Goal: Check status: Check status

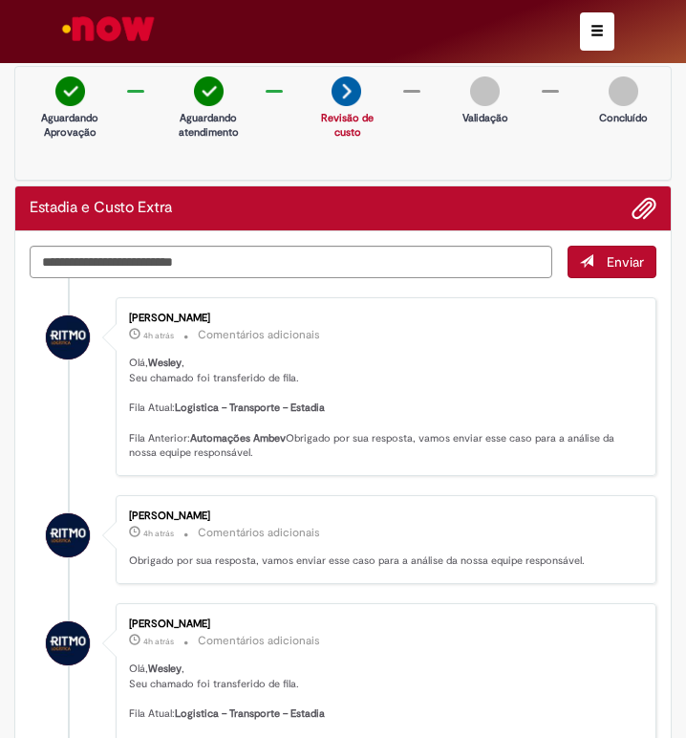
drag, startPoint x: 619, startPoint y: 24, endPoint x: 602, endPoint y: 31, distance: 18.5
click at [615, 26] on div at bounding box center [343, 31] width 572 height 63
click at [602, 31] on span "button" at bounding box center [597, 30] width 13 height 13
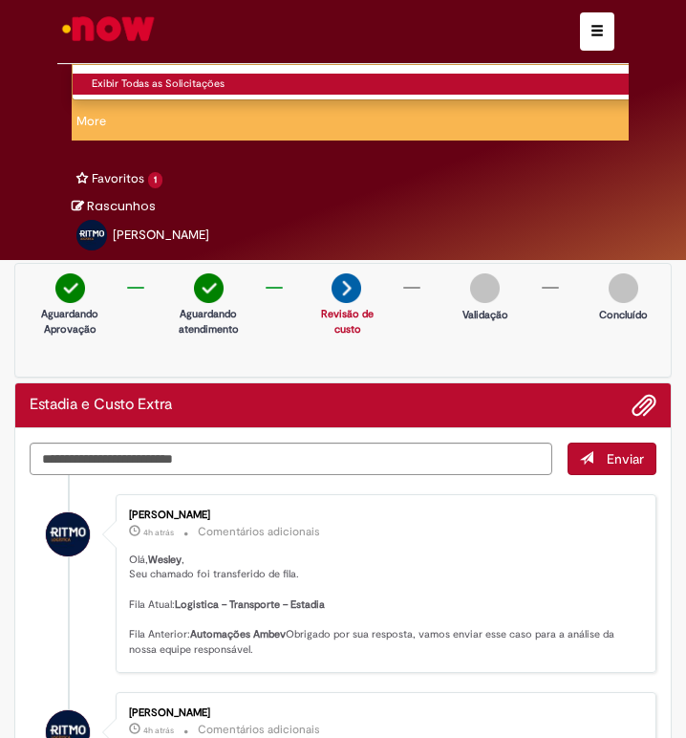
click at [104, 76] on link "Exibir Todas as Solicitações" at bounding box center [398, 84] width 651 height 21
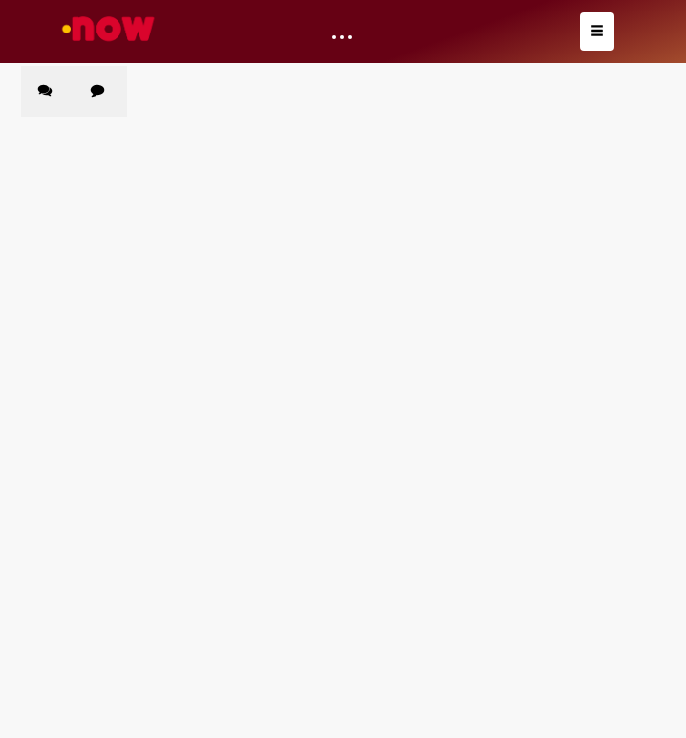
click at [98, 98] on label "Chamados Fechados" at bounding box center [101, 91] width 54 height 51
click at [0, 0] on input "Pesquisar" at bounding box center [0, 0] width 0 height 0
paste input "*********"
type input "*********"
click at [0, 0] on button "Pesquisar" at bounding box center [0, 0] width 0 height 0
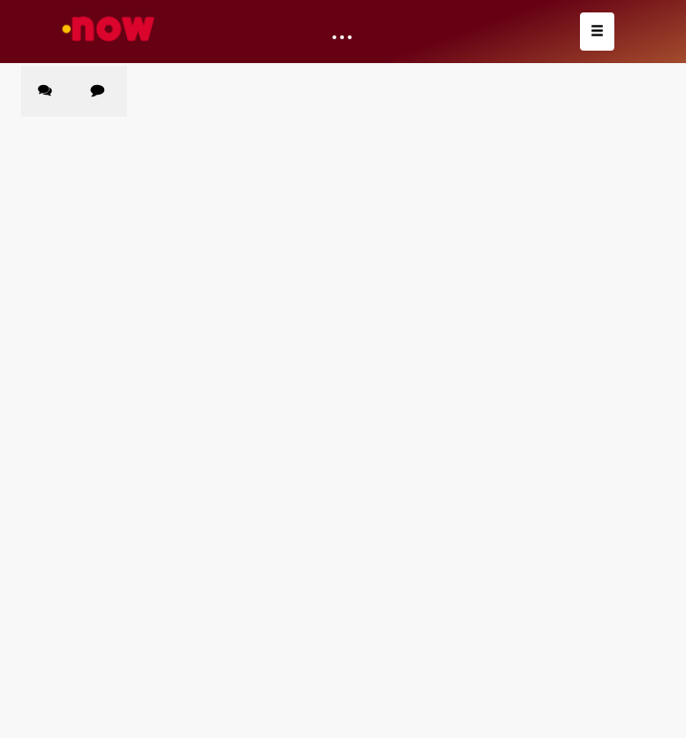
click at [0, 0] on button "Pesquisar" at bounding box center [0, 0] width 0 height 0
click at [0, 0] on span "Pesquisar" at bounding box center [0, 0] width 0 height 0
click at [403, 443] on main "Solicitações Chamados Abertos Chamados Fechados Itens solicitados Exportar como…" at bounding box center [343, 401] width 686 height 673
click at [196, 597] on main "Solicitações Chamados Abertos Chamados Fechados Itens solicitados Exportar como…" at bounding box center [343, 401] width 686 height 673
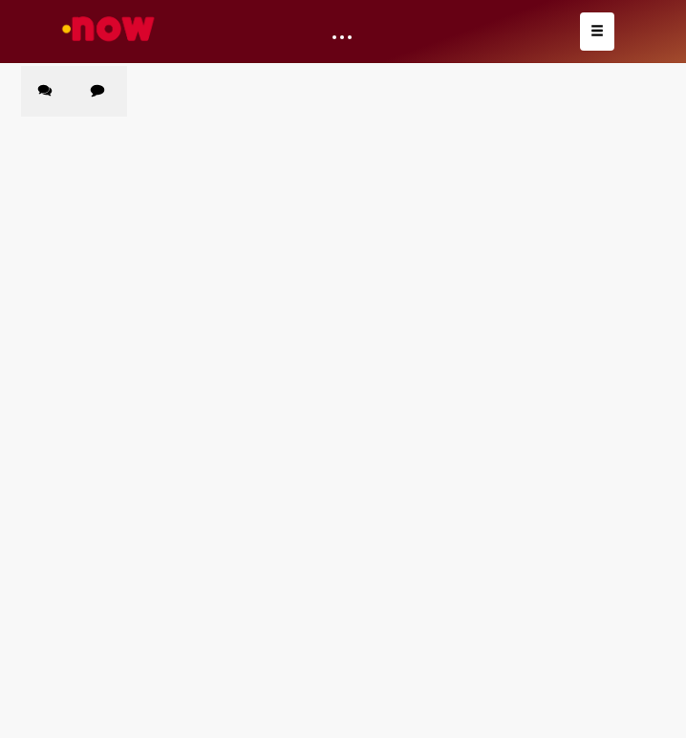
click at [0, 0] on td "Estadia e Custo Extra" at bounding box center [0, 0] width 0 height 0
click at [0, 0] on span "Estadia e Custo Extra" at bounding box center [0, 0] width 0 height 0
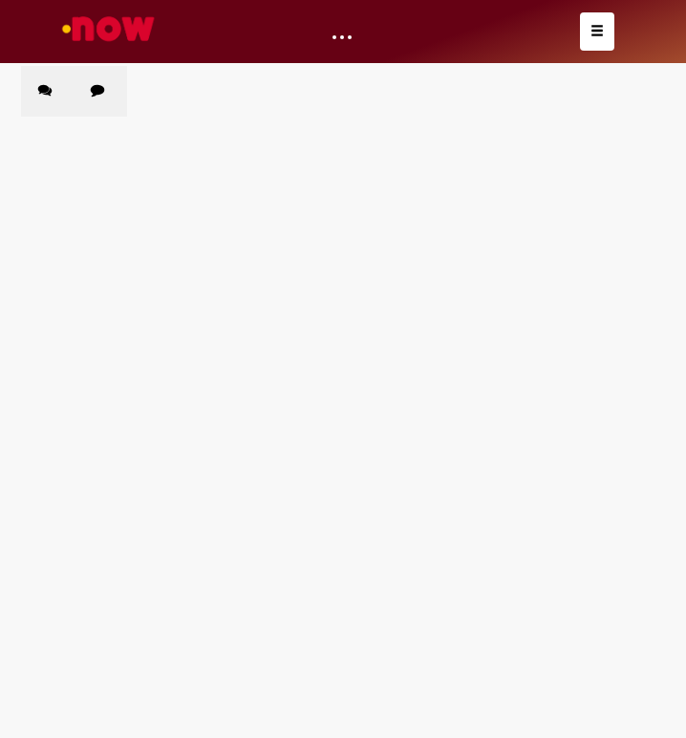
click at [173, 438] on main "Solicitações Chamados Abertos Chamados Fechados Itens solicitados Exportar como…" at bounding box center [343, 401] width 686 height 673
click at [194, 535] on main "Solicitações Chamados Abertos Chamados Fechados Itens solicitados Exportar como…" at bounding box center [343, 401] width 686 height 673
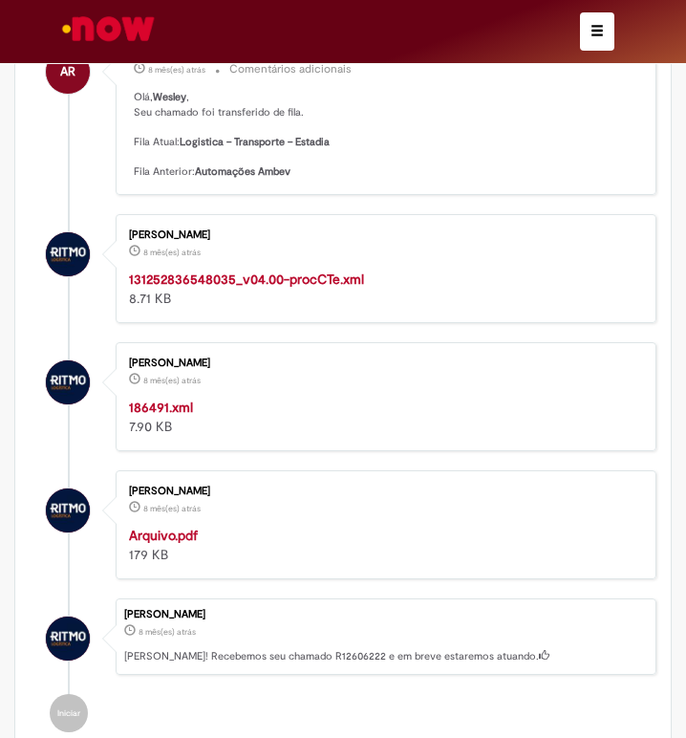
scroll to position [502, 0]
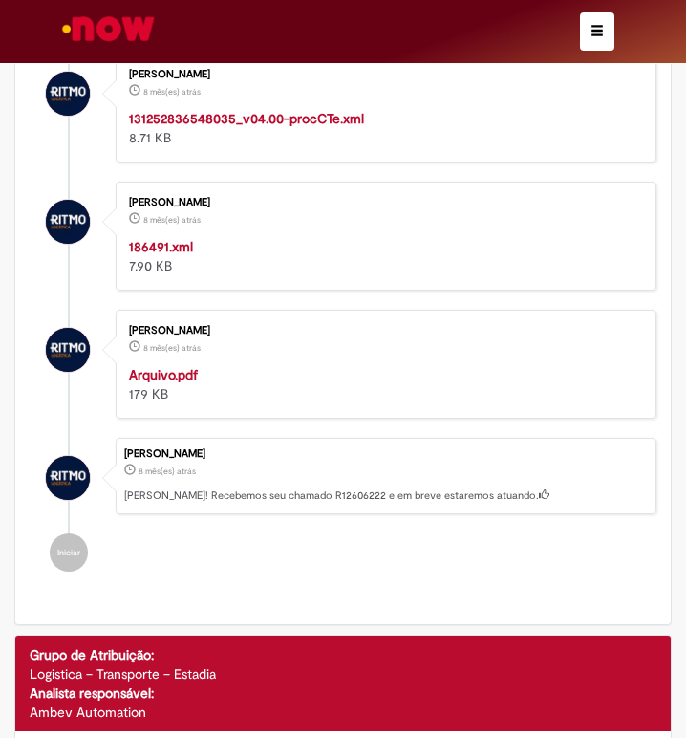
click at [177, 374] on strong "Arquivo.pdf" at bounding box center [163, 374] width 69 height 17
click at [174, 243] on strong "186491.xml" at bounding box center [161, 246] width 64 height 17
click at [259, 120] on strong "131252836548035_v04.00-procCTe.xml" at bounding box center [246, 118] width 235 height 17
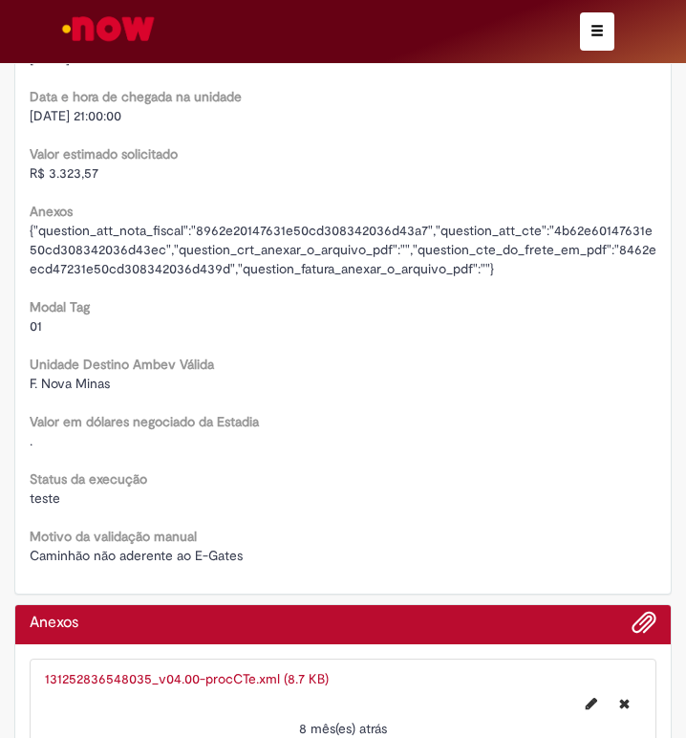
scroll to position [3192, 0]
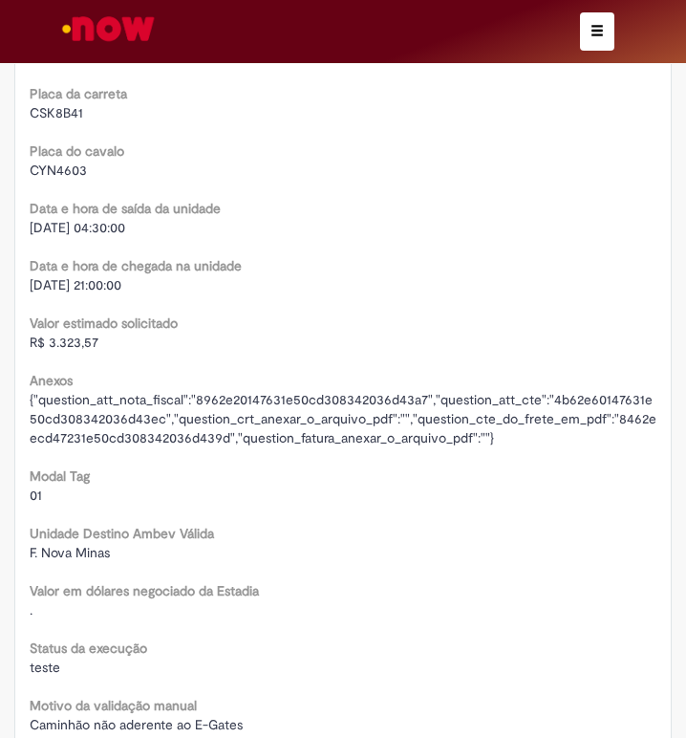
click at [77, 349] on span "R$ 3.323,57" at bounding box center [64, 342] width 69 height 17
copy div "R$ 3.323,57"
click at [52, 285] on span "[DATE] 21:00:00" at bounding box center [76, 284] width 92 height 17
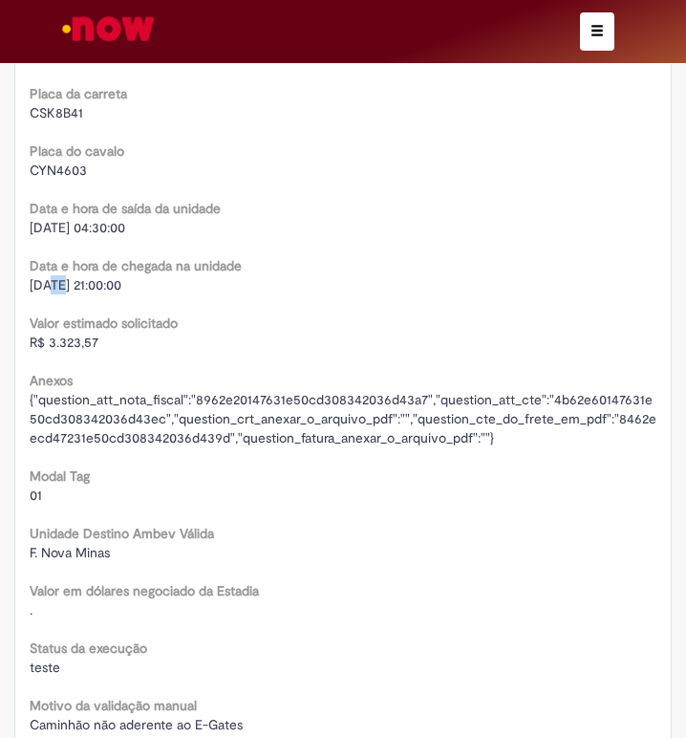
click at [52, 285] on span "[DATE] 21:00:00" at bounding box center [76, 284] width 92 height 17
copy span "01"
click at [34, 290] on span "[DATE] 21:00:00" at bounding box center [76, 284] width 92 height 17
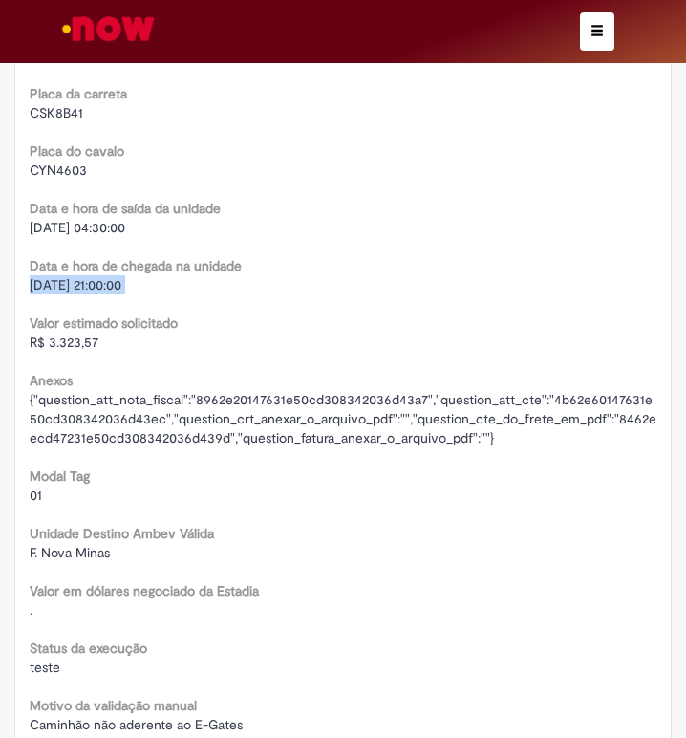
copy div "[DATE] 21:00:00"
click at [66, 225] on span "[DATE] 04:30:00" at bounding box center [78, 227] width 96 height 17
copy div "[DATE] 04:30:00"
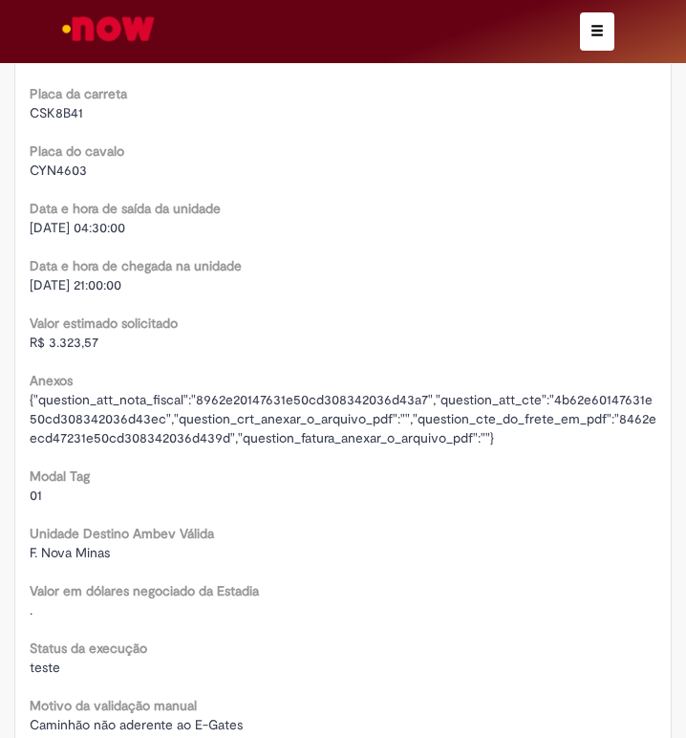
click at [83, 170] on span "CYN4603" at bounding box center [58, 170] width 57 height 17
copy span "CYN4603"
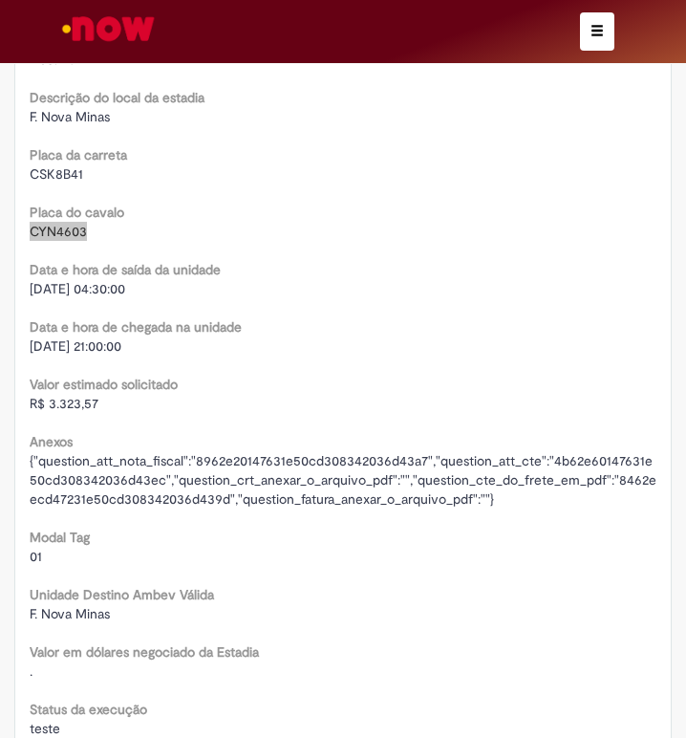
scroll to position [3097, 0]
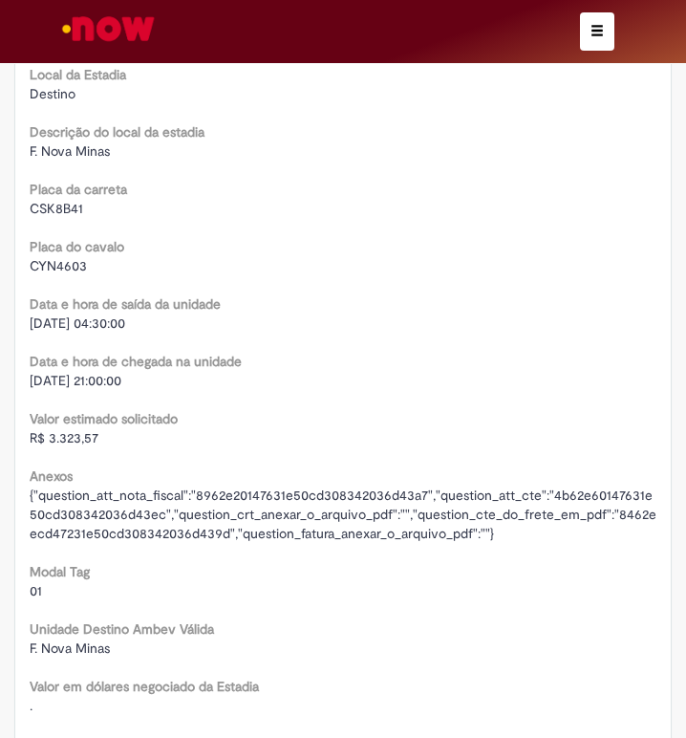
click at [58, 206] on span "CSK8B41" at bounding box center [57, 208] width 54 height 17
copy span "CSK8B41"
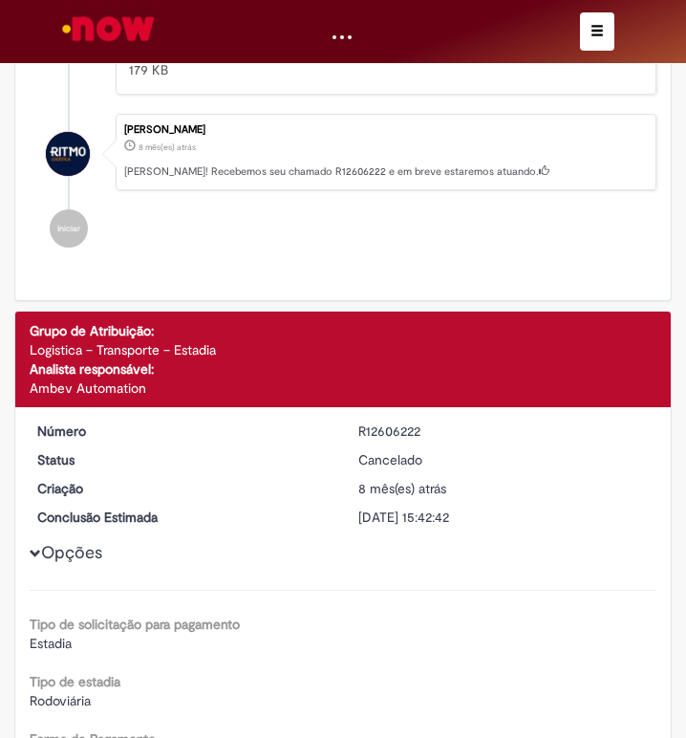
scroll to position [898, 0]
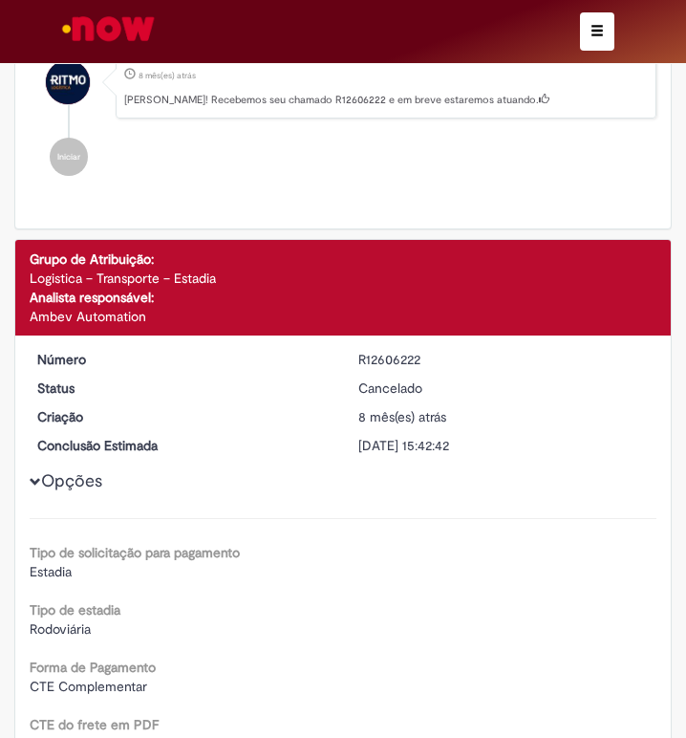
click at [401, 358] on div "R12606222" at bounding box center [505, 359] width 293 height 19
copy div "R12606222"
click at [587, 23] on button "button" at bounding box center [597, 31] width 34 height 38
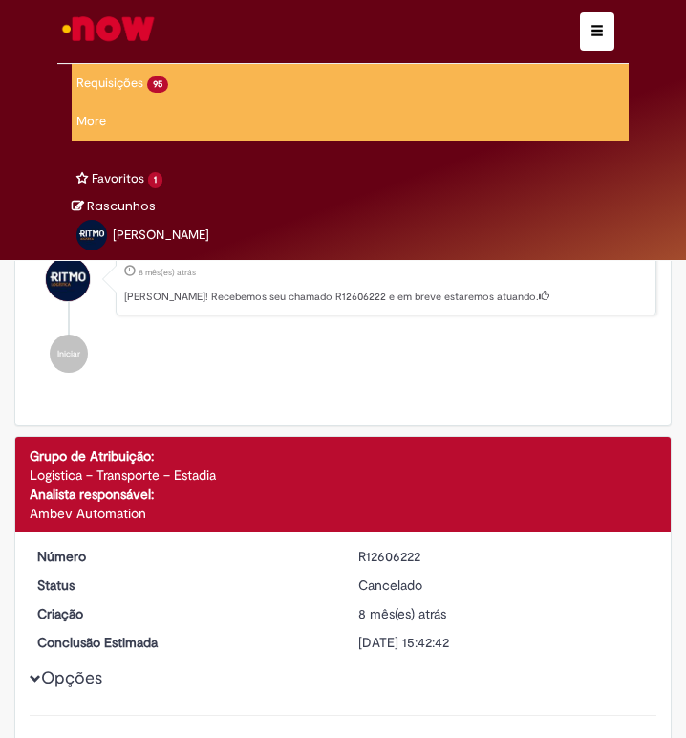
click at [0, 0] on link "Exibir Todas as Solicitações" at bounding box center [0, 0] width 0 height 0
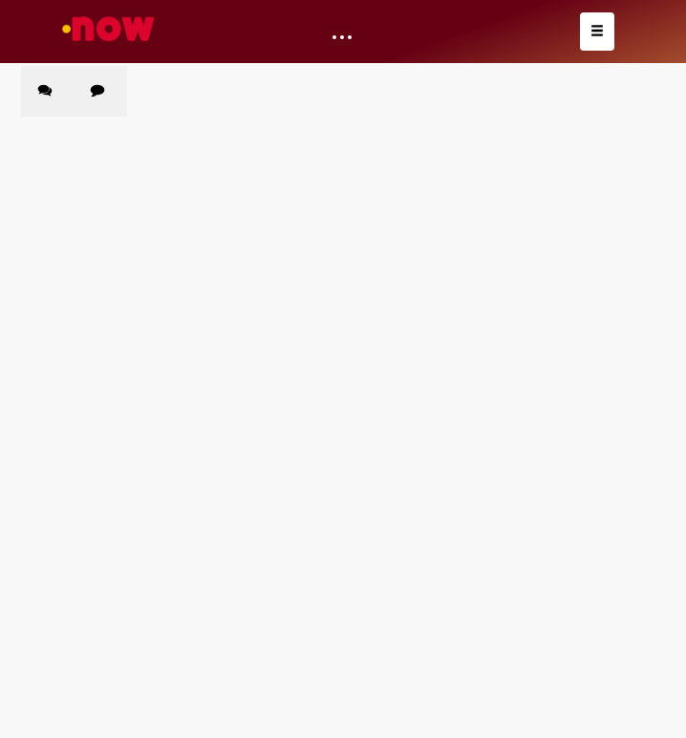
click at [98, 100] on label "Chamados Fechados" at bounding box center [101, 91] width 54 height 51
click at [0, 0] on input "Pesquisar" at bounding box center [0, 0] width 0 height 0
paste input "*********"
type input "*********"
click at [310, 401] on main "Solicitações Chamados Abertos Chamados Fechados Itens solicitados Exportar como…" at bounding box center [343, 401] width 686 height 673
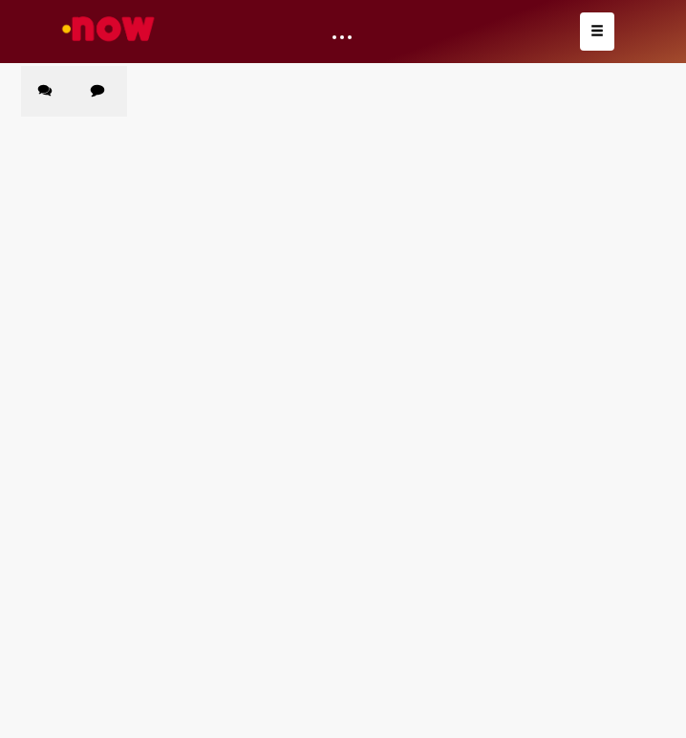
click at [0, 0] on span "Pesquisar" at bounding box center [0, 0] width 0 height 0
drag, startPoint x: 532, startPoint y: 169, endPoint x: 457, endPoint y: 166, distance: 75.6
click at [0, 0] on button "Pesquisar" at bounding box center [0, 0] width 0 height 0
click at [0, 0] on input "*********" at bounding box center [0, 0] width 0 height 0
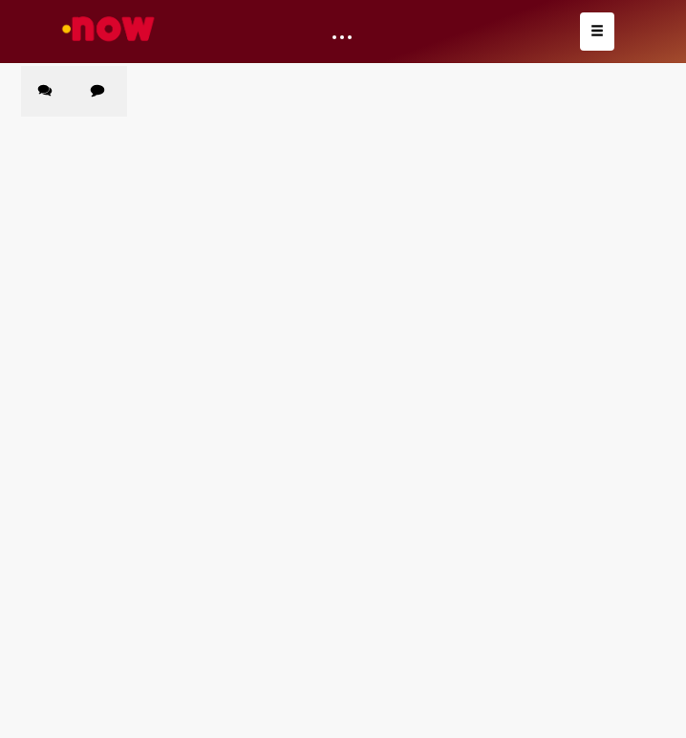
click at [0, 0] on button "Pesquisar" at bounding box center [0, 0] width 0 height 0
drag, startPoint x: 335, startPoint y: 420, endPoint x: 364, endPoint y: 436, distance: 33.8
click at [336, 420] on main "Solicitações Chamados Abertos Chamados Fechados Itens solicitados Exportar como…" at bounding box center [343, 401] width 686 height 673
click at [0, 0] on span "Estadia e Custo Extra" at bounding box center [0, 0] width 0 height 0
click at [201, 511] on main "Solicitações Chamados Abertos Chamados Fechados Itens solicitados Exportar como…" at bounding box center [343, 401] width 686 height 673
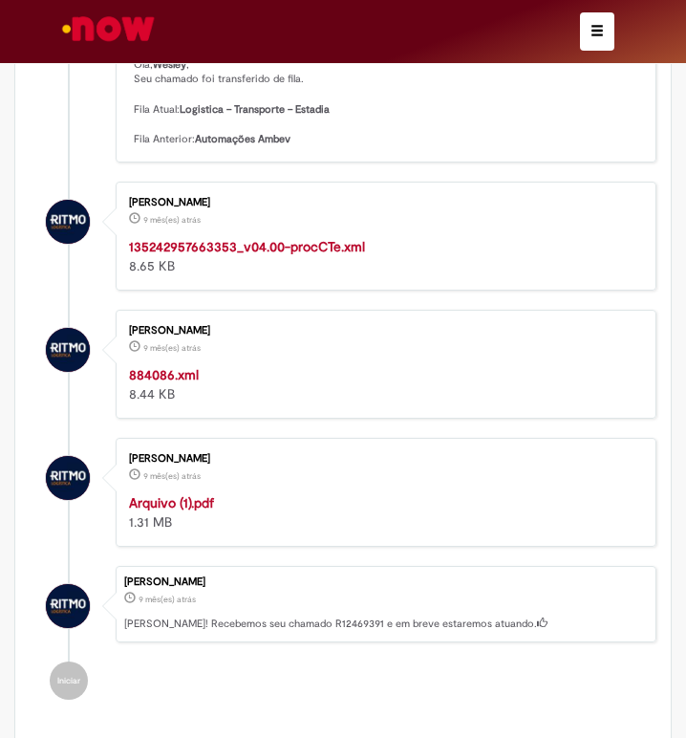
scroll to position [478, 0]
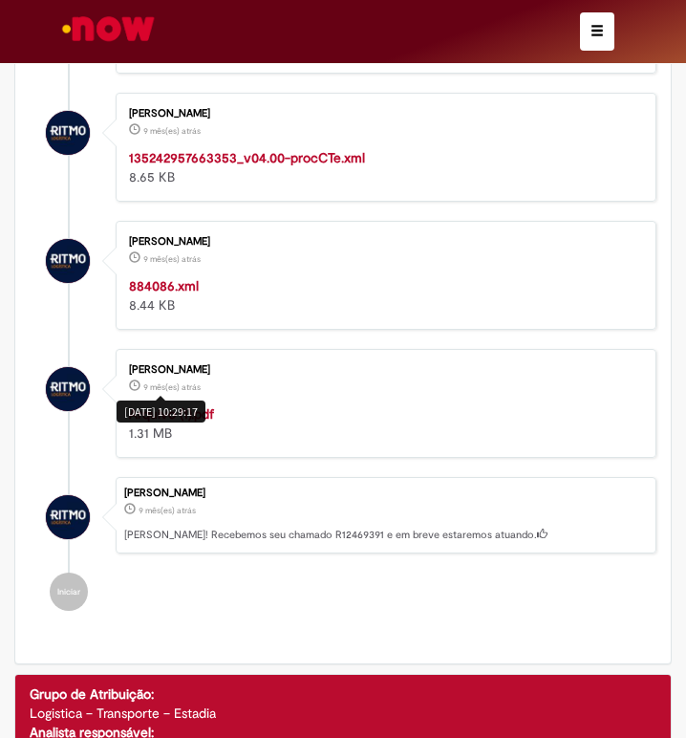
click at [274, 384] on p "9 mês(es) atrás 9 meses atrás [DATE] 10:29:17" at bounding box center [383, 385] width 508 height 19
click at [170, 274] on div "[PERSON_NAME] 9 mês(es) atrás 9 meses atrás 884086.xml 8.44 KB" at bounding box center [386, 276] width 530 height 98
click at [172, 280] on strong "884086.xml" at bounding box center [164, 285] width 70 height 17
click at [327, 156] on strong "135242957663353_v04.00-procCTe.xml" at bounding box center [247, 157] width 236 height 17
click at [195, 412] on strong "Arquivo (1).pdf" at bounding box center [171, 413] width 85 height 17
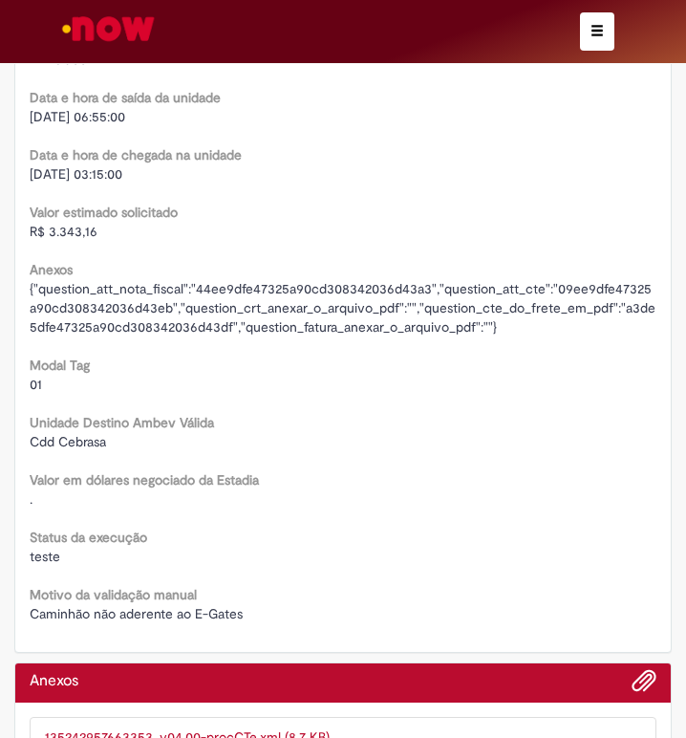
scroll to position [3155, 0]
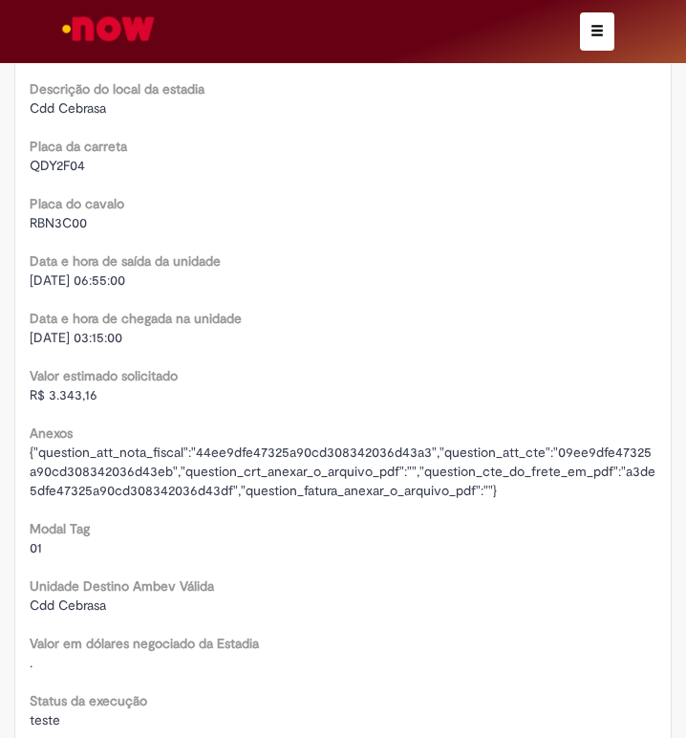
click at [64, 394] on span "R$ 3.343,16" at bounding box center [64, 394] width 68 height 17
copy div "R$ 3.343,16"
click at [72, 343] on span "[DATE] 03:15:00" at bounding box center [76, 337] width 93 height 17
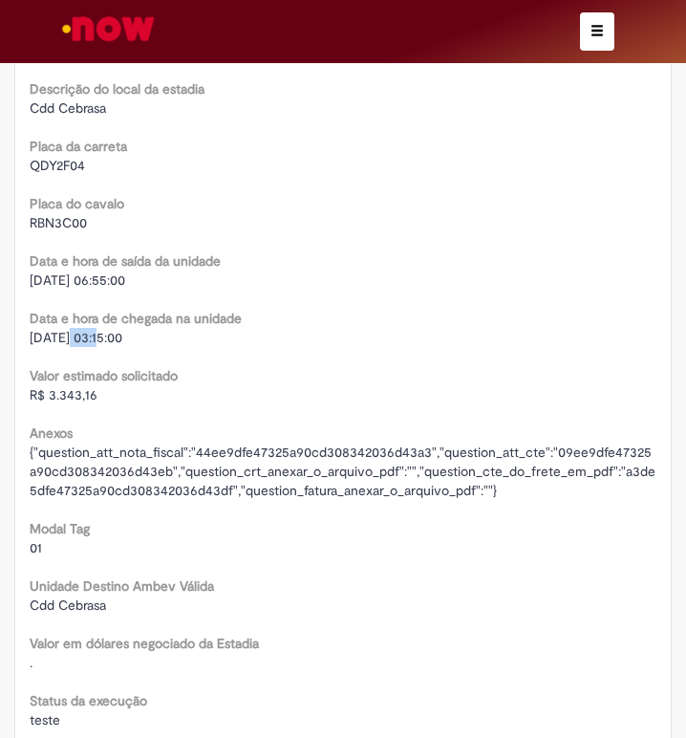
click at [73, 342] on span "[DATE] 03:15:00" at bounding box center [76, 337] width 93 height 17
copy div "[DATE] 03:15:00"
click at [79, 277] on span "[DATE] 06:55:00" at bounding box center [78, 280] width 96 height 17
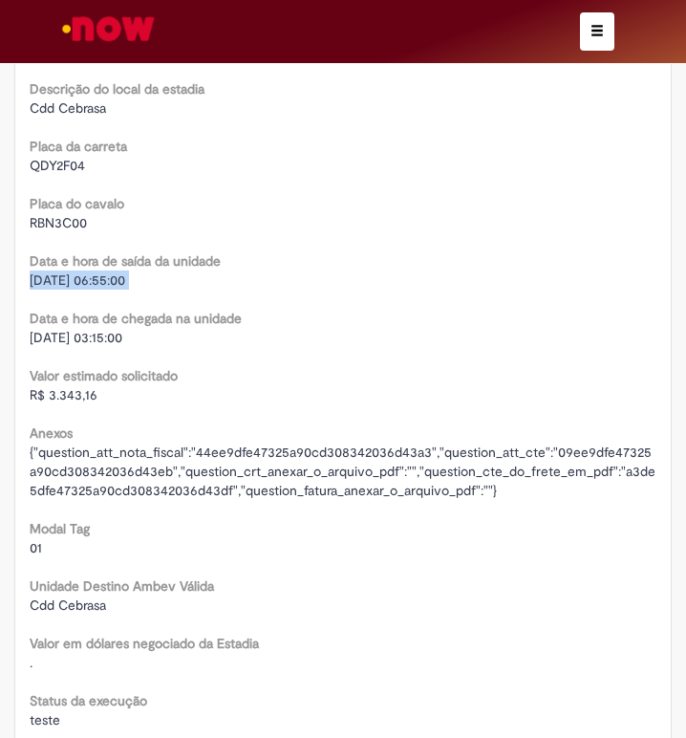
click at [79, 277] on span "[DATE] 06:55:00" at bounding box center [78, 280] width 96 height 17
copy div "[DATE] 06:55:00"
click at [45, 222] on span "RBN3C00" at bounding box center [58, 222] width 57 height 17
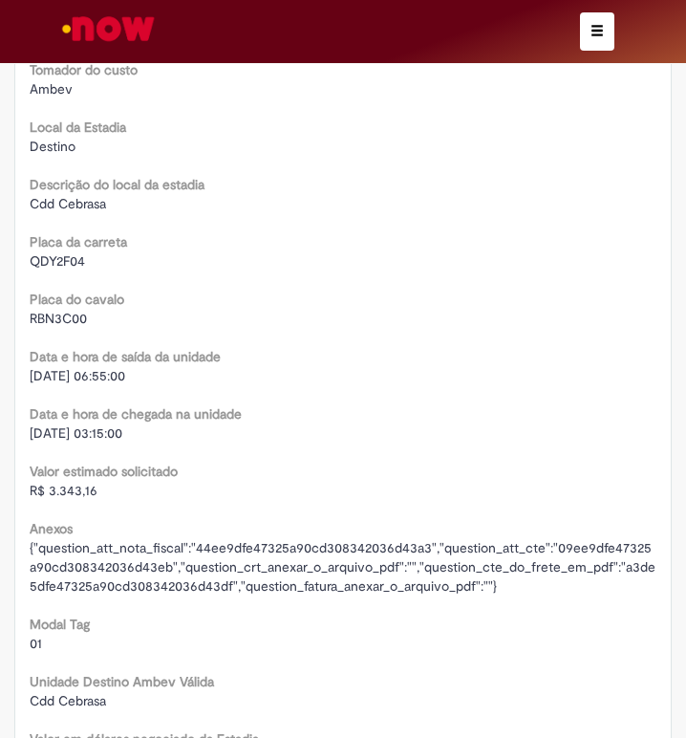
click at [74, 265] on span "QDY2F04" at bounding box center [57, 260] width 55 height 17
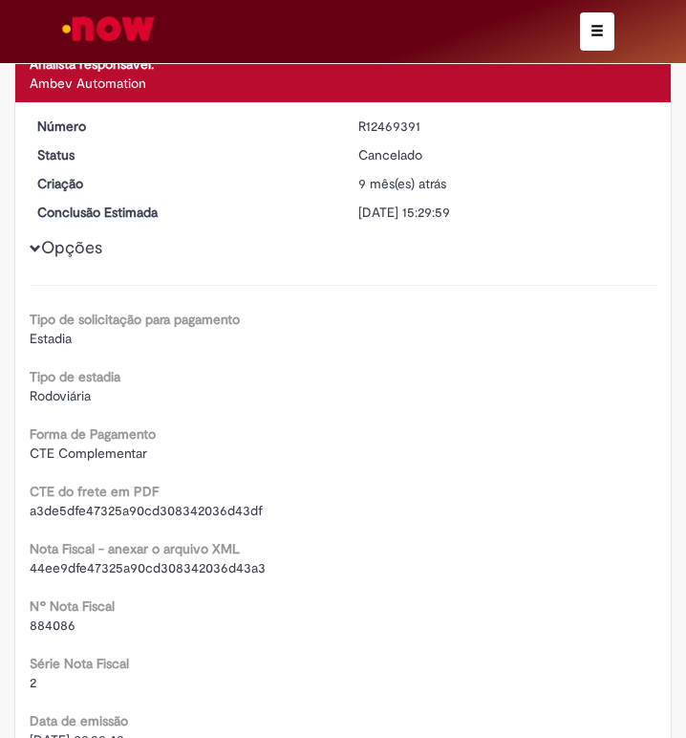
scroll to position [860, 0]
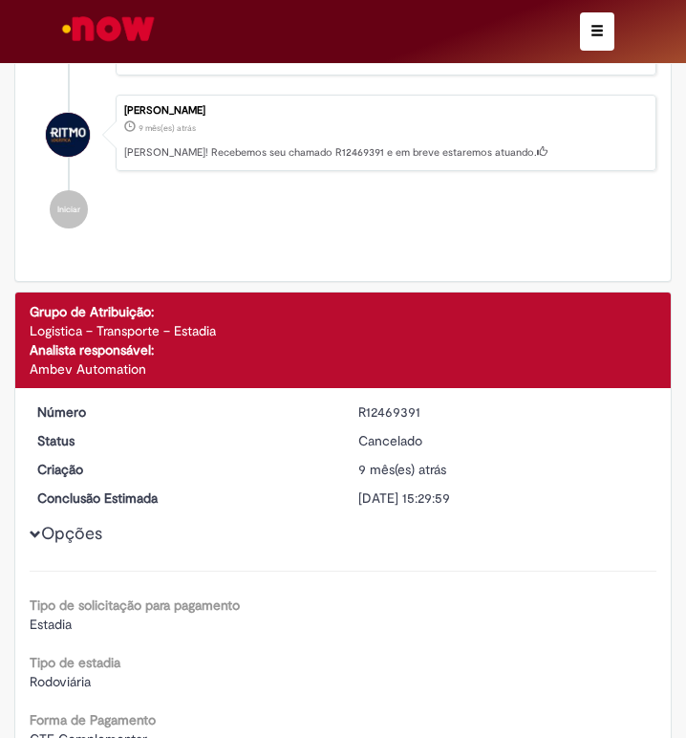
click at [392, 415] on div "R12469391" at bounding box center [505, 411] width 293 height 19
click at [598, 24] on span "button" at bounding box center [597, 30] width 13 height 13
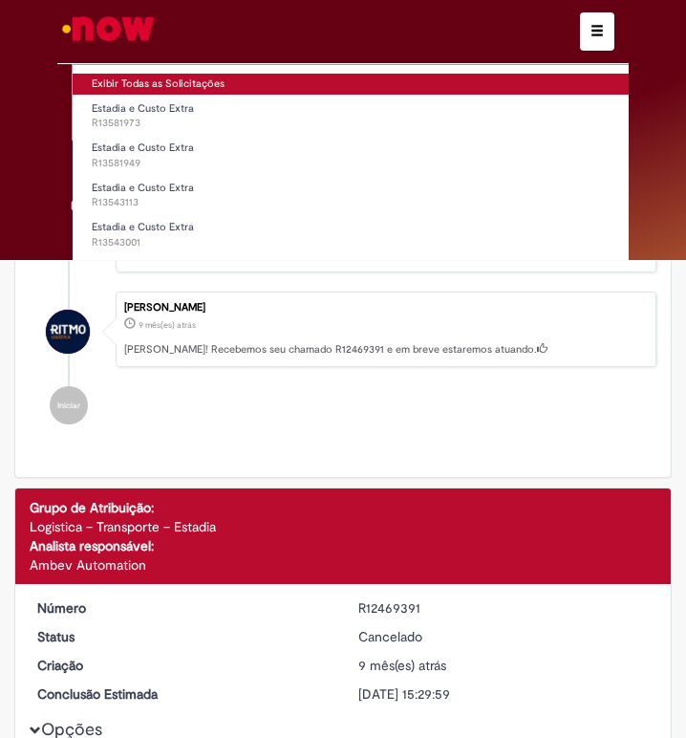
click at [126, 81] on link "Exibir Todas as Solicitações" at bounding box center [398, 84] width 651 height 21
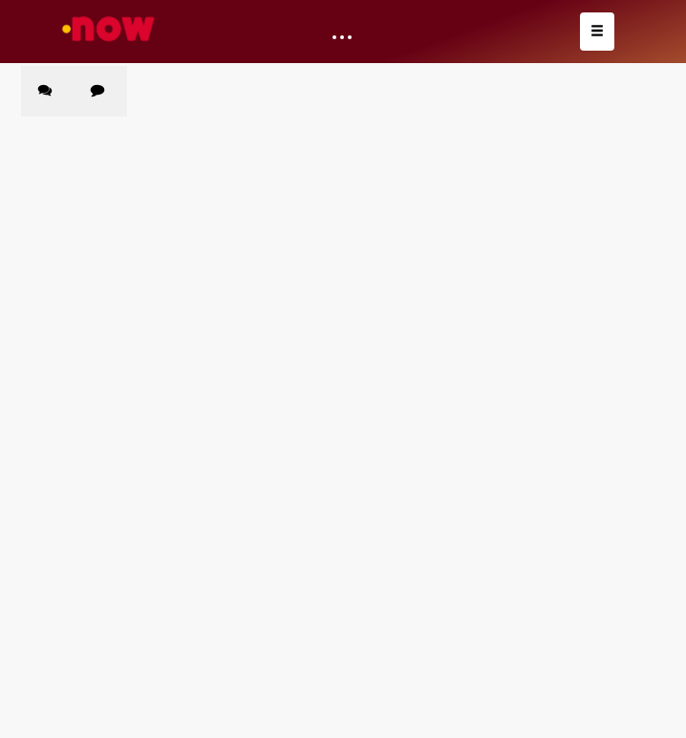
click at [75, 85] on label "Chamados Fechados" at bounding box center [101, 91] width 54 height 51
click at [0, 0] on input "Pesquisar" at bounding box center [0, 0] width 0 height 0
paste input "*********"
type input "*********"
drag, startPoint x: 304, startPoint y: 381, endPoint x: 417, endPoint y: 294, distance: 142.5
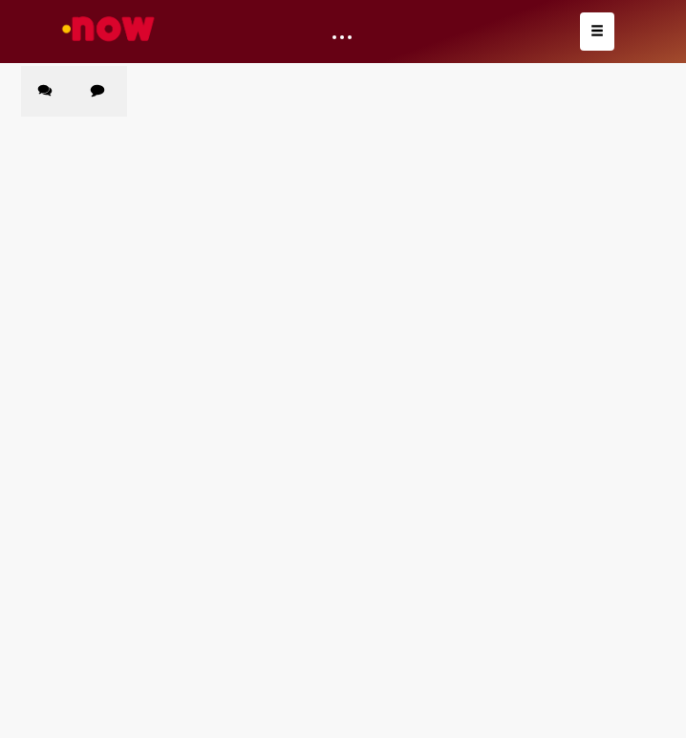
click at [304, 381] on main "Solicitações Chamados Abertos Chamados Fechados Itens solicitados Exportar como…" at bounding box center [343, 401] width 686 height 673
click at [0, 0] on button "Pesquisar" at bounding box center [0, 0] width 0 height 0
click at [112, 415] on main "Solicitações Chamados Abertos Chamados Fechados Itens solicitados Exportar como…" at bounding box center [343, 401] width 686 height 673
drag, startPoint x: 164, startPoint y: 265, endPoint x: 4, endPoint y: 436, distance: 234.7
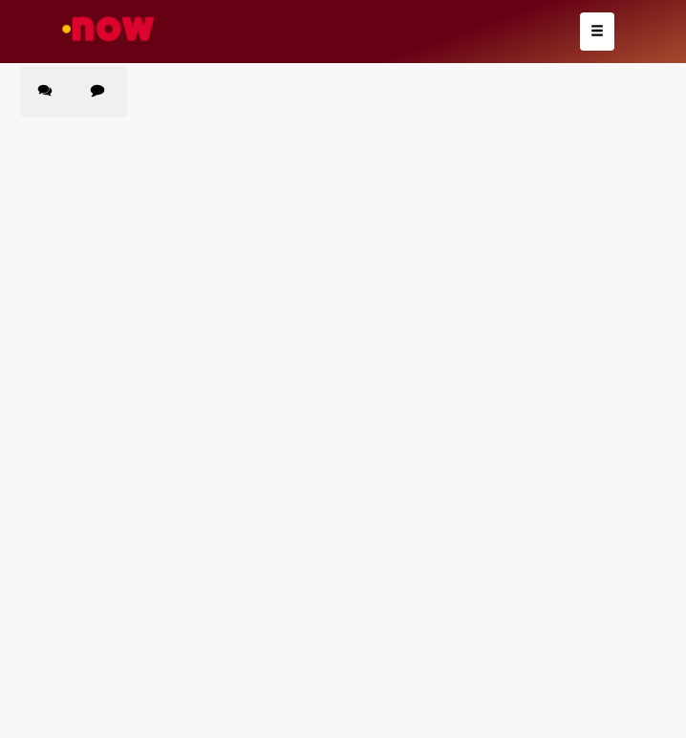
click at [0, 0] on span "Estadia e Custo Extra" at bounding box center [0, 0] width 0 height 0
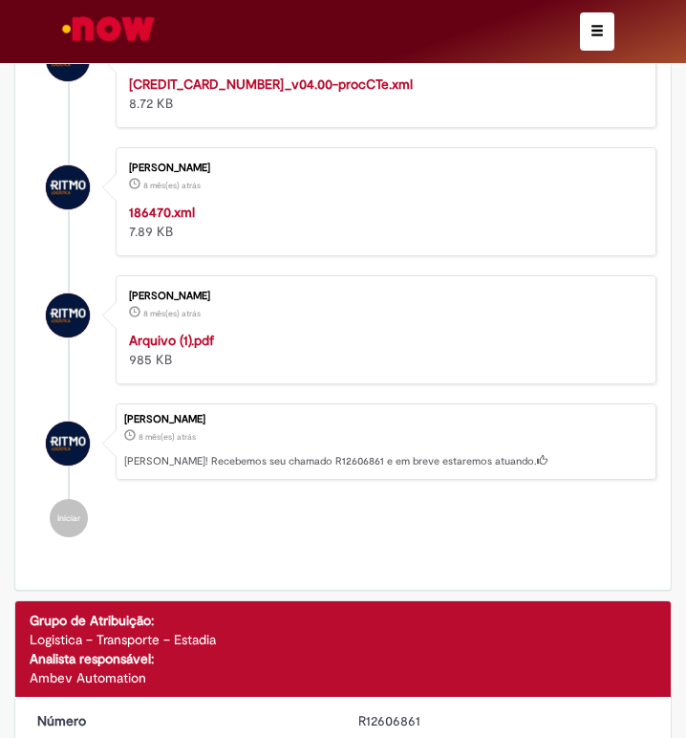
scroll to position [598, 0]
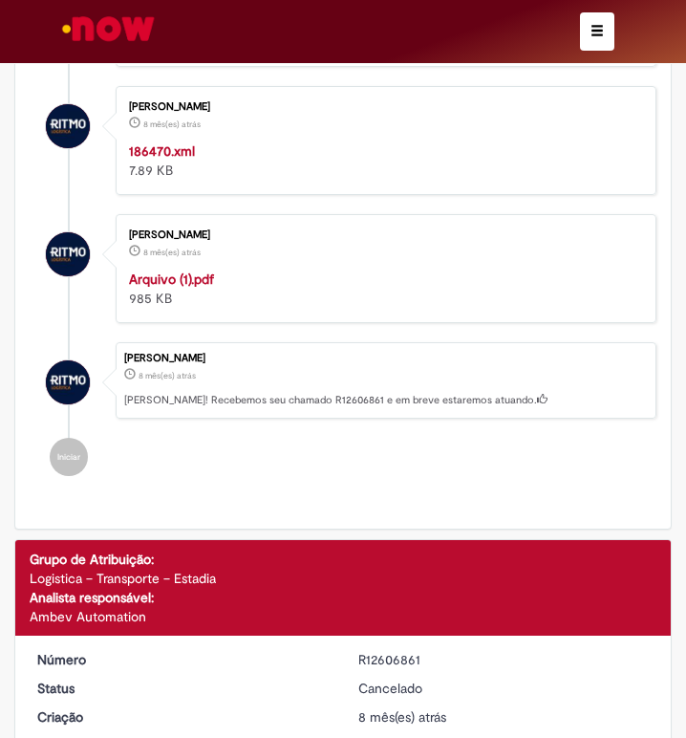
click at [182, 276] on strong "Arquivo (1).pdf" at bounding box center [171, 279] width 85 height 17
click at [179, 150] on strong "186470.xml" at bounding box center [162, 150] width 66 height 17
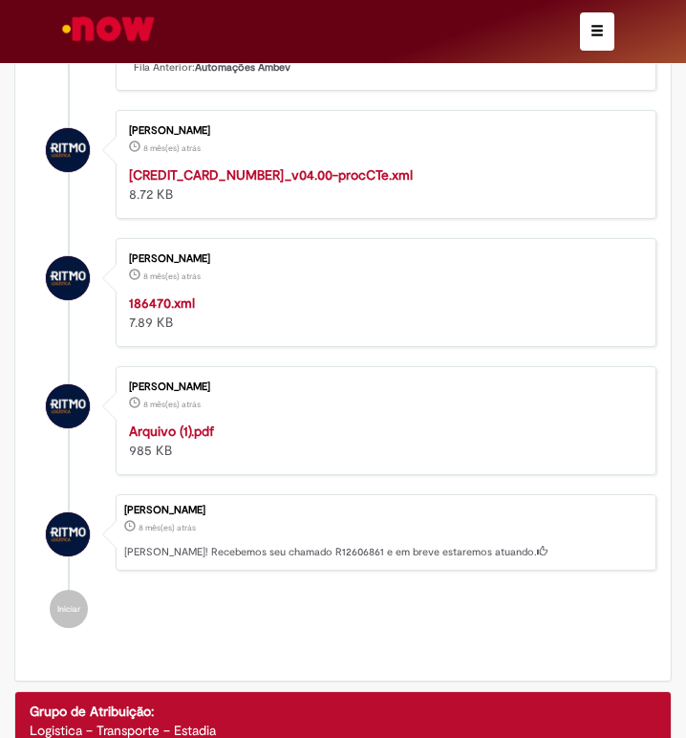
scroll to position [406, 0]
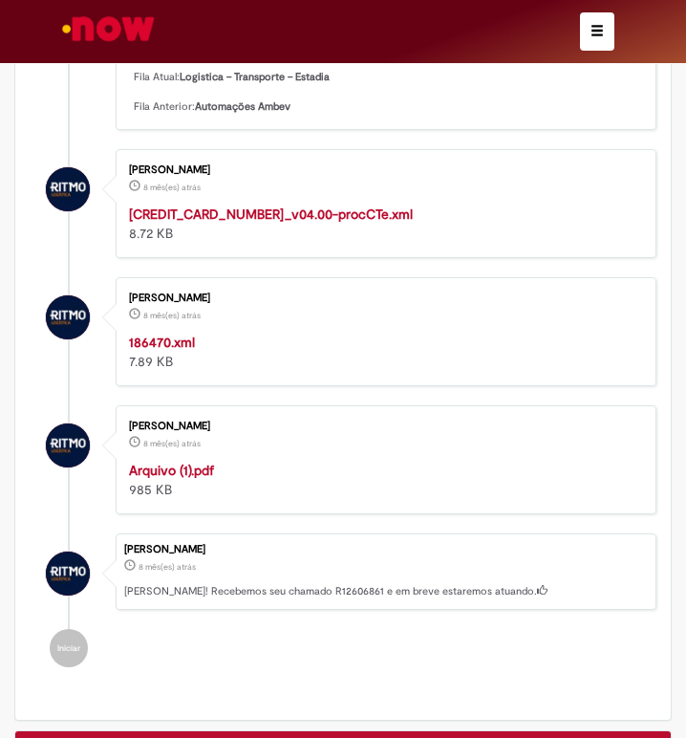
click at [236, 216] on strong "[CREDIT_CARD_NUMBER]_v04.00-procCTe.xml" at bounding box center [271, 214] width 284 height 17
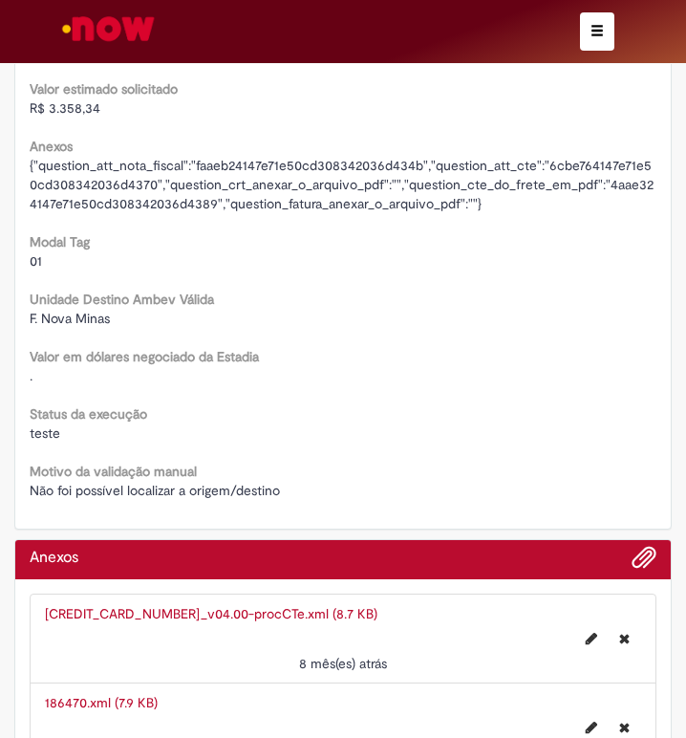
scroll to position [3192, 0]
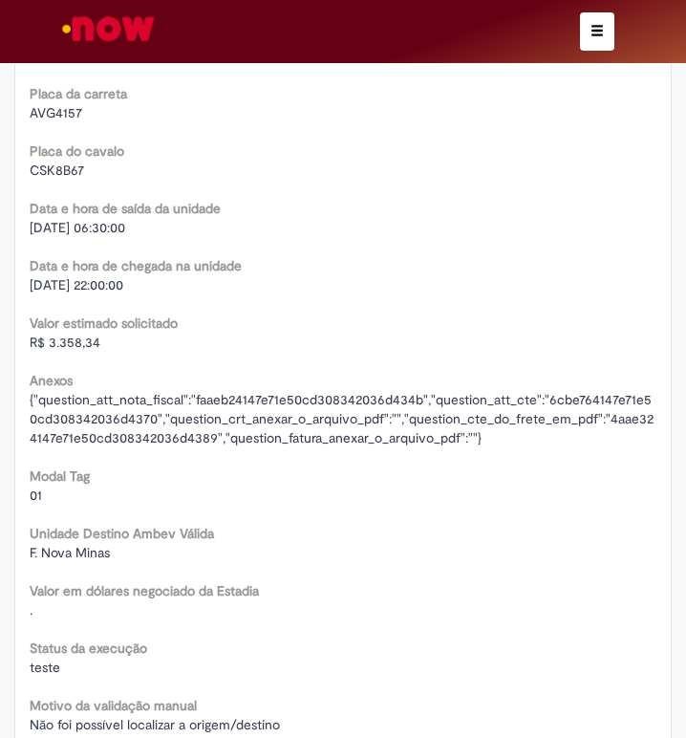
click at [77, 346] on span "R$ 3.358,34" at bounding box center [65, 342] width 71 height 17
click at [77, 345] on span "R$ 3.358,34" at bounding box center [65, 342] width 71 height 17
click at [62, 290] on span "[DATE] 22:00:00" at bounding box center [77, 284] width 94 height 17
click at [62, 289] on span "[DATE] 22:00:00" at bounding box center [77, 284] width 94 height 17
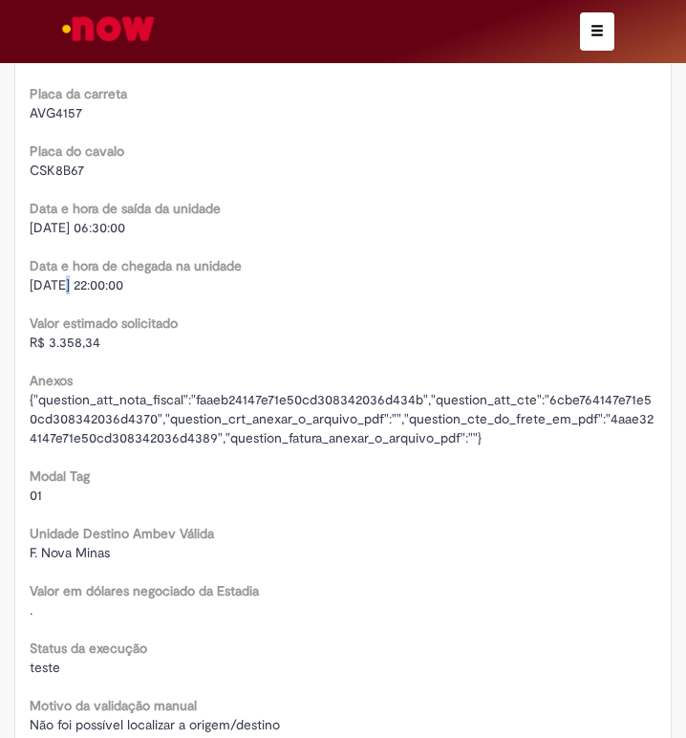
click at [62, 289] on span "[DATE] 22:00:00" at bounding box center [77, 284] width 94 height 17
click at [83, 228] on span "[DATE] 06:30:00" at bounding box center [78, 227] width 96 height 17
click at [54, 170] on span "CSK8B67" at bounding box center [57, 170] width 54 height 17
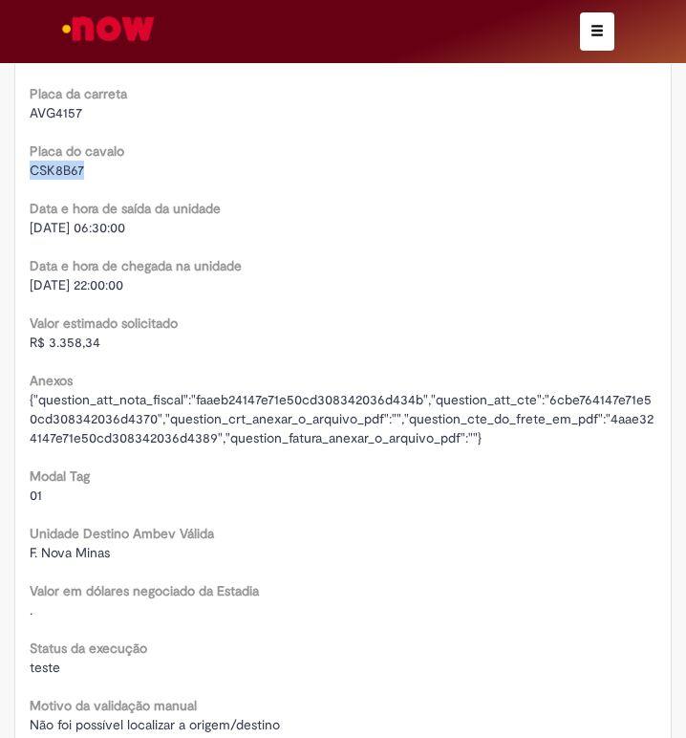
click at [54, 170] on span "CSK8B67" at bounding box center [57, 170] width 54 height 17
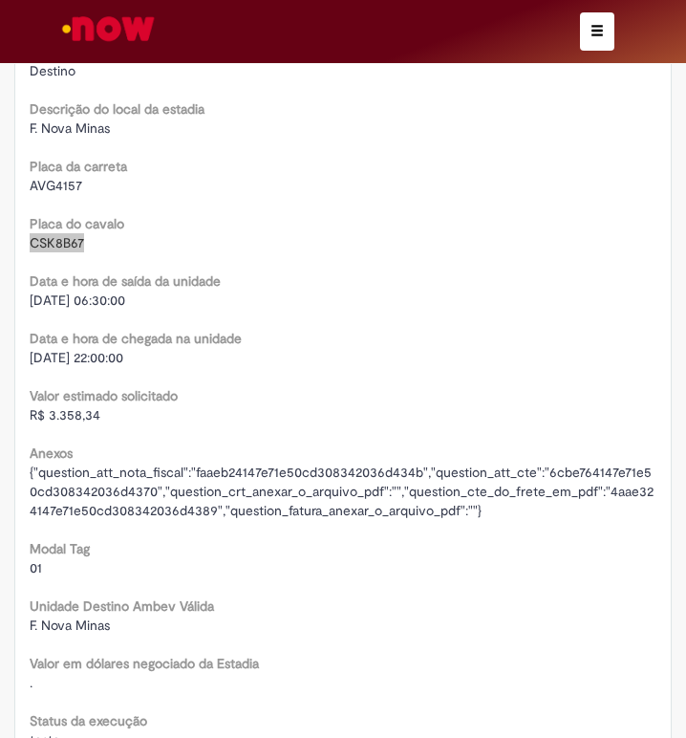
scroll to position [3001, 0]
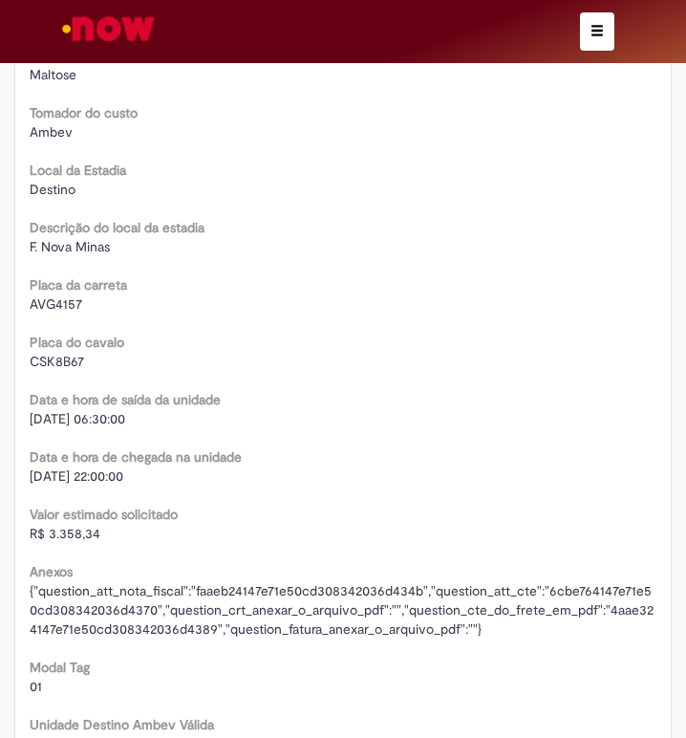
click at [61, 303] on span "AVG4157" at bounding box center [56, 303] width 53 height 17
click at [60, 303] on span "AVG4157" at bounding box center [56, 303] width 53 height 17
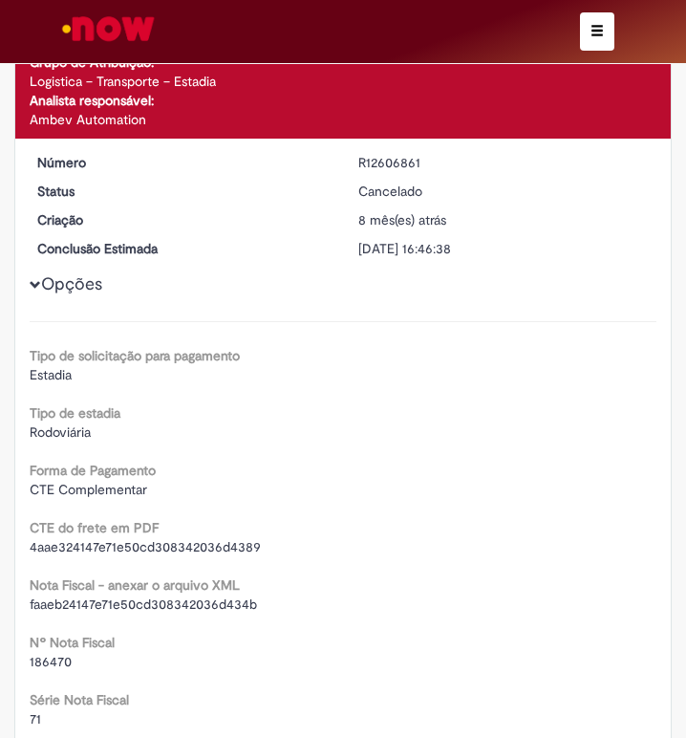
scroll to position [802, 0]
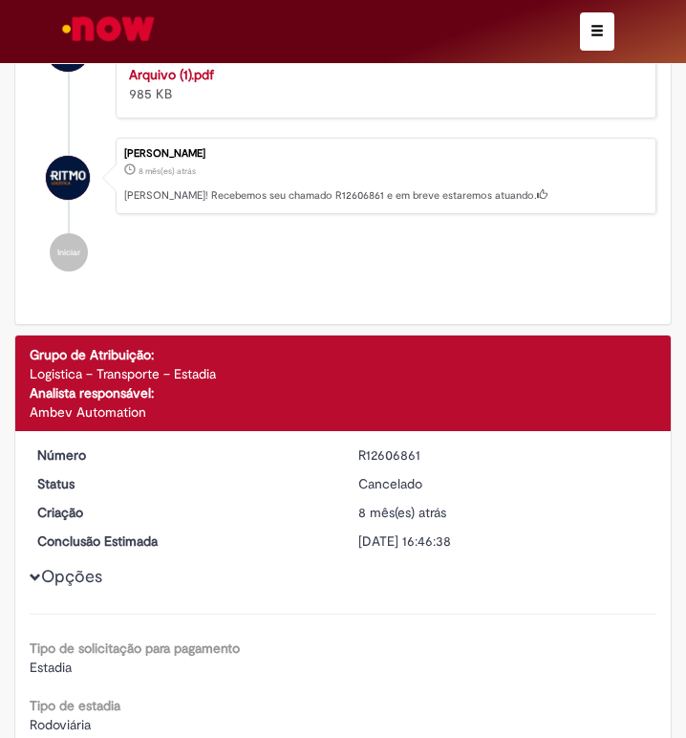
click at [383, 455] on div "R12606861" at bounding box center [505, 455] width 293 height 19
drag, startPoint x: 383, startPoint y: 455, endPoint x: 362, endPoint y: 456, distance: 21.1
click at [382, 456] on div "R12606861" at bounding box center [505, 455] width 293 height 19
click at [602, 26] on span "button" at bounding box center [597, 30] width 13 height 13
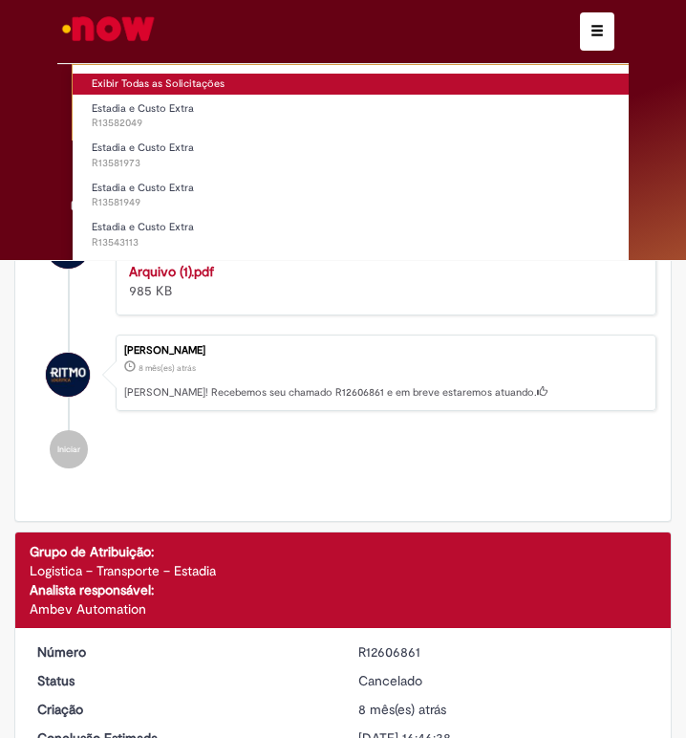
click at [128, 85] on link "Exibir Todas as Solicitações" at bounding box center [398, 84] width 651 height 21
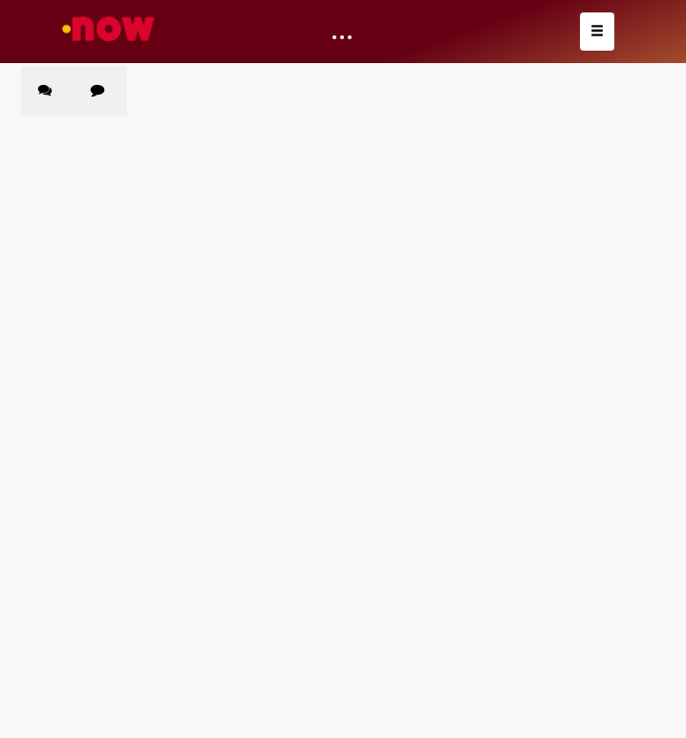
click at [101, 97] on label "Chamados Fechados" at bounding box center [101, 91] width 54 height 51
click at [0, 0] on input "Pesquisar" at bounding box center [0, 0] width 0 height 0
paste input "*********"
type input "*********"
click at [0, 0] on button at bounding box center [0, 0] width 0 height 0
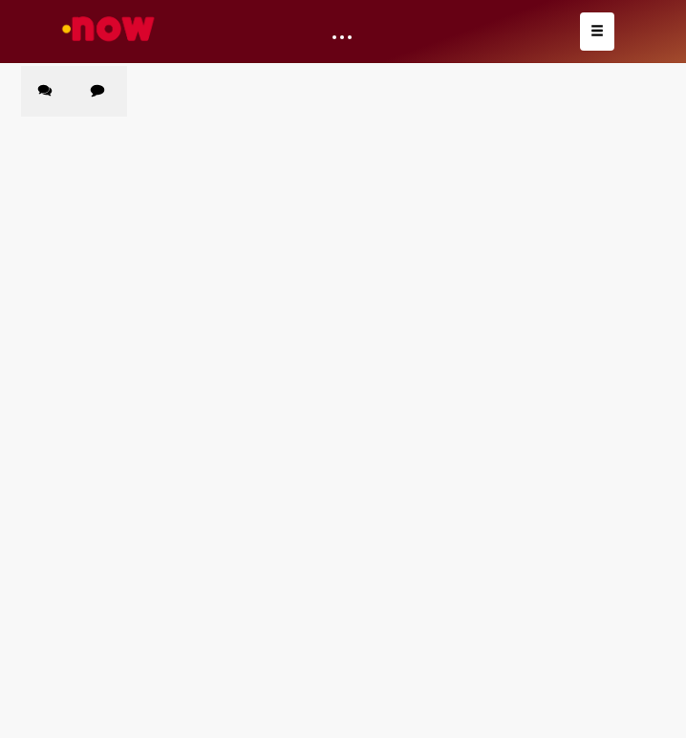
click at [0, 0] on button at bounding box center [0, 0] width 0 height 0
click at [0, 0] on span "Pesquisar" at bounding box center [0, 0] width 0 height 0
click at [336, 346] on main "Solicitações Chamados Abertos Chamados Fechados Itens solicitados Exportar como…" at bounding box center [343, 401] width 686 height 673
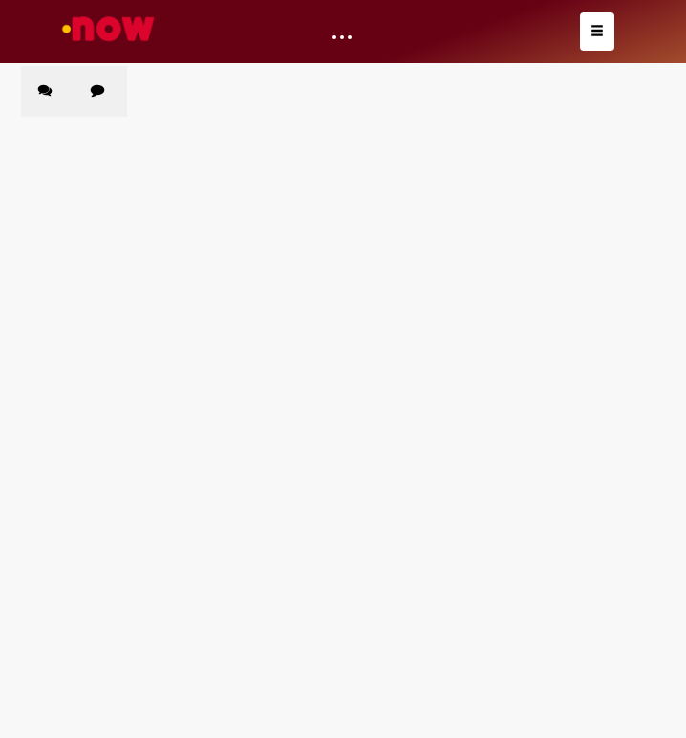
drag, startPoint x: 223, startPoint y: 350, endPoint x: 206, endPoint y: 357, distance: 17.6
click at [223, 350] on main "Solicitações Chamados Abertos Chamados Fechados Itens solicitados Exportar como…" at bounding box center [343, 401] width 686 height 673
click at [0, 0] on span "Estadia e Custo Extra" at bounding box center [0, 0] width 0 height 0
click at [132, 513] on main "Solicitações Chamados Abertos Chamados Fechados Itens solicitados Exportar como…" at bounding box center [343, 401] width 686 height 673
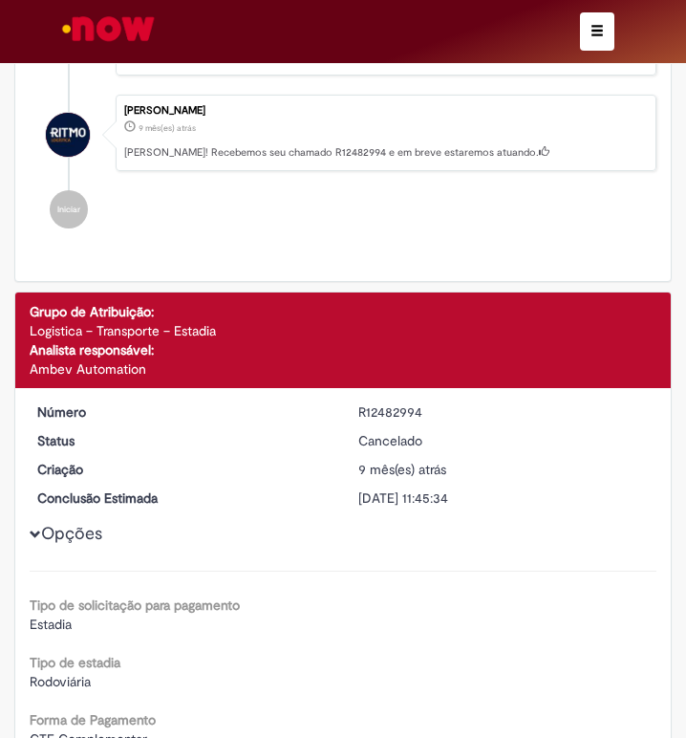
scroll to position [574, 0]
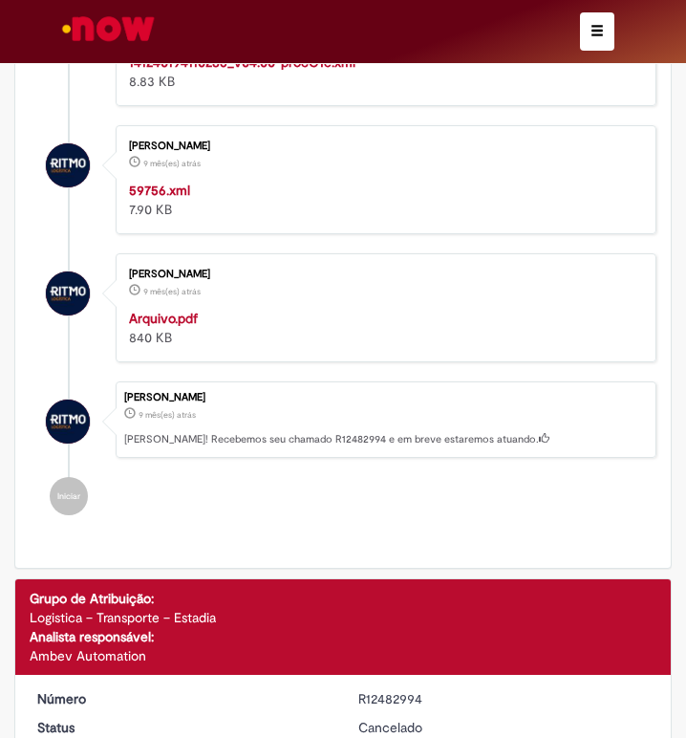
click at [174, 183] on strong "59756.xml" at bounding box center [159, 190] width 61 height 17
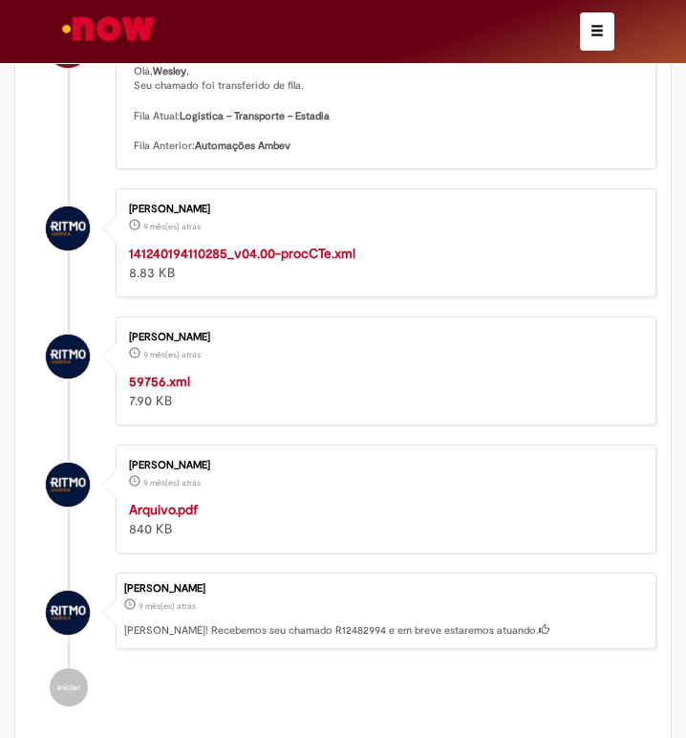
click at [244, 236] on div "[PERSON_NAME] 9 mês(es) atrás 9 meses atrás 141240194110285_v04.00-procCTe.xml …" at bounding box center [386, 243] width 530 height 98
click at [242, 251] on strong "141240194110285_v04.00-procCTe.xml" at bounding box center [242, 253] width 227 height 17
click at [264, 507] on div "Arquivo.pdf 840 KB" at bounding box center [383, 519] width 508 height 38
click at [174, 511] on strong "Arquivo.pdf" at bounding box center [163, 509] width 69 height 17
click at [210, 336] on div "[PERSON_NAME]" at bounding box center [383, 337] width 508 height 11
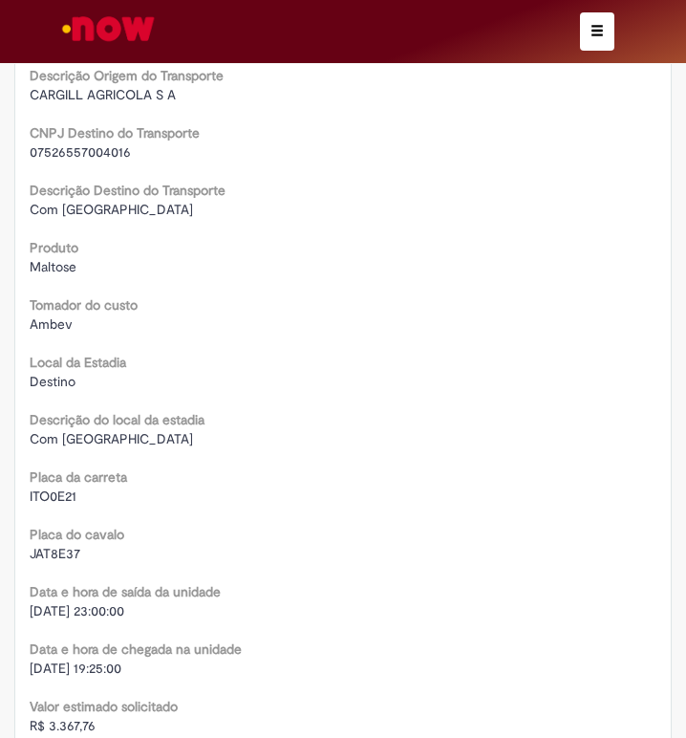
scroll to position [2964, 0]
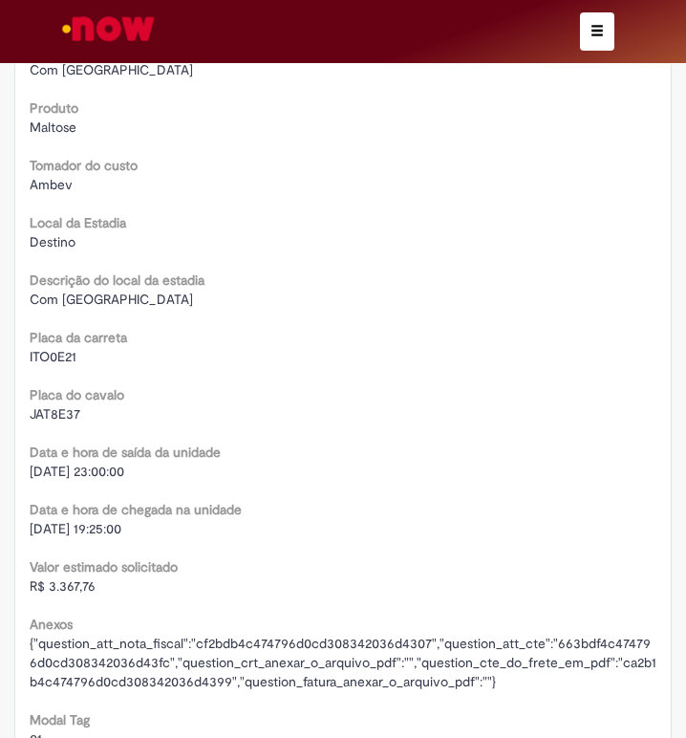
click at [69, 581] on span "R$ 3.367,76" at bounding box center [63, 585] width 66 height 17
click at [68, 581] on span "R$ 3.367,76" at bounding box center [63, 585] width 66 height 17
click at [76, 584] on span "R$ 3.367,76" at bounding box center [63, 585] width 66 height 17
click at [75, 584] on span "R$ 3.367,76" at bounding box center [63, 585] width 66 height 17
click at [74, 584] on span "R$ 3.367,76" at bounding box center [63, 585] width 66 height 17
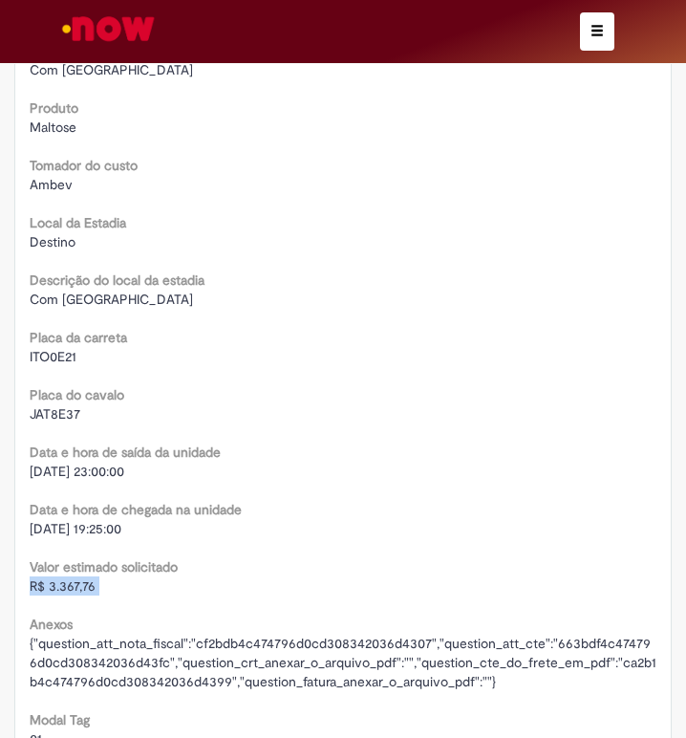
click at [66, 533] on span "[DATE] 19:25:00" at bounding box center [76, 528] width 92 height 17
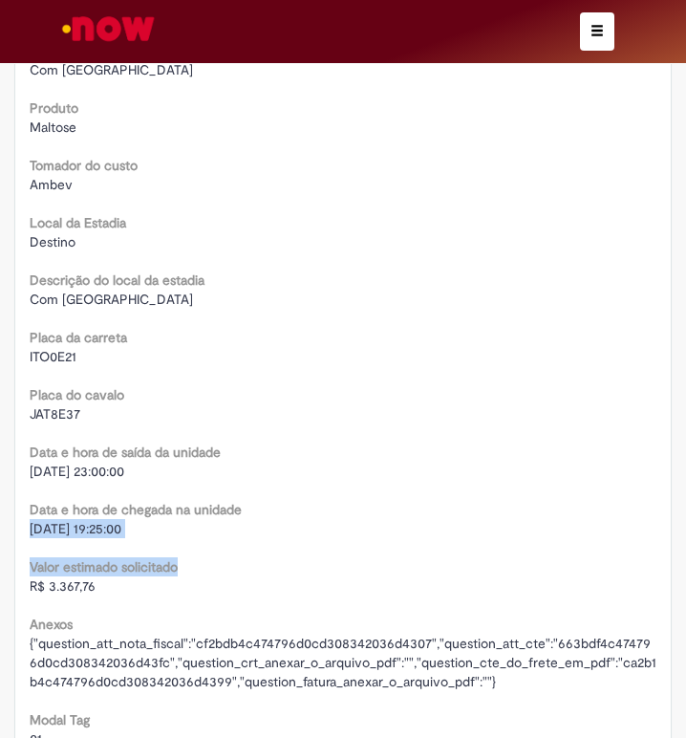
click at [60, 524] on span "[DATE] 19:25:00" at bounding box center [76, 528] width 92 height 17
click at [60, 527] on span "[DATE] 19:25:00" at bounding box center [76, 528] width 92 height 17
click at [61, 527] on span "[DATE] 19:25:00" at bounding box center [76, 528] width 92 height 17
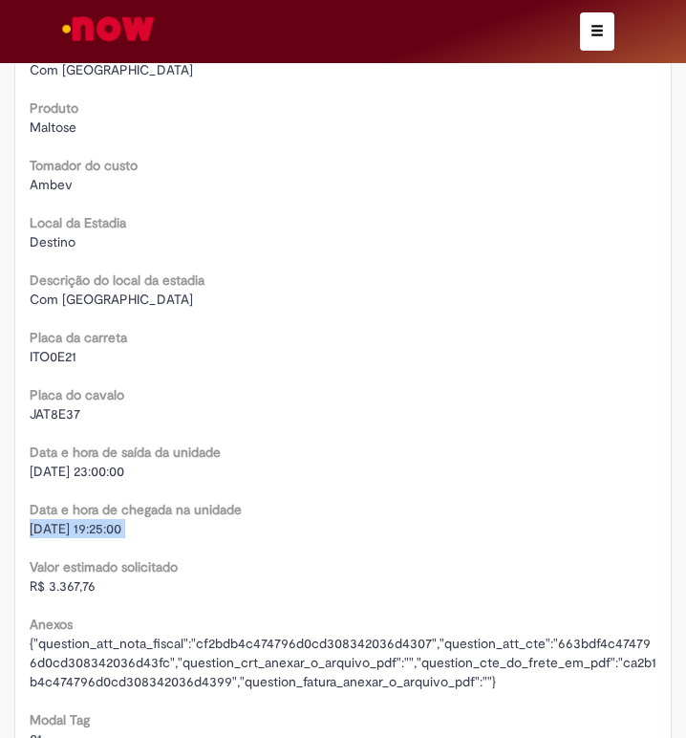
click at [61, 527] on span "[DATE] 19:25:00" at bounding box center [76, 528] width 92 height 17
click at [84, 469] on span "[DATE] 23:00:00" at bounding box center [77, 471] width 95 height 17
click at [86, 470] on span "[DATE] 23:00:00" at bounding box center [77, 471] width 95 height 17
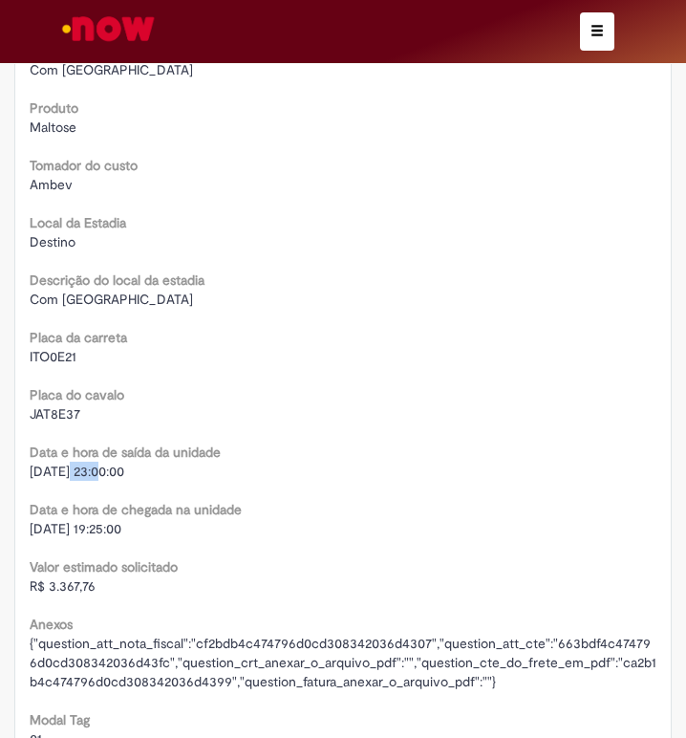
click at [85, 470] on span "[DATE] 23:00:00" at bounding box center [77, 471] width 95 height 17
click at [55, 414] on span "JAT8E37" at bounding box center [55, 413] width 51 height 17
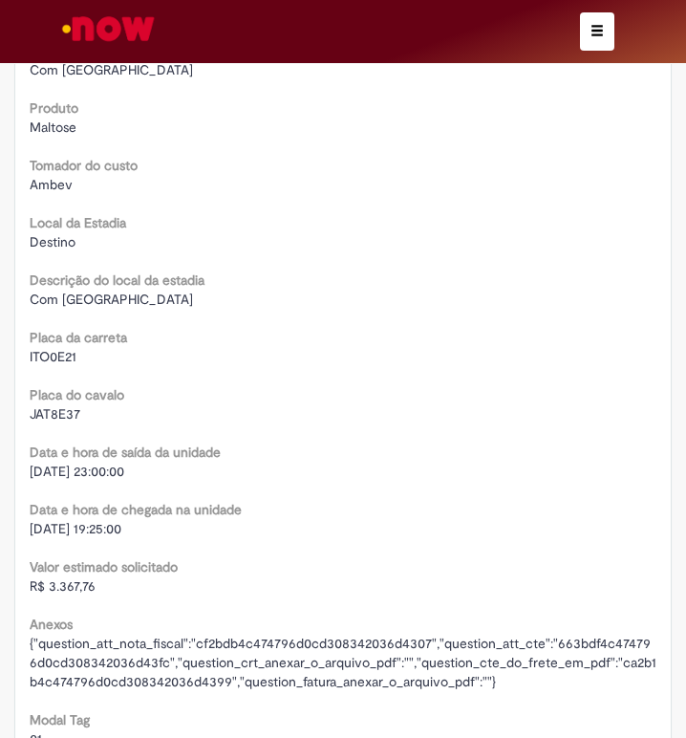
click at [47, 353] on span "ITO0E21" at bounding box center [53, 356] width 47 height 17
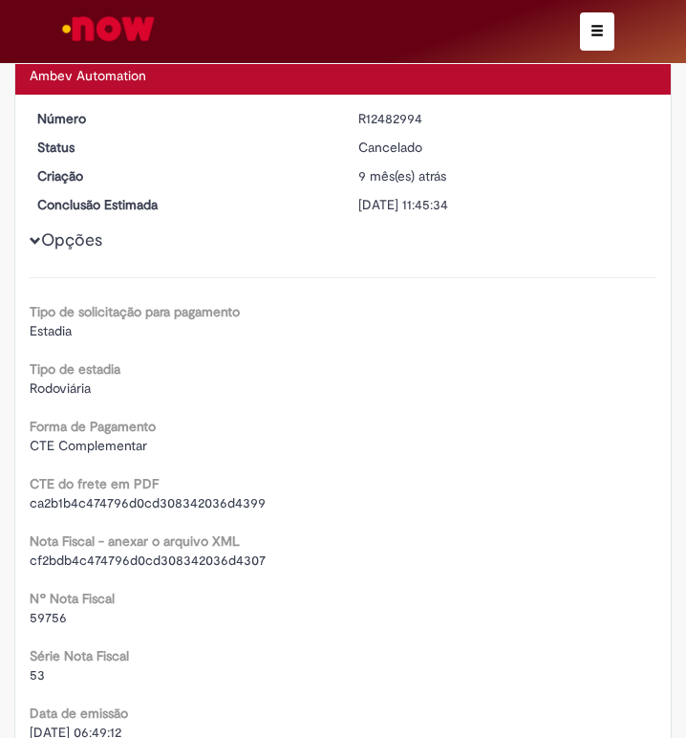
scroll to position [956, 0]
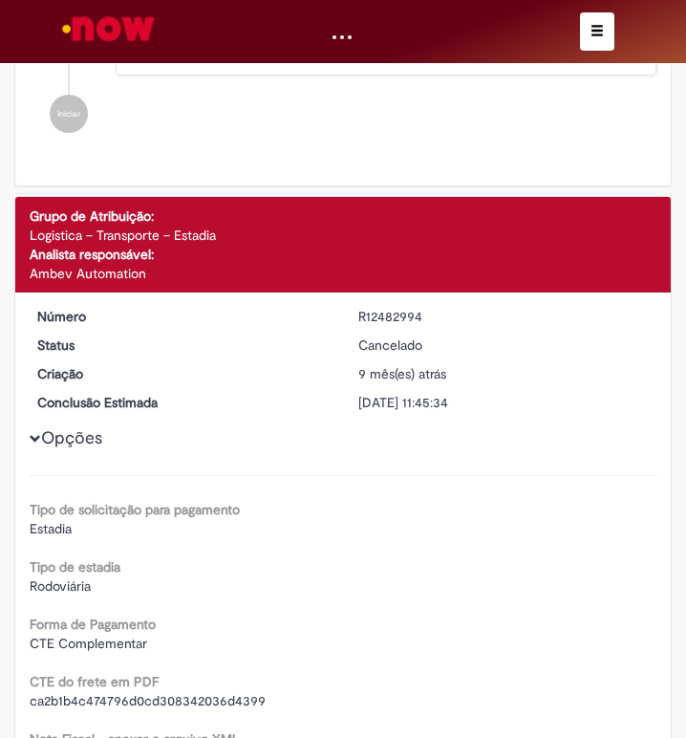
click at [361, 320] on div "R12482994" at bounding box center [505, 316] width 293 height 19
click at [361, 319] on div "R12482994" at bounding box center [505, 316] width 293 height 19
drag, startPoint x: 597, startPoint y: 27, endPoint x: 554, endPoint y: 49, distance: 48.3
click at [597, 27] on span "button" at bounding box center [597, 30] width 13 height 13
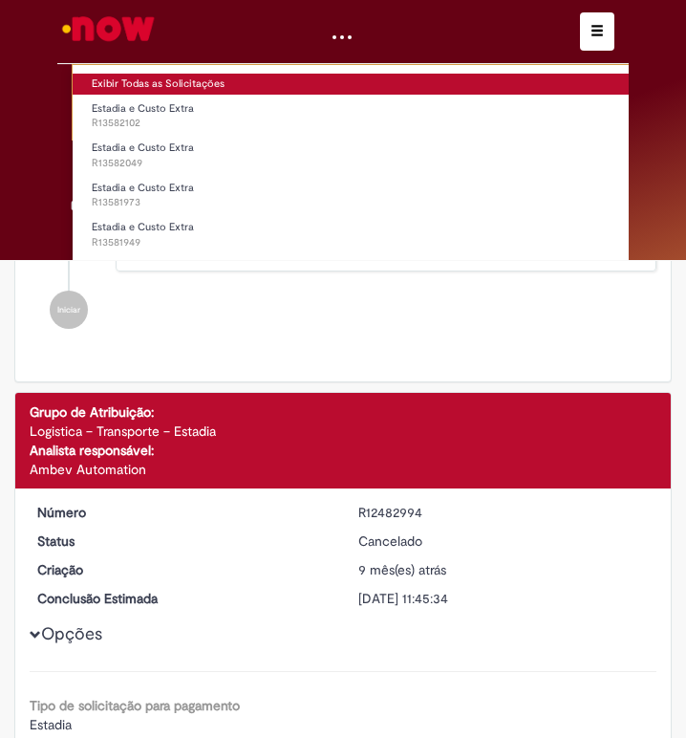
click at [116, 86] on link "Exibir Todas as Solicitações" at bounding box center [398, 84] width 651 height 21
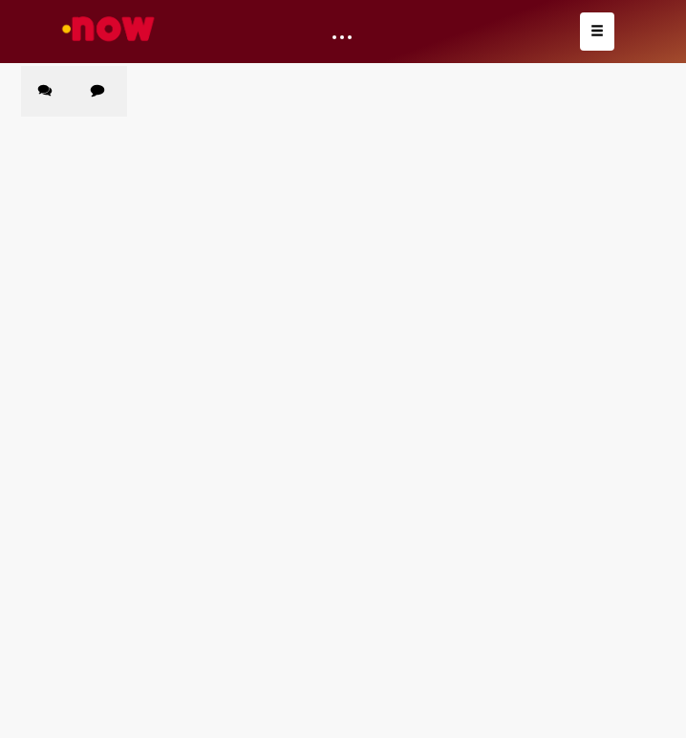
click at [0, 0] on td at bounding box center [0, 0] width 0 height 0
click at [85, 96] on label "Chamados Fechados" at bounding box center [101, 91] width 54 height 51
click at [0, 0] on input "Pesquisar" at bounding box center [0, 0] width 0 height 0
paste input "*********"
type input "*********"
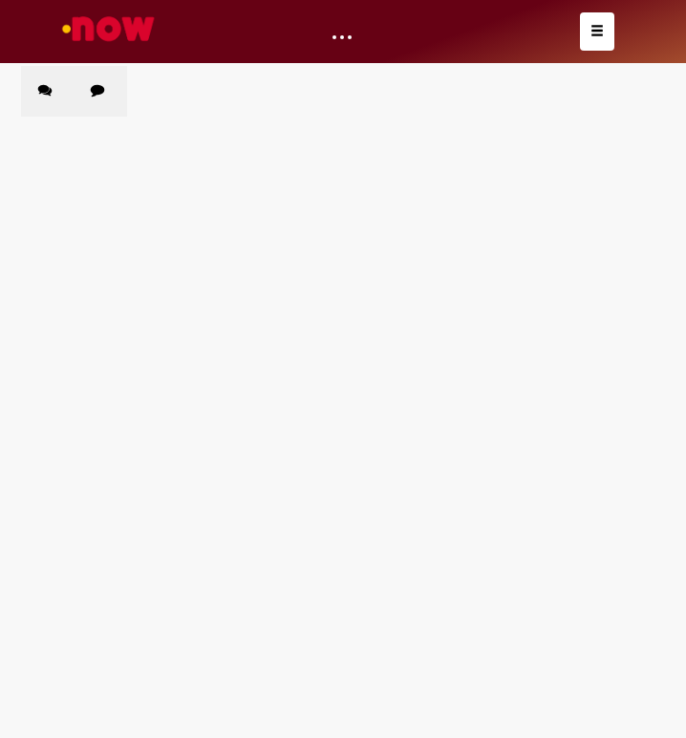
click at [205, 314] on main "Solicitações Chamados Abertos Chamados Fechados Itens solicitados Exportar como…" at bounding box center [343, 401] width 686 height 673
click at [0, 0] on span "Pesquisar" at bounding box center [0, 0] width 0 height 0
click at [339, 422] on main "Solicitações Chamados Abertos Chamados Fechados Itens solicitados Exportar como…" at bounding box center [343, 401] width 686 height 673
drag, startPoint x: 142, startPoint y: 257, endPoint x: 152, endPoint y: 275, distance: 20.5
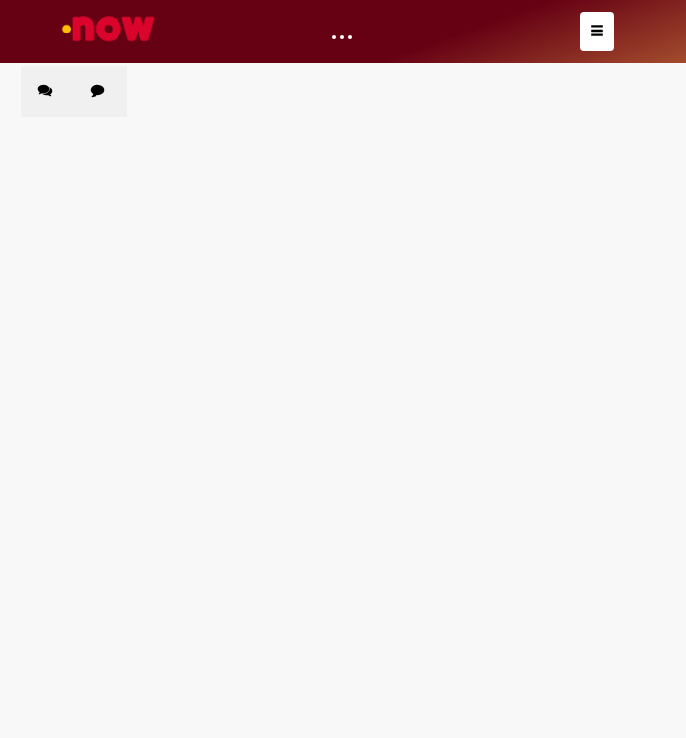
click at [0, 0] on td "Estadia e Custo Extra" at bounding box center [0, 0] width 0 height 0
click at [0, 0] on span "Estadia e Custo Extra" at bounding box center [0, 0] width 0 height 0
click at [227, 538] on main "Solicitações Chamados Abertos Chamados Fechados Itens solicitados Exportar como…" at bounding box center [343, 401] width 686 height 673
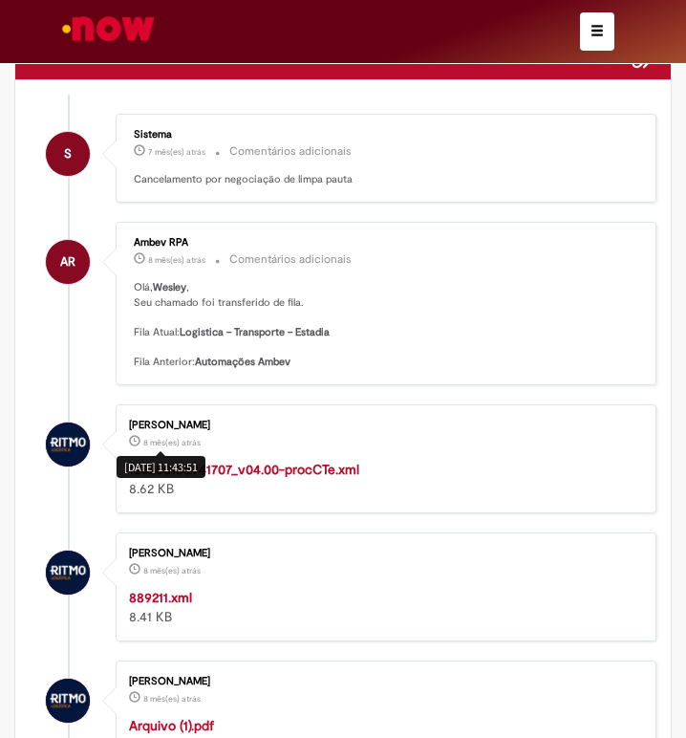
scroll to position [191, 0]
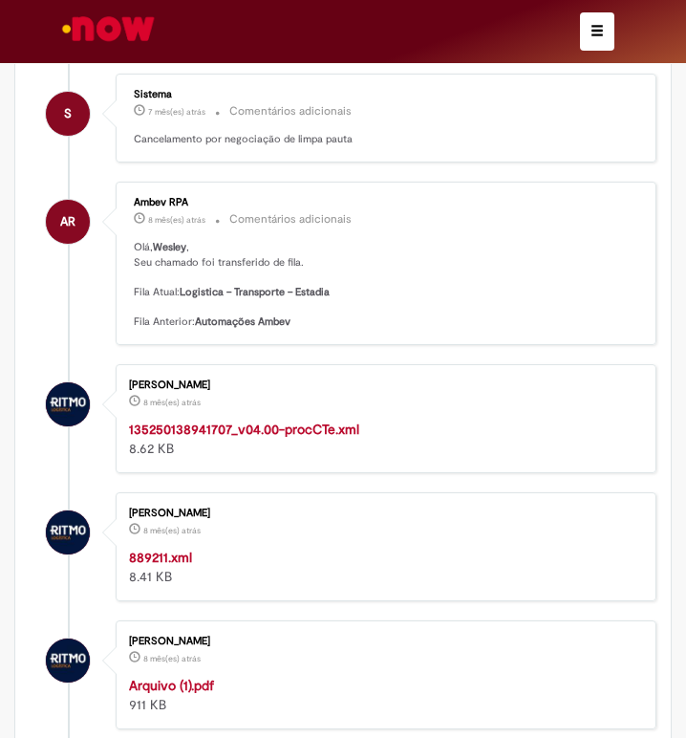
click at [309, 433] on strong "135250138941707_v04.00-procCTe.xml" at bounding box center [244, 429] width 230 height 17
click at [187, 553] on strong "889211.xml" at bounding box center [160, 557] width 63 height 17
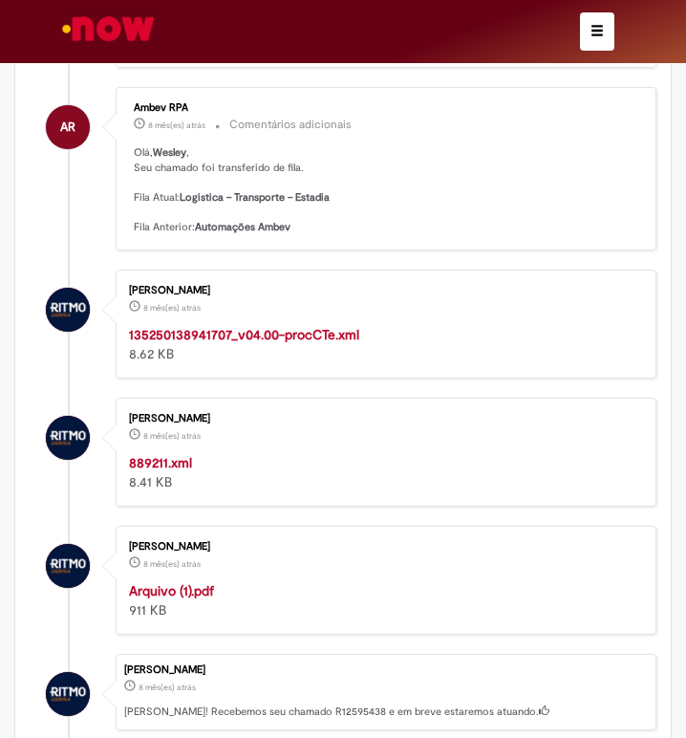
scroll to position [478, 0]
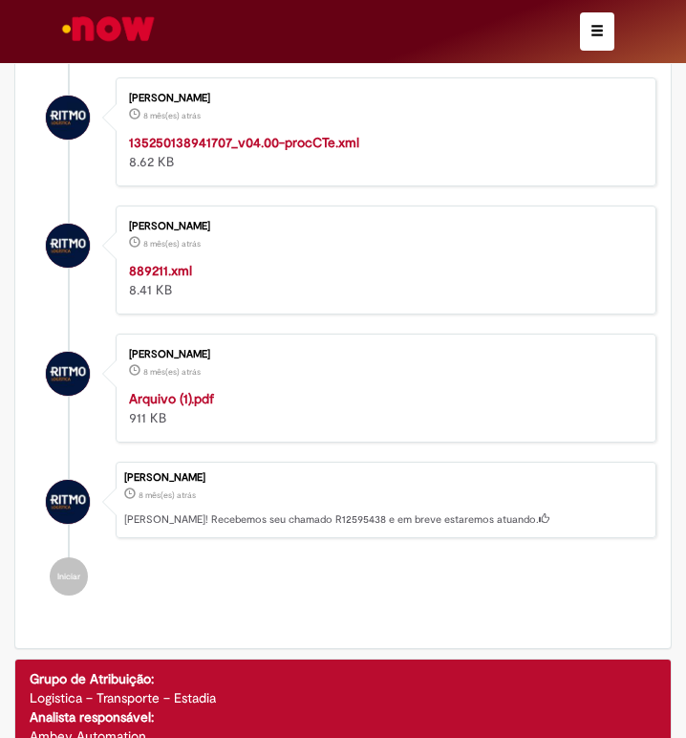
click at [206, 399] on strong "Arquivo (1).pdf" at bounding box center [171, 398] width 85 height 17
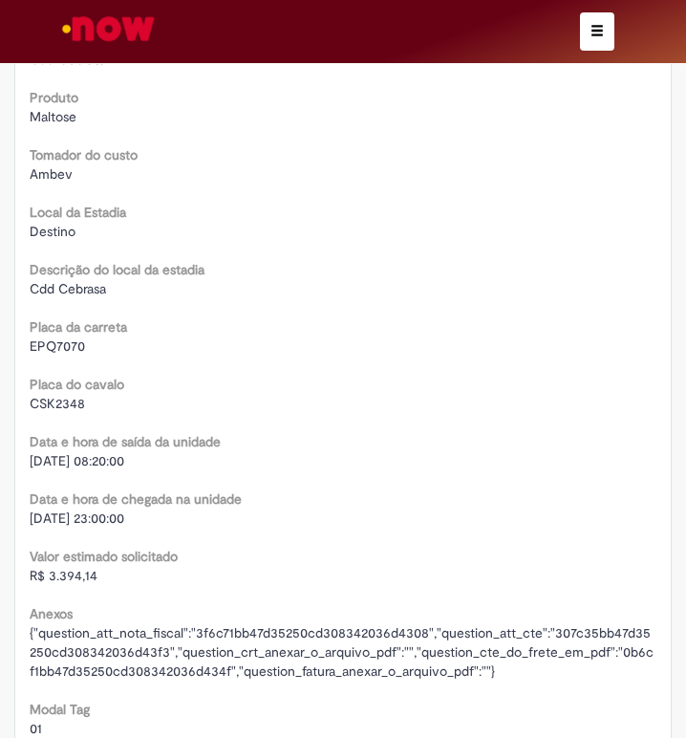
scroll to position [3059, 0]
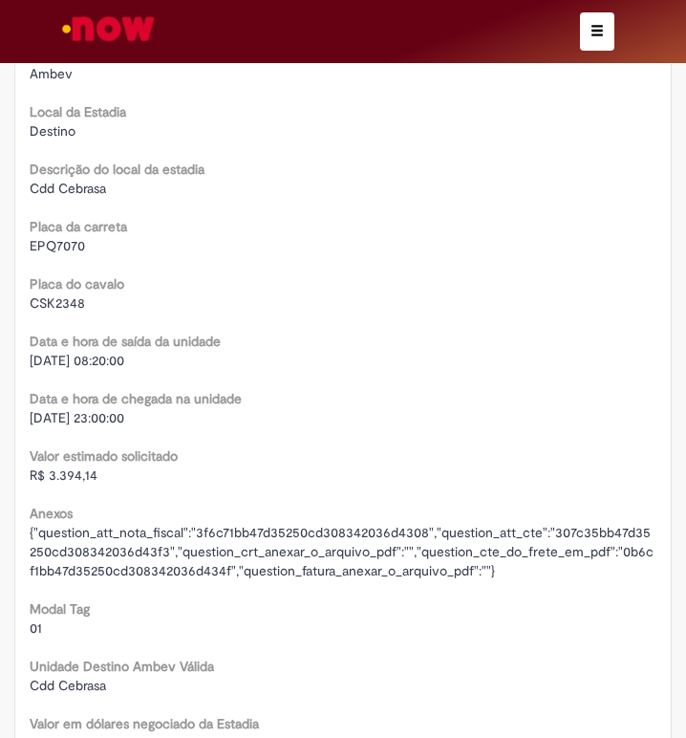
click at [63, 472] on span "R$ 3.394,14" at bounding box center [64, 475] width 68 height 17
click at [47, 426] on div "[DATE] 23:00:00" at bounding box center [343, 417] width 627 height 19
click at [47, 426] on span "[DATE] 23:00:00" at bounding box center [77, 417] width 95 height 17
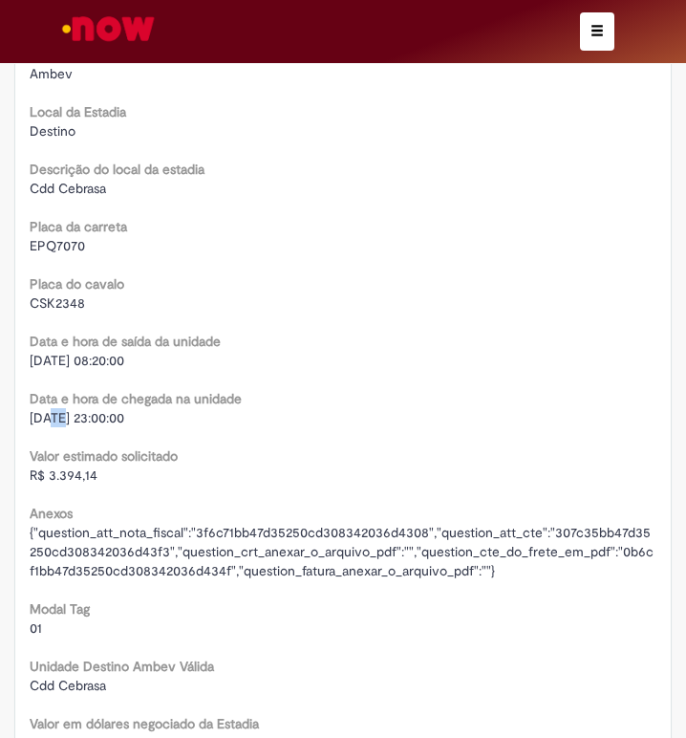
click at [47, 419] on span "[DATE] 23:00:00" at bounding box center [77, 417] width 95 height 17
click at [56, 359] on span "[DATE] 08:20:00" at bounding box center [77, 360] width 95 height 17
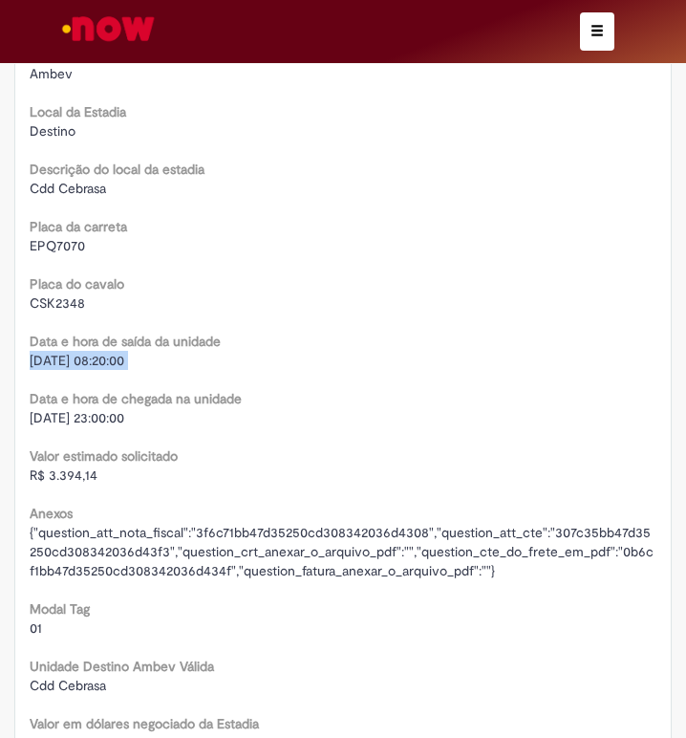
click at [56, 359] on span "[DATE] 08:20:00" at bounding box center [77, 360] width 95 height 17
click at [40, 300] on span "CSK2348" at bounding box center [57, 302] width 55 height 17
click at [54, 252] on span "EPQ7070" at bounding box center [57, 245] width 55 height 17
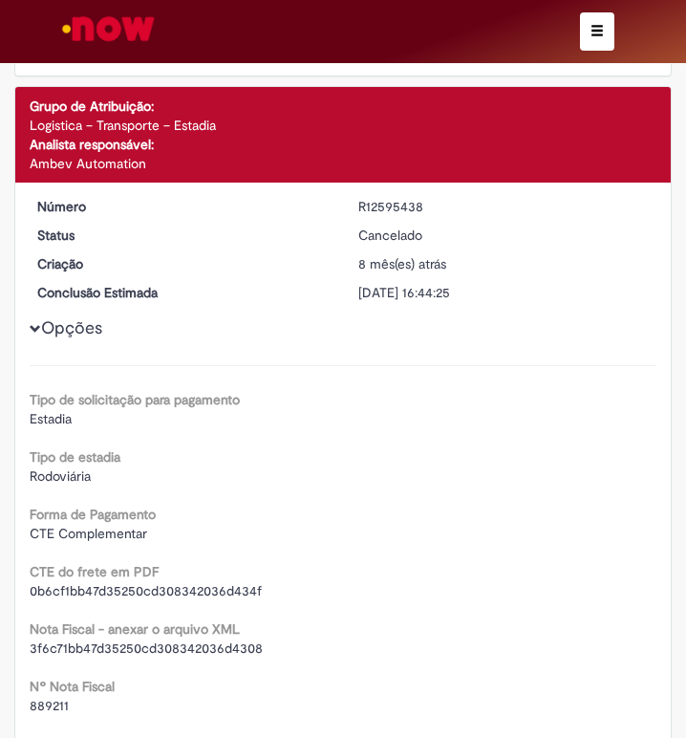
scroll to position [860, 0]
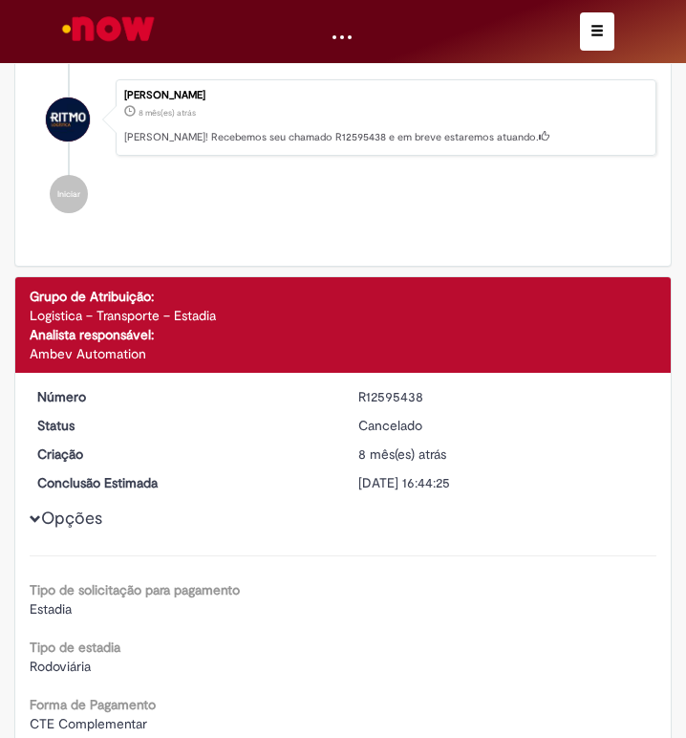
click at [392, 399] on div "R12595438" at bounding box center [505, 396] width 293 height 19
drag, startPoint x: 594, startPoint y: 28, endPoint x: 82, endPoint y: 44, distance: 511.7
click at [594, 28] on span "button" at bounding box center [597, 30] width 13 height 13
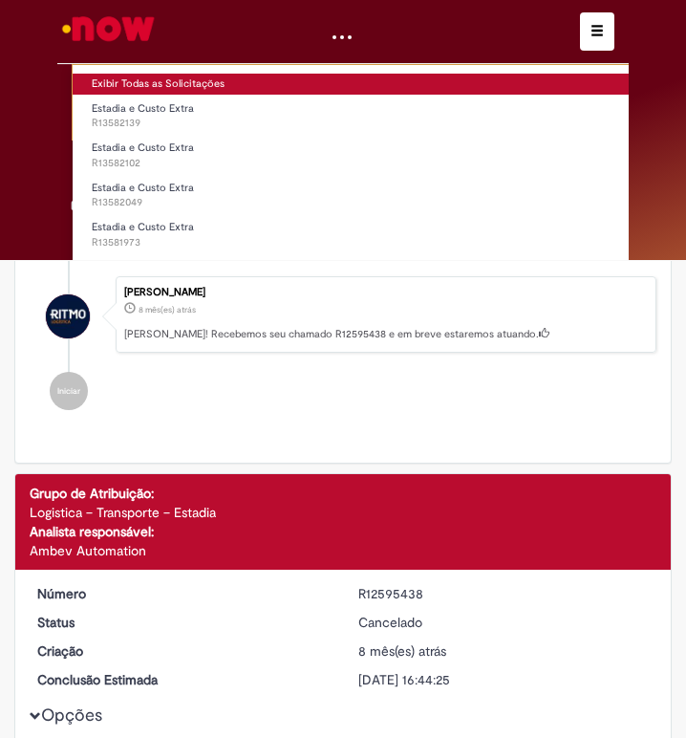
click at [127, 84] on link "Exibir Todas as Solicitações" at bounding box center [398, 84] width 651 height 21
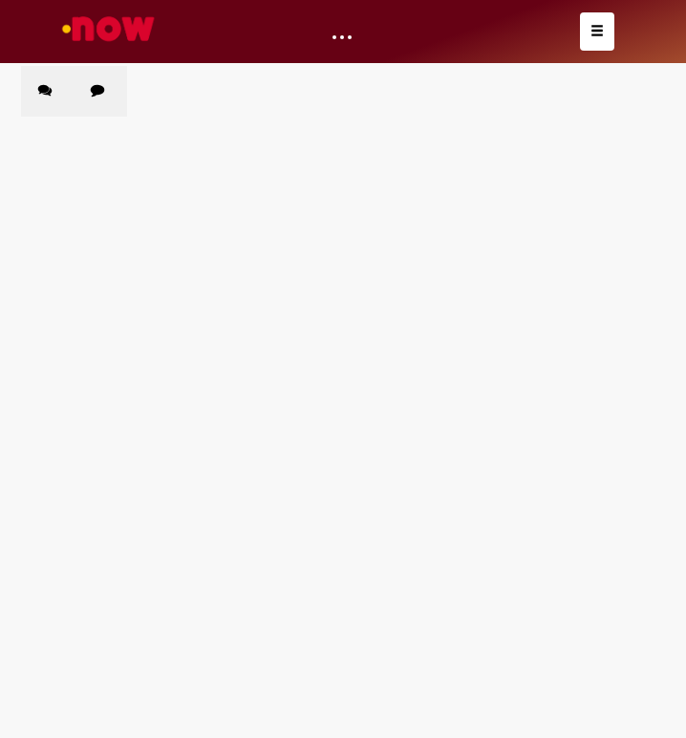
click at [102, 97] on label "Chamados Fechados" at bounding box center [101, 91] width 54 height 51
drag, startPoint x: 339, startPoint y: 163, endPoint x: 402, endPoint y: 170, distance: 63.6
click at [0, 0] on div "Itens solicitados Exportar como PDF Exportar como Excel Exportar como CSV Solic…" at bounding box center [0, 0] width 0 height 0
click at [0, 0] on input "Pesquisar" at bounding box center [0, 0] width 0 height 0
paste input "*********"
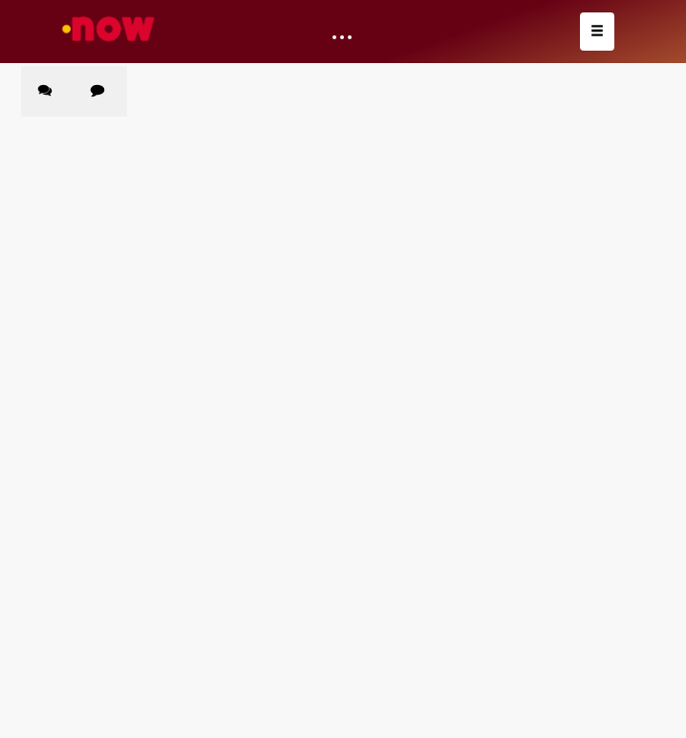
type input "*********"
click at [221, 348] on main "Solicitações Chamados Abertos Chamados Fechados Itens solicitados Exportar como…" at bounding box center [343, 401] width 686 height 673
click at [0, 0] on span "Pesquisar" at bounding box center [0, 0] width 0 height 0
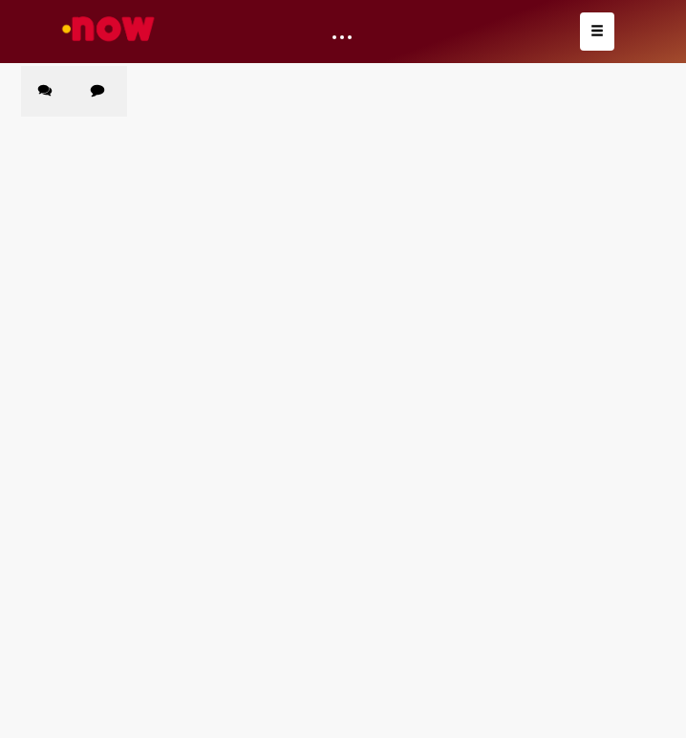
click at [290, 472] on main "Solicitações Chamados Abertos Chamados Fechados Itens solicitados Exportar como…" at bounding box center [343, 401] width 686 height 673
click at [294, 507] on main "Solicitações Chamados Abertos Chamados Fechados Itens solicitados Exportar como…" at bounding box center [343, 401] width 686 height 673
drag, startPoint x: 298, startPoint y: 510, endPoint x: 272, endPoint y: 489, distance: 32.7
click at [299, 498] on main "Solicitações Chamados Abertos Chamados Fechados Itens solicitados Exportar como…" at bounding box center [343, 401] width 686 height 673
click at [0, 0] on span "Estadia e Custo Extra" at bounding box center [0, 0] width 0 height 0
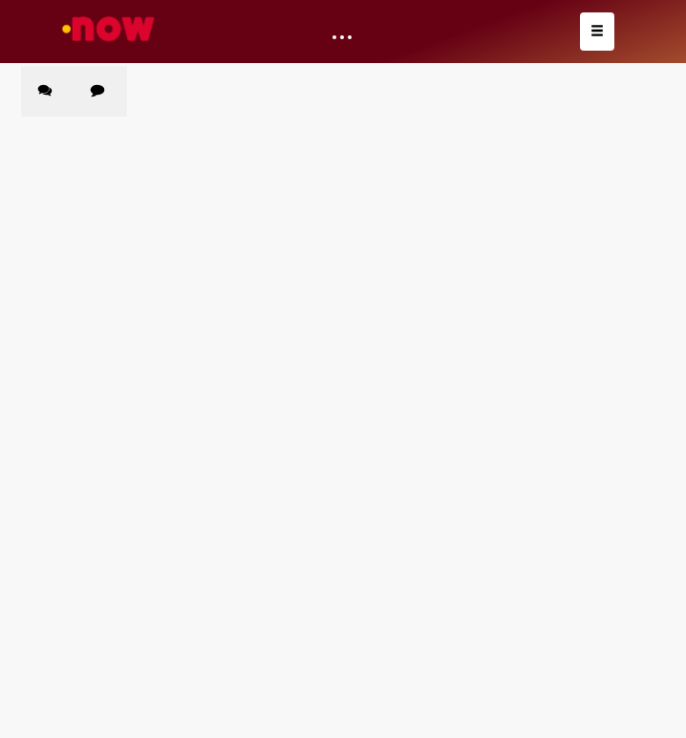
drag, startPoint x: 138, startPoint y: 458, endPoint x: 133, endPoint y: 500, distance: 42.3
click at [138, 459] on main "Solicitações Chamados Abertos Chamados Fechados Itens solicitados Exportar como…" at bounding box center [343, 401] width 686 height 673
drag, startPoint x: 136, startPoint y: 470, endPoint x: 122, endPoint y: 483, distance: 18.3
click at [136, 470] on main "Solicitações Chamados Abertos Chamados Fechados Itens solicitados Exportar como…" at bounding box center [343, 401] width 686 height 673
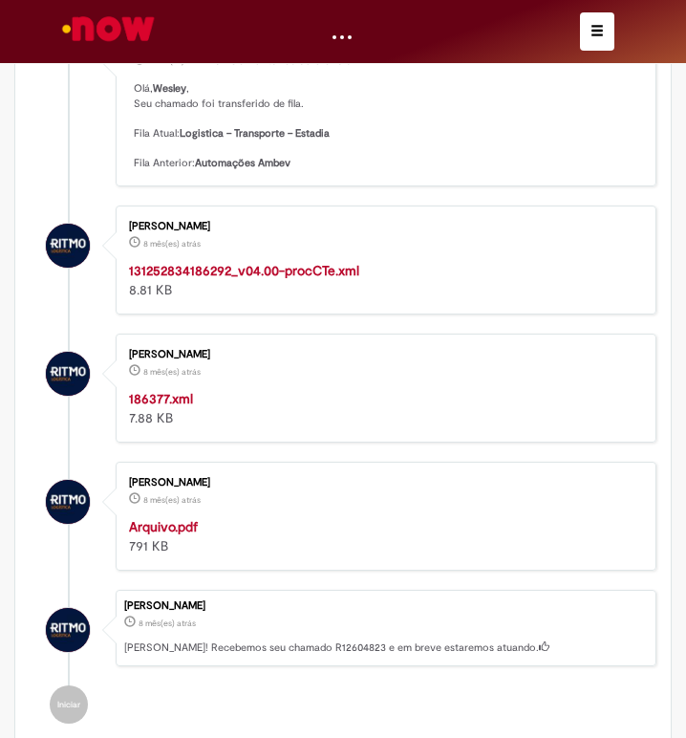
scroll to position [382, 0]
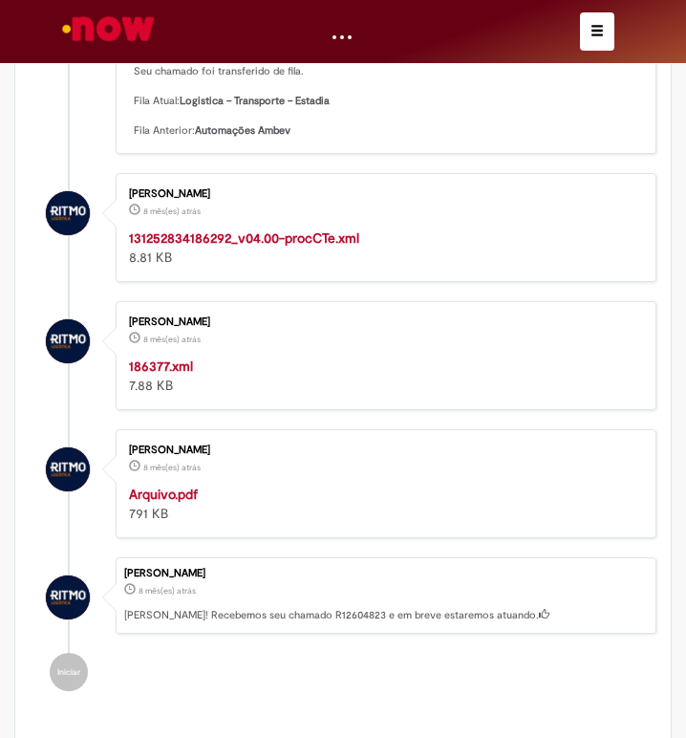
click at [183, 493] on strong "Arquivo.pdf" at bounding box center [163, 494] width 69 height 17
click at [288, 246] on strong "131252834186292_v04.00-procCTe.xml" at bounding box center [244, 237] width 230 height 17
click at [185, 374] on strong "186377.xml" at bounding box center [161, 366] width 64 height 17
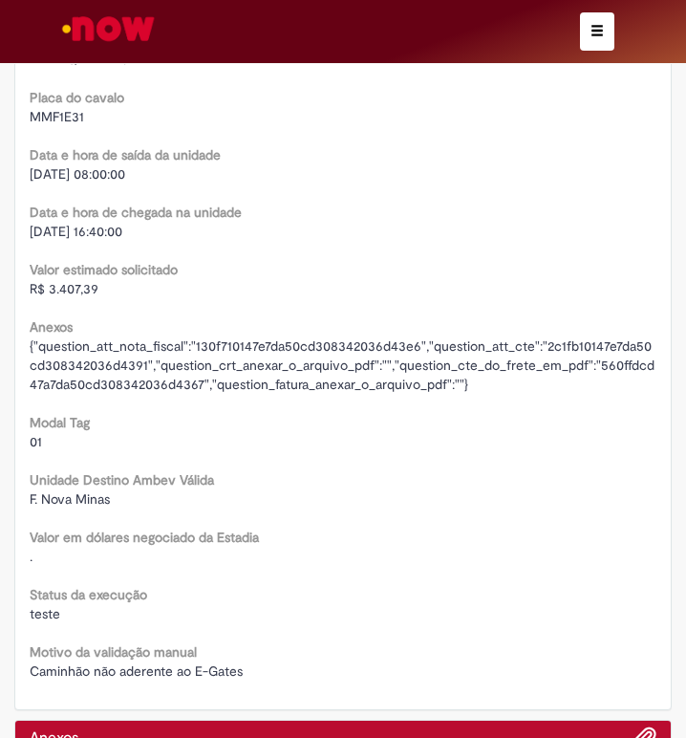
scroll to position [3346, 0]
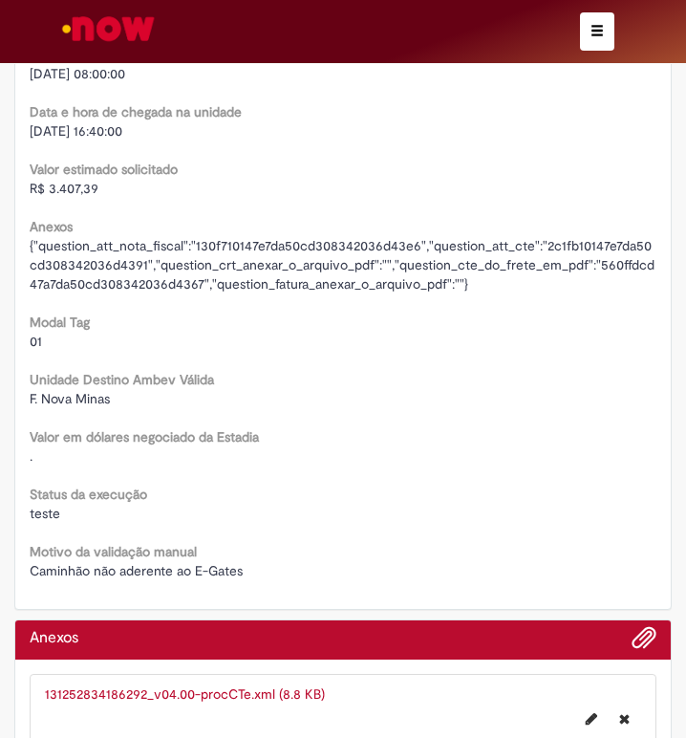
click at [73, 197] on span "R$ 3.407,39" at bounding box center [64, 188] width 69 height 17
click at [67, 197] on span "R$ 3.407,39" at bounding box center [64, 188] width 69 height 17
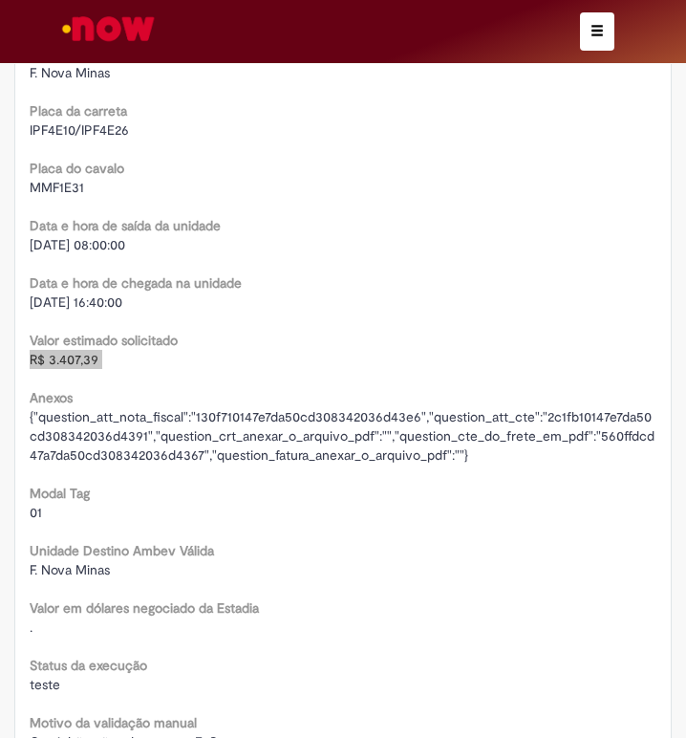
scroll to position [3155, 0]
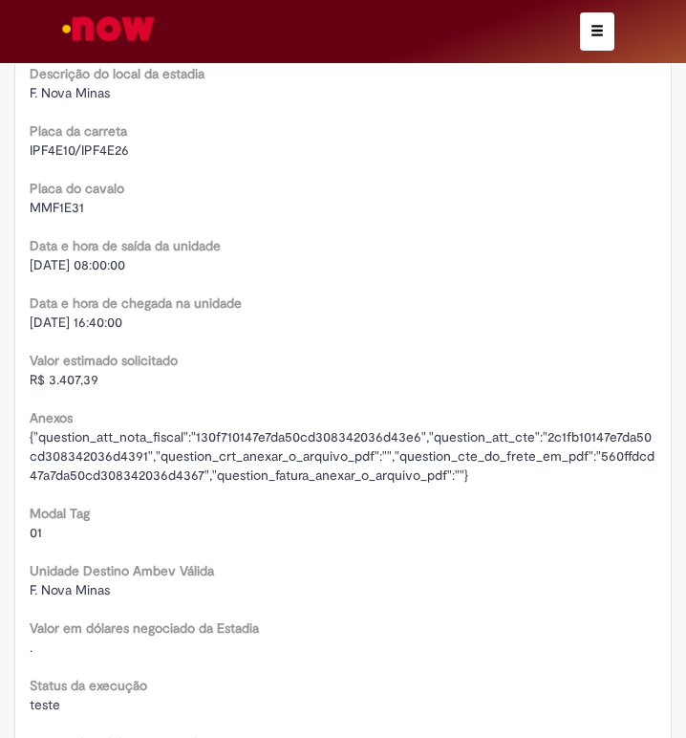
click at [64, 331] on span "[DATE] 16:40:00" at bounding box center [76, 322] width 93 height 17
drag, startPoint x: 64, startPoint y: 344, endPoint x: 10, endPoint y: 351, distance: 54.9
click at [63, 331] on span "[DATE] 16:40:00" at bounding box center [76, 322] width 93 height 17
click at [85, 273] on span "[DATE] 08:00:00" at bounding box center [78, 264] width 96 height 17
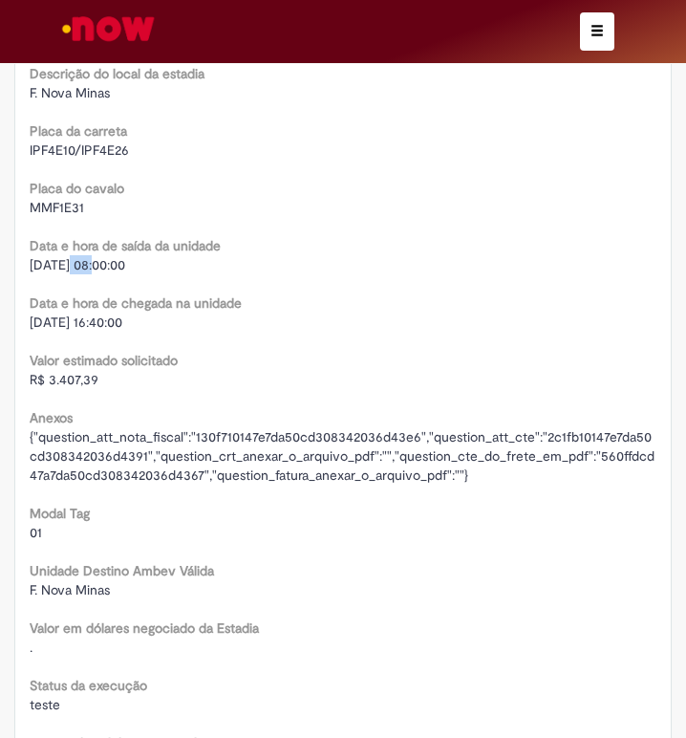
click at [85, 273] on span "[DATE] 08:00:00" at bounding box center [78, 264] width 96 height 17
click at [66, 216] on span "MMF1E31" at bounding box center [57, 207] width 54 height 17
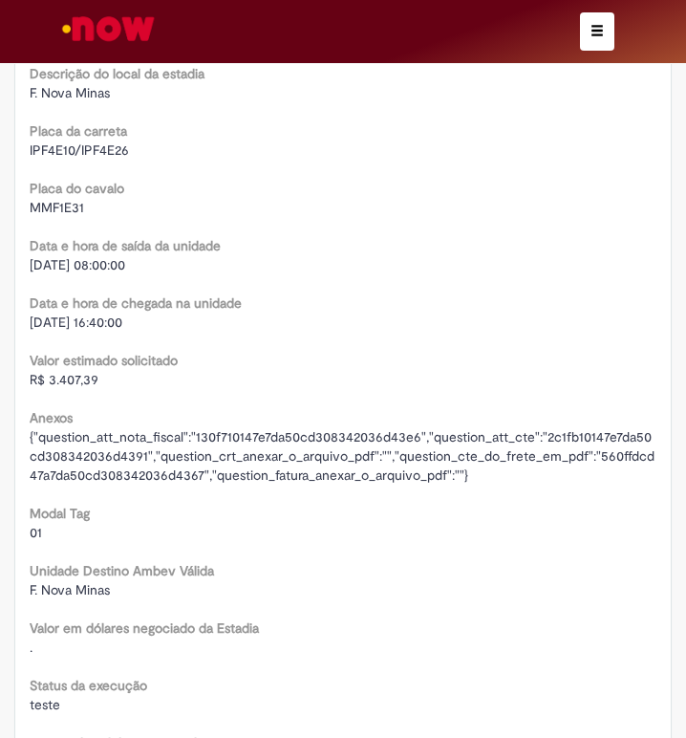
drag, startPoint x: 62, startPoint y: 228, endPoint x: 38, endPoint y: 235, distance: 25.1
click at [62, 216] on span "MMF1E31" at bounding box center [57, 207] width 54 height 17
click at [41, 216] on span "MMF1E31" at bounding box center [57, 207] width 54 height 17
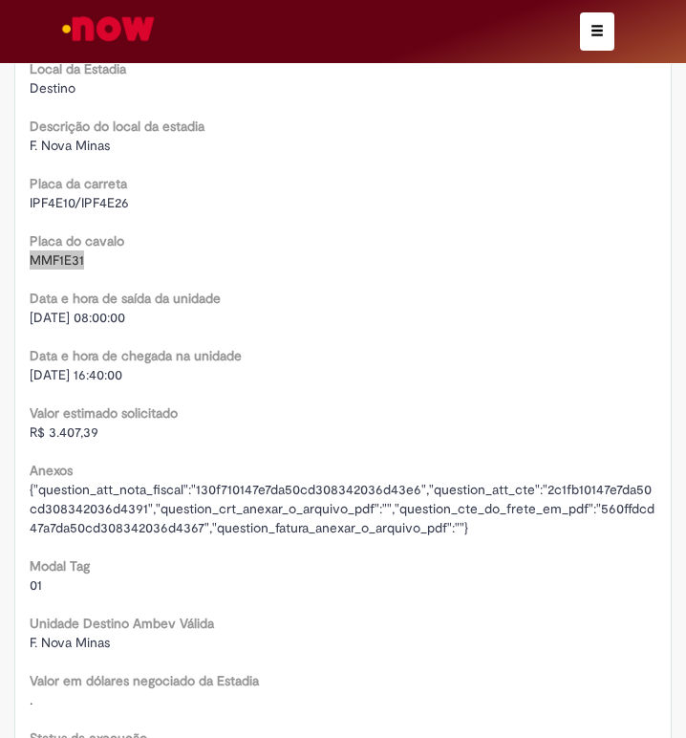
scroll to position [3059, 0]
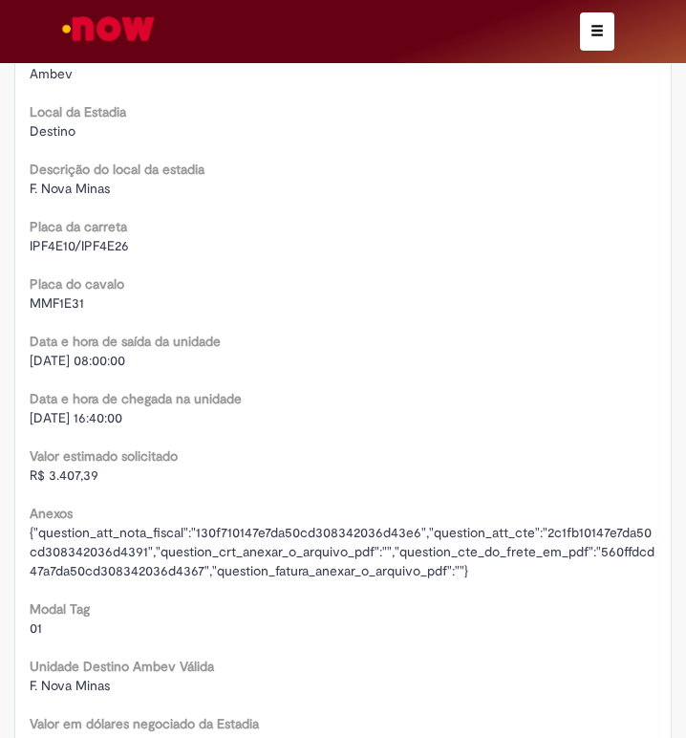
click at [53, 254] on span "IPF4E10/IPF4E26" at bounding box center [79, 245] width 99 height 17
click at [104, 254] on span "IPF4E10/IPF4E26" at bounding box center [79, 245] width 99 height 17
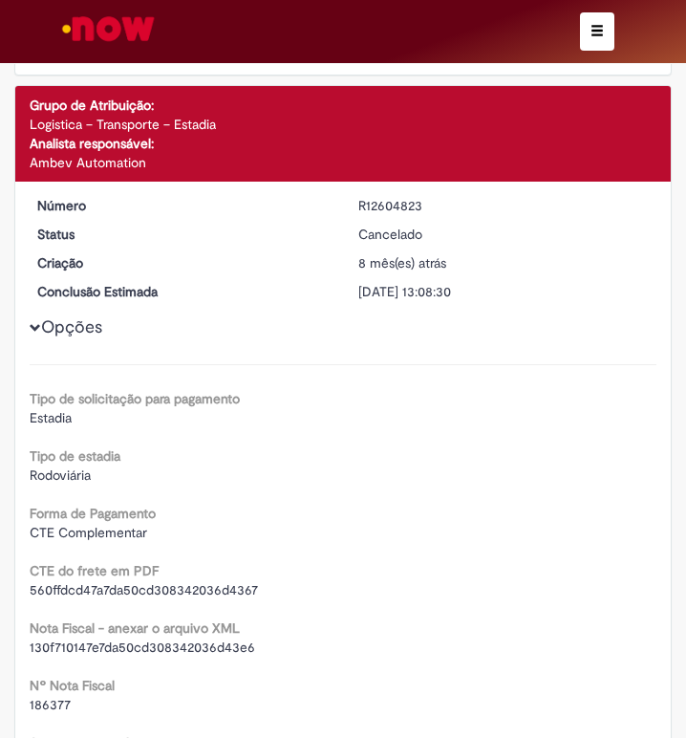
scroll to position [956, 0]
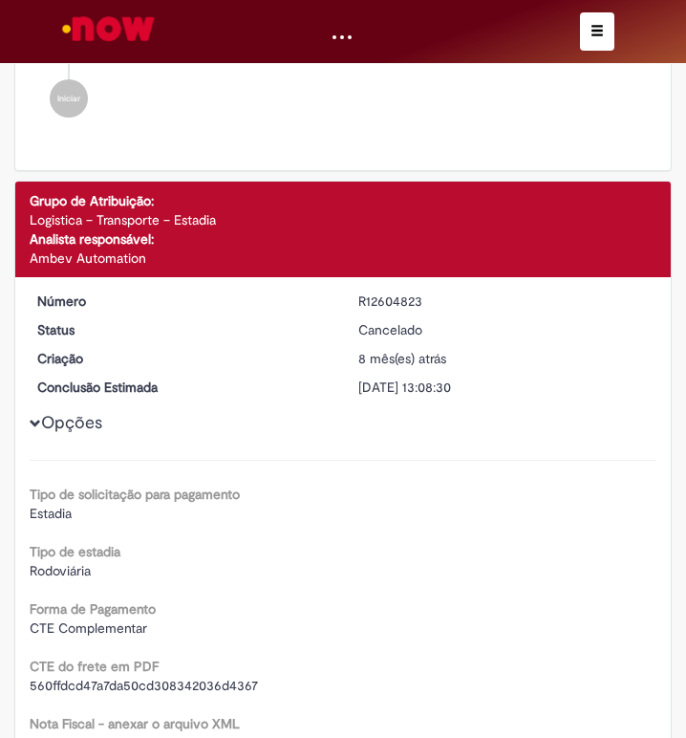
click at [380, 309] on div "R12604823" at bounding box center [505, 301] width 293 height 19
click at [380, 307] on div "R12604823" at bounding box center [505, 301] width 293 height 19
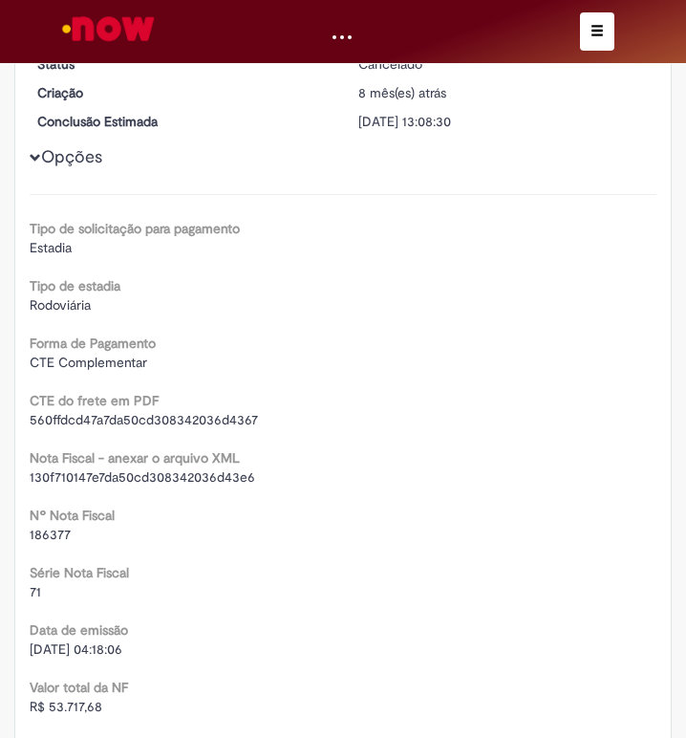
scroll to position [1243, 0]
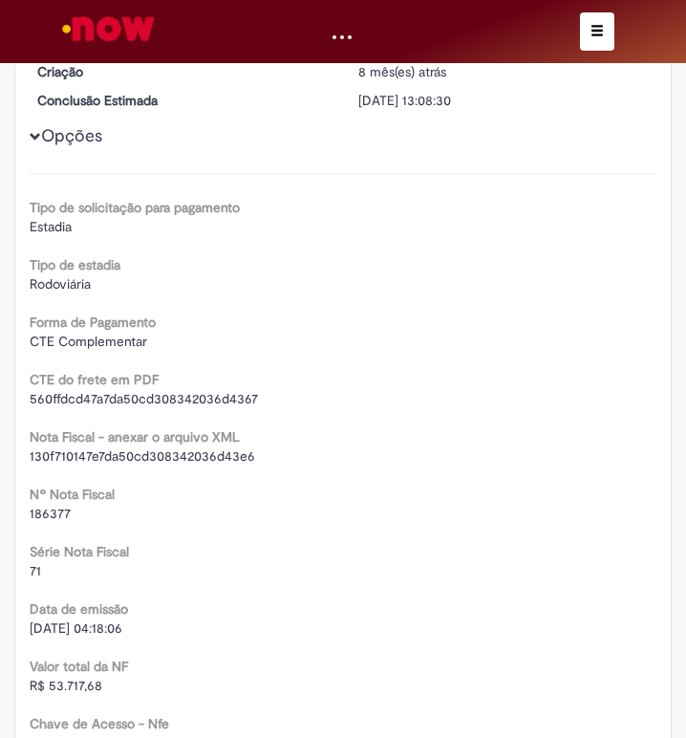
click at [589, 47] on button "button" at bounding box center [597, 31] width 34 height 38
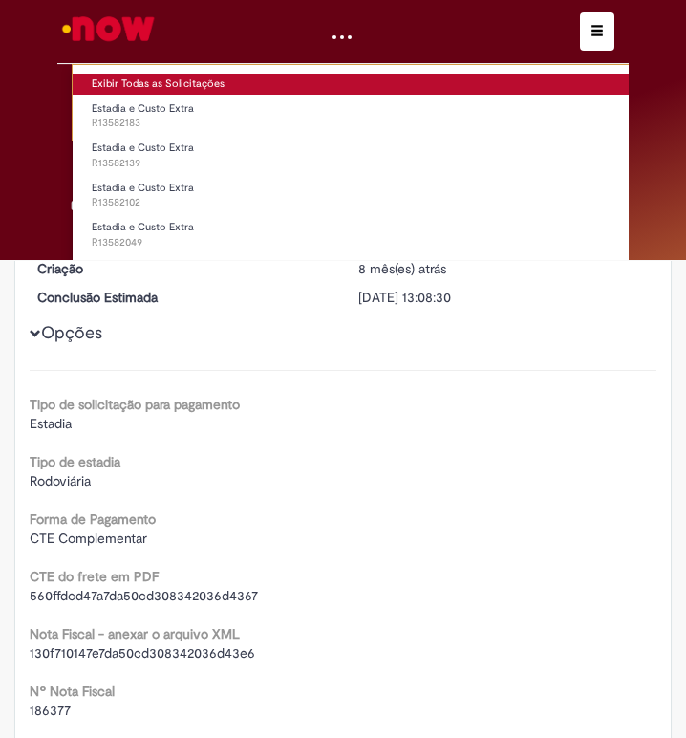
click at [137, 79] on link "Exibir Todas as Solicitações" at bounding box center [398, 84] width 651 height 21
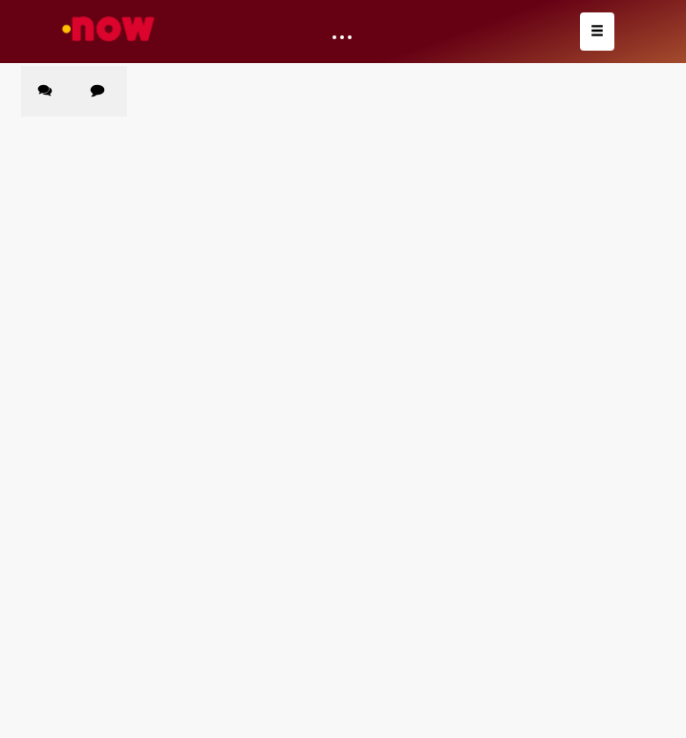
click at [86, 91] on label "Chamados Fechados" at bounding box center [101, 91] width 54 height 51
click at [0, 0] on input "Pesquisar" at bounding box center [0, 0] width 0 height 0
paste input "*********"
click at [0, 0] on input "*********" at bounding box center [0, 0] width 0 height 0
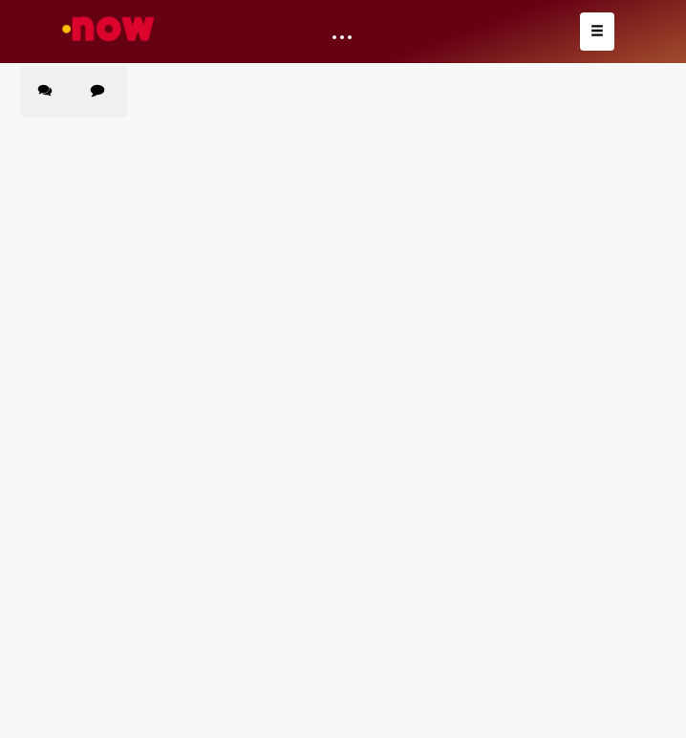
type input "*********"
click at [0, 0] on span "Pesquisar" at bounding box center [0, 0] width 0 height 0
click at [407, 339] on main "Solicitações Chamados Abertos Chamados Fechados Itens solicitados Exportar como…" at bounding box center [343, 401] width 686 height 673
click at [0, 0] on input "*********" at bounding box center [0, 0] width 0 height 0
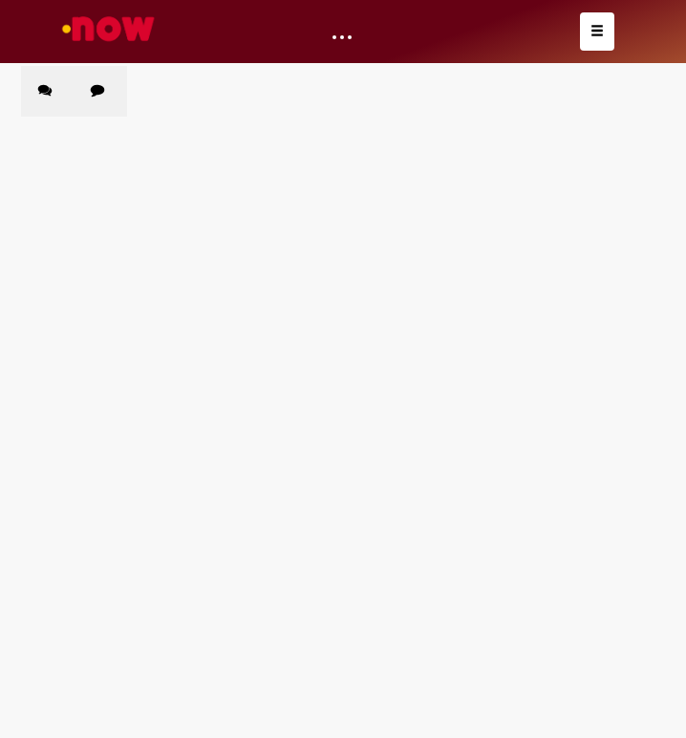
click at [0, 0] on button "Pesquisar" at bounding box center [0, 0] width 0 height 0
click at [364, 453] on main "Solicitações Chamados Abertos Chamados Fechados Itens solicitados Exportar como…" at bounding box center [343, 401] width 686 height 673
click at [270, 348] on main "Solicitações Chamados Abertos Chamados Fechados Itens solicitados Exportar como…" at bounding box center [343, 401] width 686 height 673
click at [208, 374] on main "Solicitações Chamados Abertos Chamados Fechados Itens solicitados Exportar como…" at bounding box center [343, 401] width 686 height 673
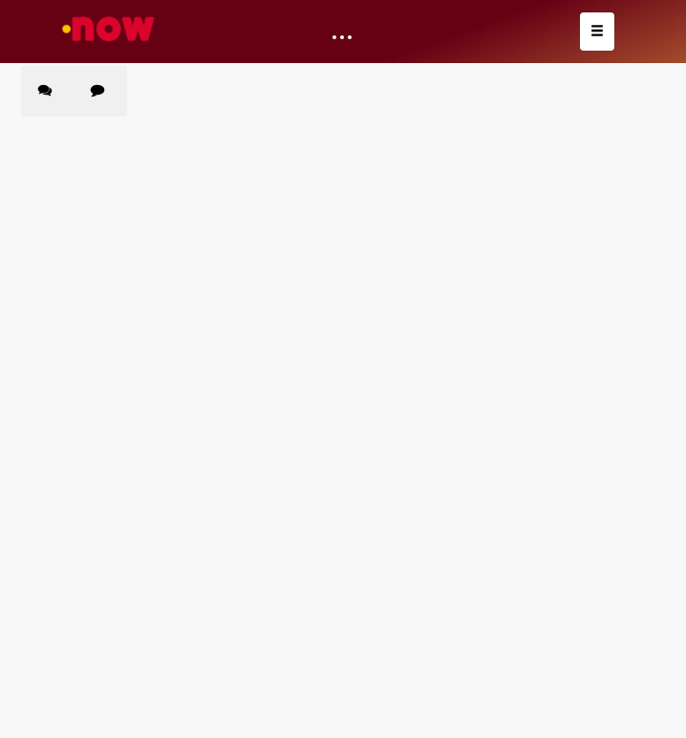
click at [0, 0] on span "Estadia e Custo Extra" at bounding box center [0, 0] width 0 height 0
click at [34, 537] on main "Solicitações Chamados Abertos Chamados Fechados Itens solicitados Exportar como…" at bounding box center [343, 401] width 686 height 673
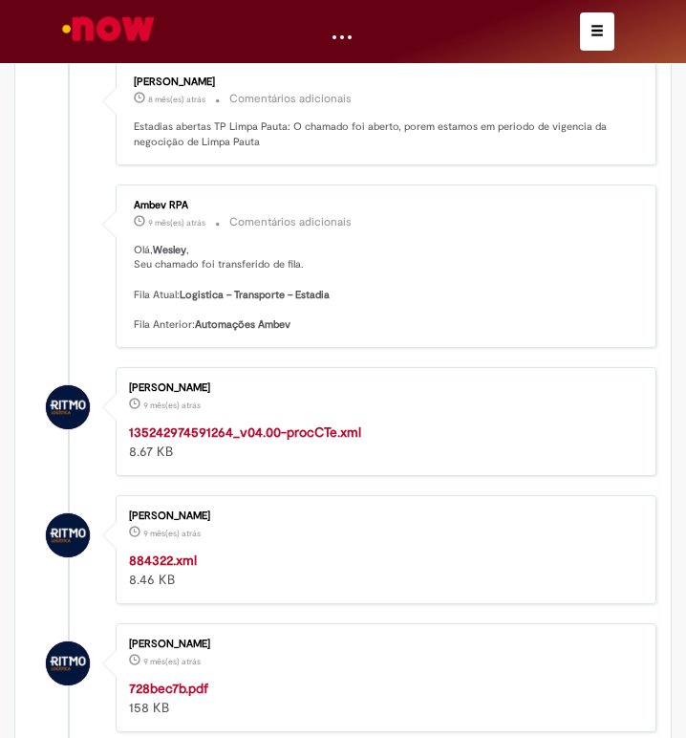
scroll to position [191, 0]
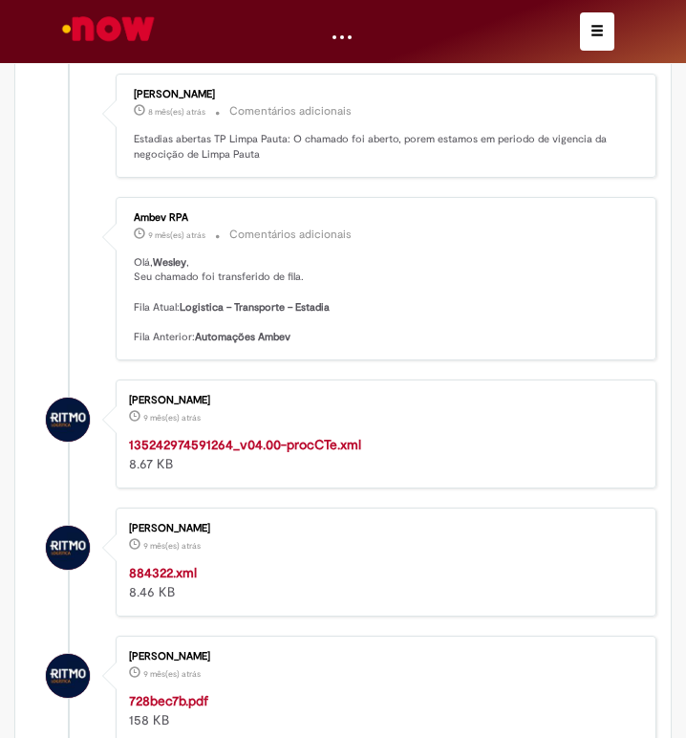
click at [293, 436] on strong "135242974591264_v04.00-procCTe.xml" at bounding box center [245, 444] width 232 height 17
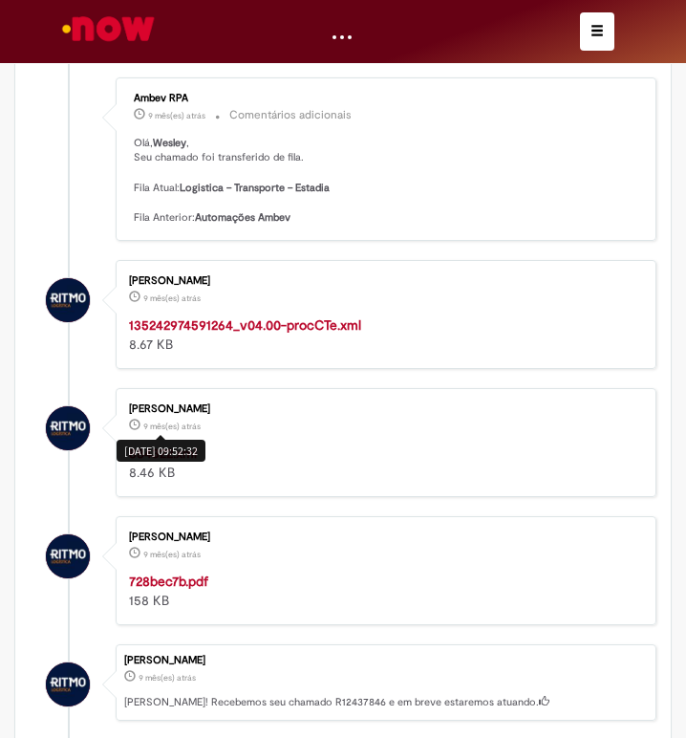
drag, startPoint x: 356, startPoint y: 487, endPoint x: 328, endPoint y: 493, distance: 28.5
click at [356, 487] on div "[PERSON_NAME] 9 mês(es) atrás 9 meses atrás [DATE] 09:52:32 884322.xml 8.46 KB" at bounding box center [386, 443] width 530 height 98
click at [178, 583] on strong "728bec7b.pdf" at bounding box center [168, 581] width 79 height 17
click at [187, 458] on strong "884322.xml" at bounding box center [163, 453] width 68 height 17
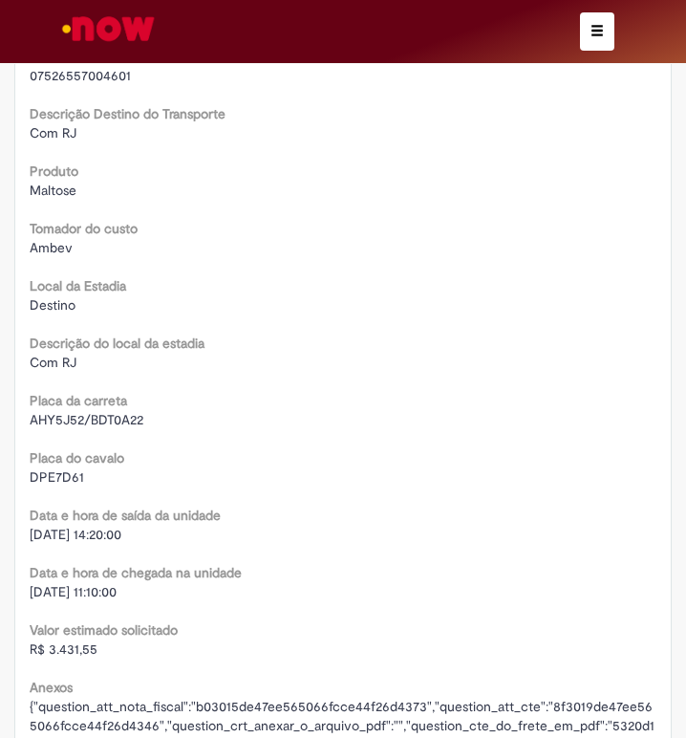
scroll to position [3083, 0]
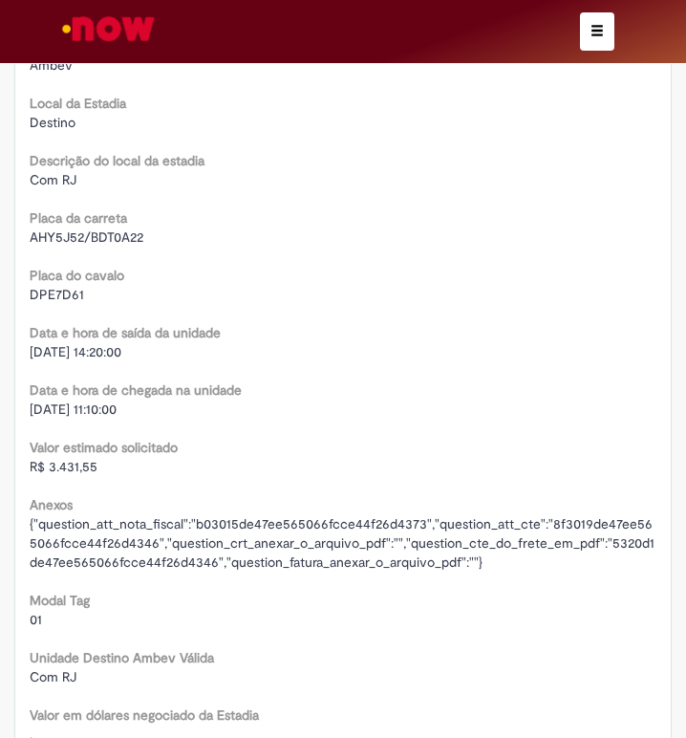
click at [74, 470] on span "R$ 3.431,55" at bounding box center [64, 466] width 68 height 17
click at [59, 402] on span "[DATE] 11:10:00" at bounding box center [73, 409] width 87 height 17
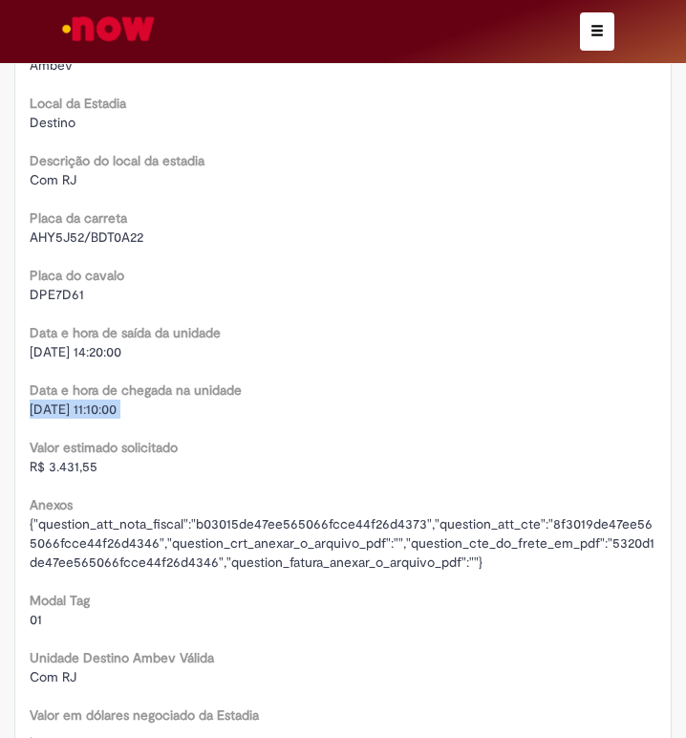
click at [59, 402] on span "[DATE] 11:10:00" at bounding box center [73, 409] width 87 height 17
click at [50, 343] on span "[DATE] 14:20:00" at bounding box center [76, 351] width 92 height 17
click at [50, 344] on span "[DATE] 14:20:00" at bounding box center [76, 351] width 92 height 17
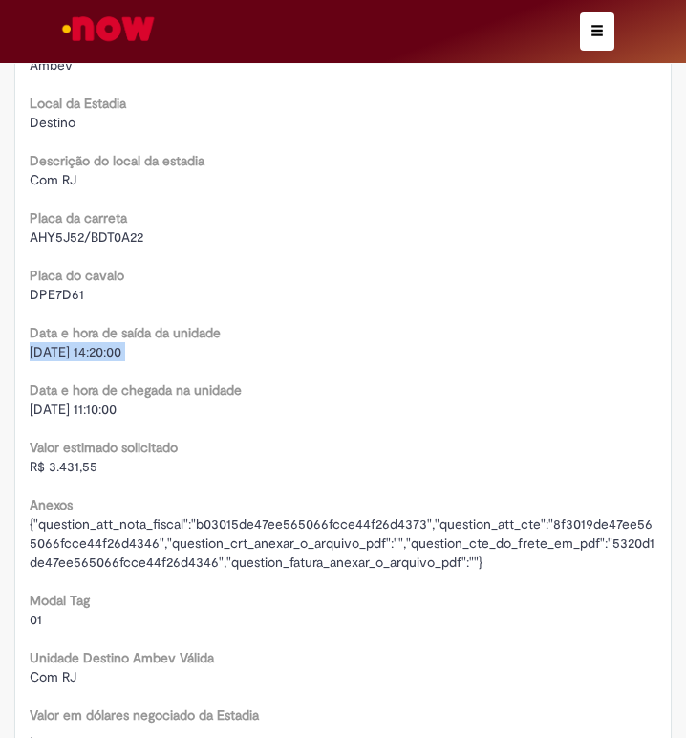
click at [47, 293] on span "DPE7D61" at bounding box center [57, 294] width 54 height 17
click at [50, 228] on div "AHY5J52/BDT0A22" at bounding box center [343, 237] width 627 height 19
click at [51, 232] on span "AHY5J52/BDT0A22" at bounding box center [87, 236] width 114 height 17
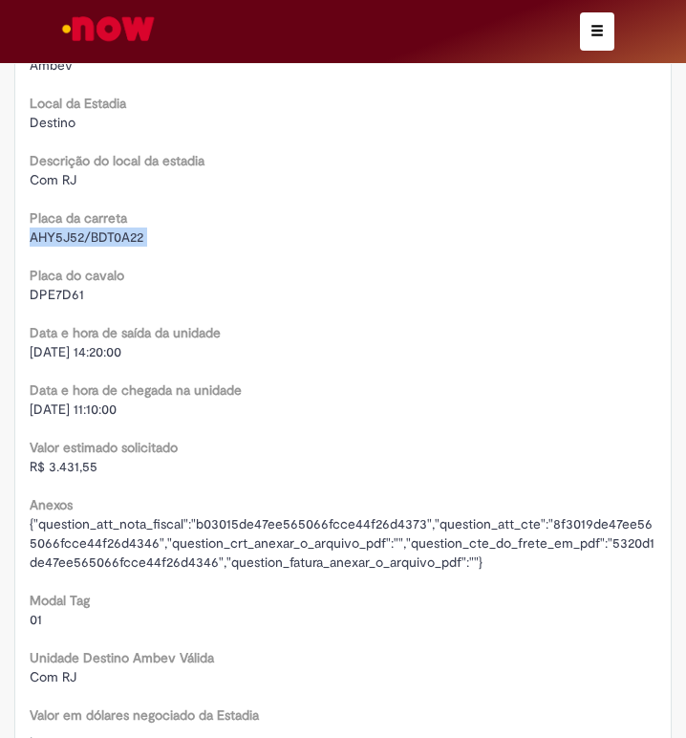
click at [51, 232] on span "AHY5J52/BDT0A22" at bounding box center [87, 236] width 114 height 17
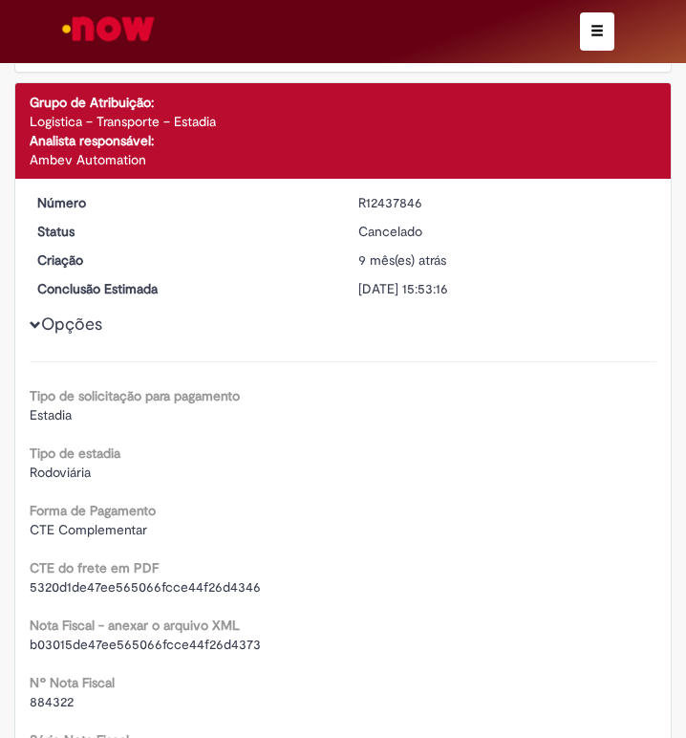
scroll to position [1076, 0]
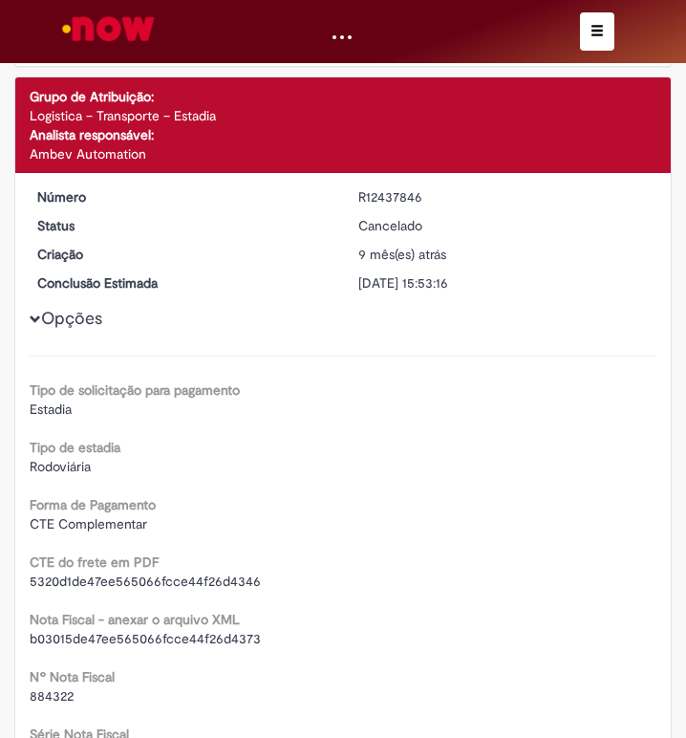
click at [369, 195] on div "R12437846" at bounding box center [505, 196] width 293 height 19
click at [598, 27] on span "button" at bounding box center [597, 30] width 13 height 13
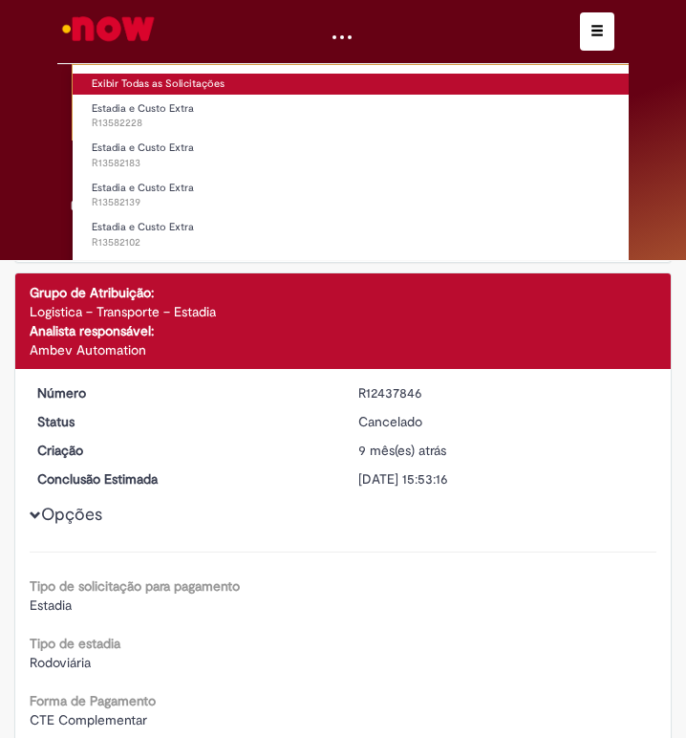
click at [137, 82] on link "Exibir Todas as Solicitações" at bounding box center [398, 84] width 651 height 21
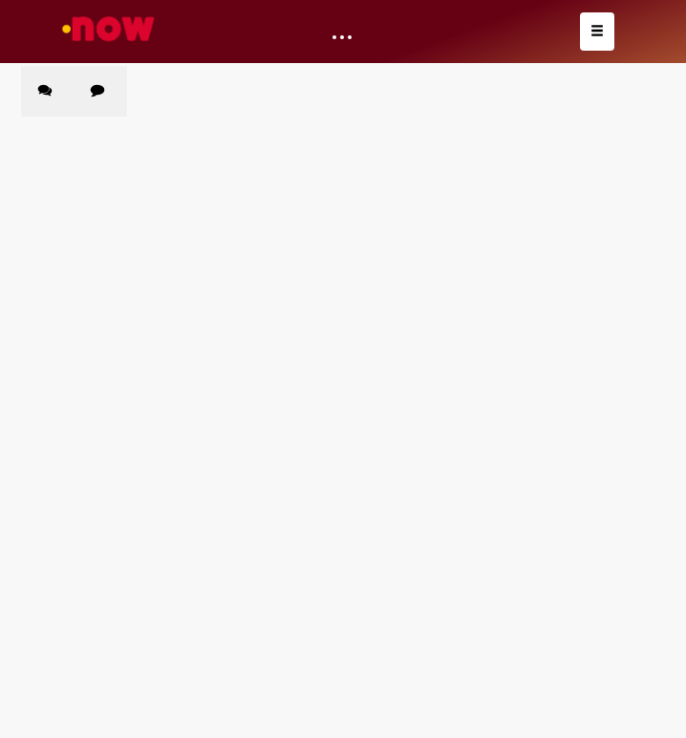
click at [89, 94] on label "Chamados Fechados" at bounding box center [101, 91] width 54 height 51
click at [0, 0] on input "Pesquisar" at bounding box center [0, 0] width 0 height 0
paste input "*********"
click at [0, 0] on input "*********" at bounding box center [0, 0] width 0 height 0
type input "*********"
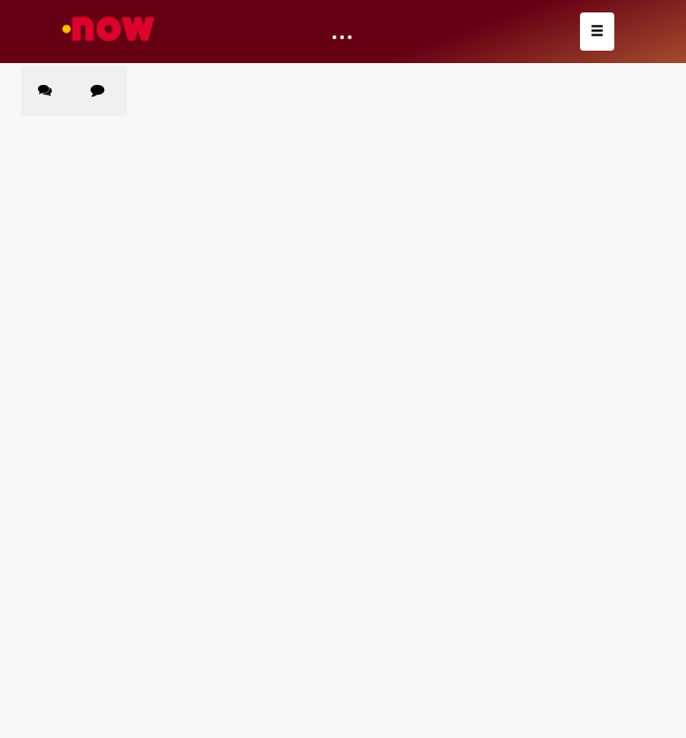
click at [0, 0] on span "Pesquisar" at bounding box center [0, 0] width 0 height 0
click at [415, 372] on main "Solicitações Chamados Abertos Chamados Fechados Itens solicitados Exportar como…" at bounding box center [343, 401] width 686 height 673
click at [137, 387] on main "Solicitações Chamados Abertos Chamados Fechados Itens solicitados Exportar como…" at bounding box center [343, 401] width 686 height 673
click at [212, 423] on main "Solicitações Chamados Abertos Chamados Fechados Itens solicitados Exportar como…" at bounding box center [343, 401] width 686 height 673
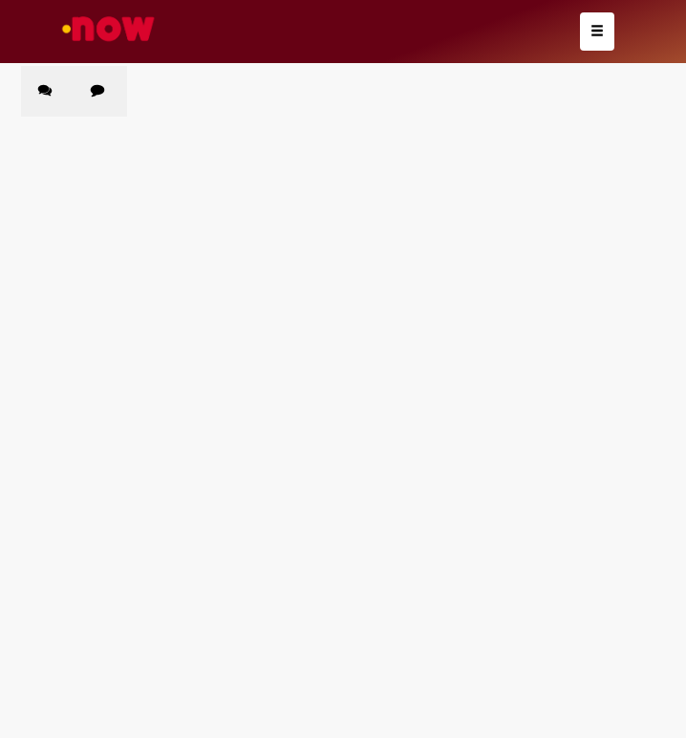
drag, startPoint x: 160, startPoint y: 259, endPoint x: 187, endPoint y: 502, distance: 244.4
click at [0, 0] on span "Estadia e Custo Extra" at bounding box center [0, 0] width 0 height 0
click at [187, 503] on main "Solicitações Chamados Abertos Chamados Fechados Itens solicitados Exportar como…" at bounding box center [343, 401] width 686 height 673
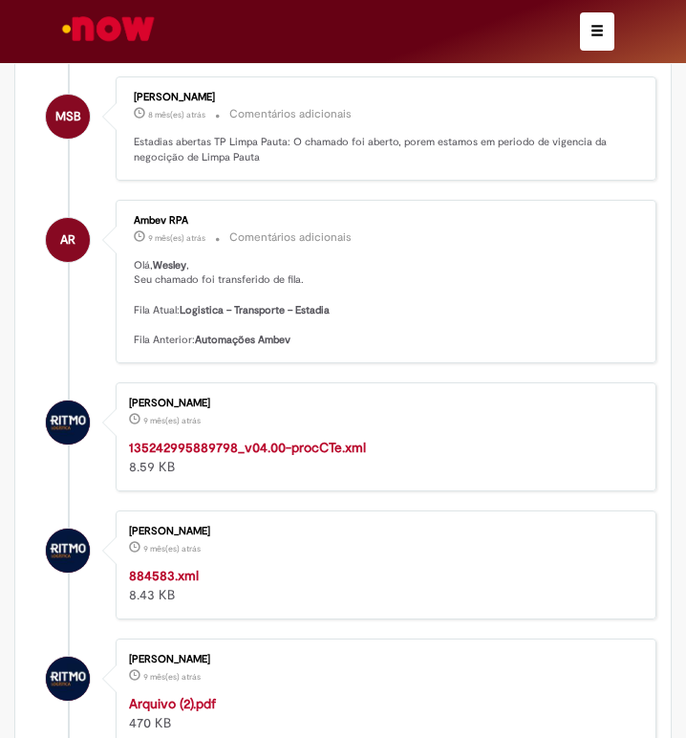
scroll to position [287, 0]
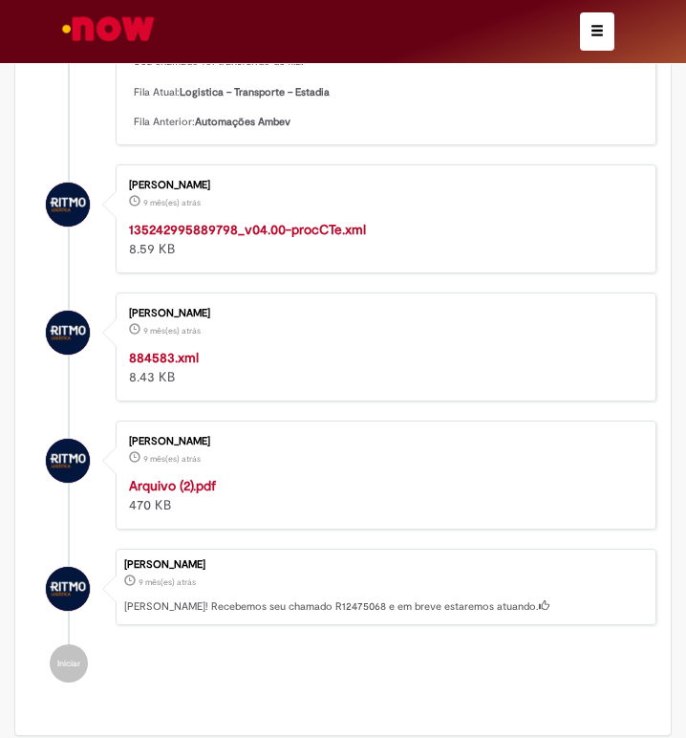
click at [163, 371] on div "884583.xml 8.43 KB" at bounding box center [383, 367] width 508 height 38
click at [170, 359] on strong "884583.xml" at bounding box center [164, 357] width 70 height 17
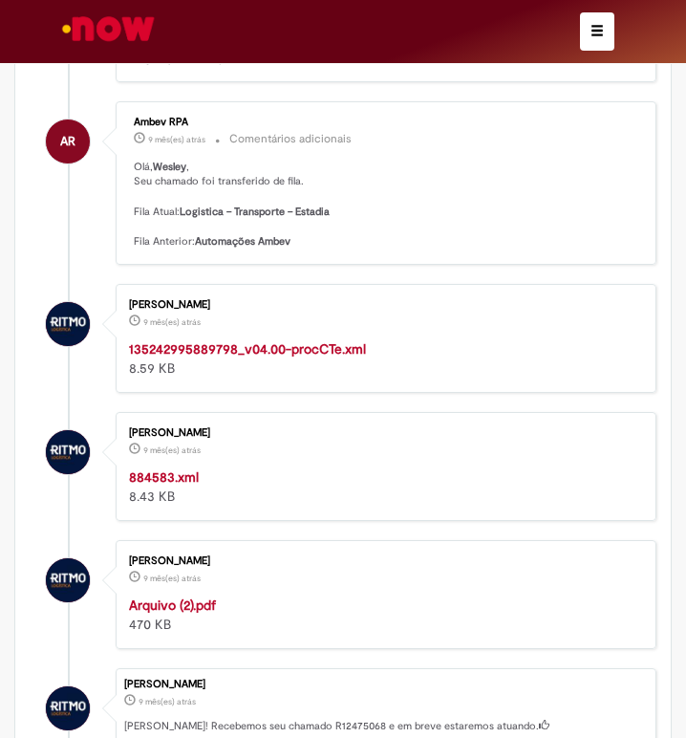
scroll to position [406, 0]
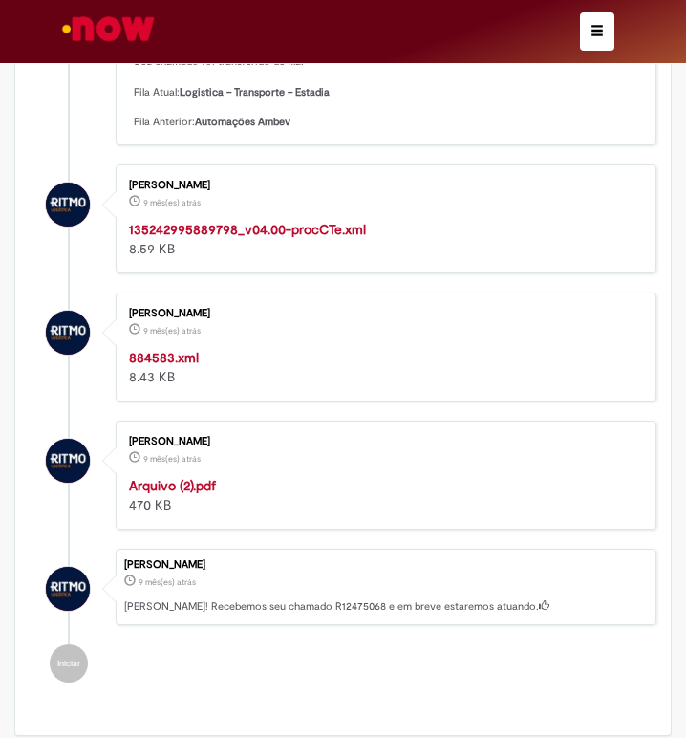
click at [265, 228] on strong "135242995889798_v04.00-procCTe.xml" at bounding box center [247, 229] width 237 height 17
drag, startPoint x: 383, startPoint y: 470, endPoint x: 337, endPoint y: 478, distance: 46.5
click at [384, 470] on div "[PERSON_NAME] 9 mês(es) atrás 9 meses atrás [DATE] 09:51:30 Arquivo (2).pdf 470…" at bounding box center [386, 475] width 530 height 98
click at [197, 490] on strong "Arquivo (2).pdf" at bounding box center [172, 485] width 87 height 17
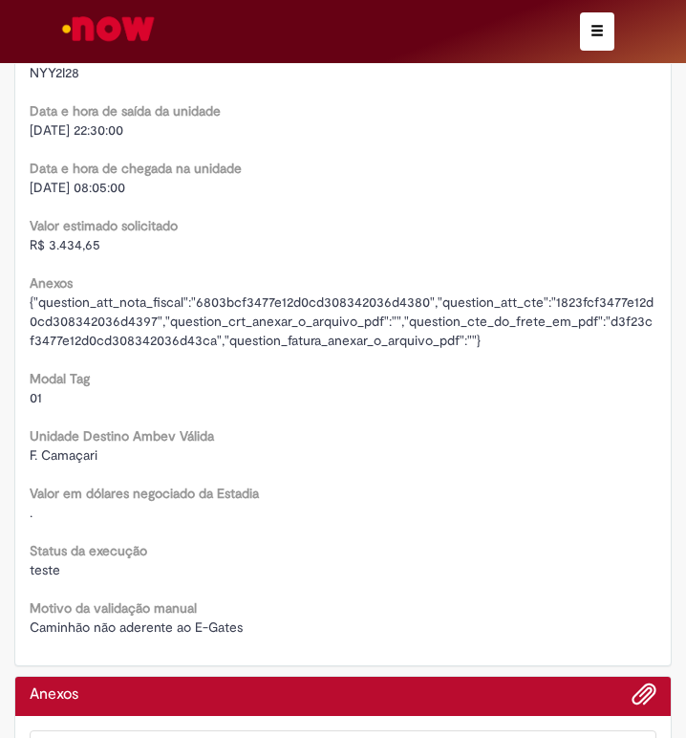
scroll to position [3303, 0]
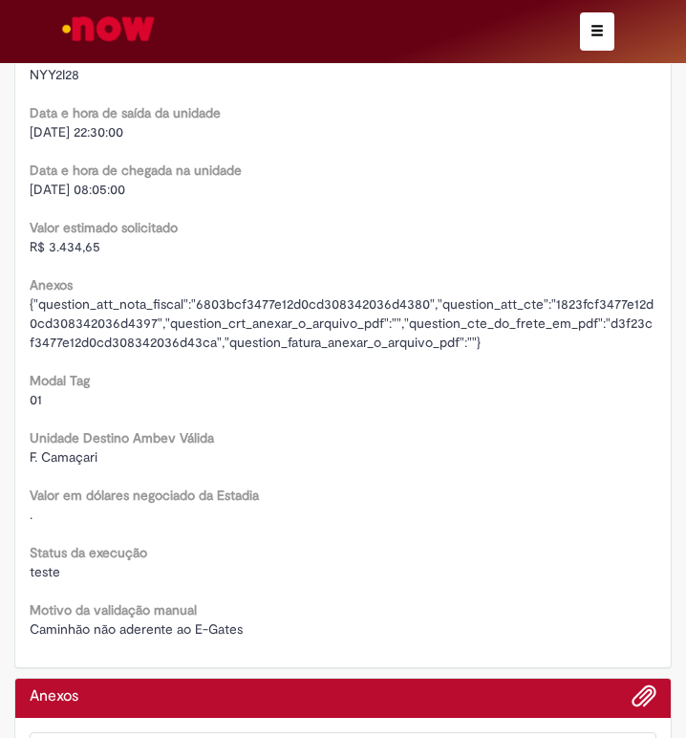
click at [64, 239] on span "R$ 3.434,65" at bounding box center [65, 246] width 71 height 17
click at [74, 189] on span "[DATE] 08:05:00" at bounding box center [78, 189] width 96 height 17
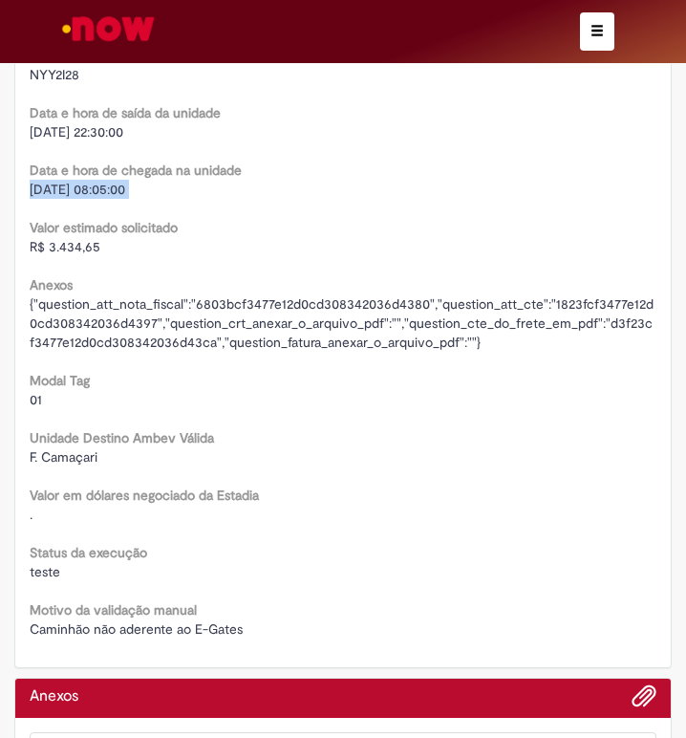
click at [74, 189] on span "[DATE] 08:05:00" at bounding box center [78, 189] width 96 height 17
click at [58, 127] on span "[DATE] 22:30:00" at bounding box center [77, 131] width 94 height 17
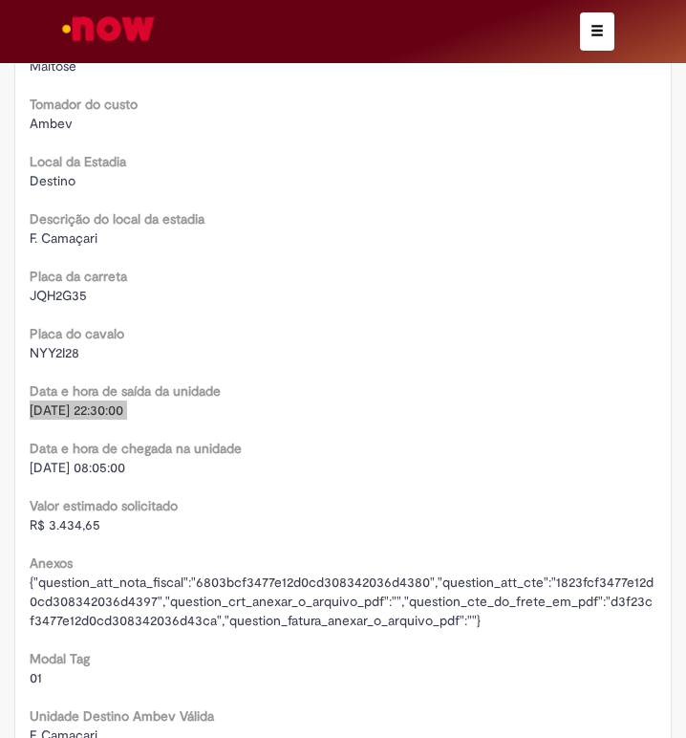
scroll to position [3016, 0]
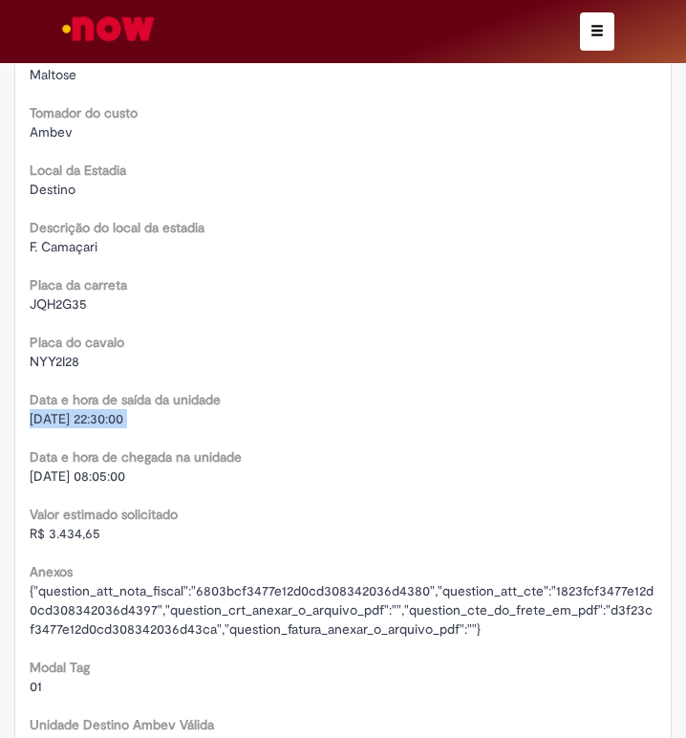
click at [58, 355] on span "NYY2I28" at bounding box center [55, 361] width 50 height 17
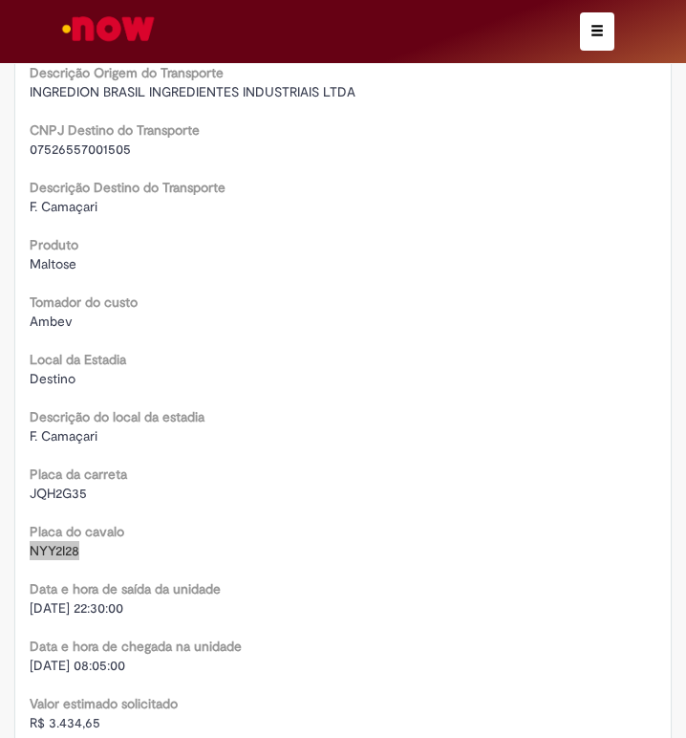
scroll to position [2825, 0]
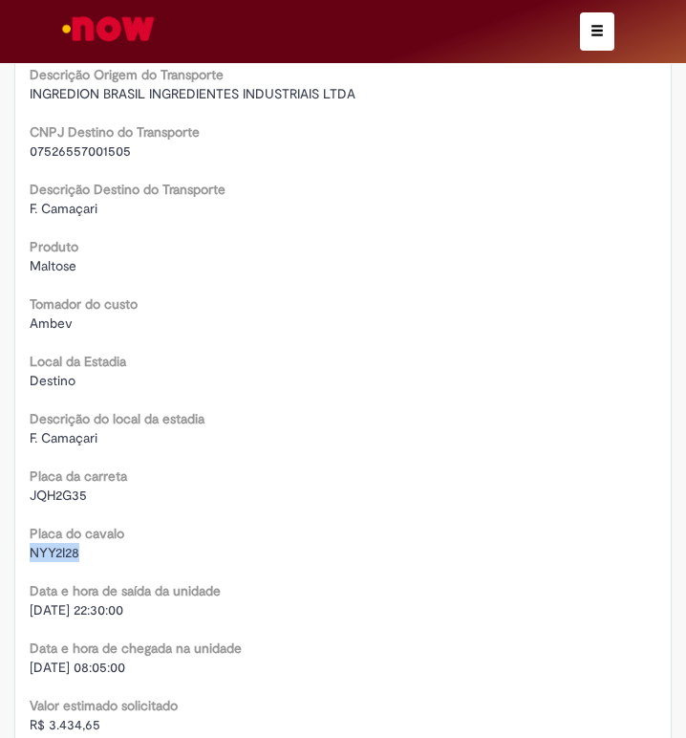
click at [52, 501] on span "JQH2G35" at bounding box center [58, 495] width 57 height 17
click at [52, 497] on span "JQH2G35" at bounding box center [58, 495] width 57 height 17
click at [47, 489] on span "JQH2G35" at bounding box center [58, 495] width 57 height 17
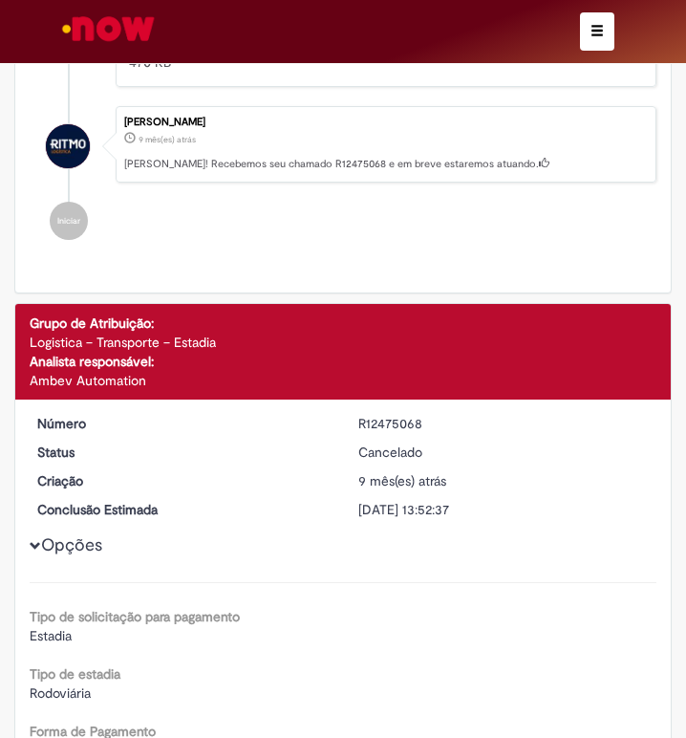
scroll to position [817, 0]
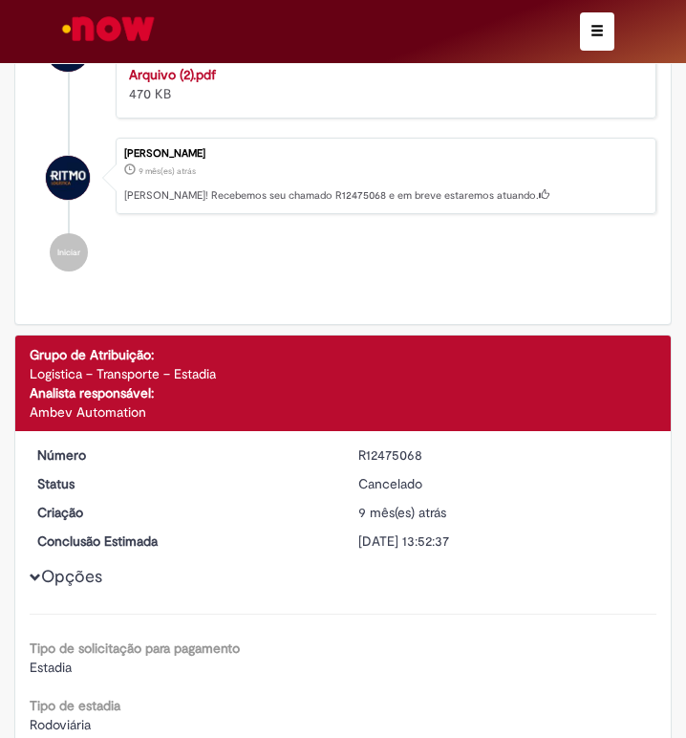
drag, startPoint x: 442, startPoint y: 463, endPoint x: 398, endPoint y: 463, distance: 44.0
click at [441, 463] on div "R12475068" at bounding box center [505, 455] width 293 height 19
click at [390, 463] on div "R12475068" at bounding box center [505, 455] width 293 height 19
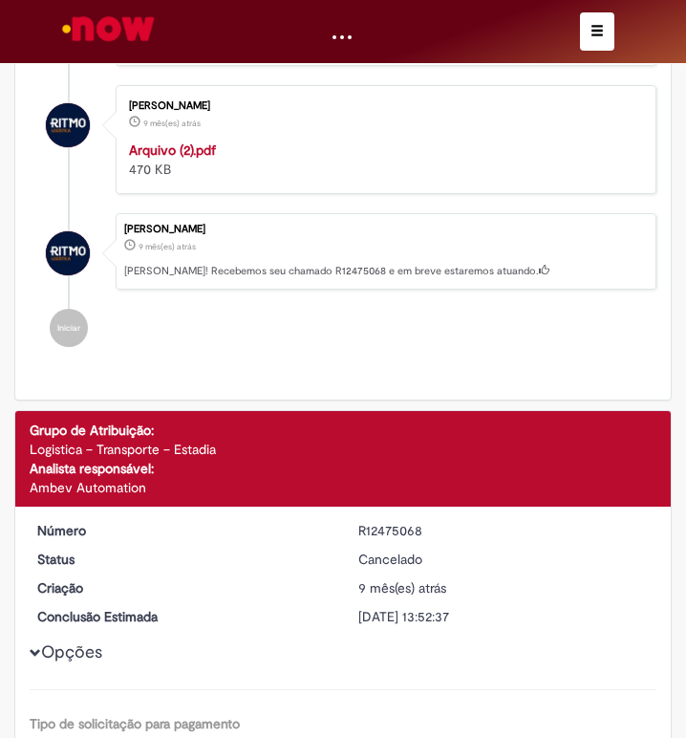
scroll to position [626, 0]
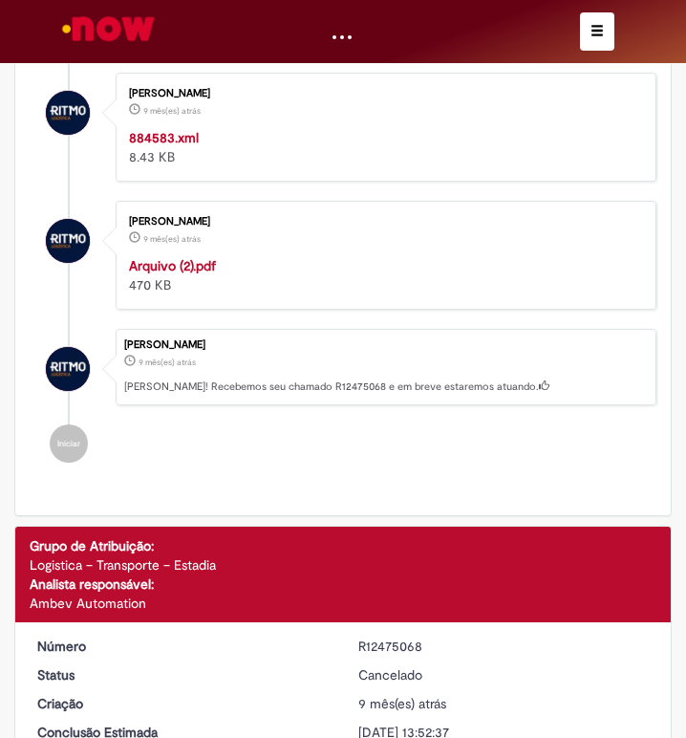
click at [604, 46] on button "button" at bounding box center [597, 31] width 34 height 38
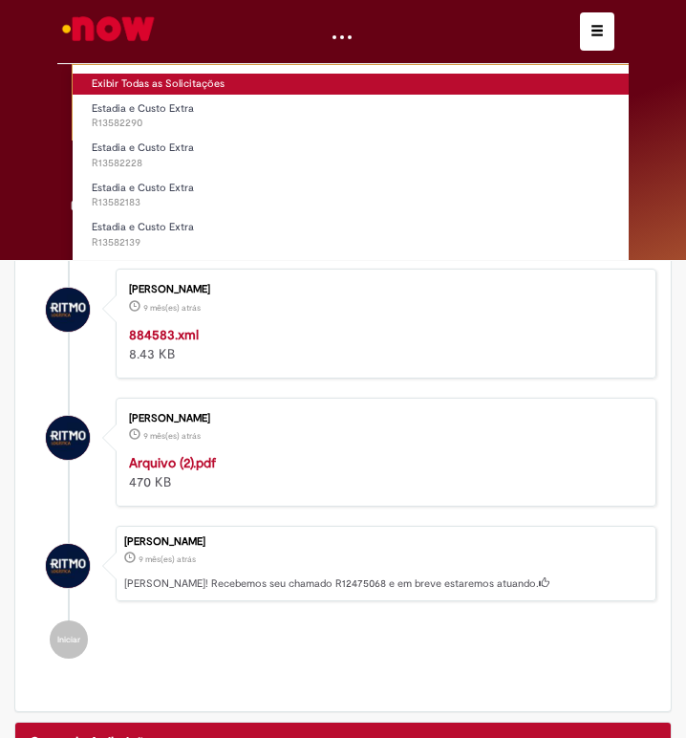
click at [113, 86] on link "Exibir Todas as Solicitações" at bounding box center [398, 84] width 651 height 21
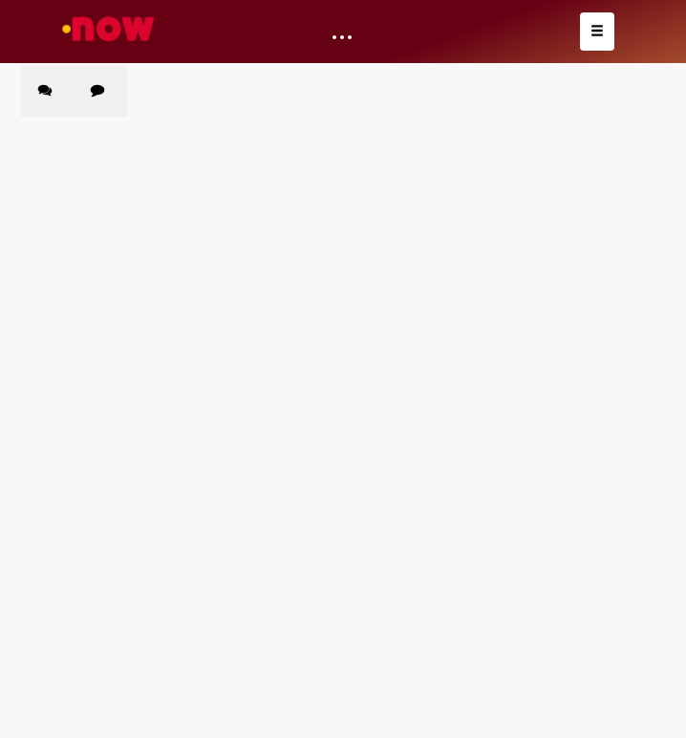
click at [114, 102] on label "Chamados Fechados" at bounding box center [101, 91] width 54 height 51
click at [0, 0] on input "Pesquisar" at bounding box center [0, 0] width 0 height 0
paste input "*********"
type input "*********"
click at [303, 299] on main "Solicitações Chamados Abertos Chamados Fechados Itens solicitados Exportar como…" at bounding box center [343, 401] width 686 height 673
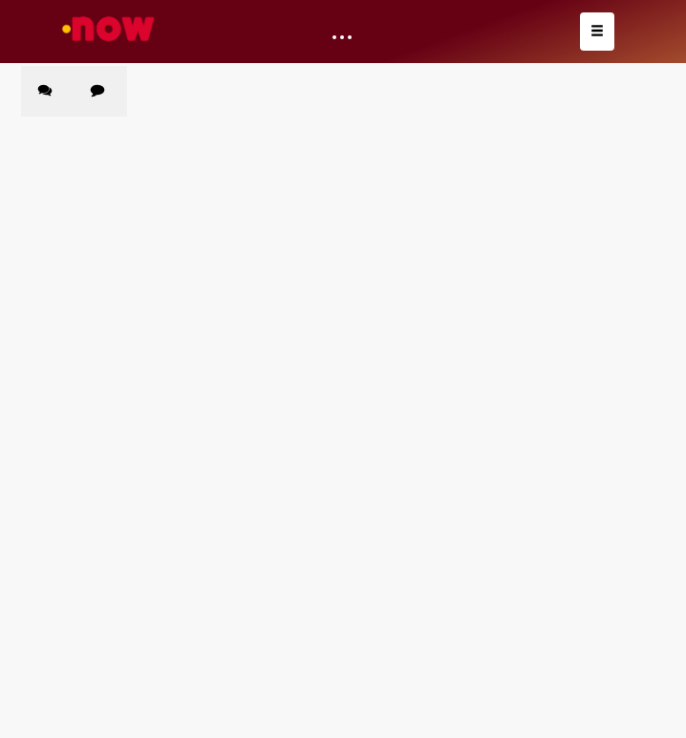
click at [0, 0] on span "Pesquisar" at bounding box center [0, 0] width 0 height 0
drag, startPoint x: 372, startPoint y: 395, endPoint x: 109, endPoint y: 468, distance: 273.0
click at [371, 398] on main "Solicitações Chamados Abertos Chamados Fechados Itens solicitados Exportar como…" at bounding box center [343, 401] width 686 height 673
click at [187, 421] on main "Solicitações Chamados Abertos Chamados Fechados Itens solicitados Exportar como…" at bounding box center [343, 401] width 686 height 673
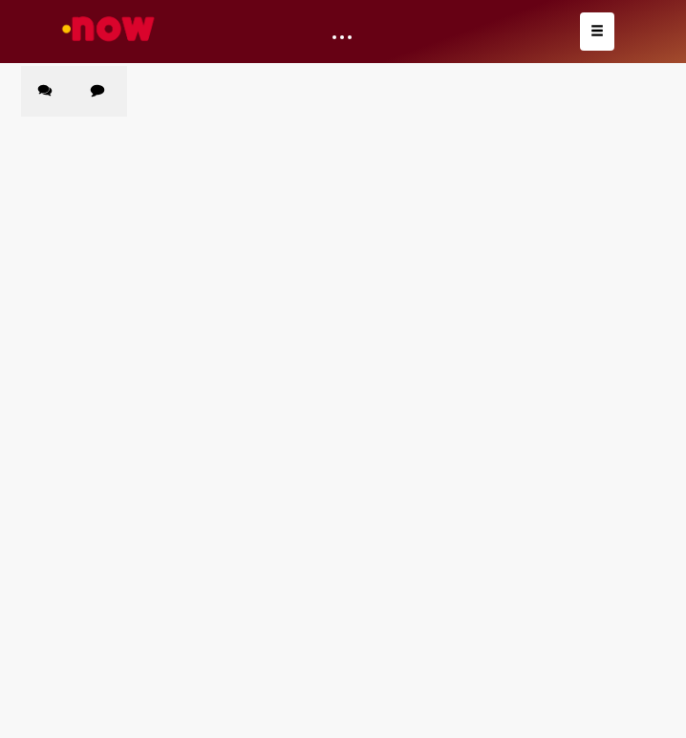
click at [141, 411] on main "Solicitações Chamados Abertos Chamados Fechados Itens solicitados Exportar como…" at bounding box center [343, 401] width 686 height 673
click at [0, 0] on td "Estadia e Custo Extra" at bounding box center [0, 0] width 0 height 0
click at [0, 0] on span "Estadia e Custo Extra" at bounding box center [0, 0] width 0 height 0
click at [188, 480] on main "Solicitações Chamados Abertos Chamados Fechados Itens solicitados Exportar como…" at bounding box center [343, 401] width 686 height 673
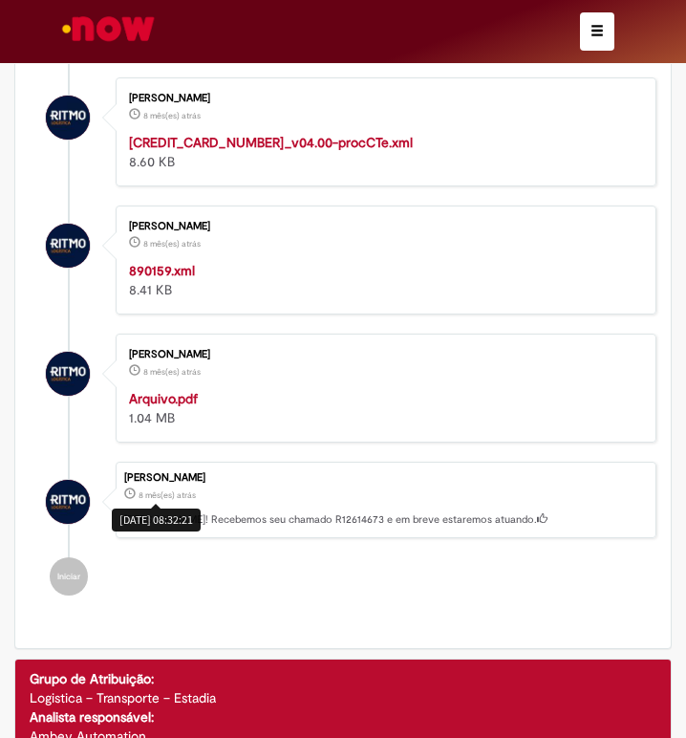
scroll to position [598, 0]
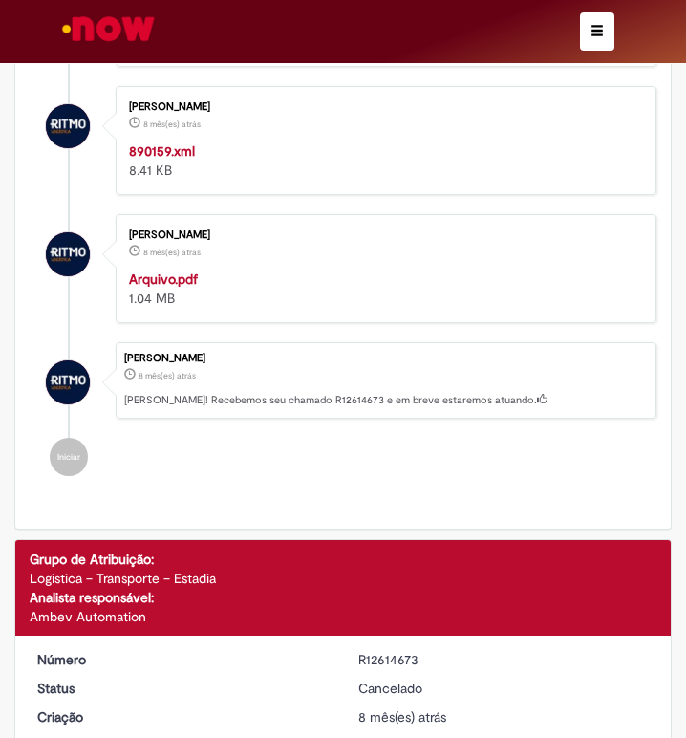
click at [168, 283] on strong "Arquivo.pdf" at bounding box center [163, 279] width 69 height 17
click at [172, 154] on strong "890159.xml" at bounding box center [162, 150] width 66 height 17
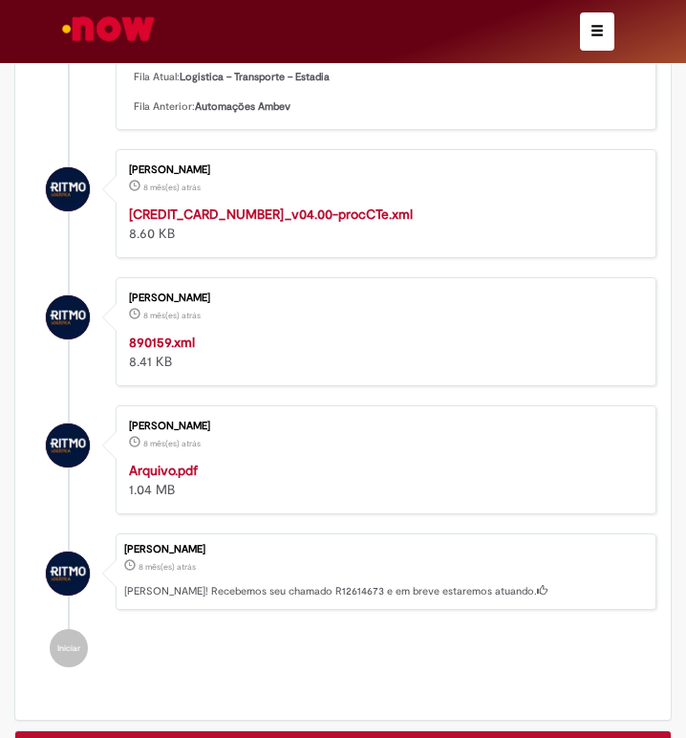
click at [248, 216] on strong "[CREDIT_CARD_NUMBER]_v04.00-procCTe.xml" at bounding box center [271, 214] width 284 height 17
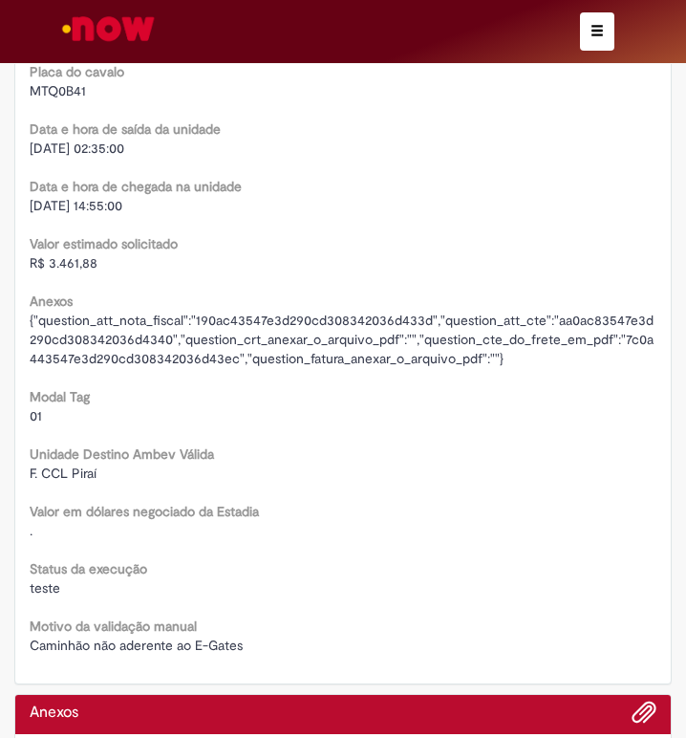
scroll to position [3274, 0]
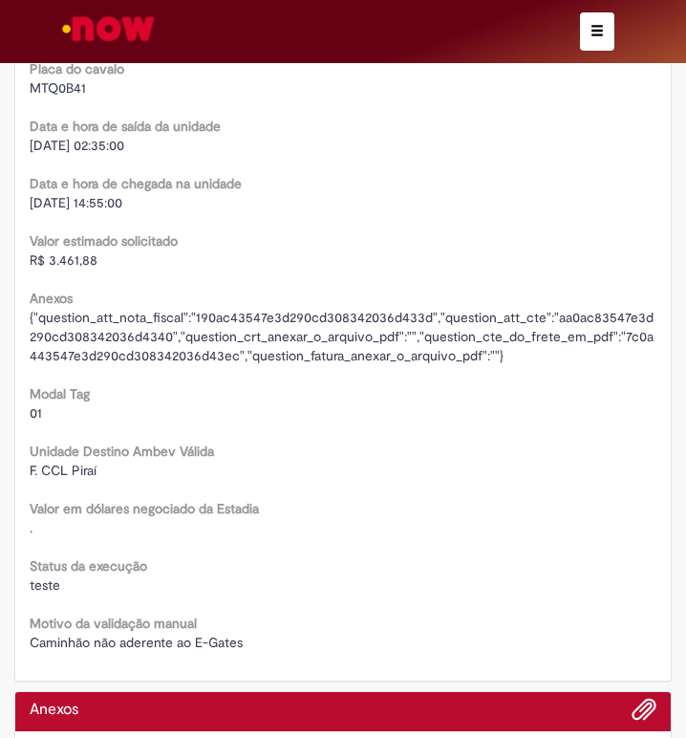
click at [80, 268] on span "R$ 3.461,88" at bounding box center [64, 259] width 68 height 17
click at [79, 268] on span "R$ 3.461,88" at bounding box center [64, 259] width 68 height 17
click at [78, 205] on span "[DATE] 14:55:00" at bounding box center [76, 202] width 93 height 17
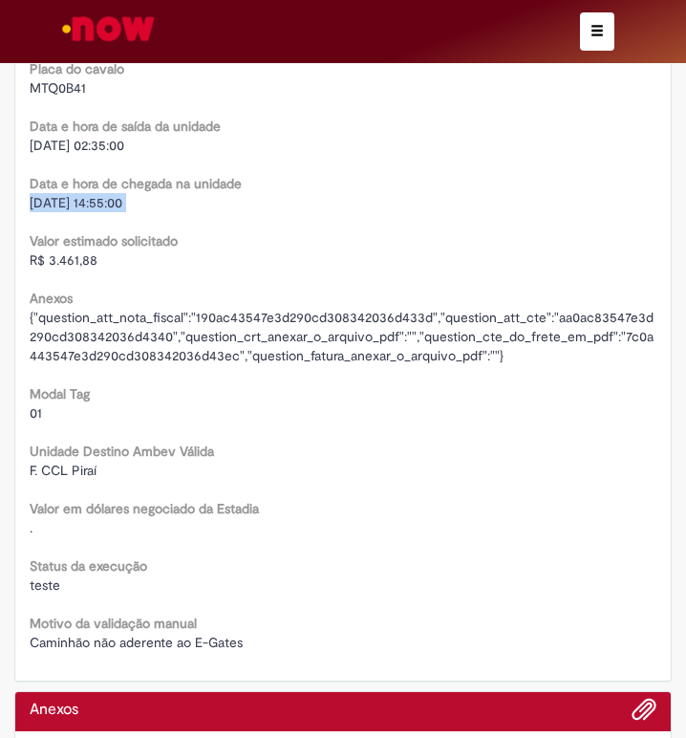
click at [78, 205] on span "[DATE] 14:55:00" at bounding box center [76, 202] width 93 height 17
click at [78, 144] on span "[DATE] 02:35:00" at bounding box center [77, 145] width 95 height 17
click at [78, 143] on span "[DATE] 02:35:00" at bounding box center [77, 145] width 95 height 17
click at [50, 92] on span "MTQ0B41" at bounding box center [58, 87] width 56 height 17
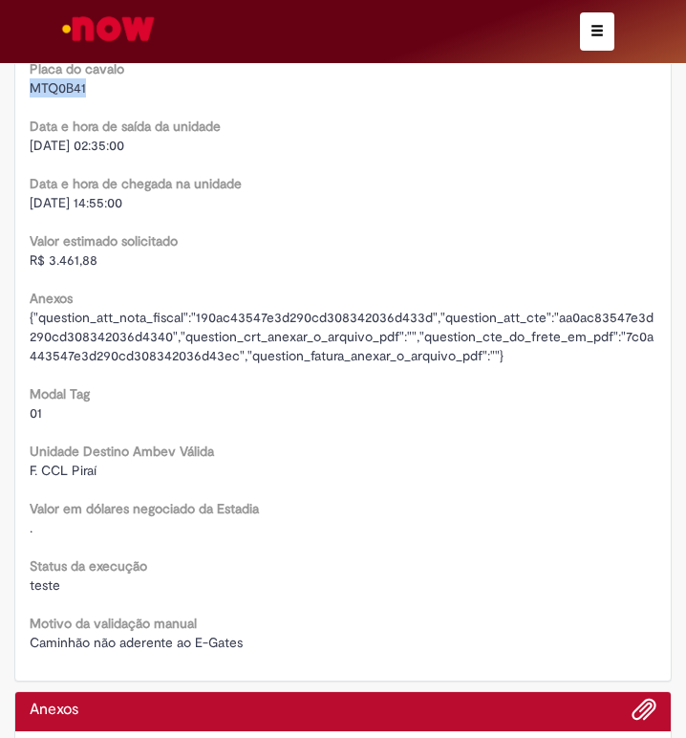
click at [50, 92] on span "MTQ0B41" at bounding box center [58, 87] width 56 height 17
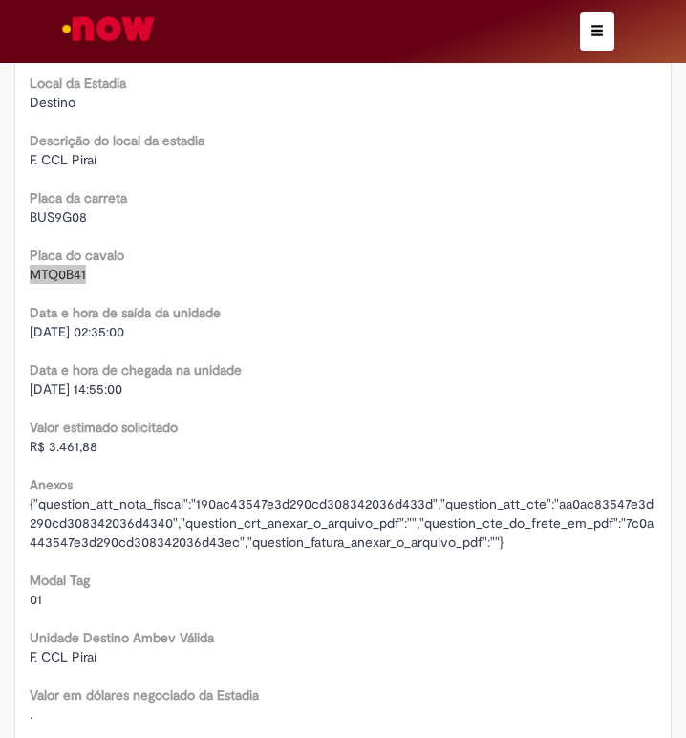
scroll to position [3083, 0]
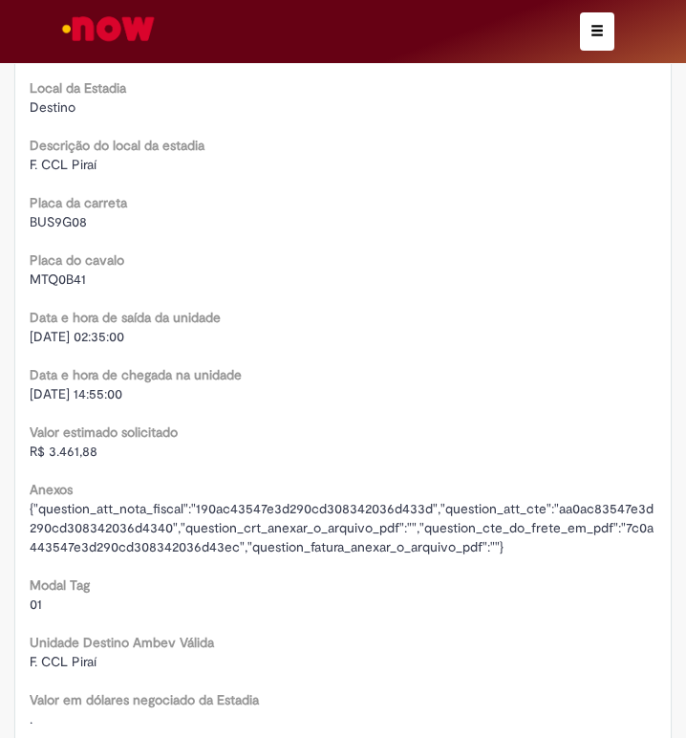
click at [64, 230] on span "BUS9G08" at bounding box center [58, 221] width 57 height 17
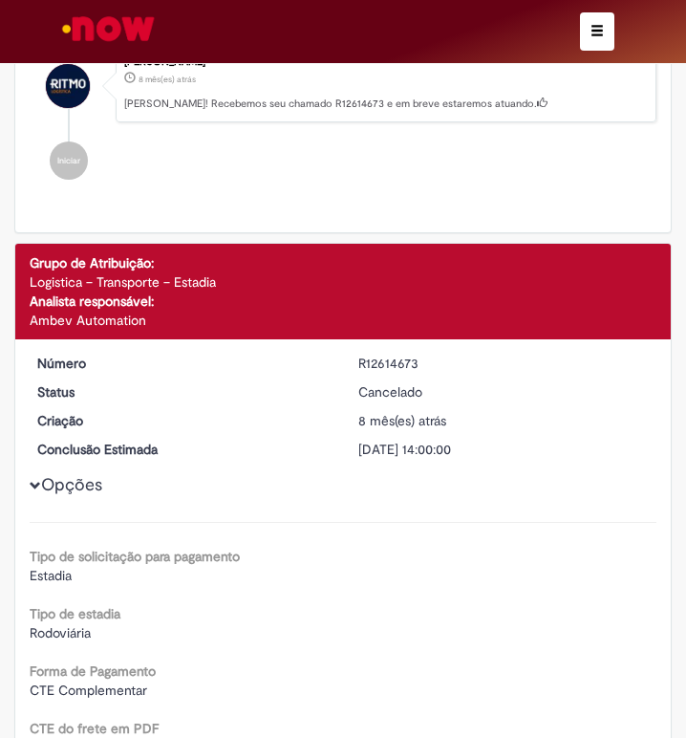
scroll to position [789, 0]
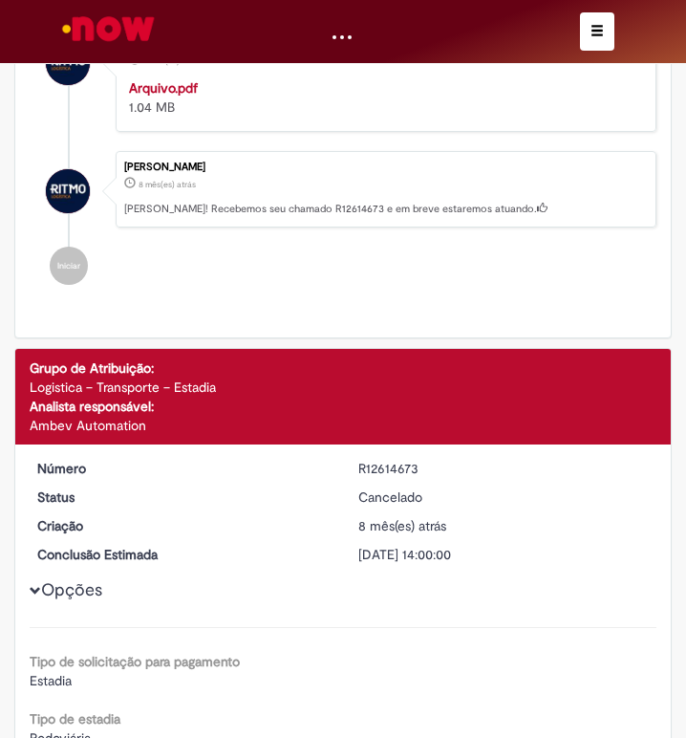
click at [371, 477] on div "R12614673" at bounding box center [505, 468] width 293 height 19
click at [376, 473] on div "R12614673" at bounding box center [505, 468] width 293 height 19
click at [376, 472] on div "R12614673" at bounding box center [505, 468] width 293 height 19
click at [578, 33] on div at bounding box center [343, 31] width 572 height 63
click at [583, 31] on button "button" at bounding box center [597, 31] width 34 height 38
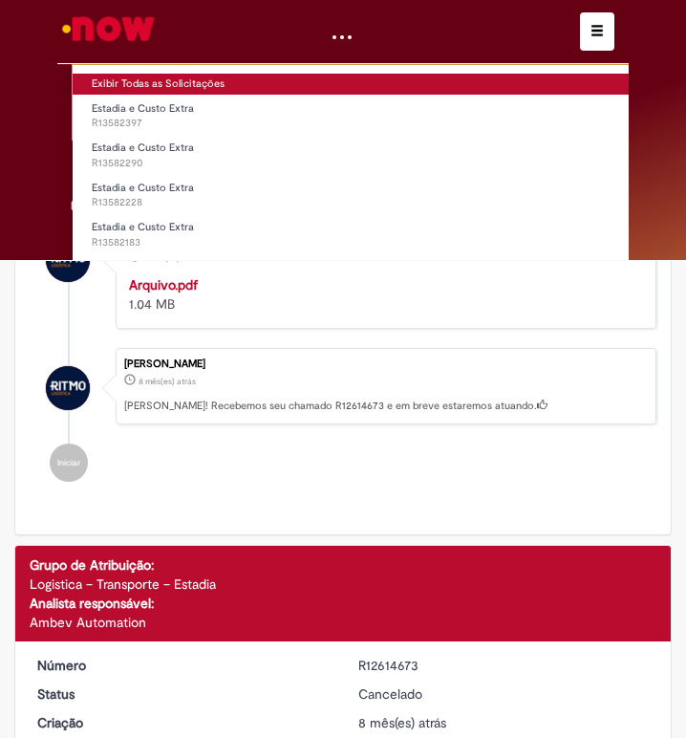
click at [128, 81] on link "Exibir Todas as Solicitações" at bounding box center [398, 84] width 651 height 21
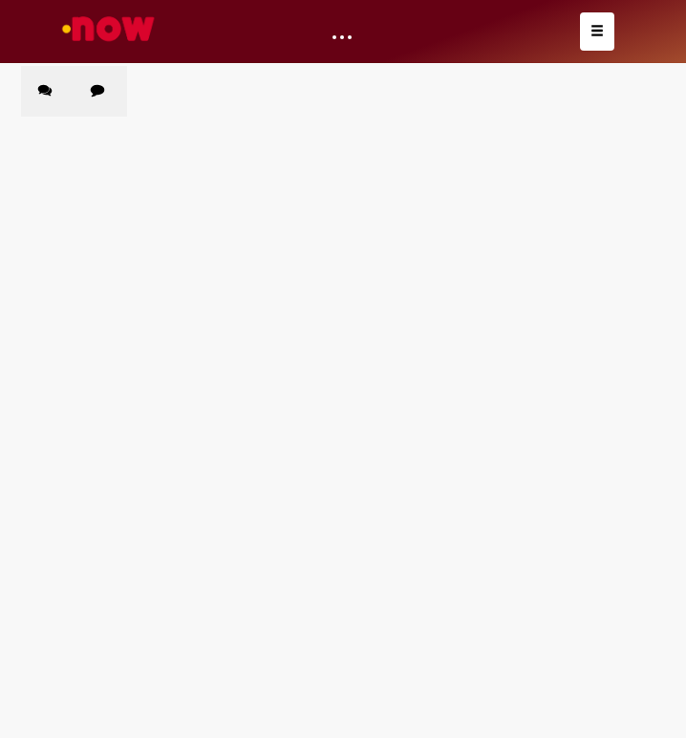
click at [116, 96] on label "Chamados Fechados" at bounding box center [101, 91] width 54 height 51
click at [0, 0] on input "Pesquisar" at bounding box center [0, 0] width 0 height 0
paste input "*********"
type input "*********"
click at [0, 0] on span "Pesquisar" at bounding box center [0, 0] width 0 height 0
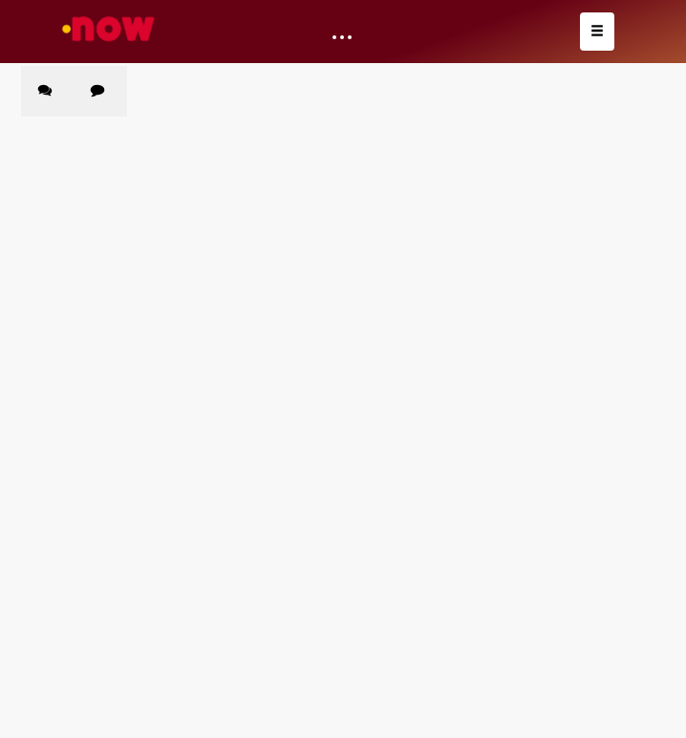
click at [313, 446] on main "Solicitações Chamados Abertos Chamados Fechados Itens solicitados Exportar como…" at bounding box center [343, 401] width 686 height 673
click at [0, 0] on input "*********" at bounding box center [0, 0] width 0 height 0
click at [0, 0] on button "Pesquisar" at bounding box center [0, 0] width 0 height 0
click at [384, 429] on main "Solicitações Chamados Abertos Chamados Fechados Itens solicitados Exportar como…" at bounding box center [343, 401] width 686 height 673
click at [157, 321] on main "Solicitações Chamados Abertos Chamados Fechados Itens solicitados Exportar como…" at bounding box center [343, 401] width 686 height 673
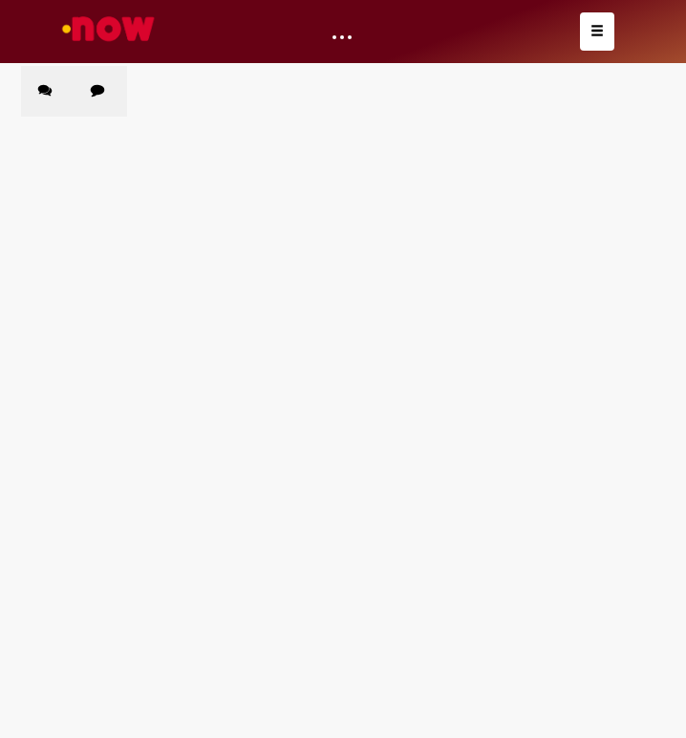
click at [0, 0] on input "*********" at bounding box center [0, 0] width 0 height 0
click at [0, 0] on button "Pesquisar" at bounding box center [0, 0] width 0 height 0
click at [296, 422] on main "Solicitações Chamados Abertos Chamados Fechados Itens solicitados Exportar como…" at bounding box center [343, 401] width 686 height 673
drag, startPoint x: 150, startPoint y: 392, endPoint x: 151, endPoint y: 351, distance: 41.1
click at [0, 0] on section "Itens solicitados Exportar como PDF Exportar como Excel Exportar como CSV Solic…" at bounding box center [0, 0] width 0 height 0
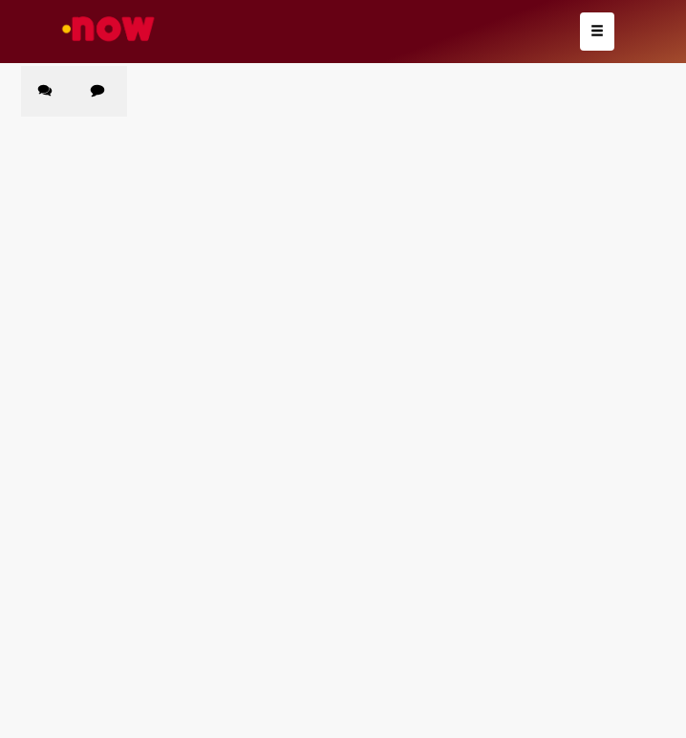
click at [0, 0] on span "Estadia e Custo Extra" at bounding box center [0, 0] width 0 height 0
click at [132, 490] on main "Solicitações Chamados Abertos Chamados Fechados Itens solicitados Exportar como…" at bounding box center [343, 401] width 686 height 673
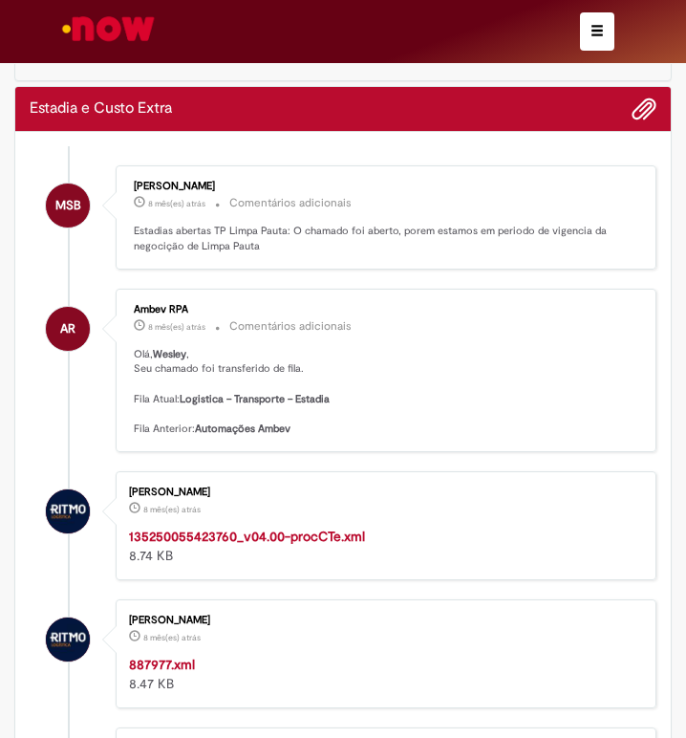
scroll to position [191, 0]
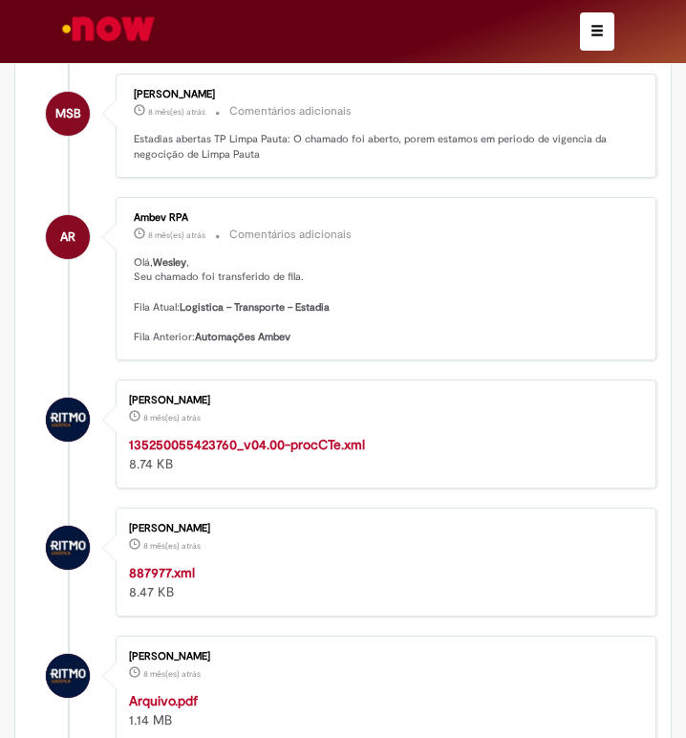
click at [233, 446] on strong "135250055423760_v04.00-procCTe.xml" at bounding box center [247, 444] width 236 height 17
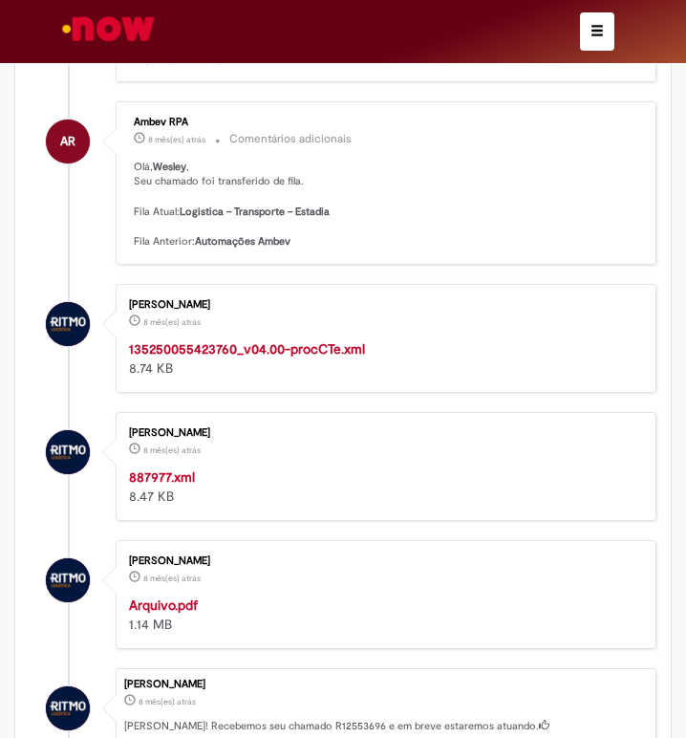
click at [177, 468] on strong "887977.xml" at bounding box center [162, 476] width 66 height 17
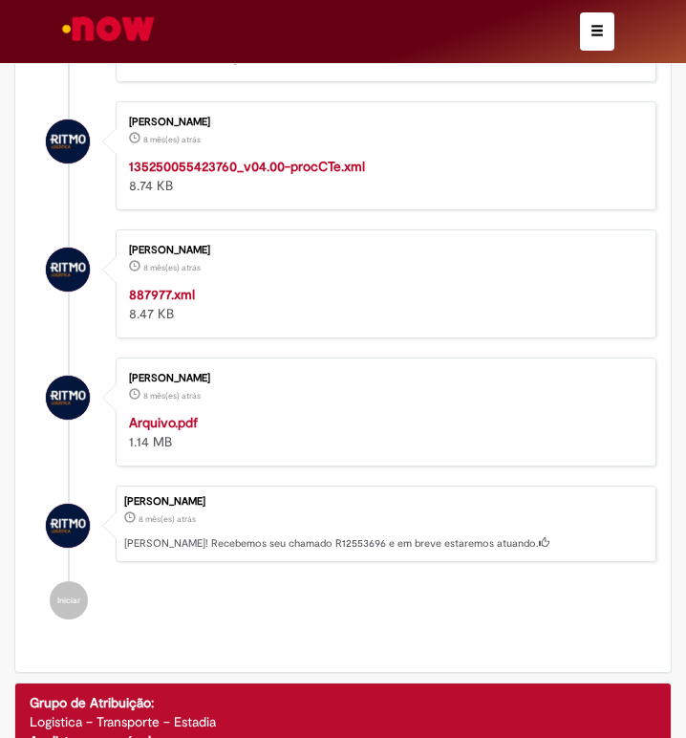
scroll to position [478, 0]
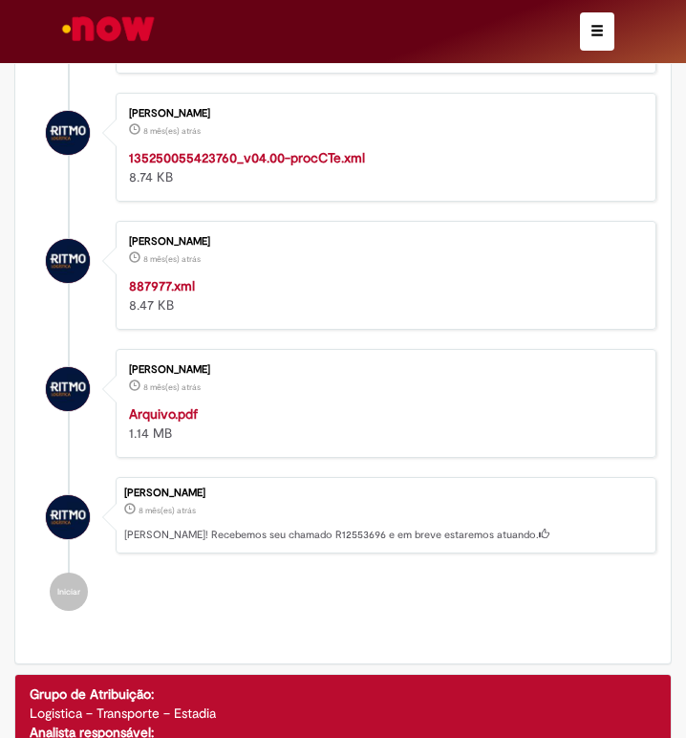
click at [195, 415] on strong "Arquivo.pdf" at bounding box center [163, 413] width 69 height 17
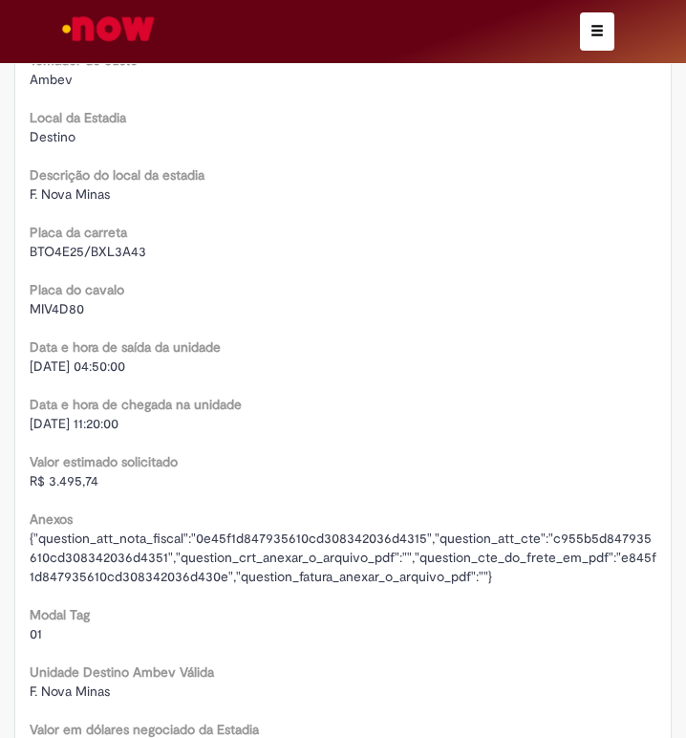
scroll to position [3059, 0]
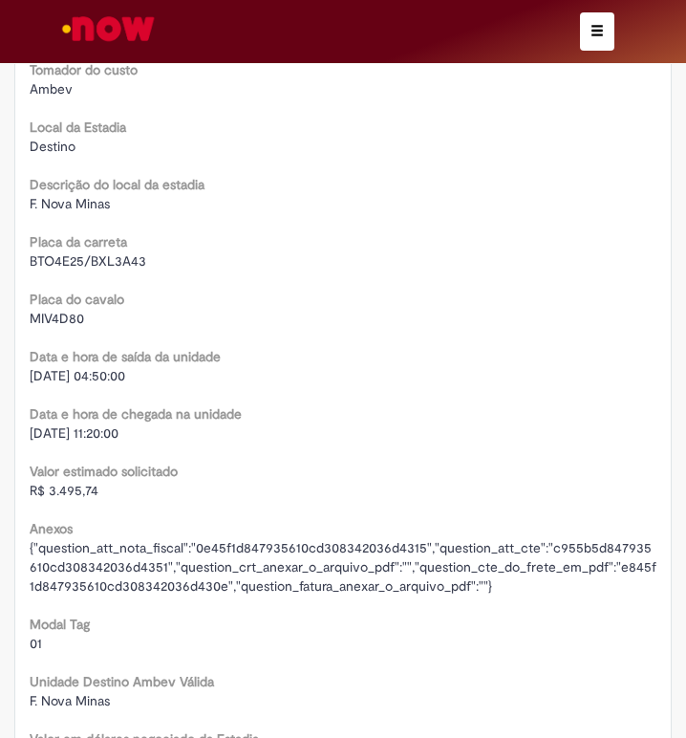
click at [50, 488] on span "R$ 3.495,74" at bounding box center [64, 490] width 69 height 17
click at [50, 489] on span "R$ 3.495,74" at bounding box center [64, 490] width 69 height 17
click at [78, 433] on span "[DATE] 11:20:00" at bounding box center [74, 432] width 89 height 17
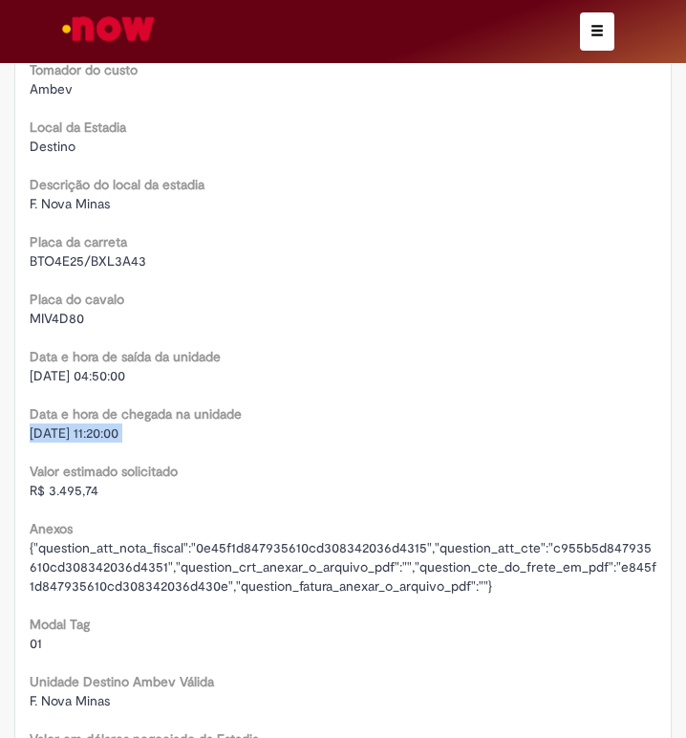
click at [78, 433] on span "[DATE] 11:20:00" at bounding box center [74, 432] width 89 height 17
click at [84, 371] on span "[DATE] 04:50:00" at bounding box center [78, 375] width 96 height 17
drag, startPoint x: 84, startPoint y: 371, endPoint x: 19, endPoint y: 405, distance: 73.6
click at [82, 371] on span "[DATE] 04:50:00" at bounding box center [78, 375] width 96 height 17
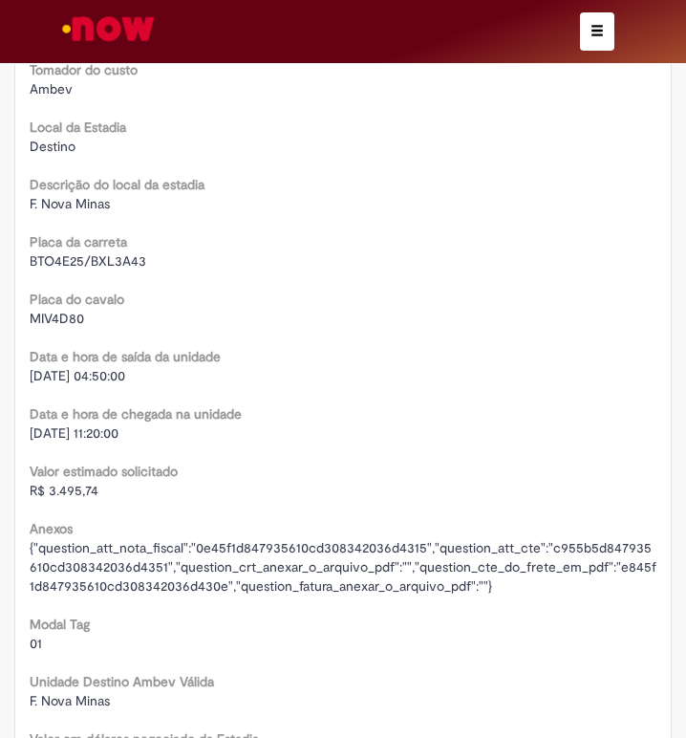
click at [52, 315] on span "MIV4D80" at bounding box center [57, 318] width 54 height 17
click at [41, 262] on span "BTO4E25/BXL3A43" at bounding box center [88, 260] width 117 height 17
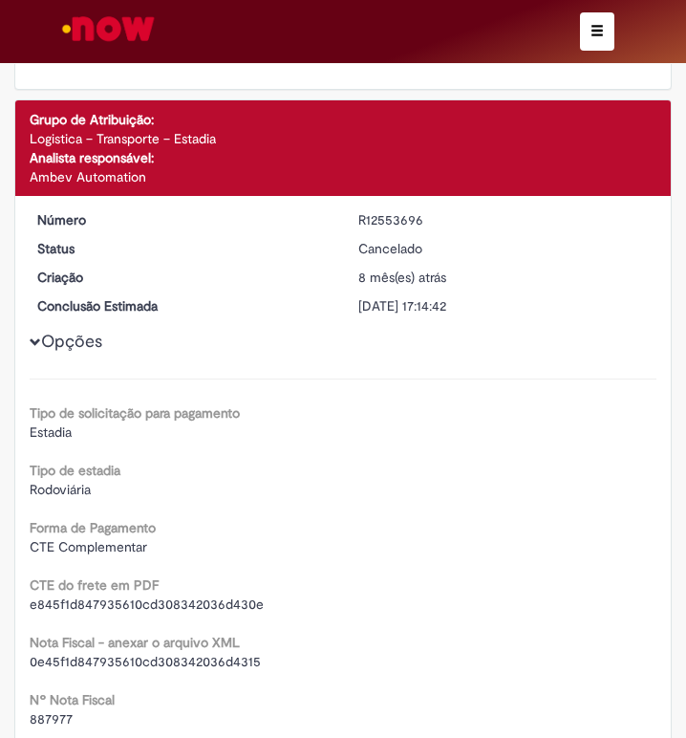
scroll to position [1052, 0]
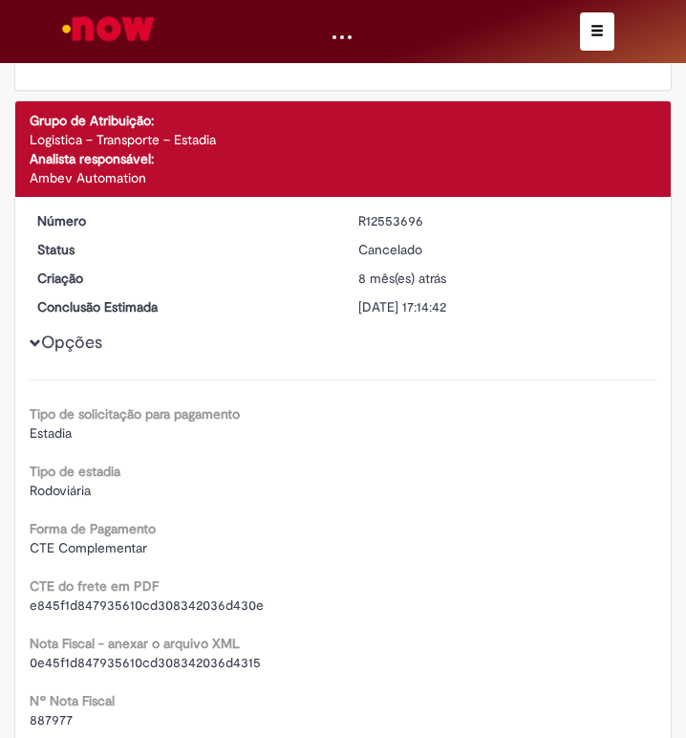
click at [375, 220] on div "R12553696" at bounding box center [505, 220] width 293 height 19
drag, startPoint x: 375, startPoint y: 220, endPoint x: 20, endPoint y: 233, distance: 354.9
click at [373, 220] on div "R12553696" at bounding box center [505, 220] width 293 height 19
click at [580, 18] on div at bounding box center [343, 31] width 572 height 63
click at [586, 19] on button "button" at bounding box center [597, 31] width 34 height 38
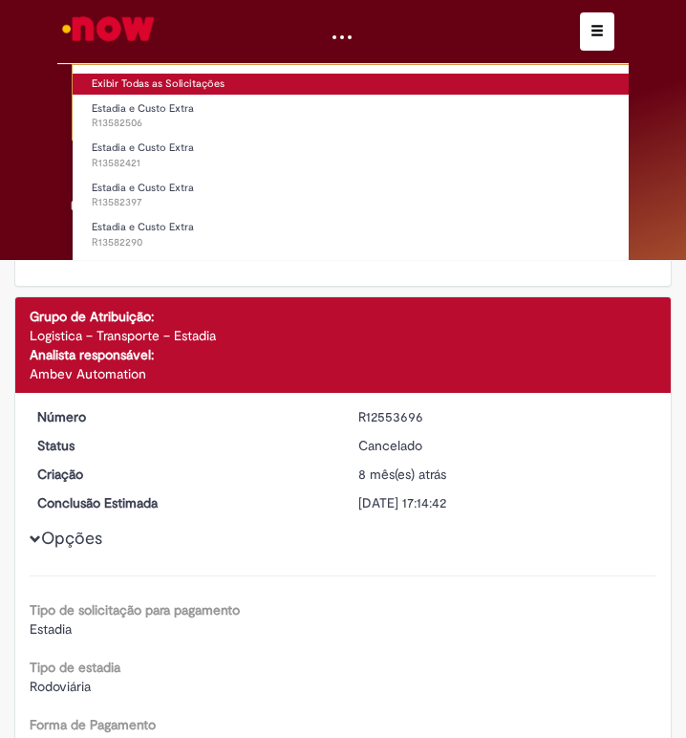
click at [125, 87] on link "Exibir Todas as Solicitações" at bounding box center [398, 84] width 651 height 21
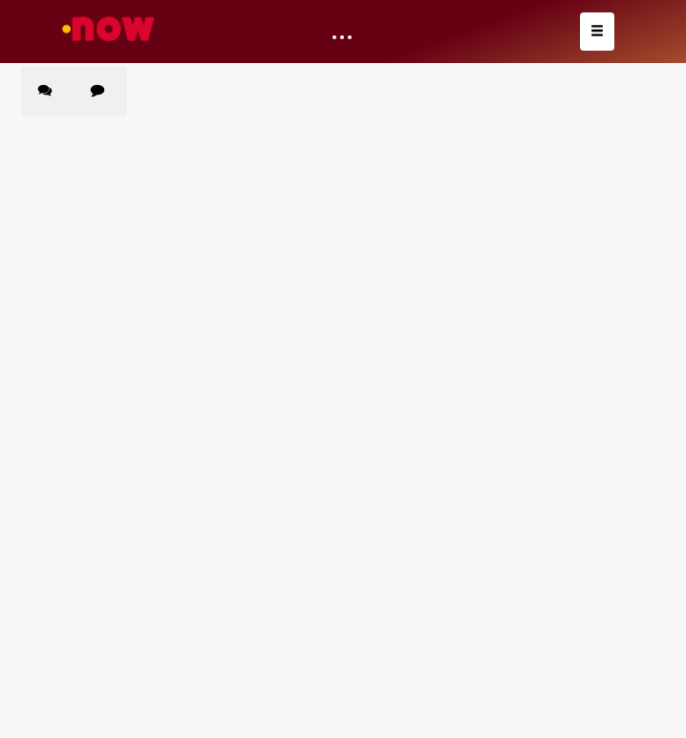
click at [96, 87] on icon at bounding box center [97, 89] width 13 height 13
click at [0, 0] on input "Pesquisar" at bounding box center [0, 0] width 0 height 0
paste input "*********"
drag, startPoint x: 511, startPoint y: 155, endPoint x: 521, endPoint y: 160, distance: 11.6
click at [0, 0] on input "*********" at bounding box center [0, 0] width 0 height 0
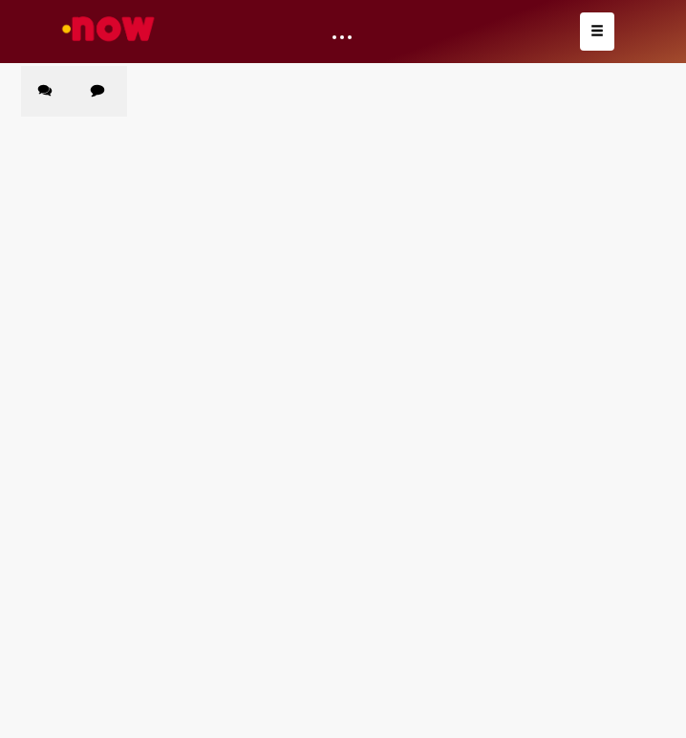
type input "*********"
click at [0, 0] on button "Pesquisar" at bounding box center [0, 0] width 0 height 0
click at [0, 0] on span "Pesquisar" at bounding box center [0, 0] width 0 height 0
drag, startPoint x: 305, startPoint y: 402, endPoint x: 223, endPoint y: 337, distance: 104.8
click at [307, 413] on main "Solicitações Chamados Abertos Chamados Fechados Itens solicitados Exportar como…" at bounding box center [343, 401] width 686 height 673
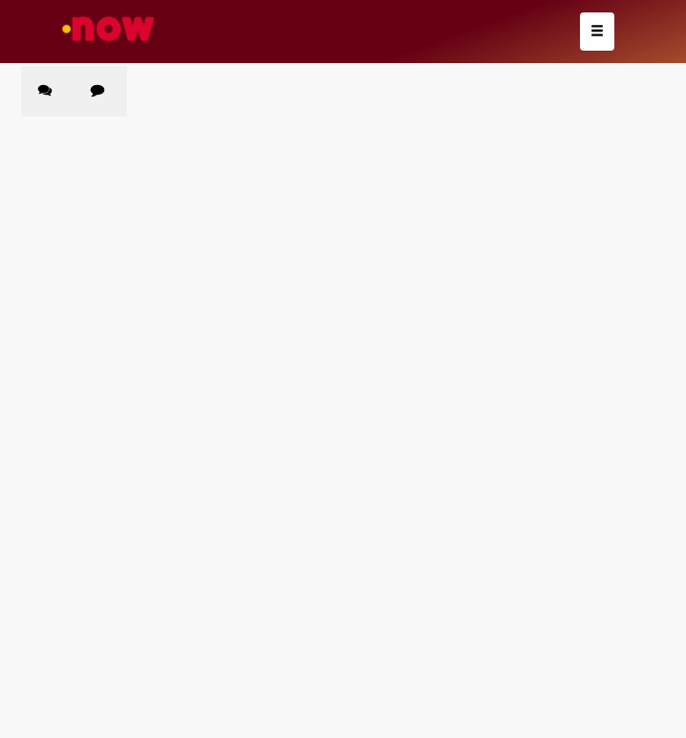
click at [0, 0] on span "Estadia e Custo Extra" at bounding box center [0, 0] width 0 height 0
click at [136, 474] on main "Solicitações Chamados Abertos Chamados Fechados Itens solicitados Exportar como…" at bounding box center [343, 401] width 686 height 673
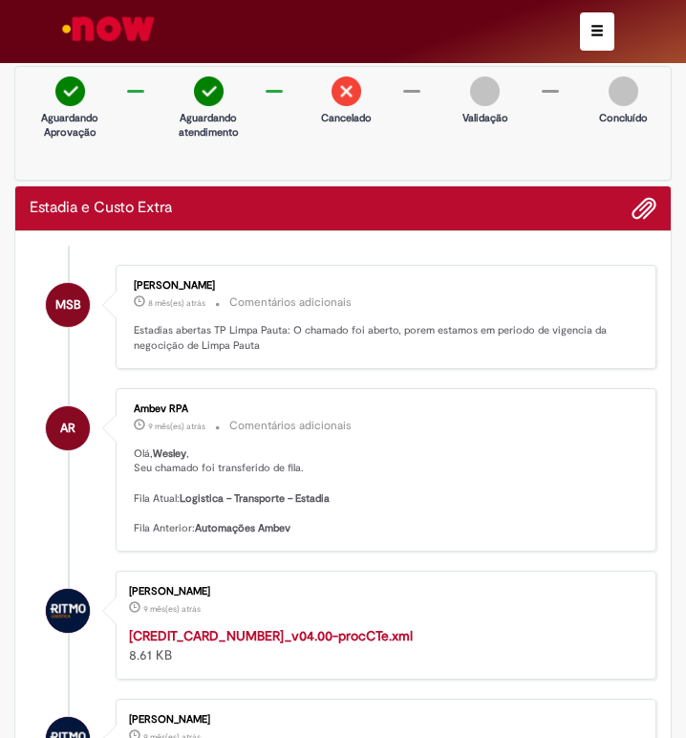
click at [259, 630] on strong "[CREDIT_CARD_NUMBER]_v04.00-procCTe.xml" at bounding box center [271, 635] width 284 height 17
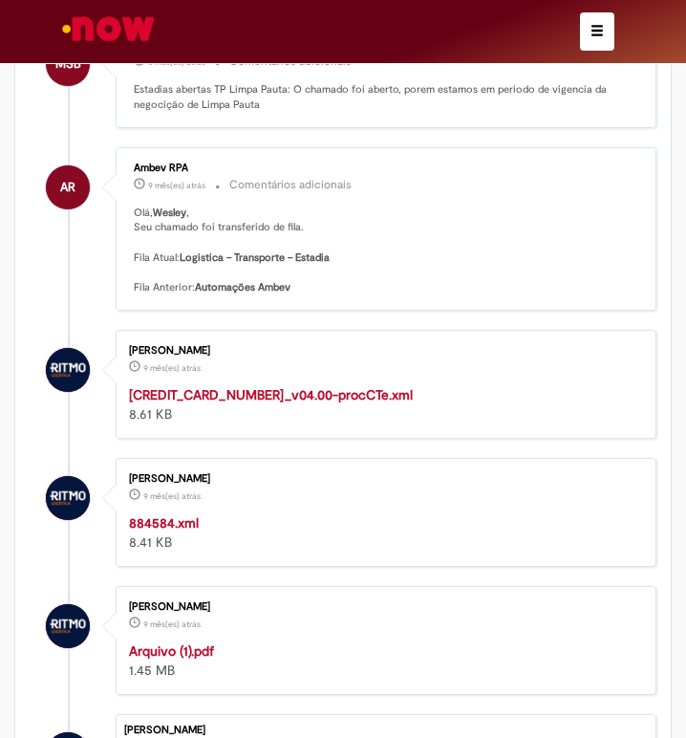
scroll to position [382, 0]
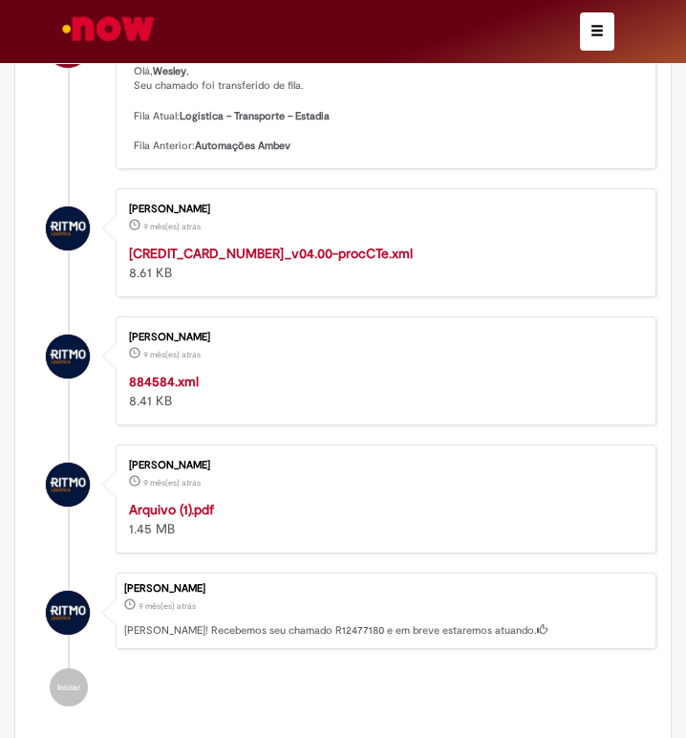
click at [183, 510] on strong "Arquivo (1).pdf" at bounding box center [171, 509] width 85 height 17
click at [173, 382] on strong "884584.xml" at bounding box center [164, 381] width 70 height 17
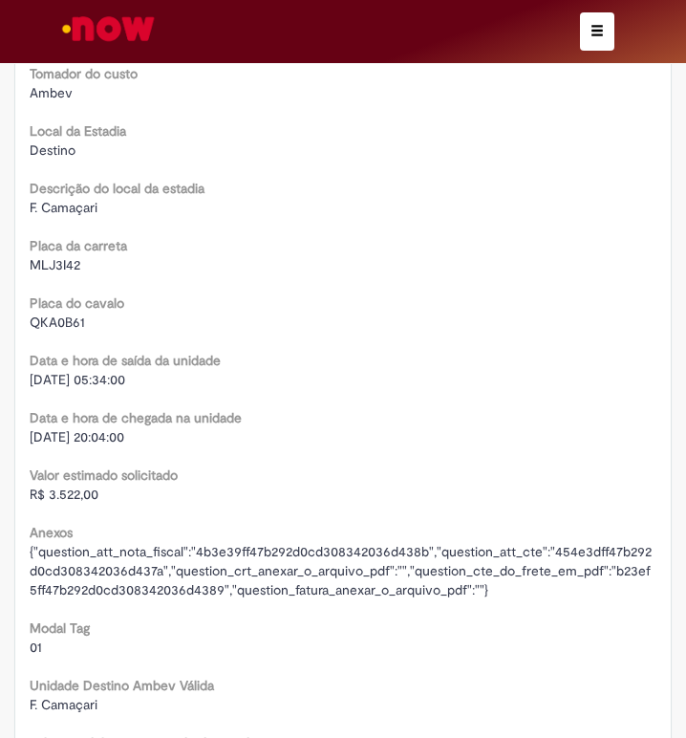
scroll to position [3059, 0]
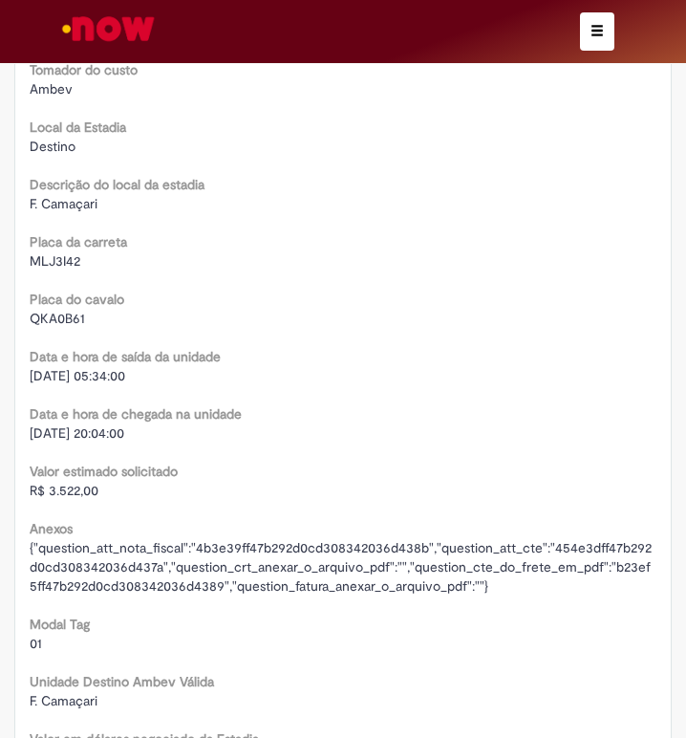
click at [50, 487] on span "R$ 3.522,00" at bounding box center [64, 490] width 69 height 17
click at [64, 428] on span "[DATE] 20:04:00" at bounding box center [77, 432] width 95 height 17
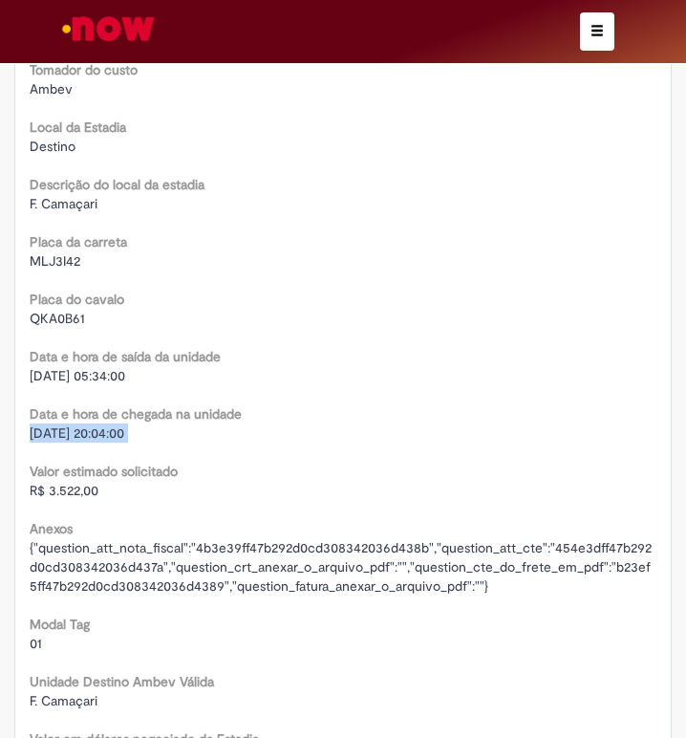
click at [64, 428] on span "[DATE] 20:04:00" at bounding box center [77, 432] width 95 height 17
click at [83, 380] on span "[DATE] 05:34:00" at bounding box center [78, 375] width 96 height 17
click at [66, 315] on span "QKA0B61" at bounding box center [57, 318] width 55 height 17
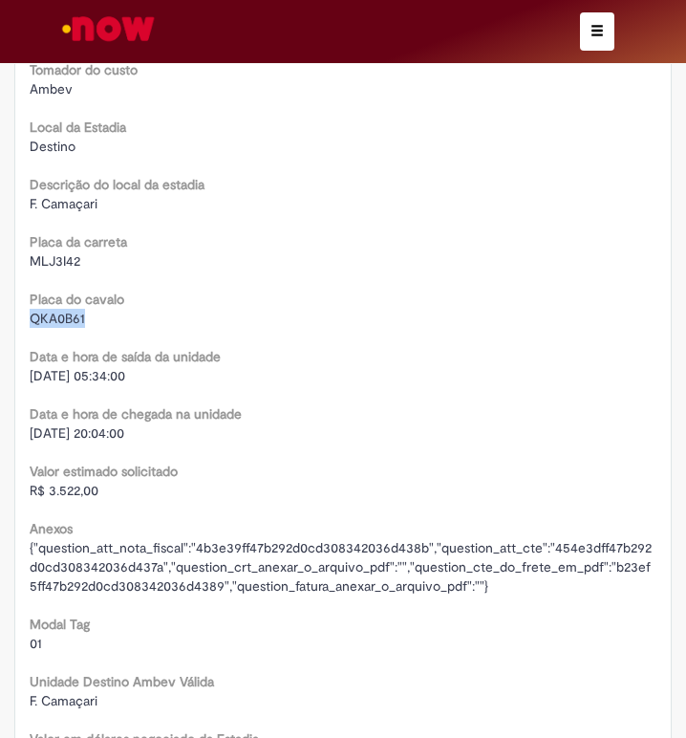
click at [66, 315] on span "QKA0B61" at bounding box center [57, 318] width 55 height 17
click at [51, 258] on span "MLJ3I42" at bounding box center [55, 260] width 51 height 17
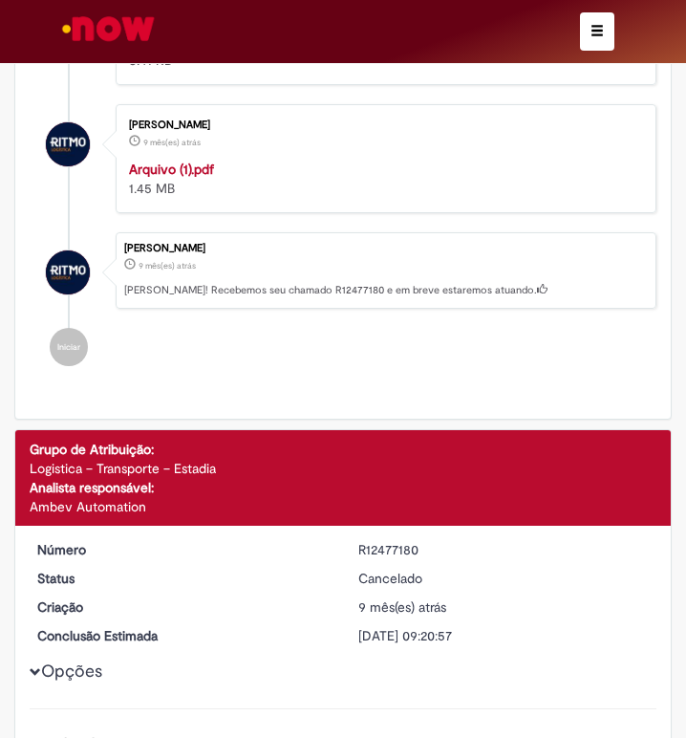
scroll to position [669, 0]
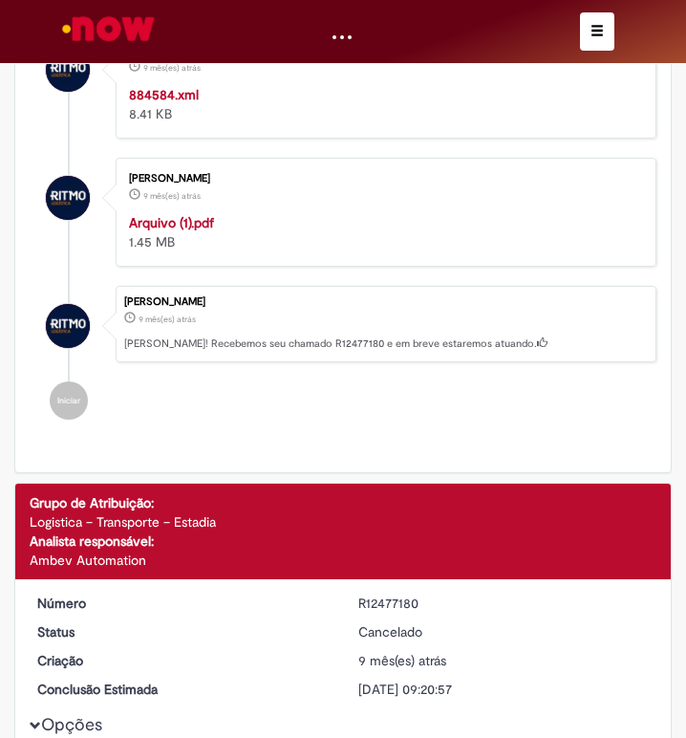
click at [398, 595] on div "R12477180" at bounding box center [505, 603] width 293 height 19
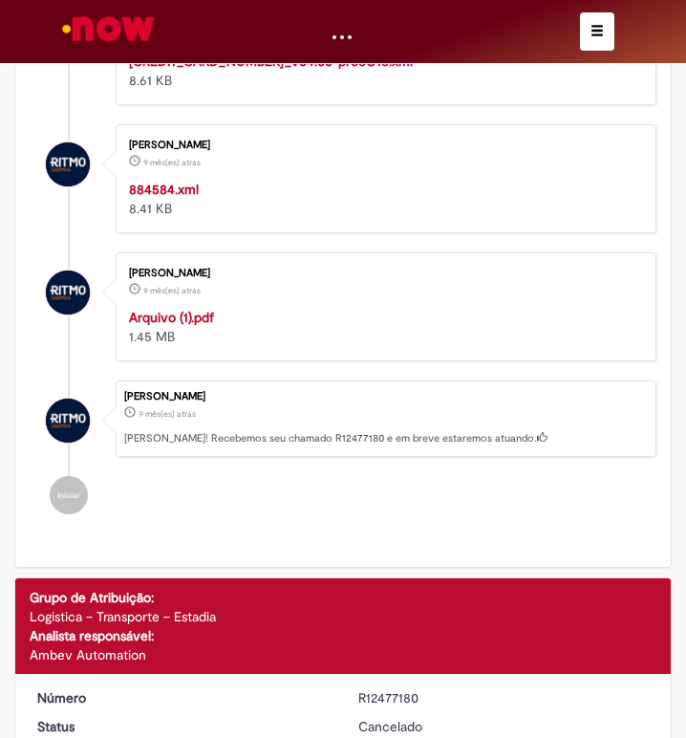
scroll to position [574, 0]
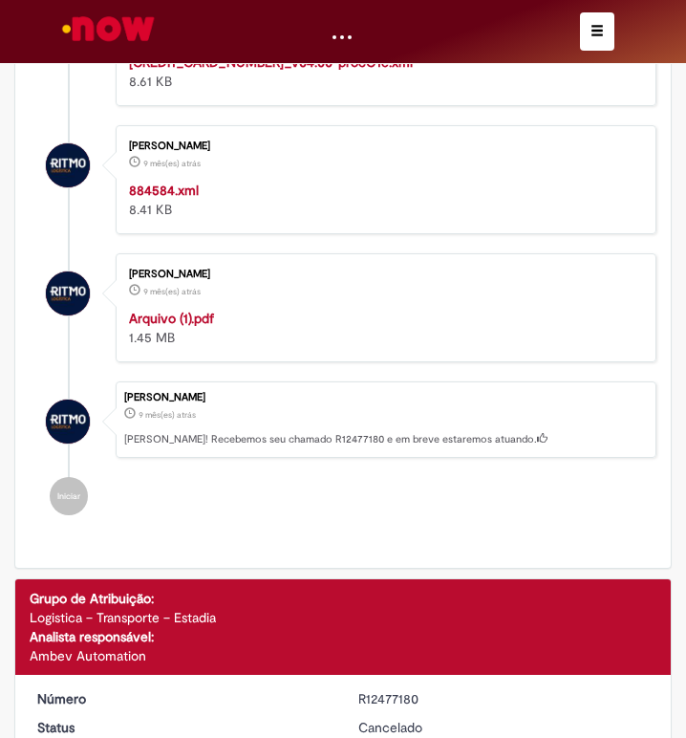
drag, startPoint x: 598, startPoint y: 32, endPoint x: 206, endPoint y: 221, distance: 435.3
click at [598, 33] on span "button" at bounding box center [597, 30] width 13 height 13
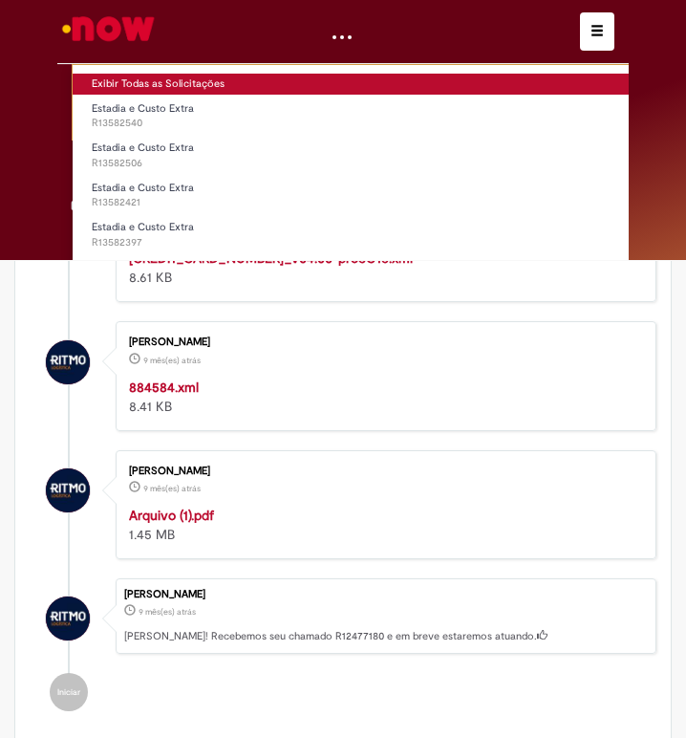
click at [130, 85] on link "Exibir Todas as Solicitações" at bounding box center [398, 84] width 651 height 21
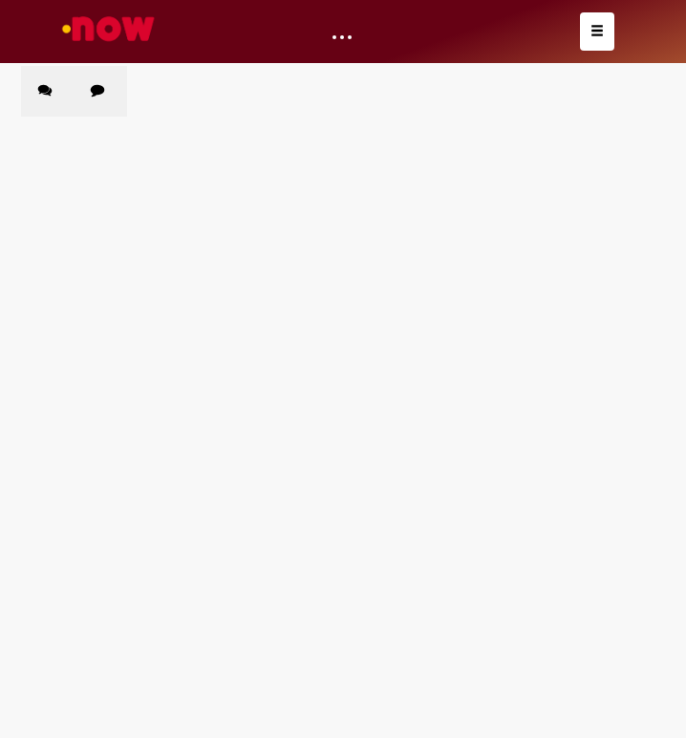
click at [107, 99] on label "Chamados Fechados" at bounding box center [101, 91] width 54 height 51
click at [0, 0] on input "Pesquisar" at bounding box center [0, 0] width 0 height 0
paste input "*********"
type input "*********"
click at [294, 373] on main "Solicitações Chamados Abertos Chamados Fechados Itens solicitados Exportar como…" at bounding box center [343, 401] width 686 height 673
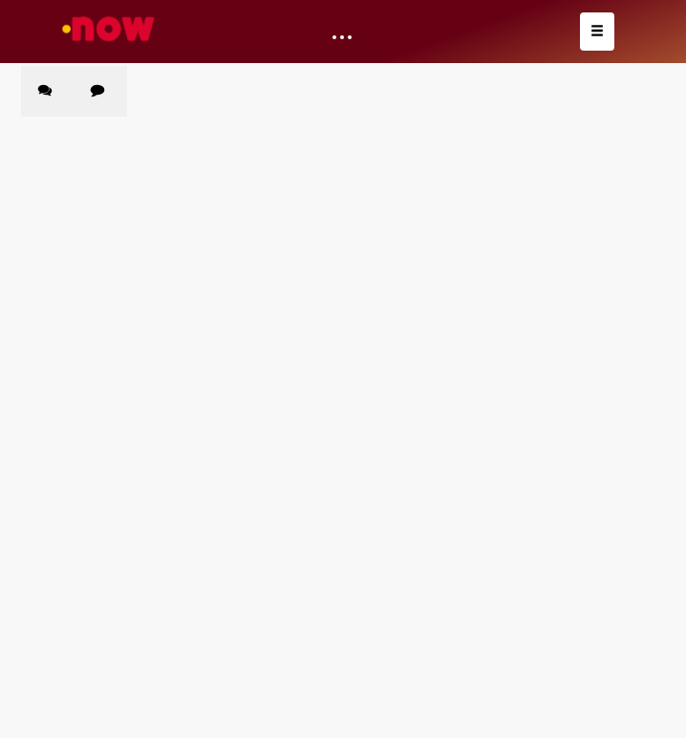
click at [0, 0] on button "Pesquisar" at bounding box center [0, 0] width 0 height 0
drag, startPoint x: 320, startPoint y: 407, endPoint x: 300, endPoint y: 409, distance: 20.2
click at [320, 408] on main "Solicitações Chamados Abertos Chamados Fechados Itens solicitados Exportar como…" at bounding box center [343, 401] width 686 height 673
click at [0, 0] on span "Estadia e Custo Extra" at bounding box center [0, 0] width 0 height 0
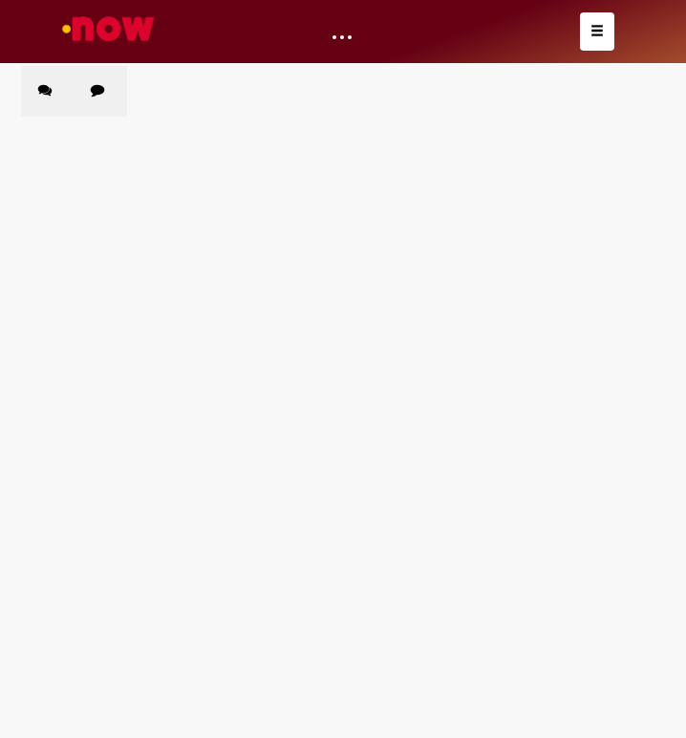
click at [144, 468] on main "Solicitações Chamados Abertos Chamados Fechados Itens solicitados Exportar como…" at bounding box center [343, 401] width 686 height 673
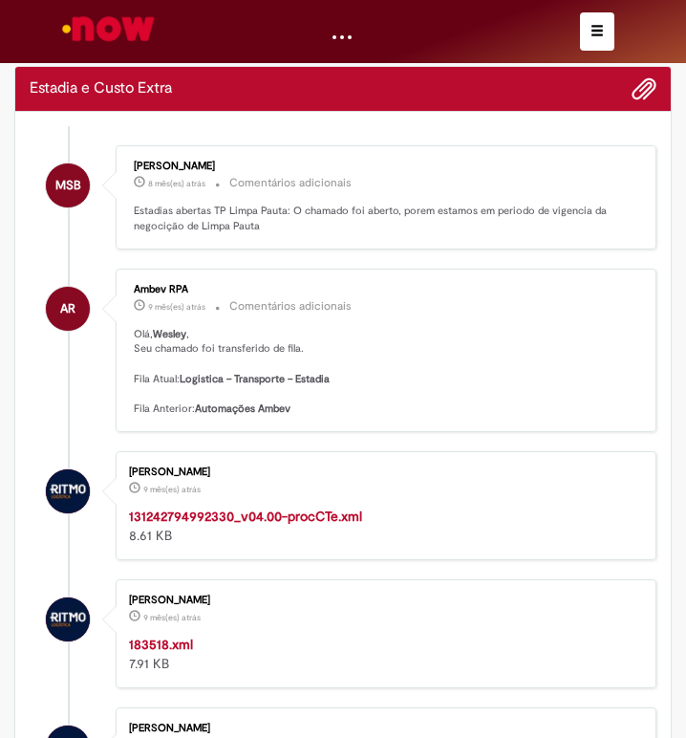
scroll to position [287, 0]
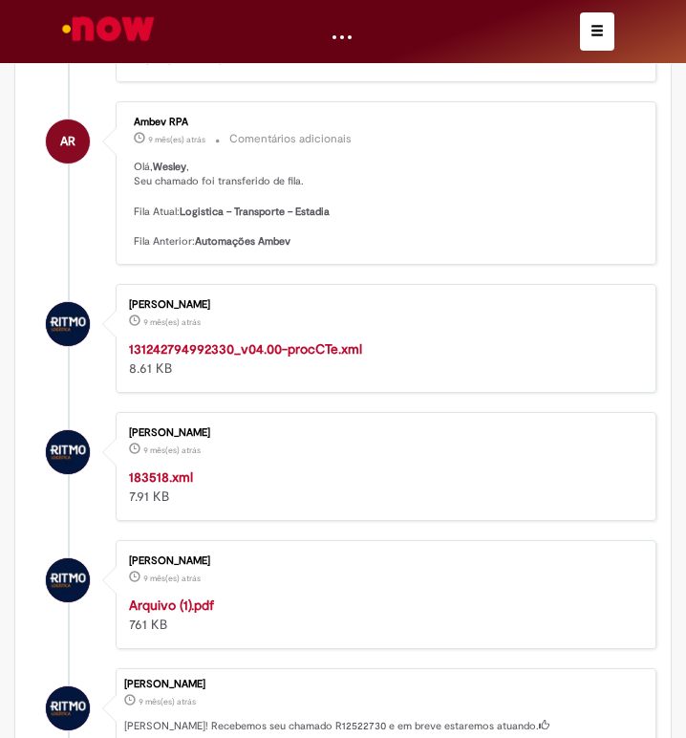
click at [228, 337] on div "[PERSON_NAME] 9 mês(es) atrás 9 meses atrás 131242794992330_v04.00-procCTe.xml …" at bounding box center [386, 339] width 530 height 98
click at [194, 359] on div "131242794992330_v04.00-procCTe.xml 8.61 KB" at bounding box center [383, 358] width 508 height 38
click at [195, 355] on strong "131242794992330_v04.00-procCTe.xml" at bounding box center [245, 348] width 233 height 17
click at [180, 474] on strong "183518.xml" at bounding box center [161, 476] width 64 height 17
click at [179, 605] on strong "Arquivo (1).pdf" at bounding box center [171, 605] width 85 height 17
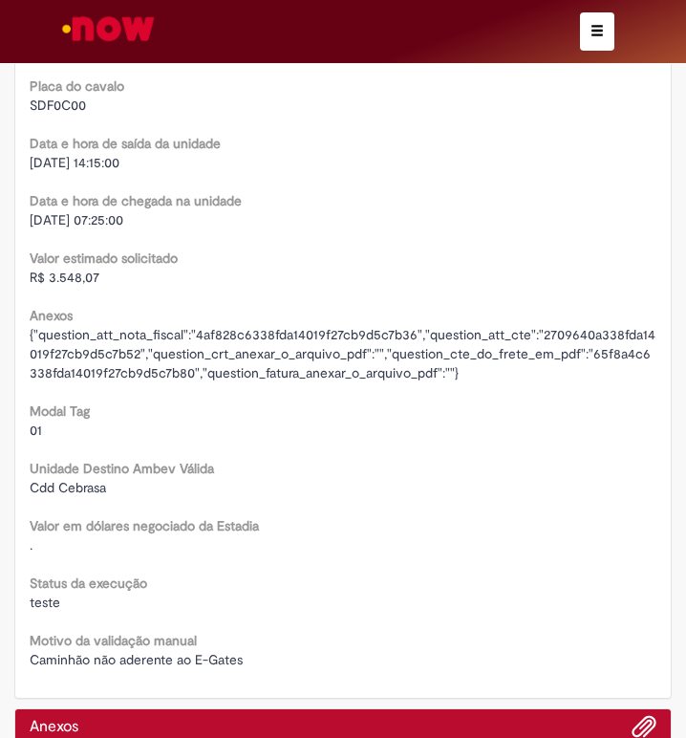
scroll to position [3250, 0]
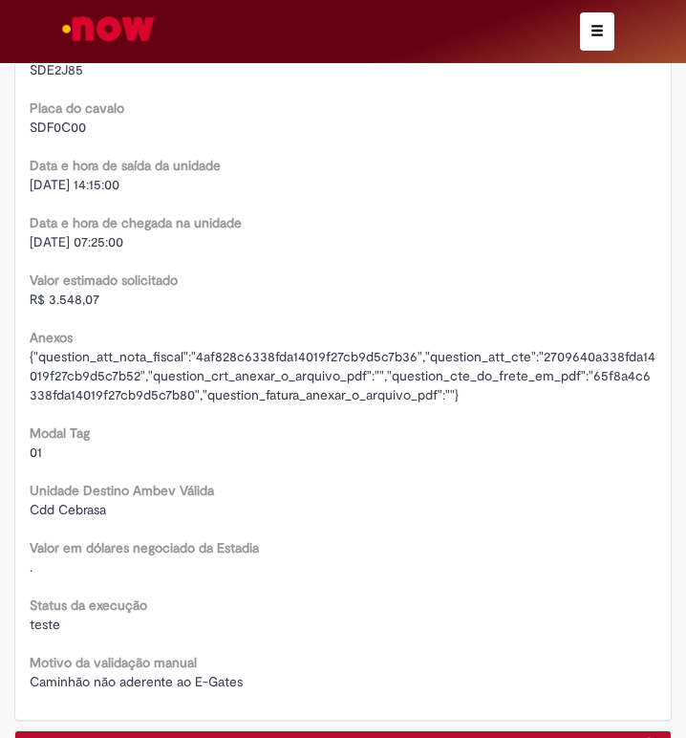
click at [61, 292] on span "R$ 3.548,07" at bounding box center [65, 299] width 70 height 17
click at [38, 240] on span "[DATE] 07:25:00" at bounding box center [77, 241] width 94 height 17
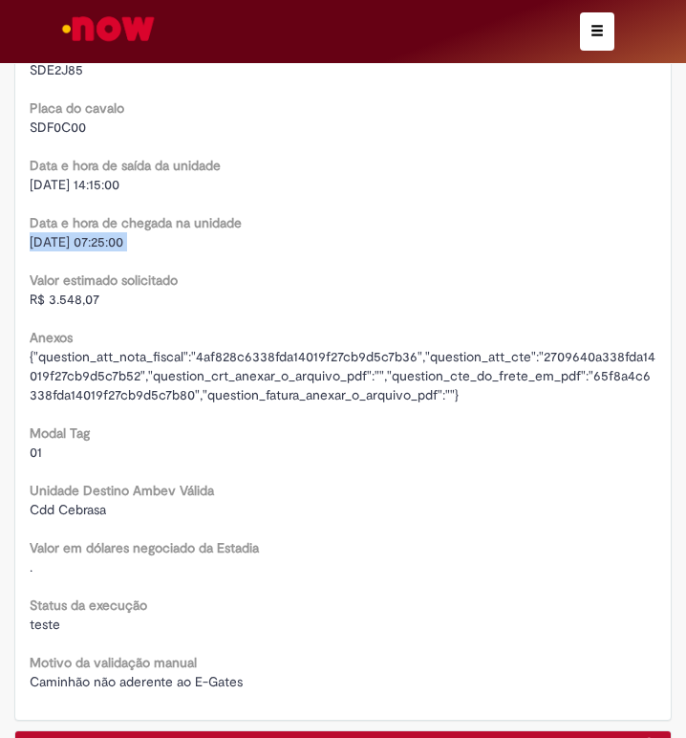
click at [38, 240] on span "[DATE] 07:25:00" at bounding box center [77, 241] width 94 height 17
click at [57, 170] on b "Data e hora de saída da unidade" at bounding box center [125, 165] width 191 height 17
click at [61, 185] on span "[DATE] 14:15:00" at bounding box center [75, 184] width 90 height 17
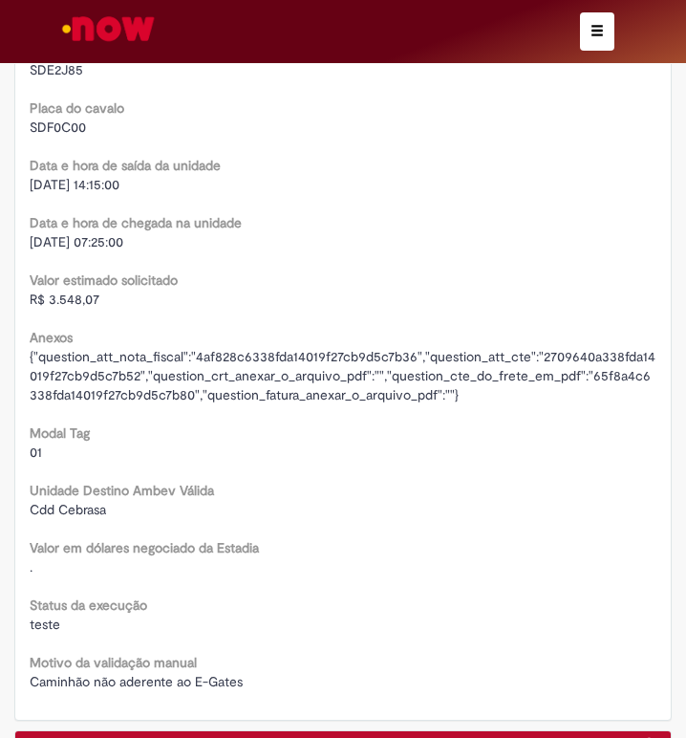
click at [71, 302] on span "R$ 3.548,07" at bounding box center [65, 299] width 70 height 17
click at [69, 301] on span "R$ 3.548,07" at bounding box center [65, 299] width 70 height 17
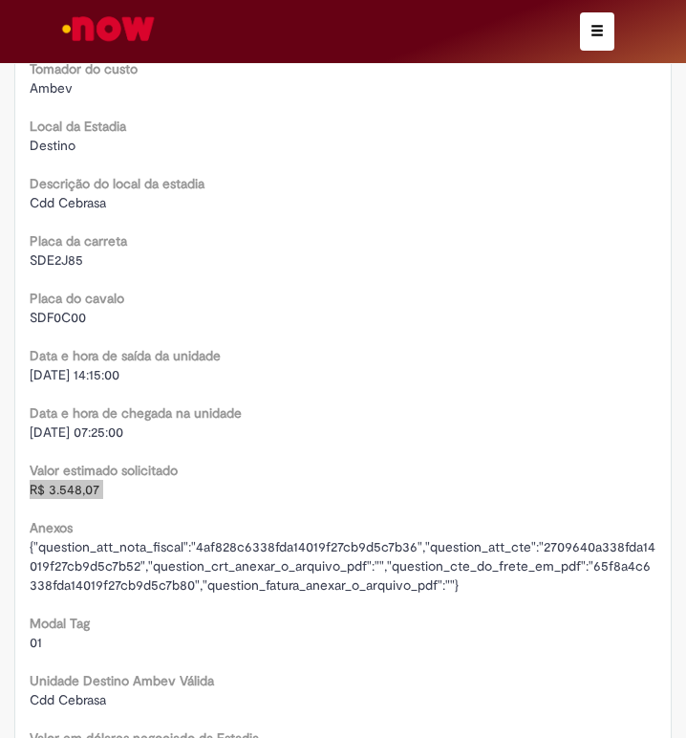
scroll to position [3059, 0]
click at [72, 318] on span "SDF0C00" at bounding box center [58, 318] width 56 height 17
click at [67, 321] on span "SDF0C00" at bounding box center [58, 318] width 56 height 17
click at [51, 263] on span "SDE2J85" at bounding box center [57, 260] width 54 height 17
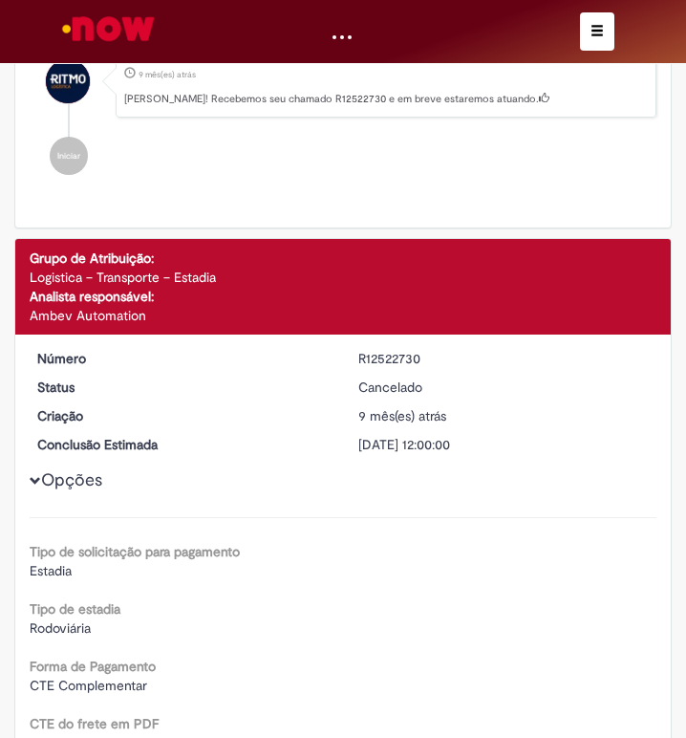
scroll to position [860, 0]
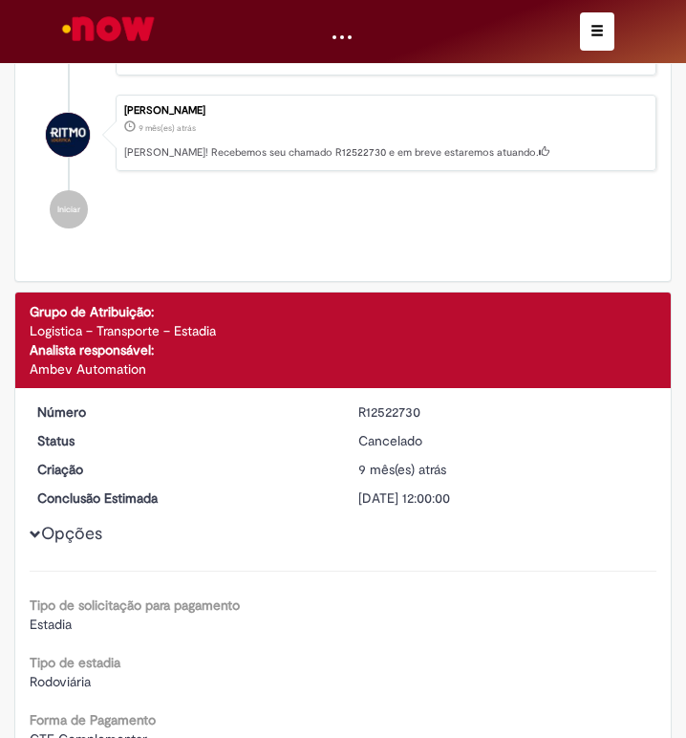
click at [380, 412] on div "R12522730" at bounding box center [505, 411] width 293 height 19
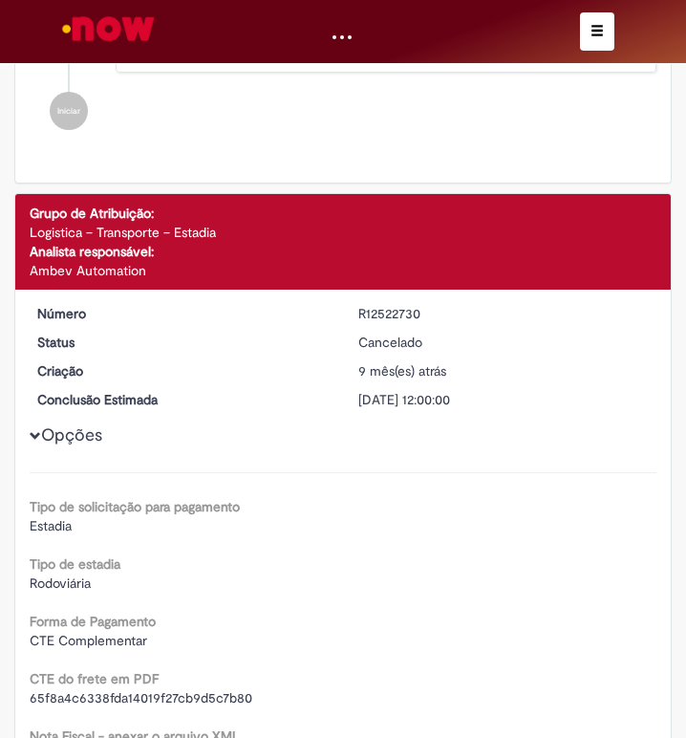
scroll to position [1052, 0]
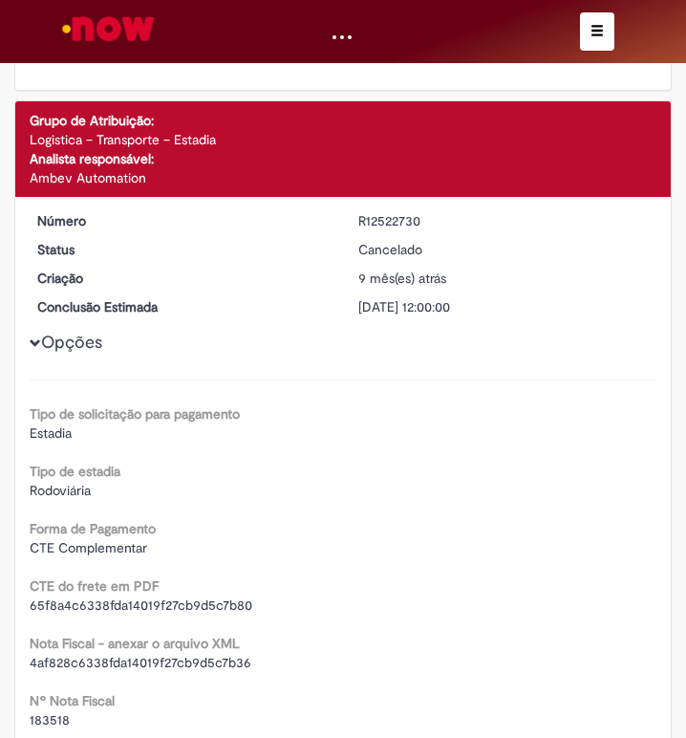
click at [589, 26] on button "button" at bounding box center [597, 31] width 34 height 38
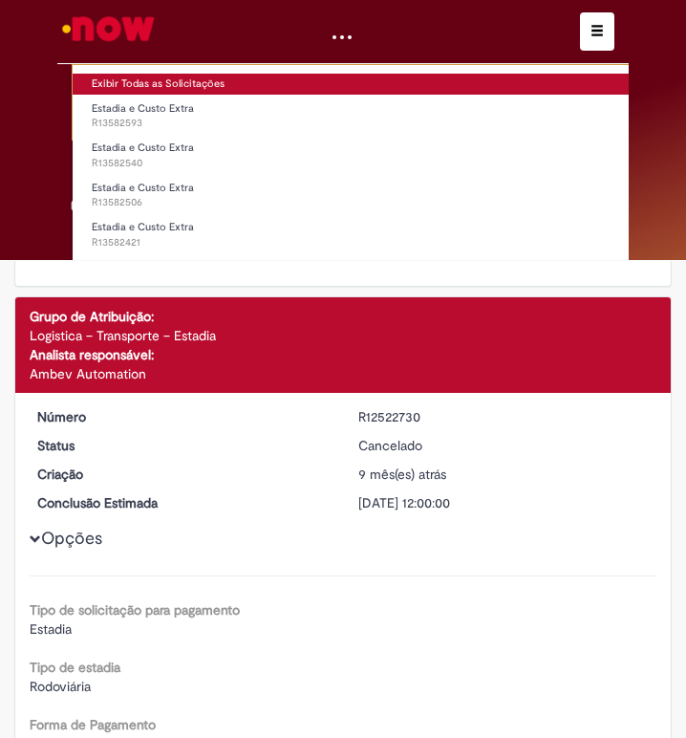
click at [145, 76] on link "Exibir Todas as Solicitações" at bounding box center [398, 84] width 651 height 21
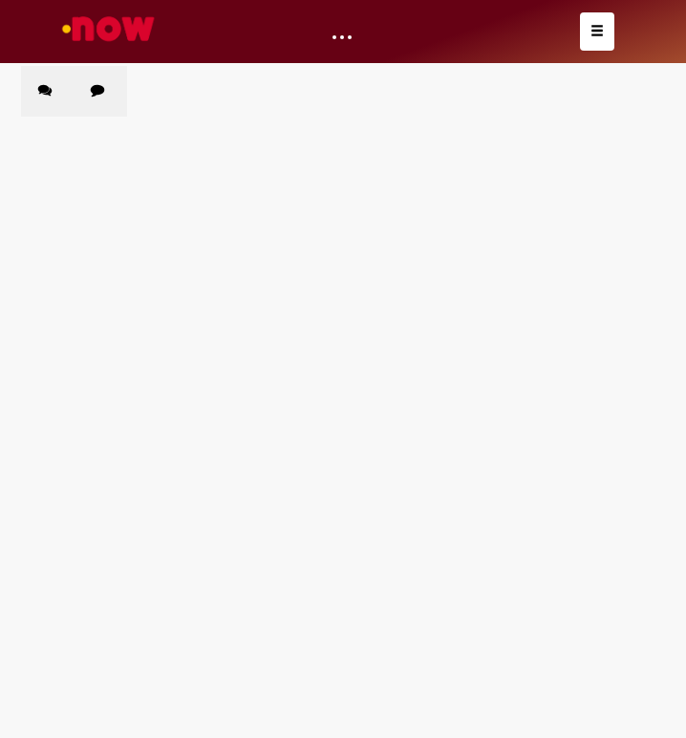
click at [126, 66] on div "Chamados Abertos Chamados Fechados Itens solicitados Exportar como PDF Exportar…" at bounding box center [343, 66] width 644 height 0
click at [125, 95] on label "Chamados Fechados" at bounding box center [101, 91] width 54 height 51
drag, startPoint x: 392, startPoint y: 159, endPoint x: 393, endPoint y: 170, distance: 11.5
click at [0, 0] on input "Pesquisar" at bounding box center [0, 0] width 0 height 0
paste input "*********"
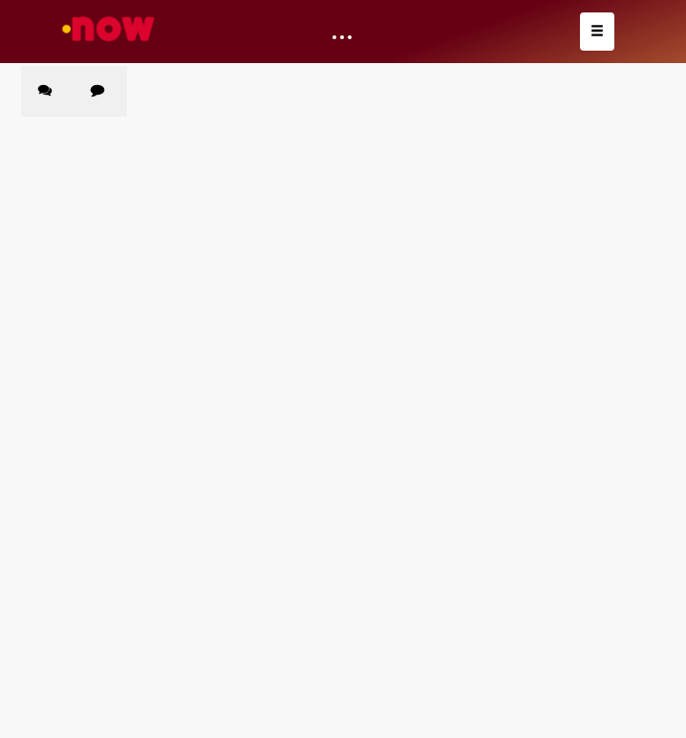
type input "*********"
click at [210, 367] on main "Solicitações Chamados Abertos Chamados Fechados Itens solicitados Exportar como…" at bounding box center [343, 401] width 686 height 673
click at [0, 0] on button "Pesquisar" at bounding box center [0, 0] width 0 height 0
click at [318, 520] on main "Solicitações Chamados Abertos Chamados Fechados Itens solicitados Exportar como…" at bounding box center [343, 401] width 686 height 673
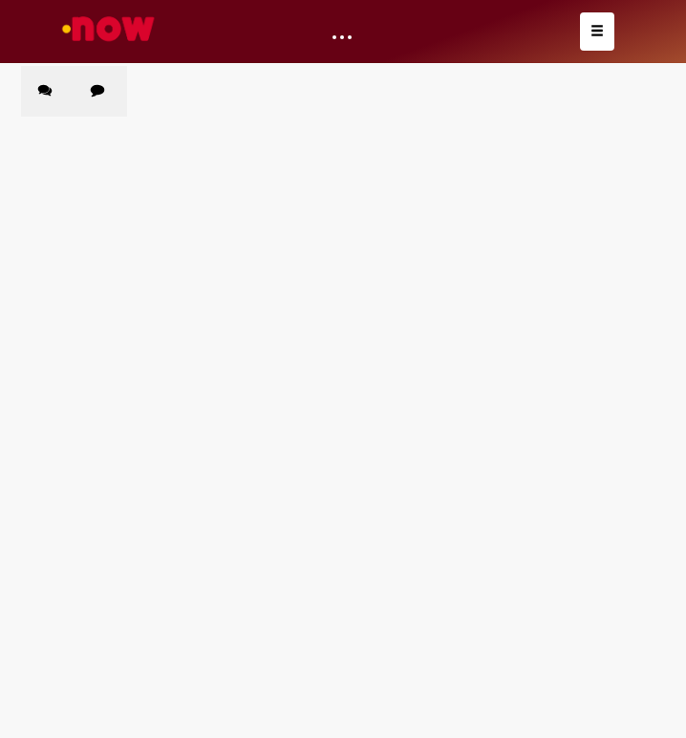
click at [440, 516] on main "Solicitações Chamados Abertos Chamados Fechados Itens solicitados Exportar como…" at bounding box center [343, 401] width 686 height 673
click at [424, 430] on main "Solicitações Chamados Abertos Chamados Fechados Itens solicitados Exportar como…" at bounding box center [343, 401] width 686 height 673
click at [0, 0] on td "Estadia e Custo Extra" at bounding box center [0, 0] width 0 height 0
click at [0, 0] on span "Estadia e Custo Extra" at bounding box center [0, 0] width 0 height 0
click at [210, 479] on main "Solicitações Chamados Abertos Chamados Fechados Itens solicitados Exportar como…" at bounding box center [343, 401] width 686 height 673
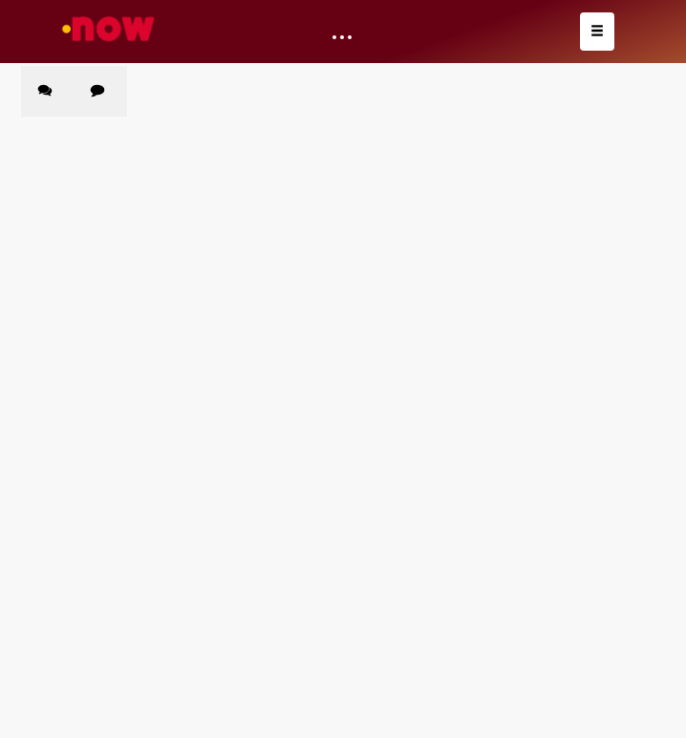
click at [257, 412] on main "Solicitações Chamados Abertos Chamados Fechados Itens solicitados Exportar como…" at bounding box center [343, 401] width 686 height 673
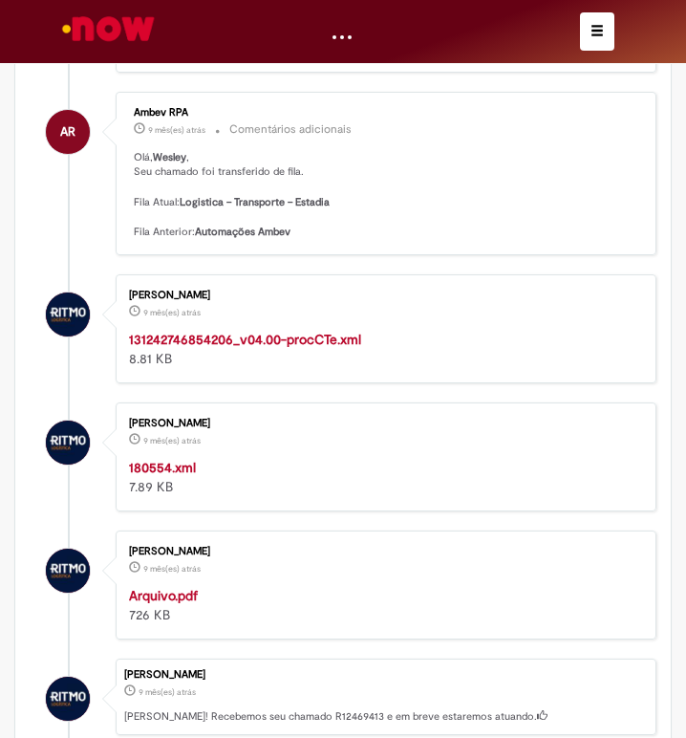
scroll to position [382, 0]
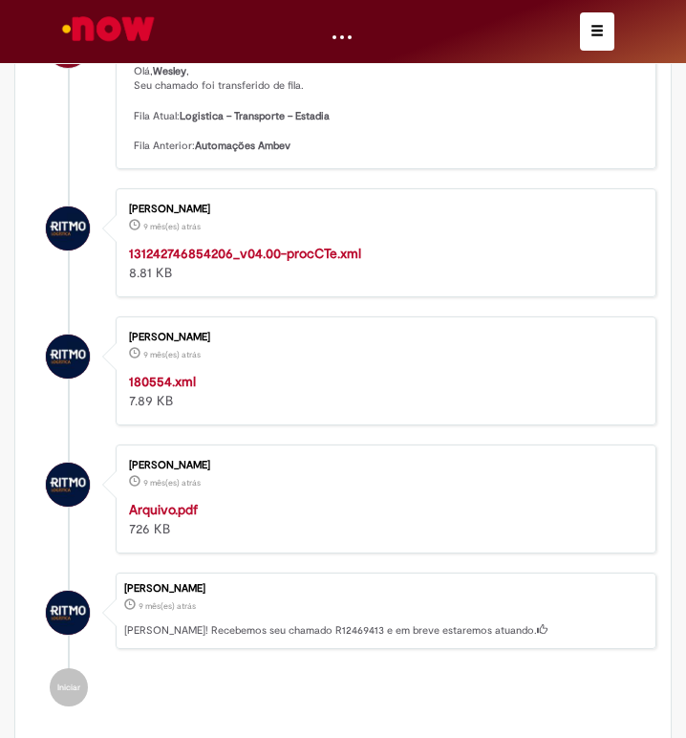
click at [189, 380] on strong "180554.xml" at bounding box center [162, 381] width 67 height 17
click at [275, 249] on strong "131242746854206_v04.00-procCTe.xml" at bounding box center [245, 253] width 232 height 17
click at [163, 518] on div "Arquivo.pdf 726 KB" at bounding box center [383, 519] width 508 height 38
click at [169, 510] on strong "Arquivo.pdf" at bounding box center [163, 509] width 69 height 17
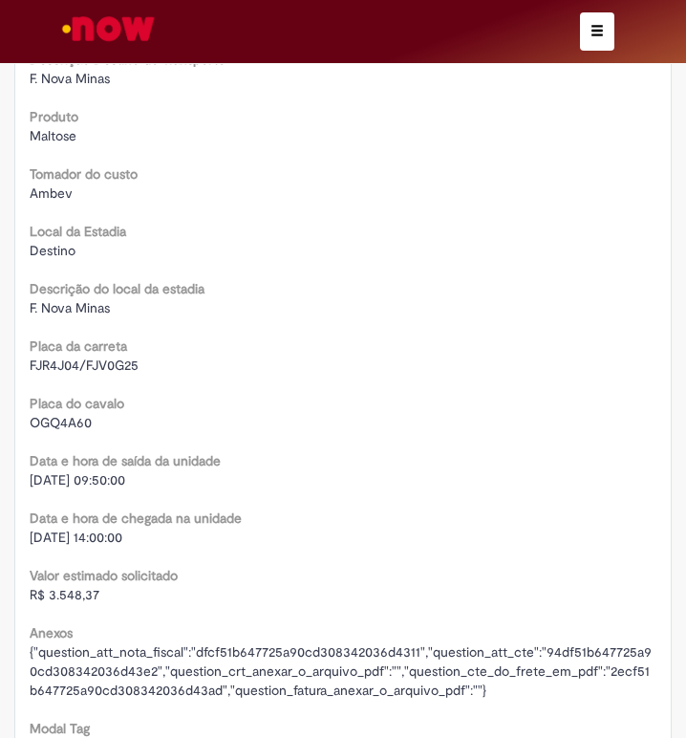
scroll to position [3155, 0]
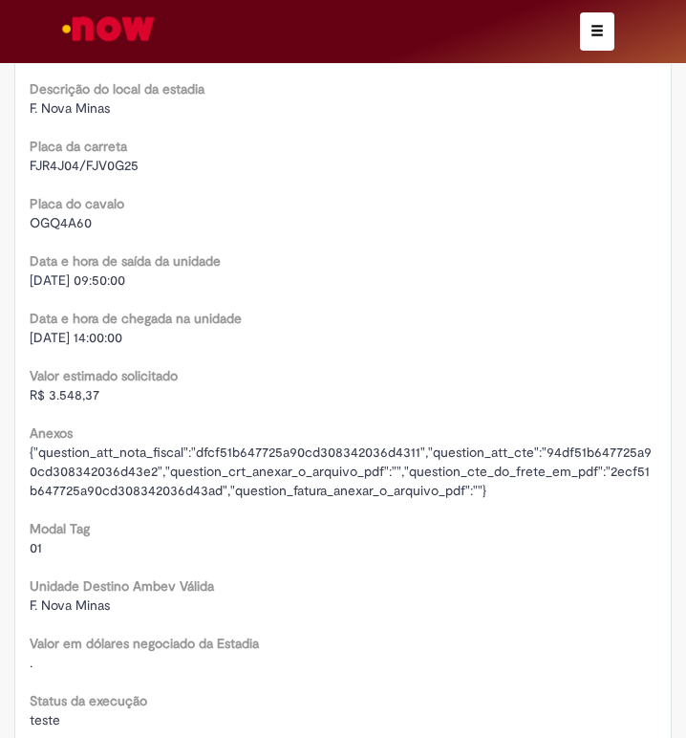
click at [77, 403] on span "R$ 3.548,37" at bounding box center [65, 394] width 70 height 17
click at [80, 346] on span "[DATE] 14:00:00" at bounding box center [76, 337] width 93 height 17
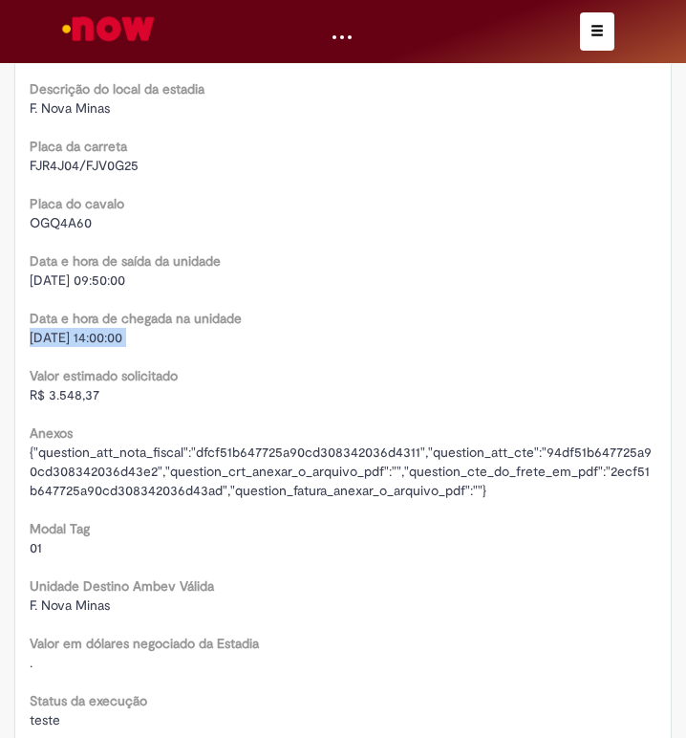
click at [80, 346] on span "[DATE] 14:00:00" at bounding box center [76, 337] width 93 height 17
click at [42, 289] on span "[DATE] 09:50:00" at bounding box center [78, 280] width 96 height 17
click at [52, 231] on span "OGQ4A60" at bounding box center [61, 222] width 62 height 17
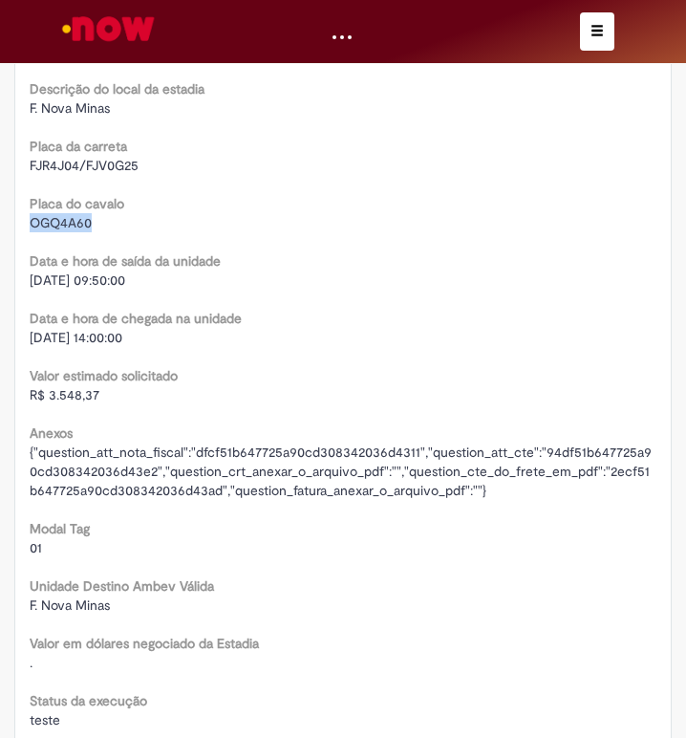
click at [52, 231] on span "OGQ4A60" at bounding box center [61, 222] width 62 height 17
click at [68, 175] on div "FJR4J04/FJV0G25" at bounding box center [343, 165] width 627 height 19
click at [63, 174] on span "FJR4J04/FJV0G25" at bounding box center [84, 165] width 109 height 17
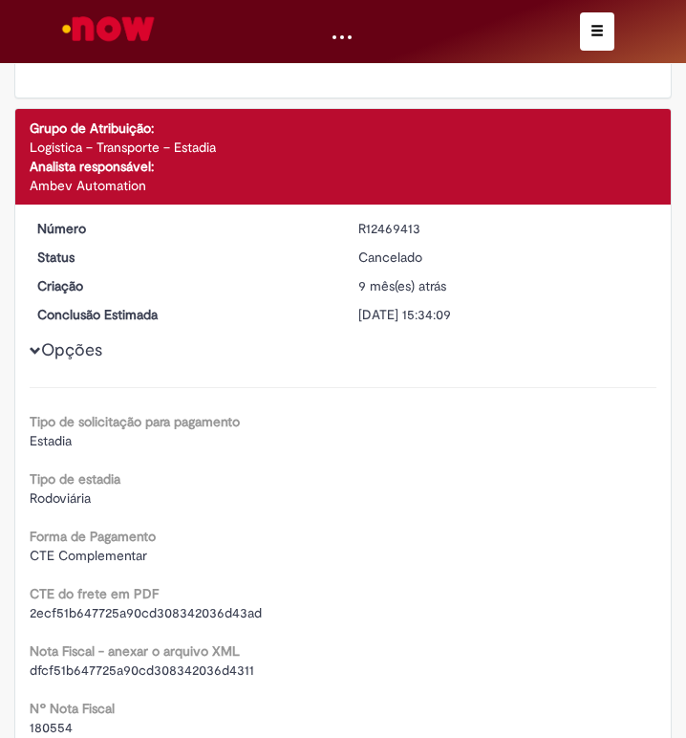
scroll to position [1052, 0]
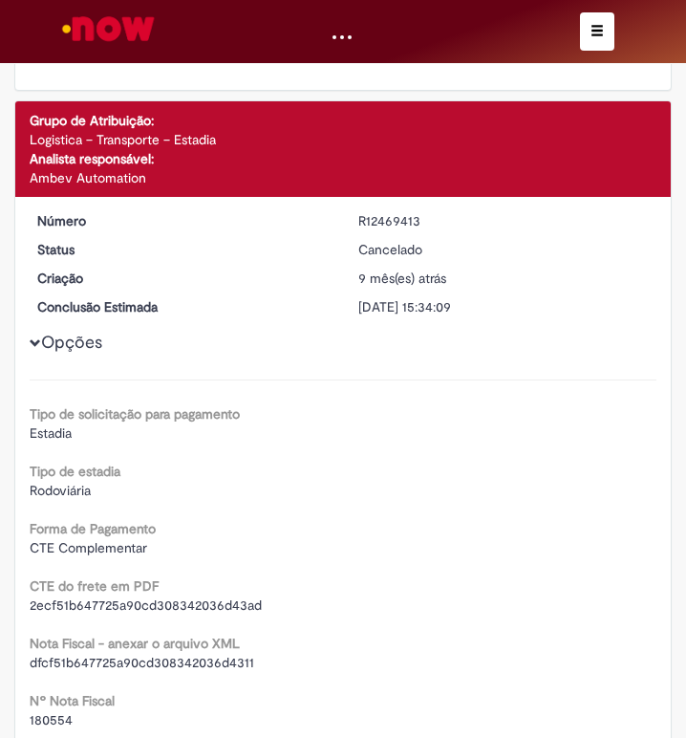
click at [412, 216] on div "R12469413" at bounding box center [505, 220] width 293 height 19
click at [407, 216] on div "R12469413" at bounding box center [505, 220] width 293 height 19
click at [400, 218] on div "R12469413" at bounding box center [505, 220] width 293 height 19
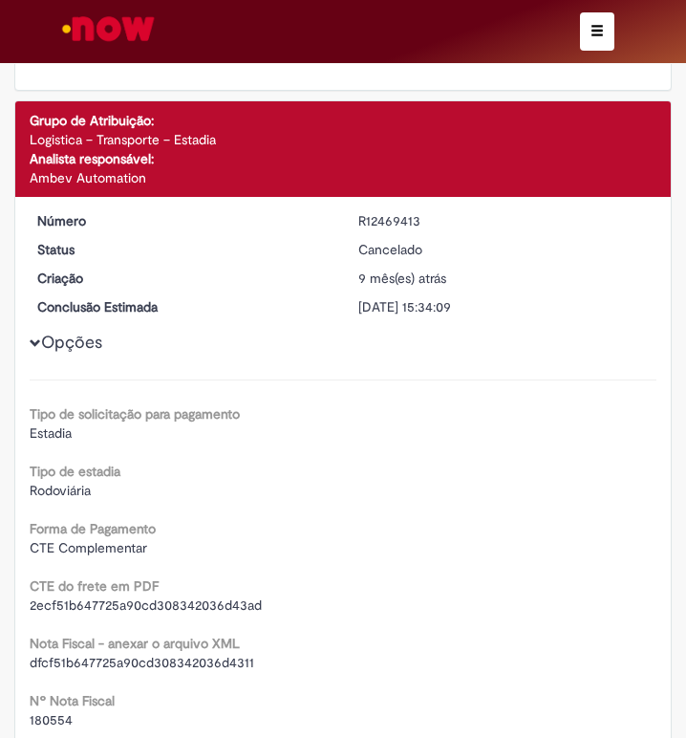
click at [602, 24] on span "button" at bounding box center [597, 30] width 13 height 13
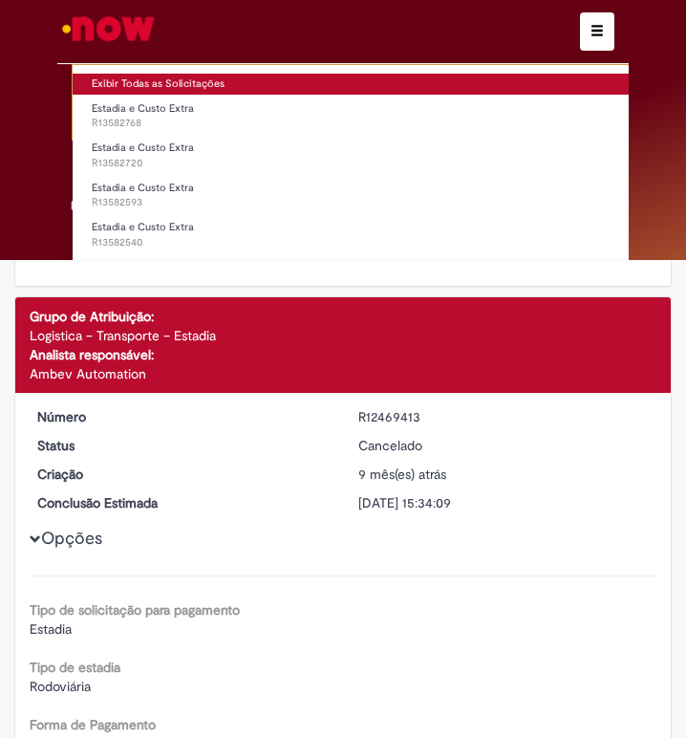
click at [134, 75] on link "Exibir Todas as Solicitações" at bounding box center [398, 84] width 651 height 21
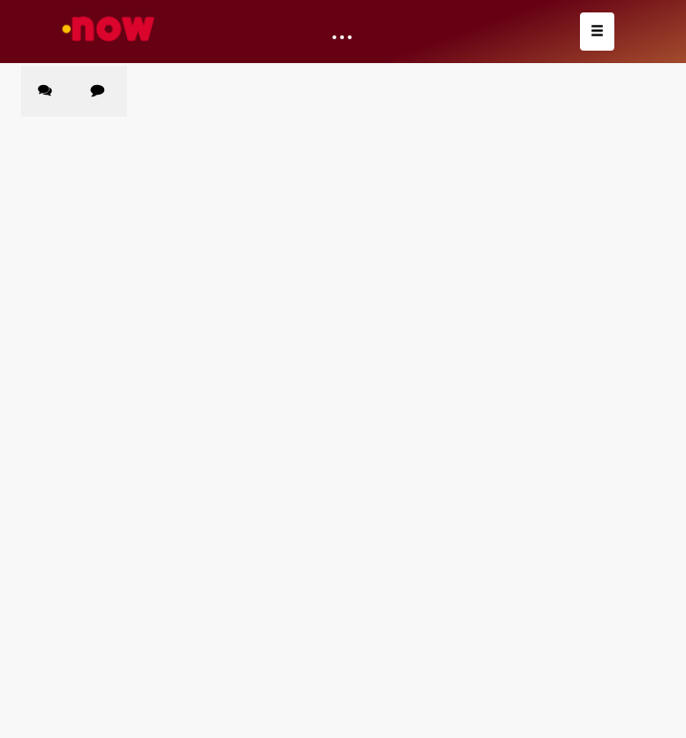
click at [109, 88] on label "Chamados Fechados" at bounding box center [101, 91] width 54 height 51
click at [108, 88] on label "Chamados Fechados" at bounding box center [101, 91] width 54 height 51
click at [0, 0] on input "Pesquisar" at bounding box center [0, 0] width 0 height 0
paste input "*********"
type input "*********"
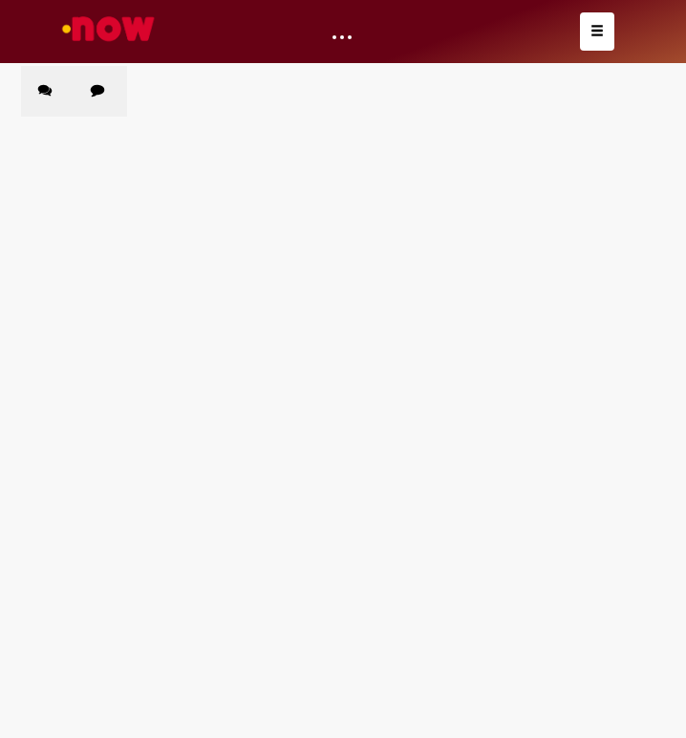
click at [316, 394] on main "Solicitações Chamados Abertos Chamados Fechados Itens solicitados Exportar como…" at bounding box center [343, 401] width 686 height 673
click at [0, 0] on span "Pesquisar" at bounding box center [0, 0] width 0 height 0
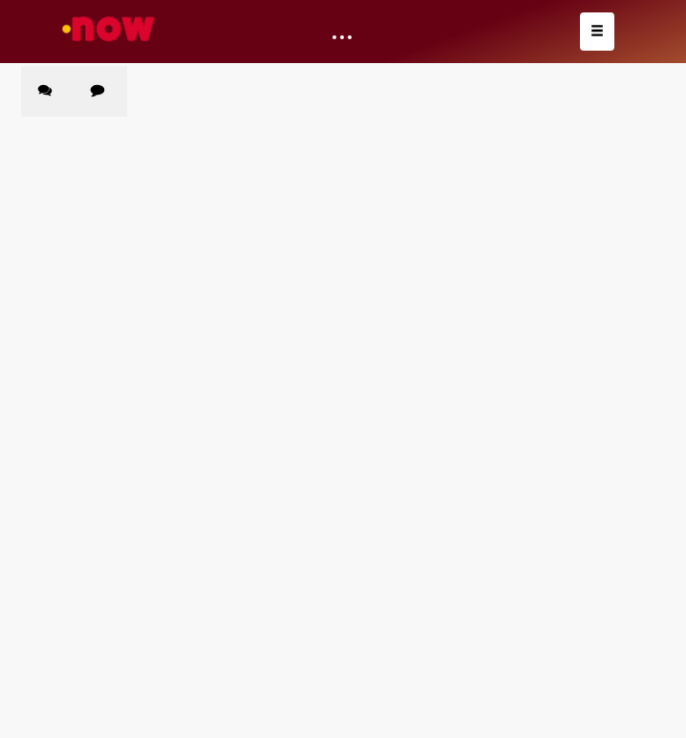
click at [0, 0] on span "Pesquisar" at bounding box center [0, 0] width 0 height 0
click at [325, 503] on main "Solicitações Chamados Abertos Chamados Fechados Itens solicitados Exportar como…" at bounding box center [343, 401] width 686 height 673
drag, startPoint x: 108, startPoint y: 369, endPoint x: 75, endPoint y: 414, distance: 56.0
click at [108, 369] on main "Solicitações Chamados Abertos Chamados Fechados Itens solicitados Exportar como…" at bounding box center [343, 401] width 686 height 673
click at [201, 502] on main "Solicitações Chamados Abertos Chamados Fechados Itens solicitados Exportar como…" at bounding box center [343, 401] width 686 height 673
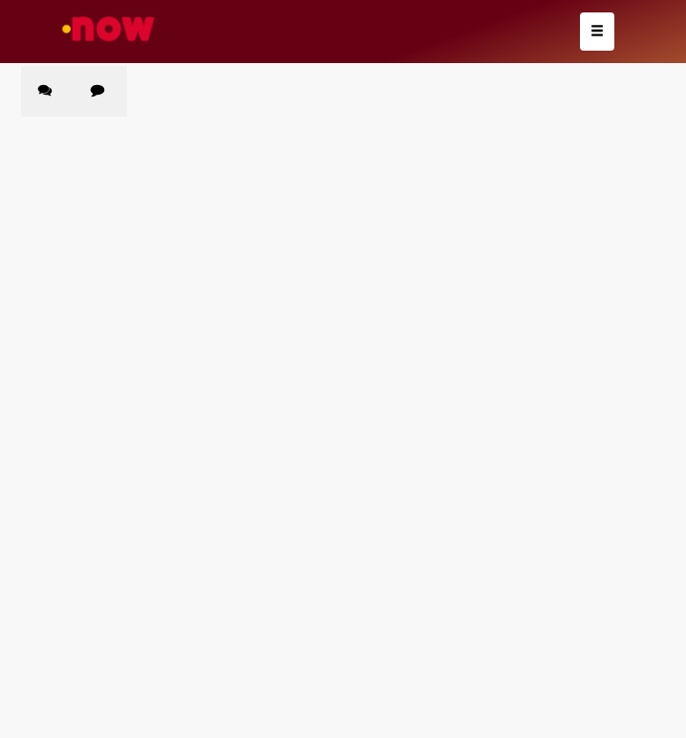
click at [0, 0] on td "Estadia e Custo Extra" at bounding box center [0, 0] width 0 height 0
click at [0, 0] on span "Estadia e Custo Extra" at bounding box center [0, 0] width 0 height 0
click at [188, 628] on main "Solicitações Chamados Abertos Chamados Fechados Itens solicitados Exportar como…" at bounding box center [343, 401] width 686 height 673
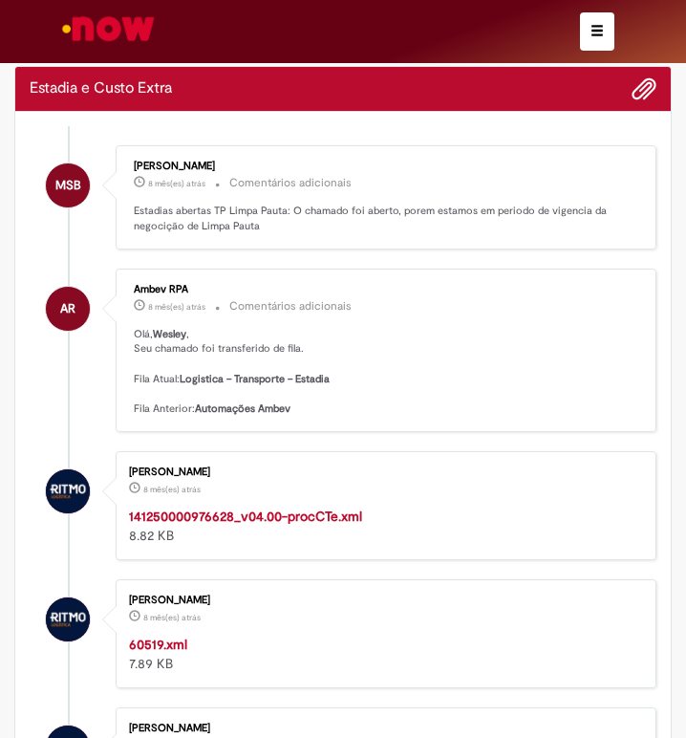
click at [179, 522] on strong "141250000976628_v04.00-procCTe.xml" at bounding box center [245, 516] width 233 height 17
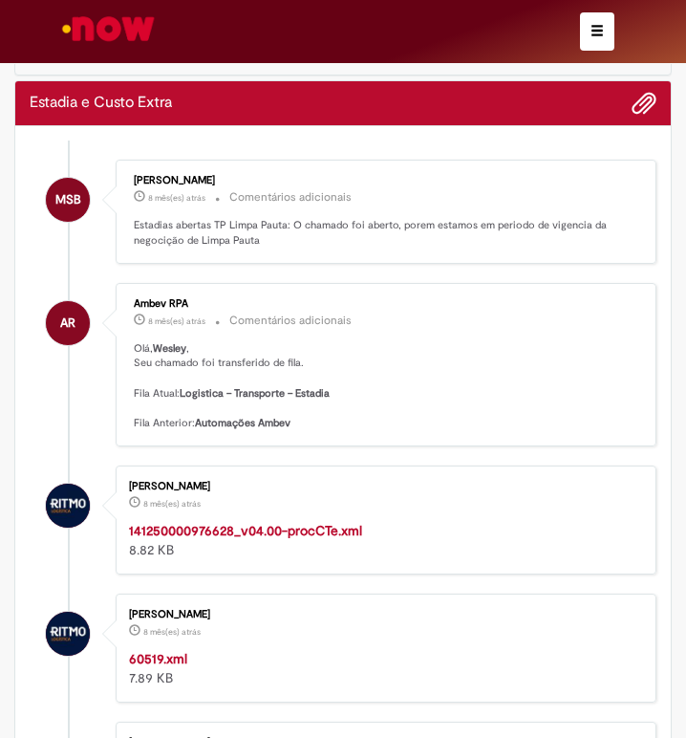
scroll to position [191, 0]
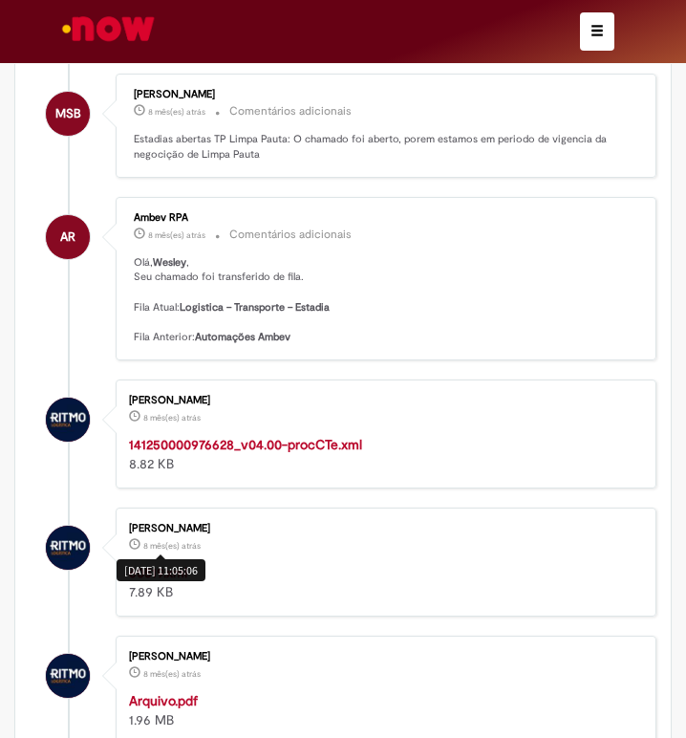
drag, startPoint x: 169, startPoint y: 549, endPoint x: 167, endPoint y: 575, distance: 25.9
click at [167, 575] on div "[DATE] 11:05:06" at bounding box center [161, 570] width 89 height 22
drag, startPoint x: 302, startPoint y: 557, endPoint x: 144, endPoint y: 580, distance: 159.4
click at [301, 558] on div "[PERSON_NAME] 8 mês(es) atrás 8 meses atrás [DATE] 11:05:06 60519.xml 7.89 KB" at bounding box center [386, 562] width 530 height 98
click at [154, 571] on strong "60519.xml" at bounding box center [158, 572] width 58 height 17
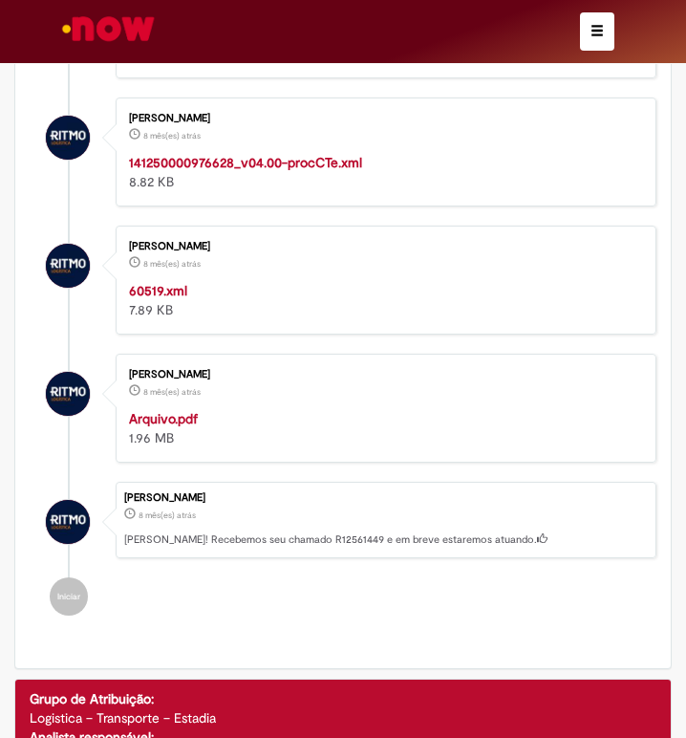
scroll to position [478, 0]
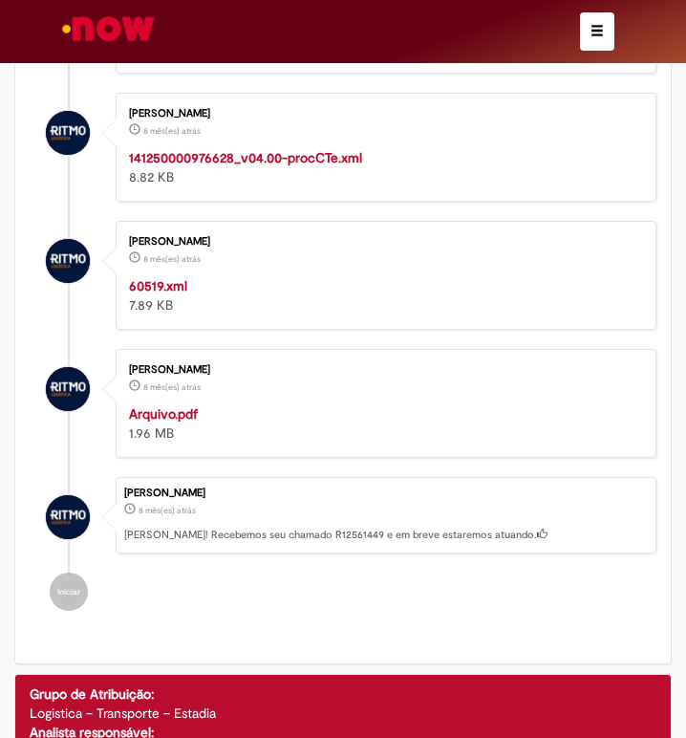
click at [184, 408] on strong "Arquivo.pdf" at bounding box center [163, 413] width 69 height 17
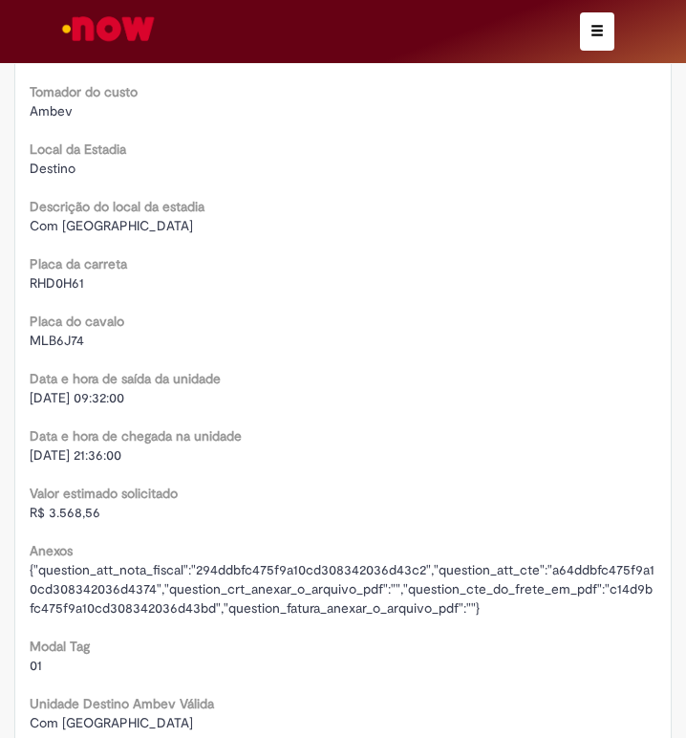
scroll to position [3155, 0]
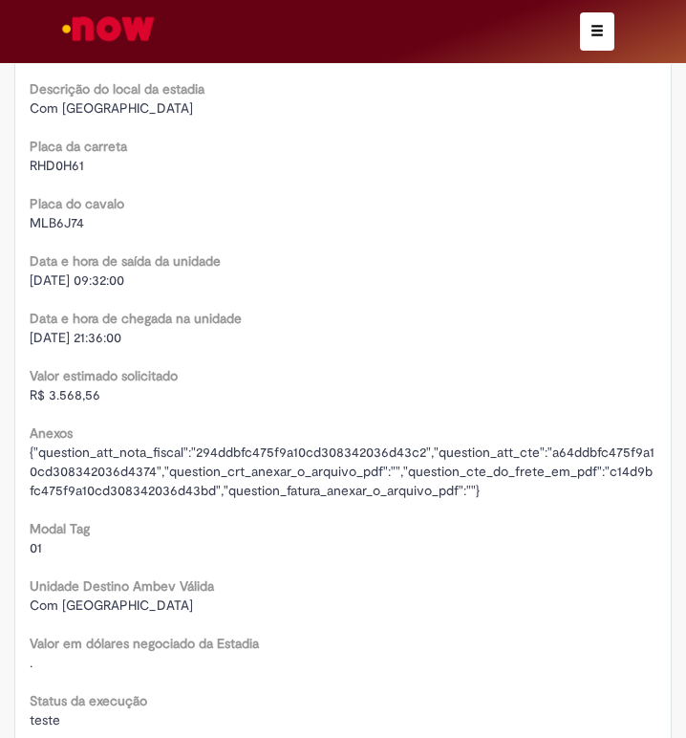
click at [48, 394] on span "R$ 3.568,56" at bounding box center [65, 394] width 71 height 17
drag, startPoint x: 48, startPoint y: 394, endPoint x: 28, endPoint y: 393, distance: 20.1
click at [48, 393] on span "R$ 3.568,56" at bounding box center [65, 394] width 71 height 17
click at [87, 333] on span "[DATE] 21:36:00" at bounding box center [76, 337] width 92 height 17
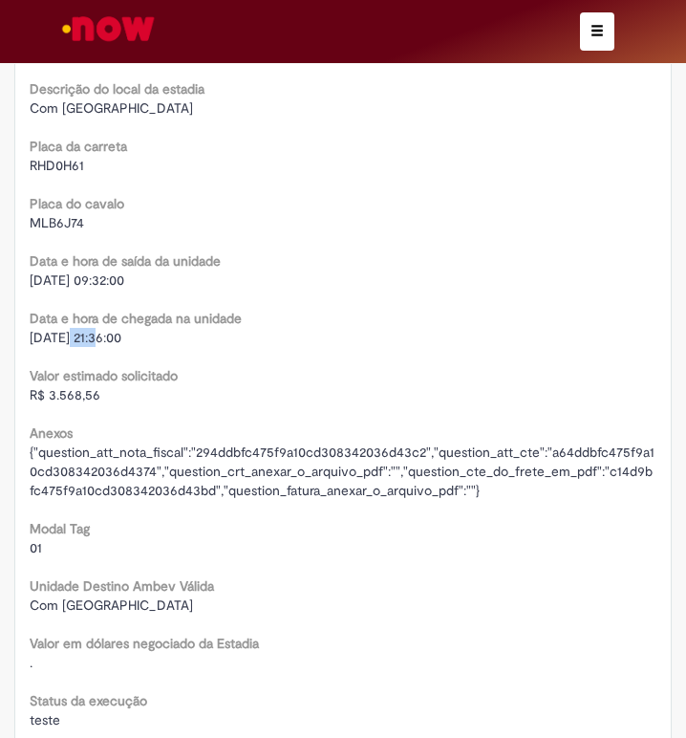
click at [87, 333] on span "[DATE] 21:36:00" at bounding box center [76, 337] width 92 height 17
drag, startPoint x: 87, startPoint y: 333, endPoint x: 55, endPoint y: 334, distance: 31.6
click at [87, 332] on span "[DATE] 21:36:00" at bounding box center [76, 337] width 92 height 17
click at [71, 287] on span "[DATE] 09:32:00" at bounding box center [77, 280] width 95 height 17
click at [71, 286] on span "[DATE] 09:32:00" at bounding box center [77, 280] width 95 height 17
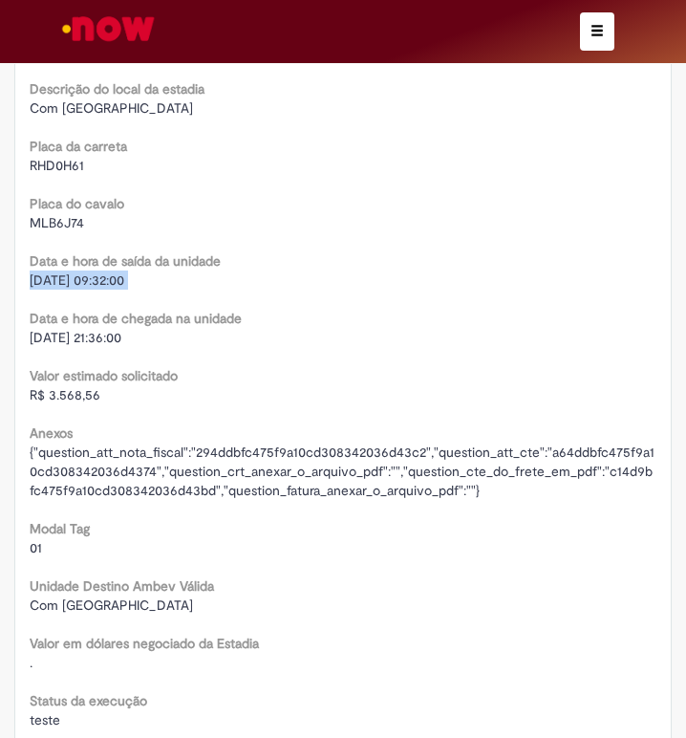
click at [71, 285] on span "[DATE] 09:32:00" at bounding box center [77, 280] width 95 height 17
click at [67, 228] on span "MLB6J74" at bounding box center [57, 222] width 54 height 17
click at [54, 161] on span "RHD0H61" at bounding box center [57, 165] width 54 height 17
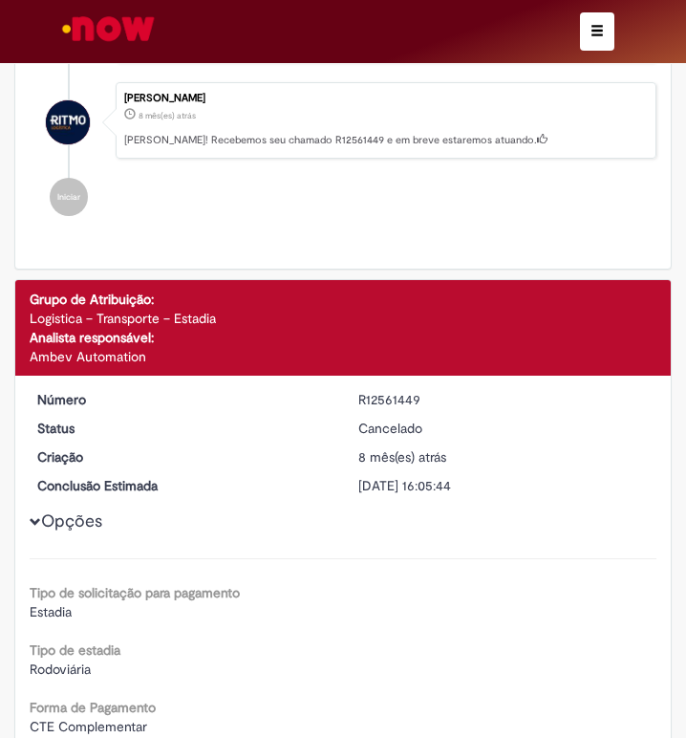
scroll to position [956, 0]
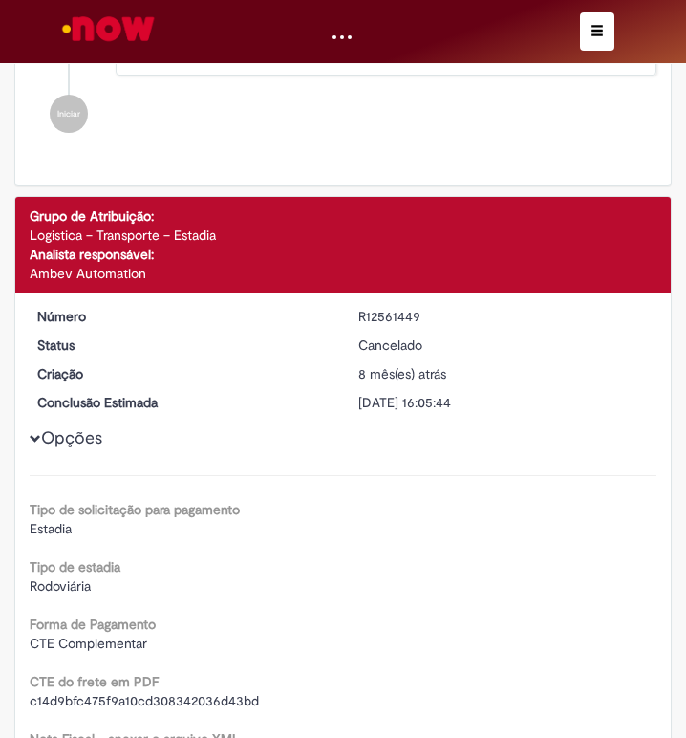
click at [391, 312] on div "R12561449" at bounding box center [505, 316] width 293 height 19
click at [391, 311] on div "R12561449" at bounding box center [505, 316] width 293 height 19
click at [596, 27] on span "button" at bounding box center [597, 30] width 13 height 13
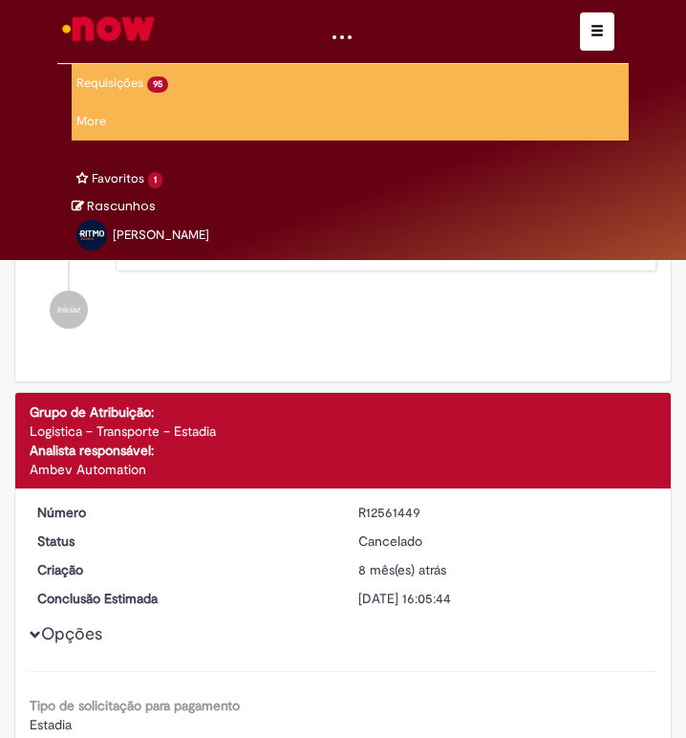
click at [0, 0] on link "Exibir Todas as Solicitações" at bounding box center [0, 0] width 0 height 0
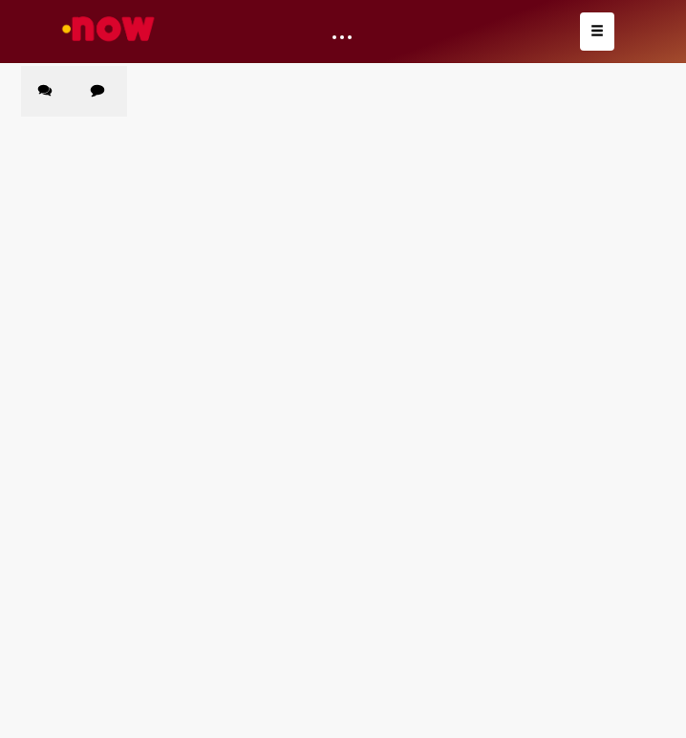
click at [112, 93] on label "Chamados Fechados" at bounding box center [101, 91] width 54 height 51
drag, startPoint x: 352, startPoint y: 152, endPoint x: 365, endPoint y: 156, distance: 13.9
click at [0, 0] on input "Pesquisar" at bounding box center [0, 0] width 0 height 0
paste input "*********"
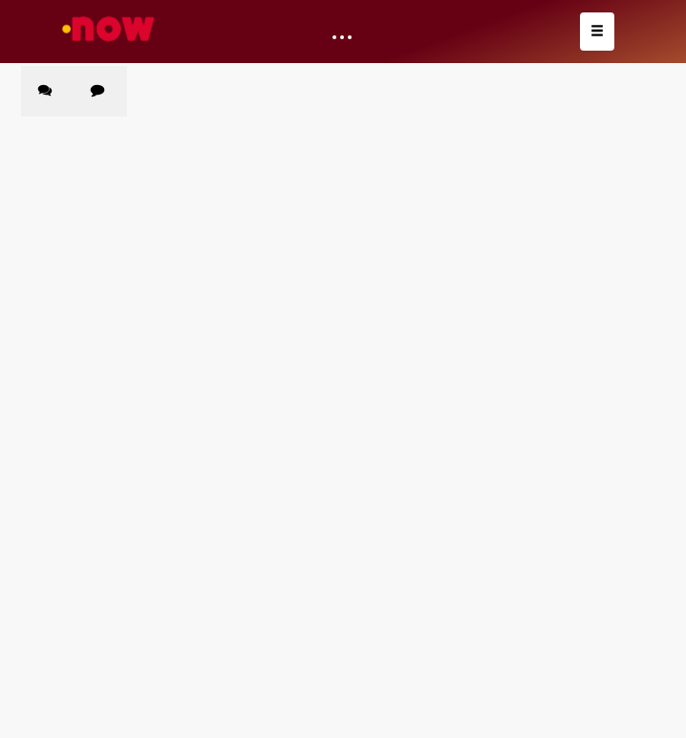
type input "*********"
click at [267, 337] on main "Solicitações Chamados Abertos Chamados Fechados Itens solicitados Exportar como…" at bounding box center [343, 401] width 686 height 673
click at [0, 0] on span "Pesquisar" at bounding box center [0, 0] width 0 height 0
drag, startPoint x: 543, startPoint y: 168, endPoint x: 376, endPoint y: 92, distance: 184.0
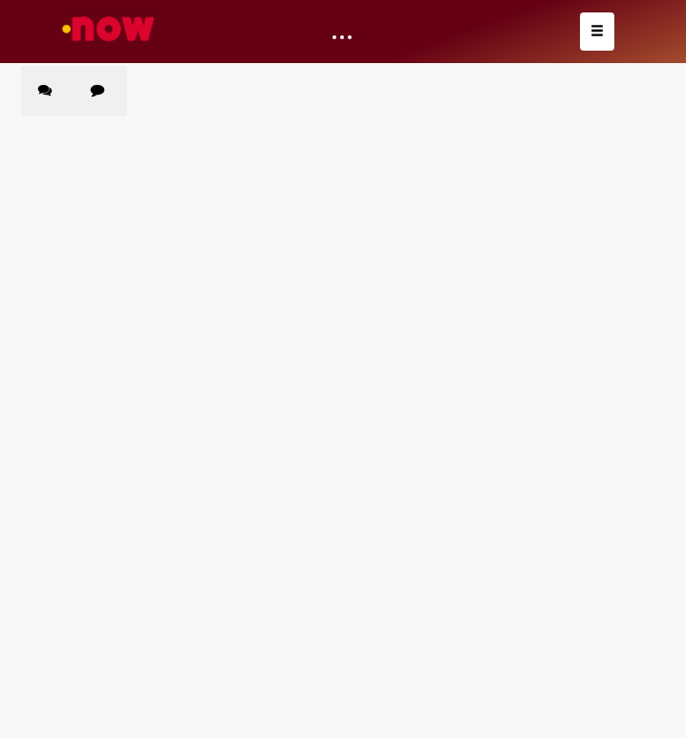
click at [0, 0] on span "Pesquisar" at bounding box center [0, 0] width 0 height 0
click at [375, 66] on div "Chamados Abertos Chamados Fechados Itens solicitados Exportar como PDF Exportar…" at bounding box center [343, 66] width 644 height 0
click at [0, 0] on input "*********" at bounding box center [0, 0] width 0 height 0
click at [0, 0] on button "Pesquisar" at bounding box center [0, 0] width 0 height 0
click at [311, 391] on main "Solicitações Chamados Abertos Chamados Fechados Itens solicitados Exportar como…" at bounding box center [343, 401] width 686 height 673
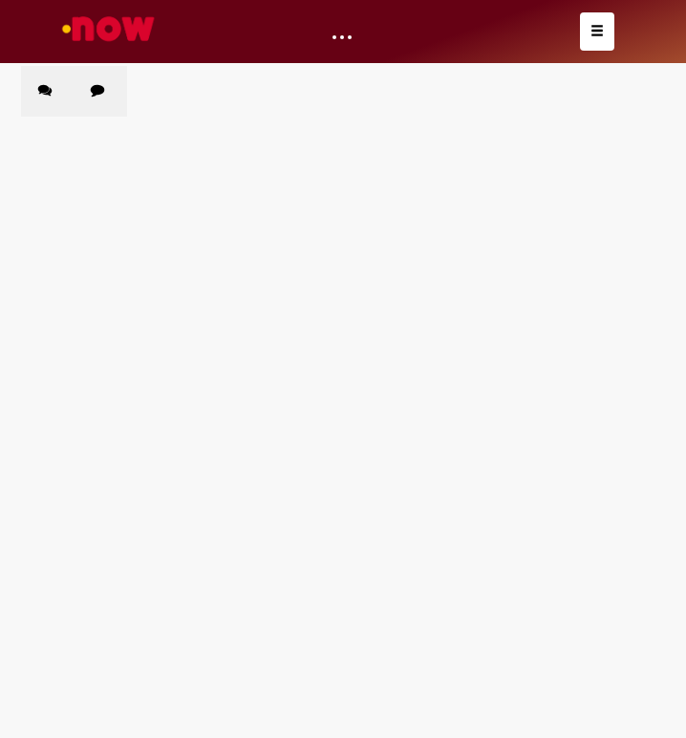
click at [159, 379] on main "Solicitações Chamados Abertos Chamados Fechados Itens solicitados Exportar como…" at bounding box center [343, 401] width 686 height 673
drag, startPoint x: 18, startPoint y: 409, endPoint x: 31, endPoint y: 407, distance: 12.6
click at [18, 409] on main "Solicitações Chamados Abertos Chamados Fechados Itens solicitados Exportar como…" at bounding box center [343, 401] width 686 height 673
click at [0, 0] on span "Estadia e Custo Extra" at bounding box center [0, 0] width 0 height 0
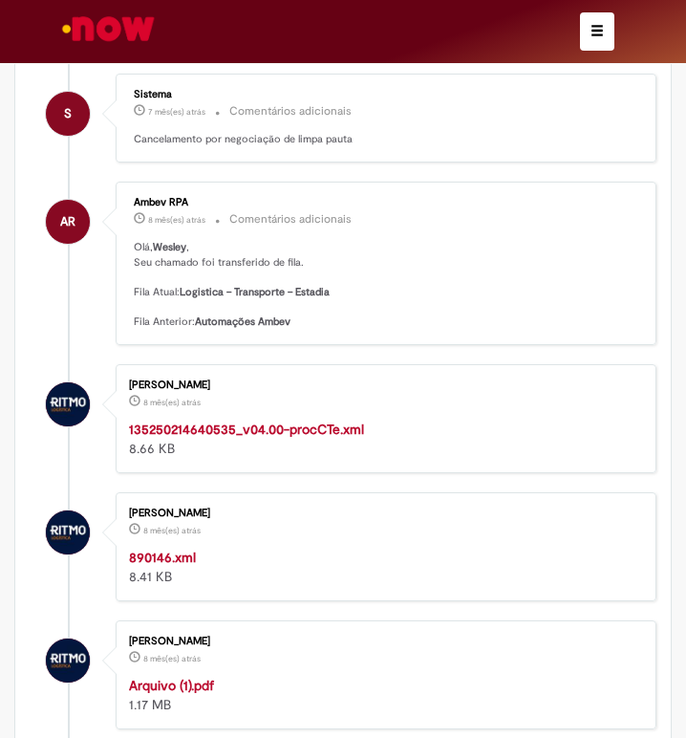
scroll to position [287, 0]
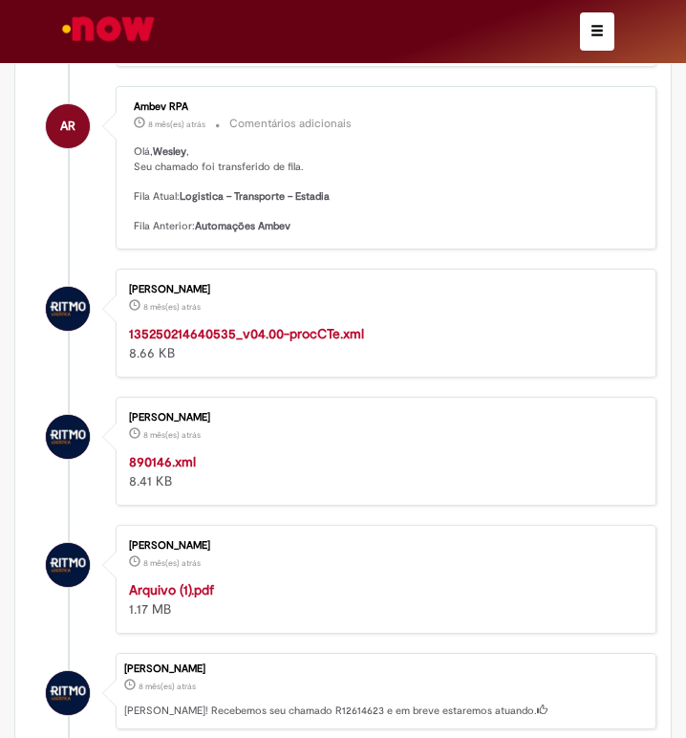
click at [262, 322] on div "[PERSON_NAME] 8 mês(es) atrás 8 meses atrás 135250214640535_v04.00-procCTe.xml …" at bounding box center [386, 323] width 530 height 98
click at [265, 340] on strong "135250214640535_v04.00-procCTe.xml" at bounding box center [246, 333] width 235 height 17
click at [159, 466] on strong "890146.xml" at bounding box center [162, 461] width 67 height 17
click at [175, 587] on div "[DATE] 08:19:53" at bounding box center [161, 587] width 89 height 22
click at [272, 573] on div "[PERSON_NAME] 8 mês(es) atrás 8 meses atrás [DATE] 08:19:53 Arquivo (1).pdf 1.1…" at bounding box center [386, 580] width 530 height 98
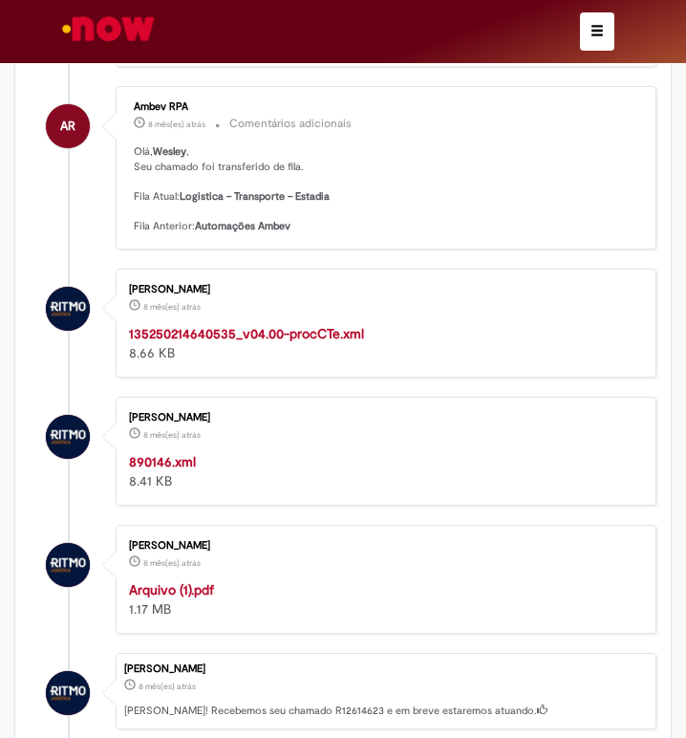
click at [182, 588] on strong "Arquivo (1).pdf" at bounding box center [171, 589] width 85 height 17
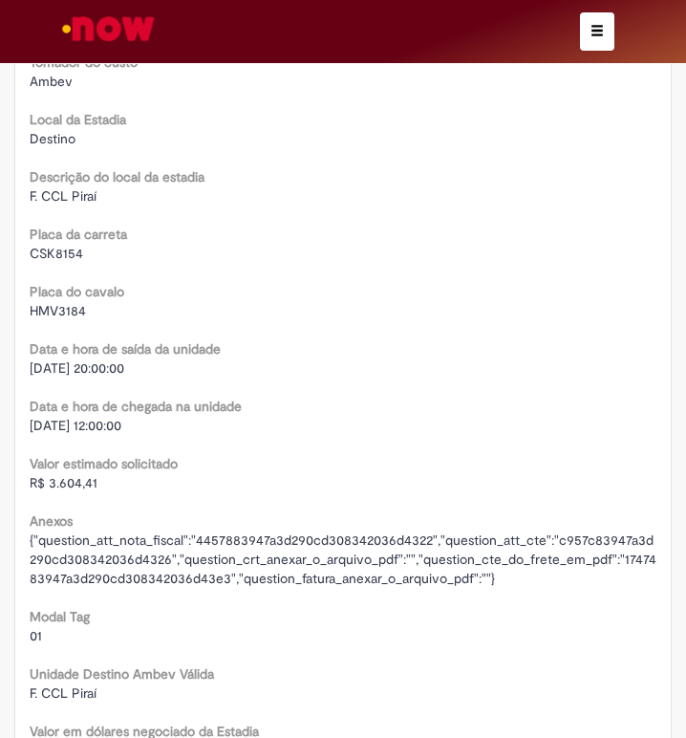
scroll to position [3155, 0]
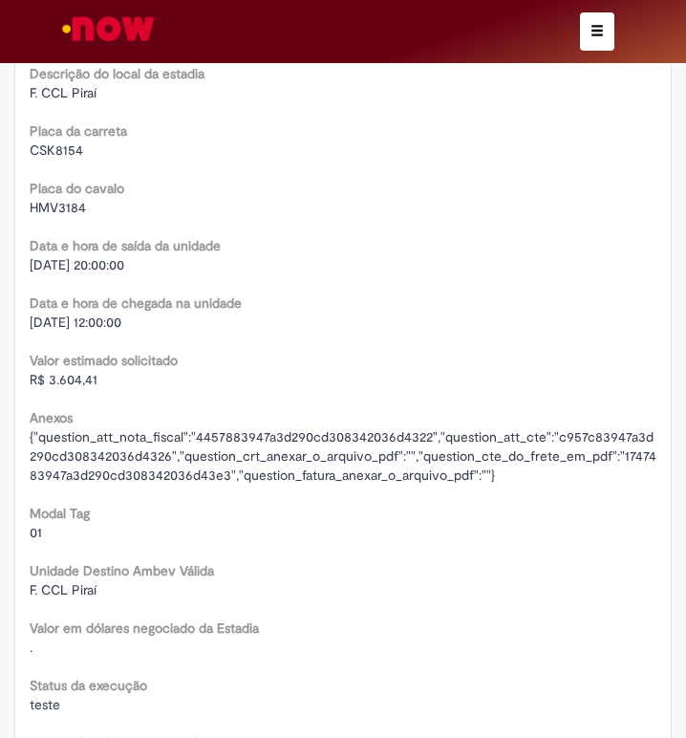
click at [76, 388] on span "R$ 3.604,41" at bounding box center [64, 379] width 68 height 17
click at [75, 385] on span "R$ 3.604,41" at bounding box center [64, 379] width 68 height 17
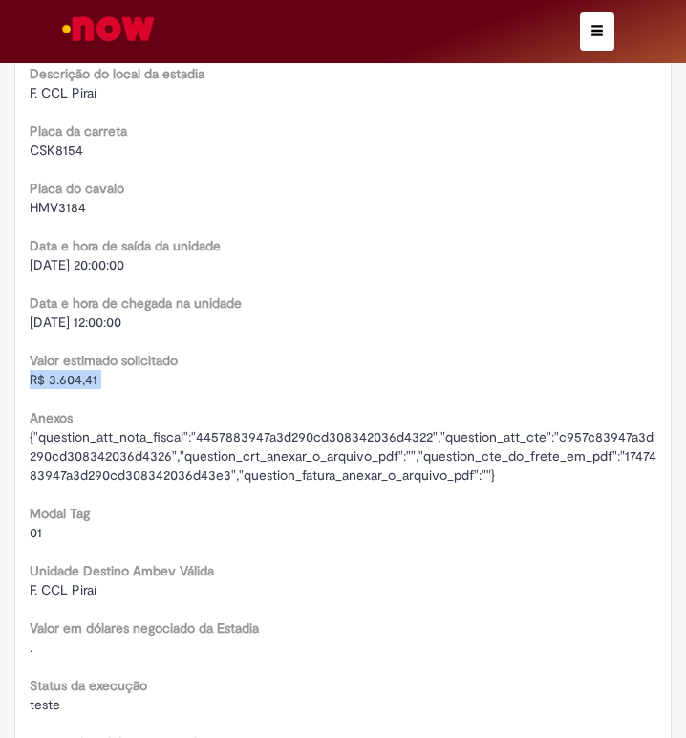
click at [54, 325] on span "[DATE] 12:00:00" at bounding box center [76, 322] width 92 height 17
click at [67, 262] on span "[DATE] 20:00:00" at bounding box center [77, 264] width 95 height 17
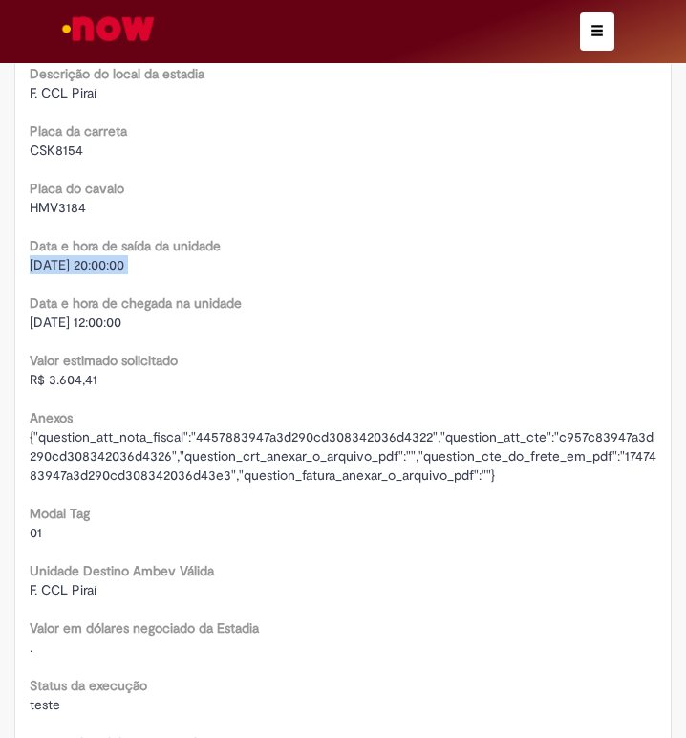
click at [67, 262] on span "[DATE] 20:00:00" at bounding box center [77, 264] width 95 height 17
click at [54, 211] on span "HMV3184" at bounding box center [58, 207] width 56 height 17
click at [74, 154] on span "CSK8154" at bounding box center [57, 149] width 54 height 17
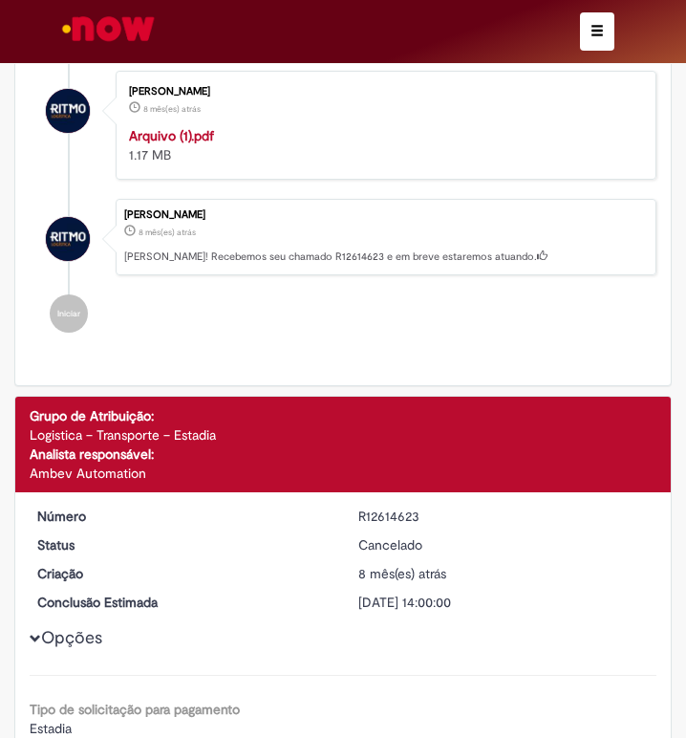
scroll to position [860, 0]
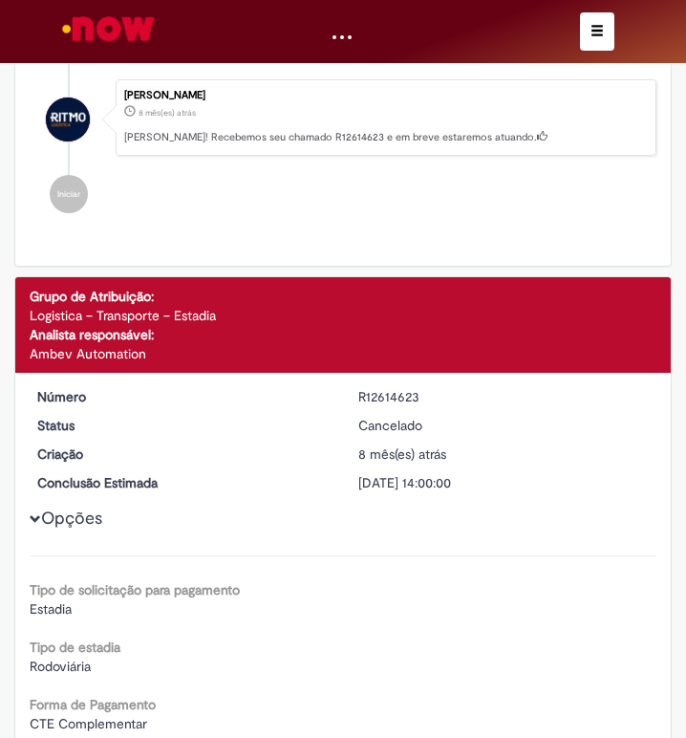
click at [394, 402] on div "R12614623" at bounding box center [505, 396] width 293 height 19
drag, startPoint x: 608, startPoint y: 35, endPoint x: 588, endPoint y: 44, distance: 21.8
click at [608, 35] on button "button" at bounding box center [597, 31] width 34 height 38
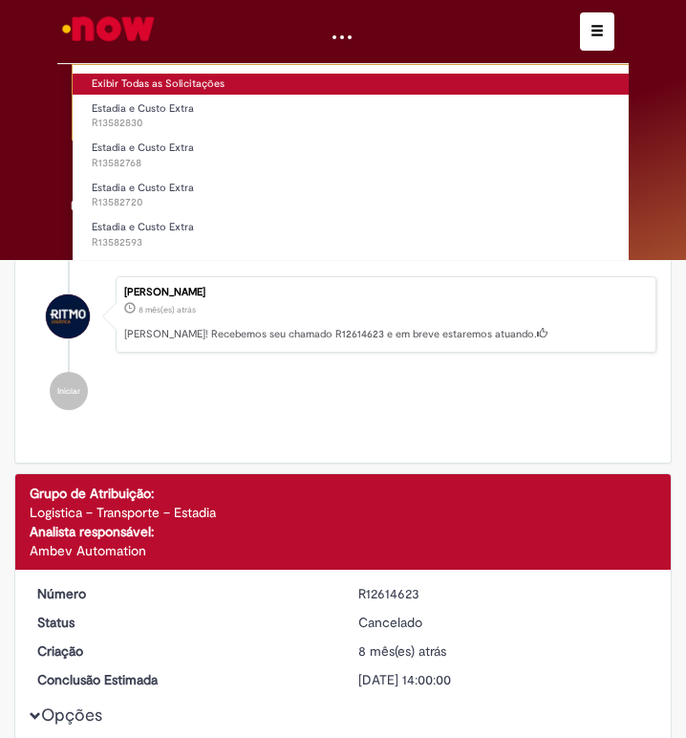
click at [135, 88] on link "Exibir Todas as Solicitações" at bounding box center [398, 84] width 651 height 21
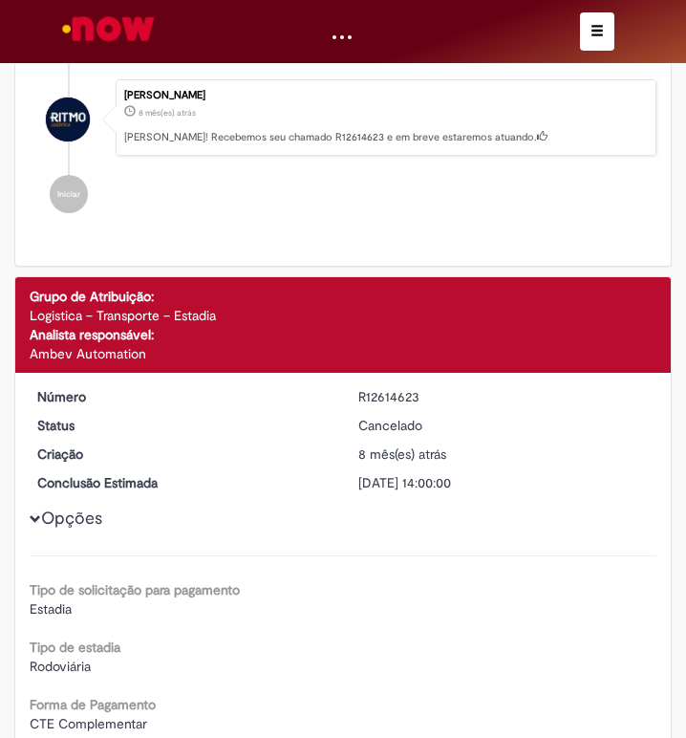
click at [610, 26] on button "button" at bounding box center [597, 31] width 34 height 38
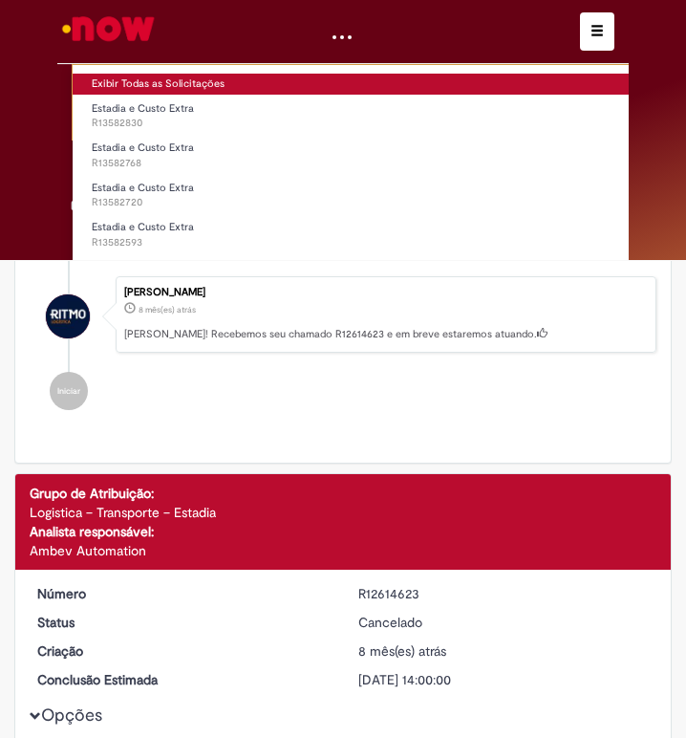
click at [133, 83] on link "Exibir Todas as Solicitações" at bounding box center [398, 84] width 651 height 21
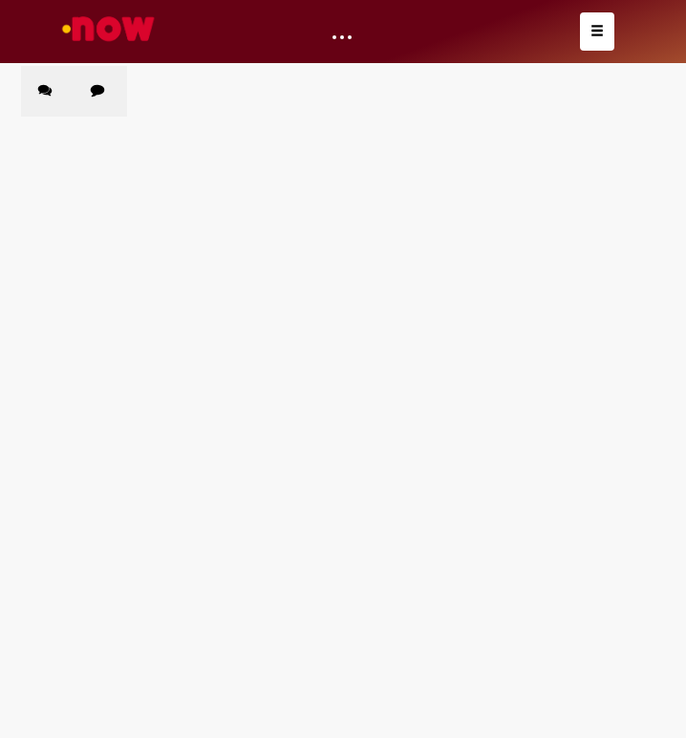
click at [113, 92] on label "Chamados Fechados" at bounding box center [101, 91] width 54 height 51
click at [0, 0] on input "Pesquisar" at bounding box center [0, 0] width 0 height 0
paste input "*********"
type input "*********"
click at [204, 378] on main "Solicitações Chamados Abertos Chamados Fechados Itens solicitados Exportar como…" at bounding box center [343, 401] width 686 height 673
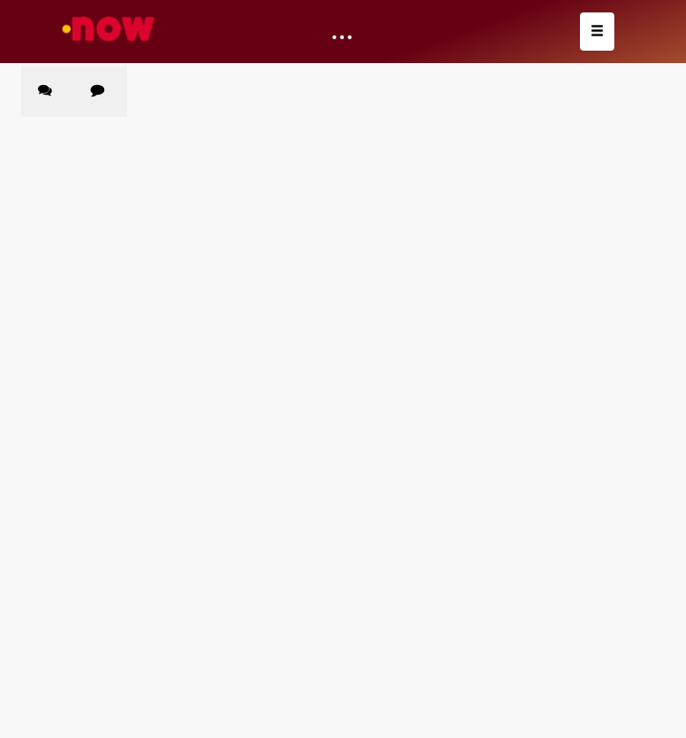
drag, startPoint x: 560, startPoint y: 157, endPoint x: 545, endPoint y: 162, distance: 16.0
click at [0, 0] on div "Itens solicitados Exportar como PDF Exportar como Excel Exportar como CSV Solic…" at bounding box center [0, 0] width 0 height 0
click at [0, 0] on span "Pesquisar" at bounding box center [0, 0] width 0 height 0
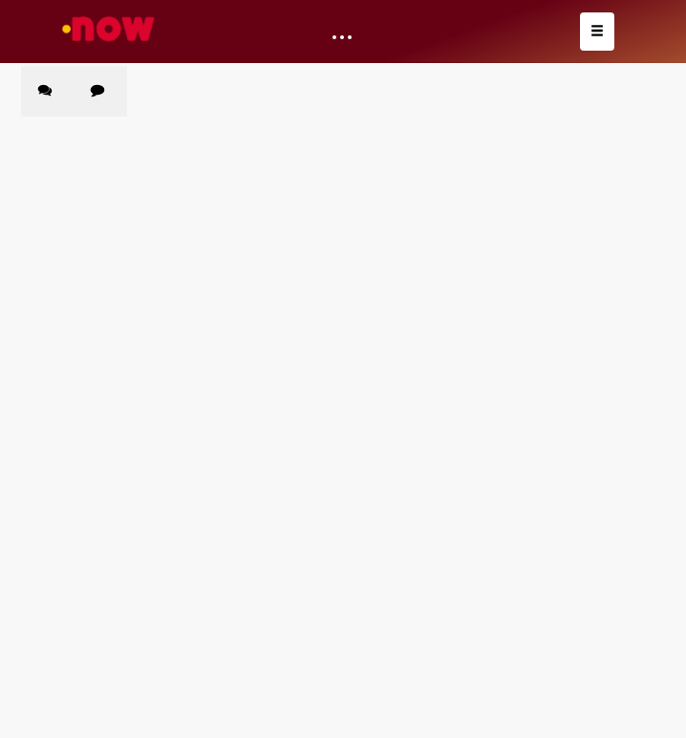
click at [249, 446] on main "Solicitações Chamados Abertos Chamados Fechados Itens solicitados Exportar como…" at bounding box center [343, 401] width 686 height 673
click at [0, 0] on td "Estadia e Custo Extra" at bounding box center [0, 0] width 0 height 0
click at [0, 0] on span "Estadia e Custo Extra" at bounding box center [0, 0] width 0 height 0
click at [294, 450] on main "Solicitações Chamados Abertos Chamados Fechados Itens solicitados Exportar como…" at bounding box center [343, 401] width 686 height 673
click at [315, 448] on main "Solicitações Chamados Abertos Chamados Fechados Itens solicitados Exportar como…" at bounding box center [343, 401] width 686 height 673
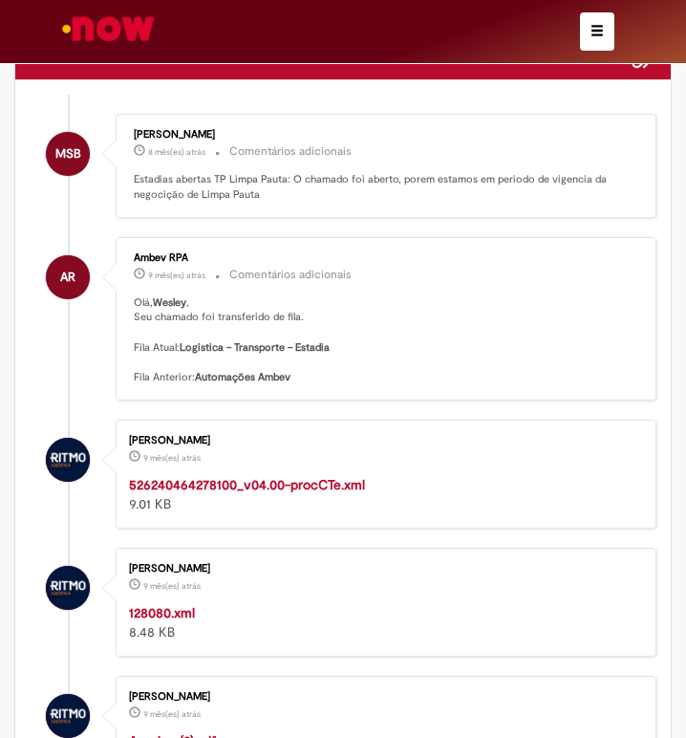
scroll to position [287, 0]
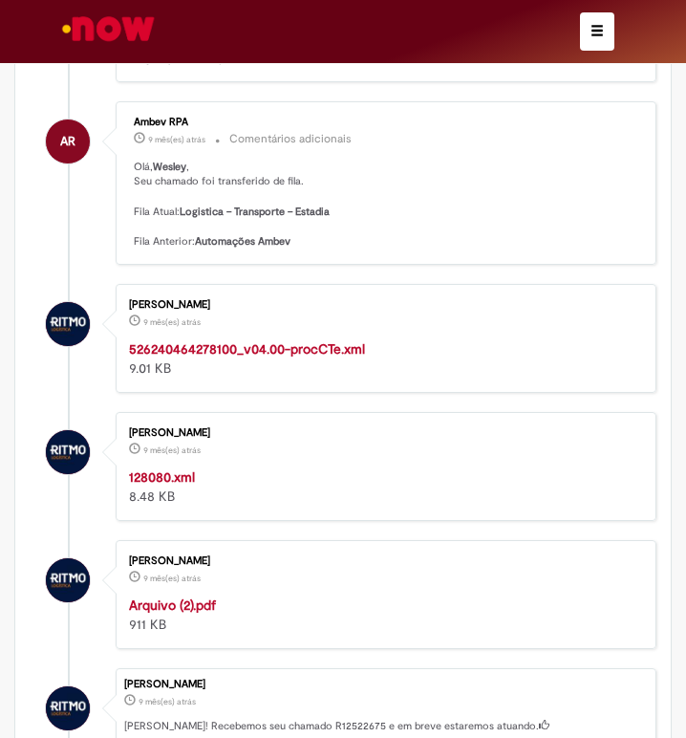
click at [262, 356] on strong "526240464278100_v04.00-procCTe.xml" at bounding box center [247, 348] width 236 height 17
click at [170, 470] on strong "128080.xml" at bounding box center [162, 476] width 66 height 17
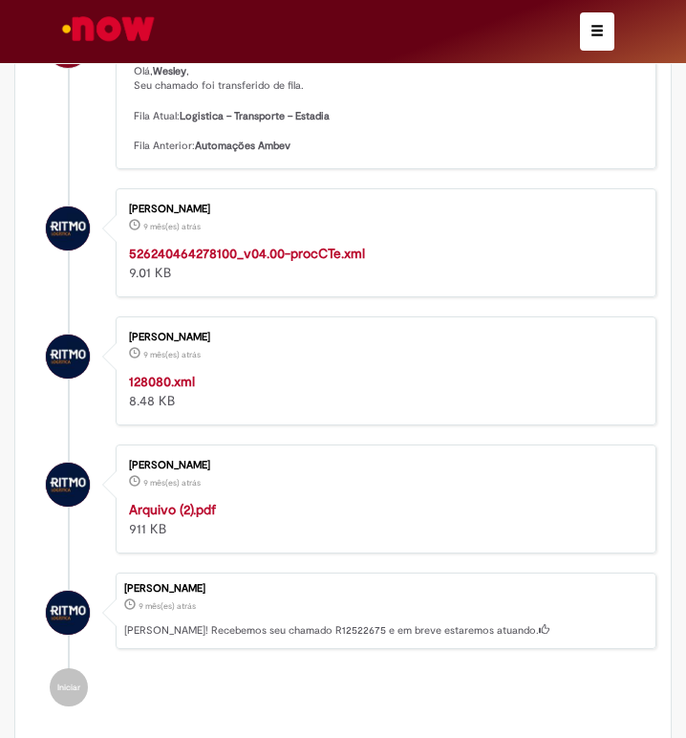
click at [192, 506] on strong "Arquivo (2).pdf" at bounding box center [172, 509] width 87 height 17
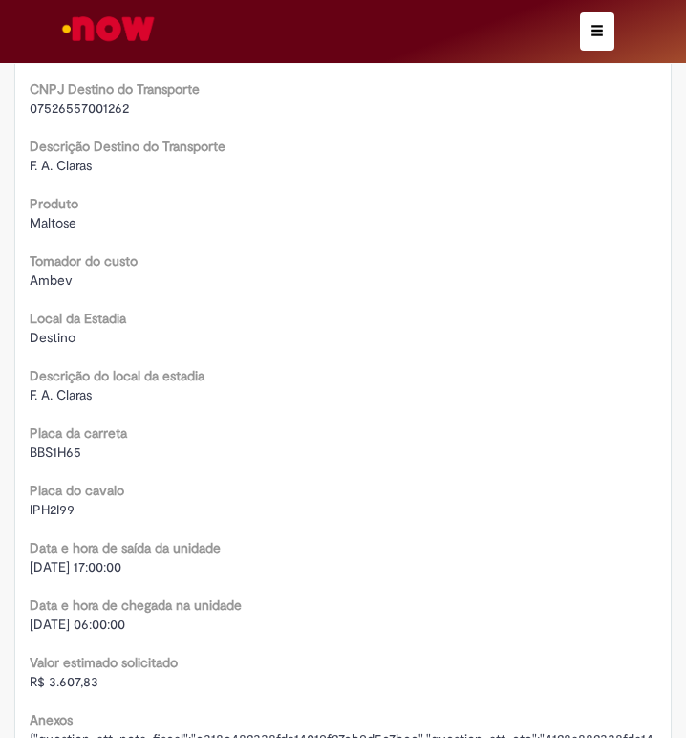
scroll to position [3155, 0]
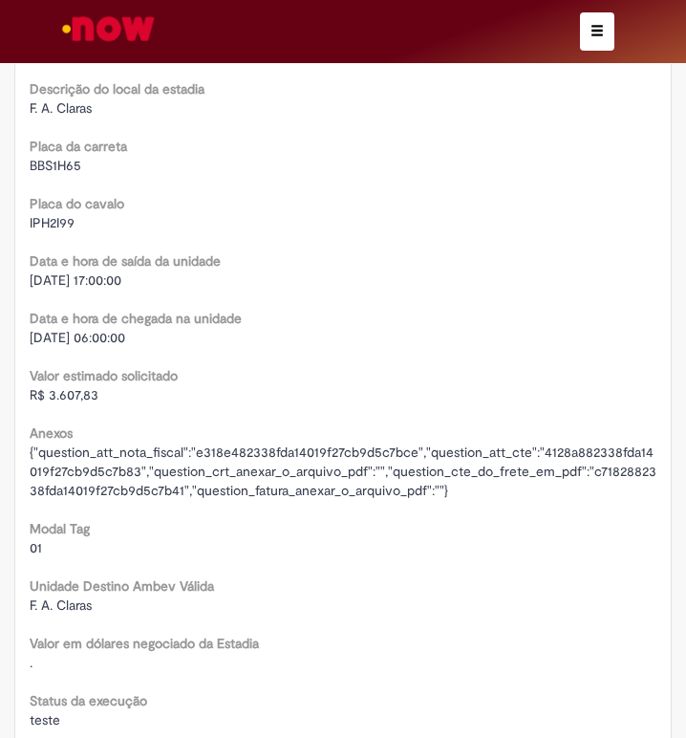
click at [67, 393] on span "R$ 3.607,83" at bounding box center [64, 394] width 69 height 17
click at [64, 331] on span "[DATE] 06:00:00" at bounding box center [78, 337] width 96 height 17
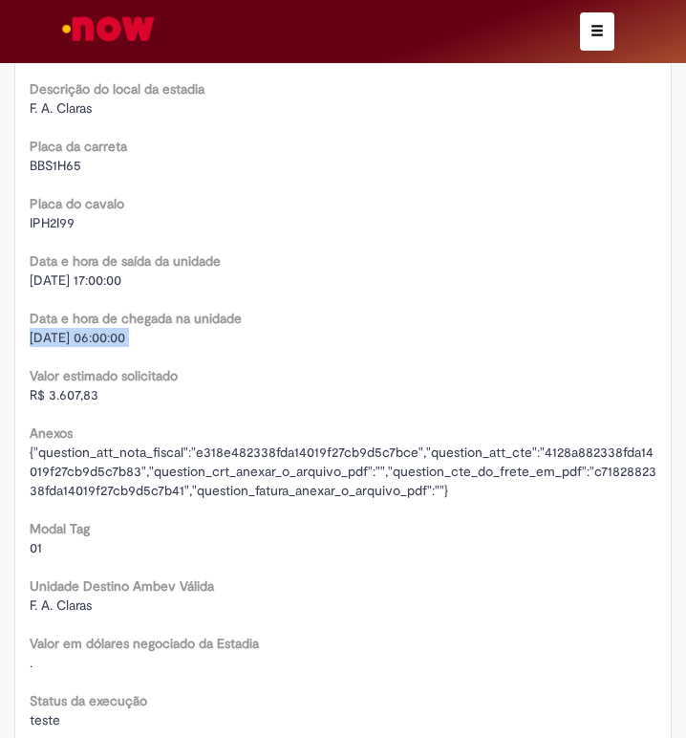
click at [64, 331] on span "[DATE] 06:00:00" at bounding box center [78, 337] width 96 height 17
click at [39, 279] on span "[DATE] 17:00:00" at bounding box center [76, 280] width 92 height 17
click at [86, 274] on span "[DATE] 17:00:00" at bounding box center [76, 280] width 92 height 17
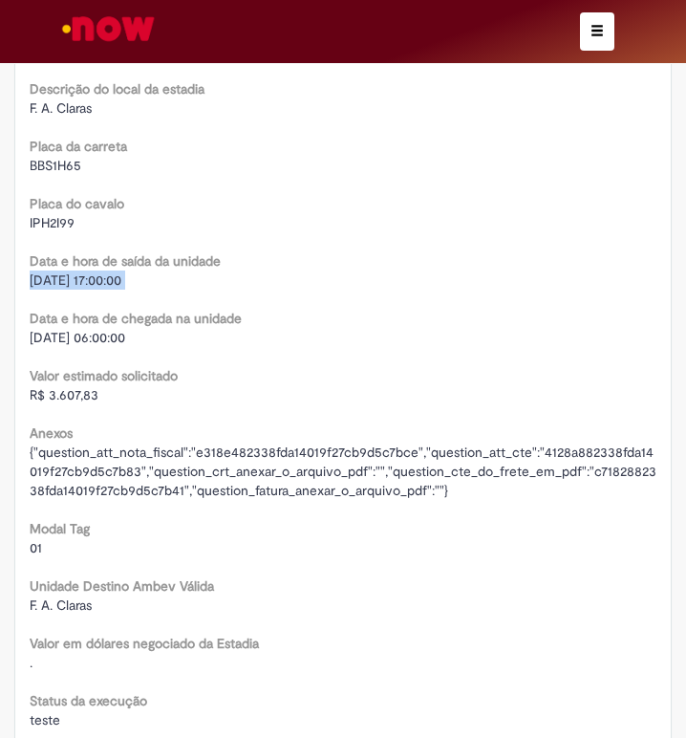
click at [86, 274] on span "[DATE] 17:00:00" at bounding box center [76, 280] width 92 height 17
click at [56, 214] on span "IPH2I99" at bounding box center [52, 222] width 45 height 17
click at [55, 214] on span "IPH2I99" at bounding box center [52, 222] width 45 height 17
click at [58, 160] on span "BBS1H65" at bounding box center [56, 165] width 52 height 17
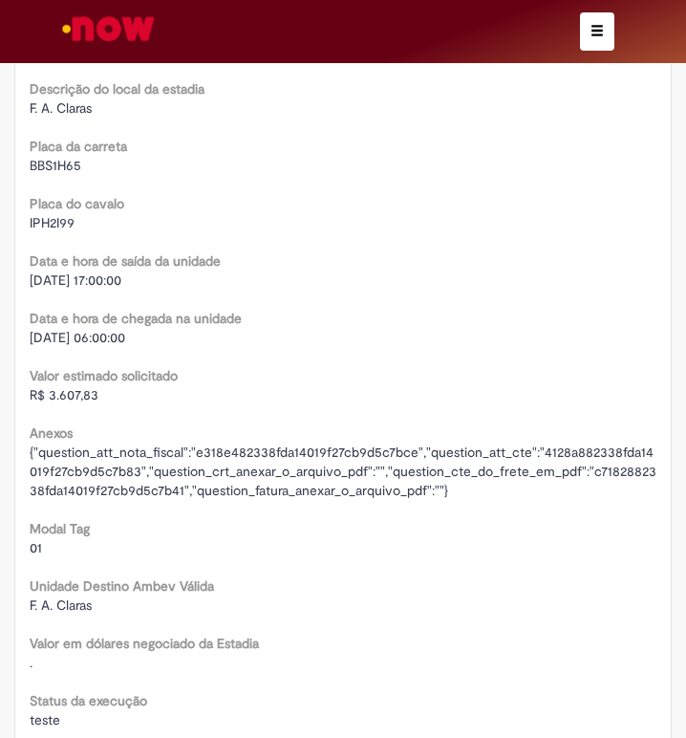
click at [50, 228] on span "IPH2I99" at bounding box center [52, 222] width 45 height 17
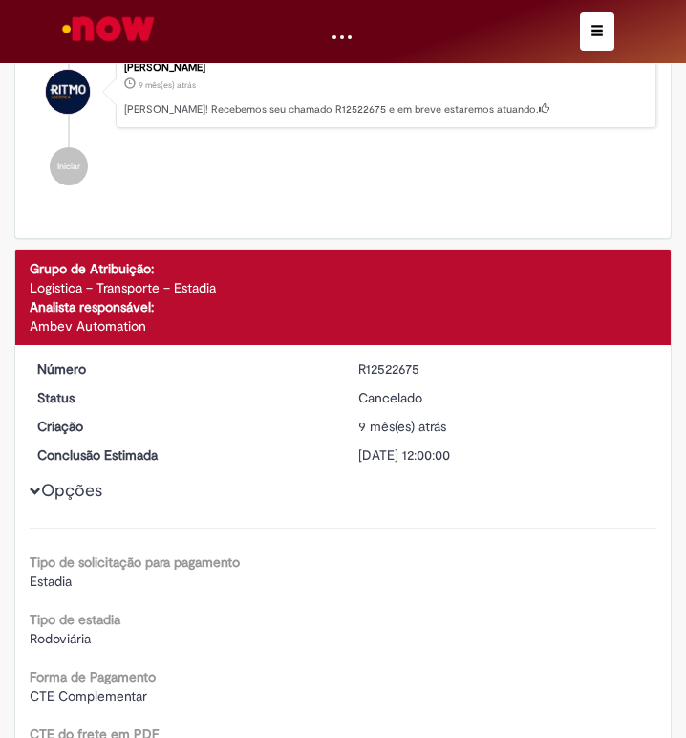
scroll to position [1052, 0]
